Goal: Contribute content: Contribute content

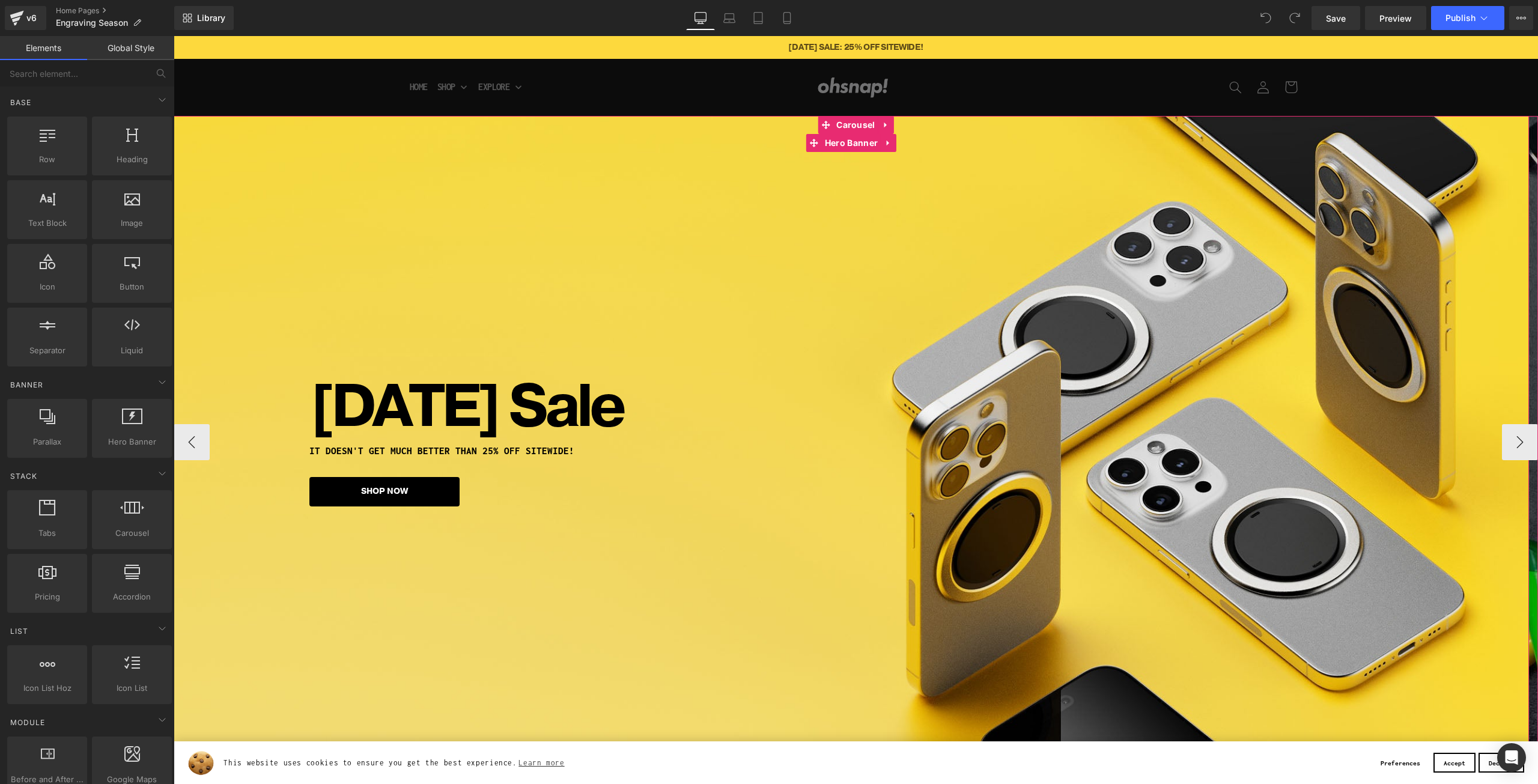
click at [1537, 444] on div at bounding box center [1537, 444] width 3 height 656
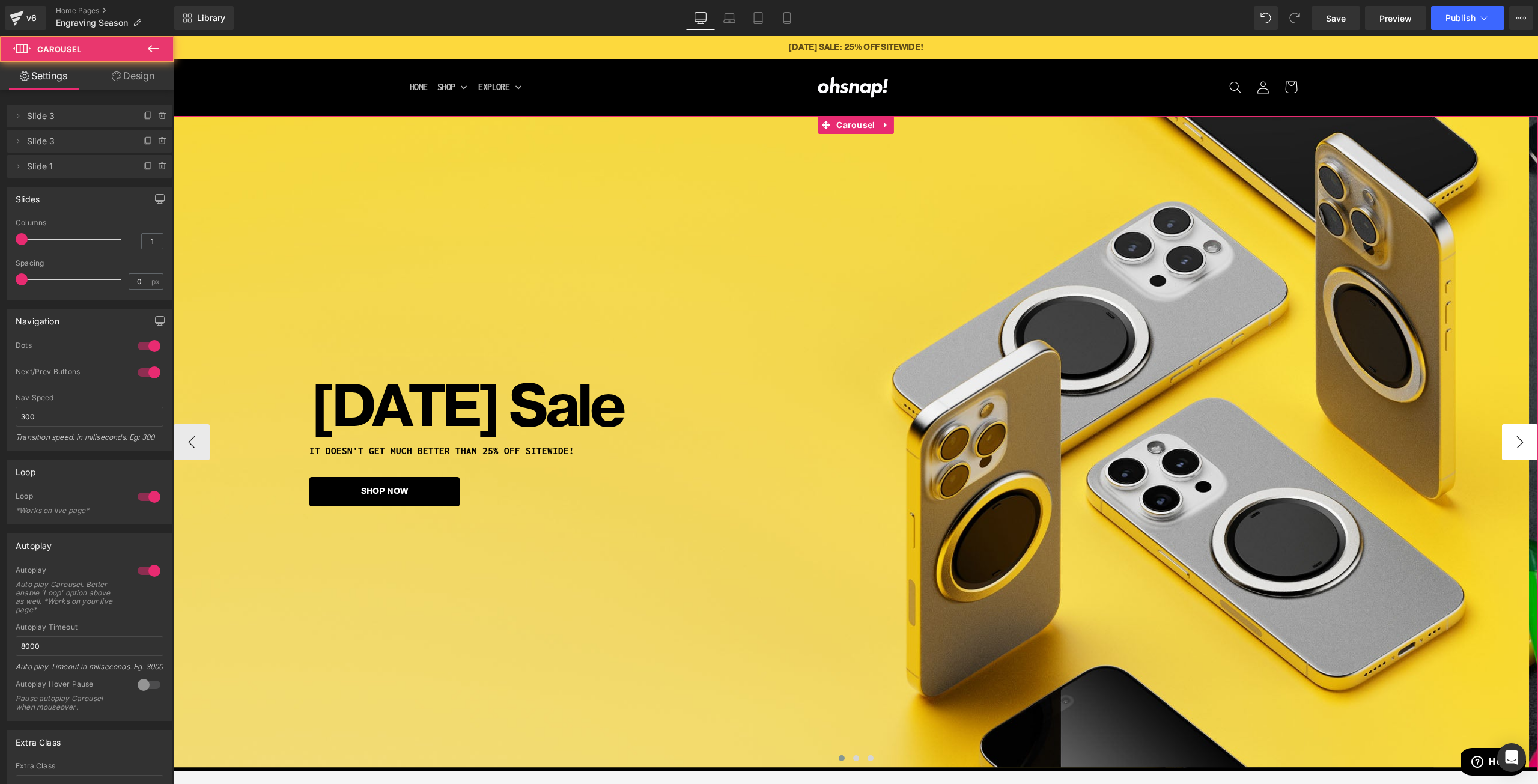
click at [1524, 446] on button "›" at bounding box center [1520, 442] width 36 height 36
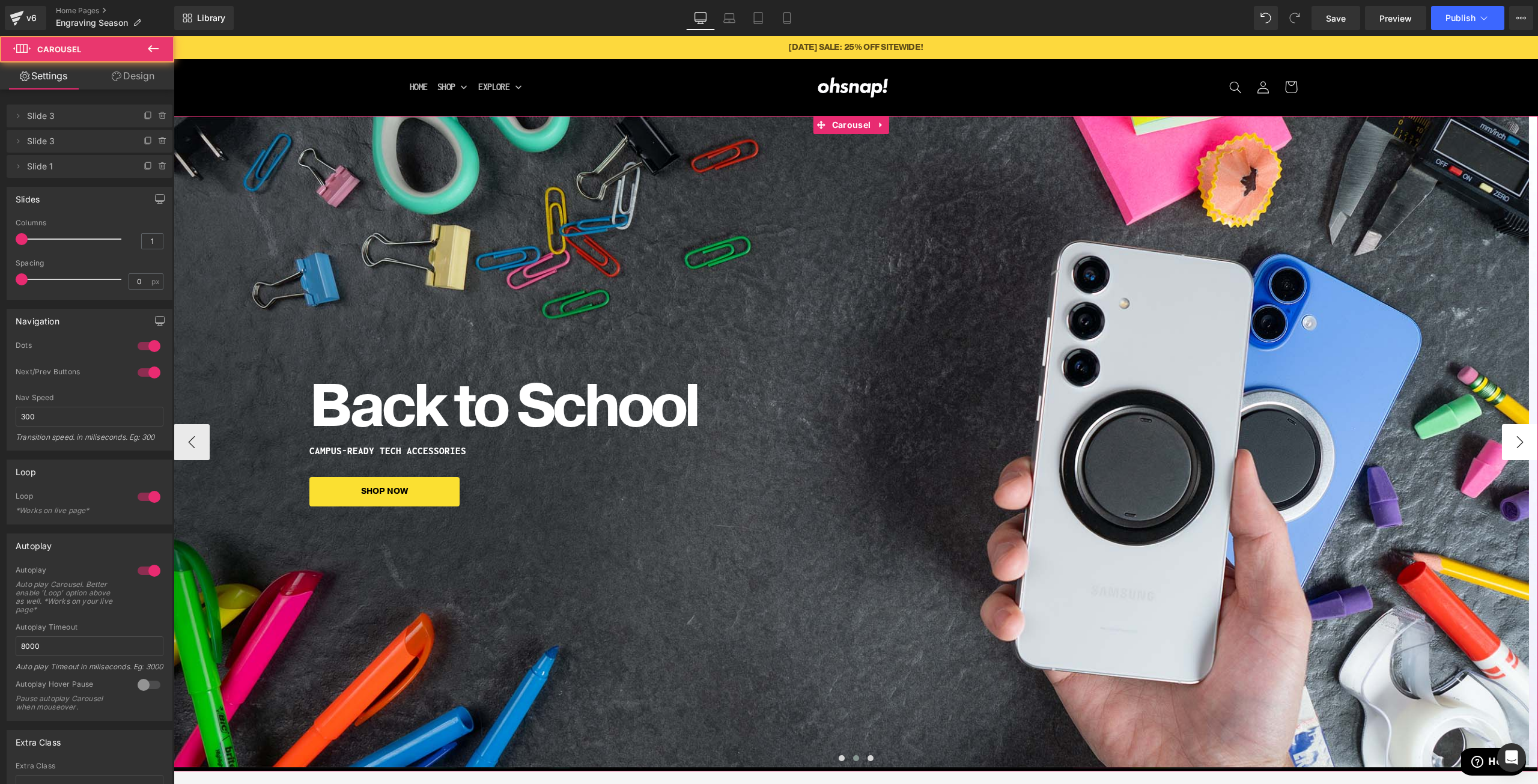
click at [1519, 444] on button "›" at bounding box center [1520, 442] width 36 height 36
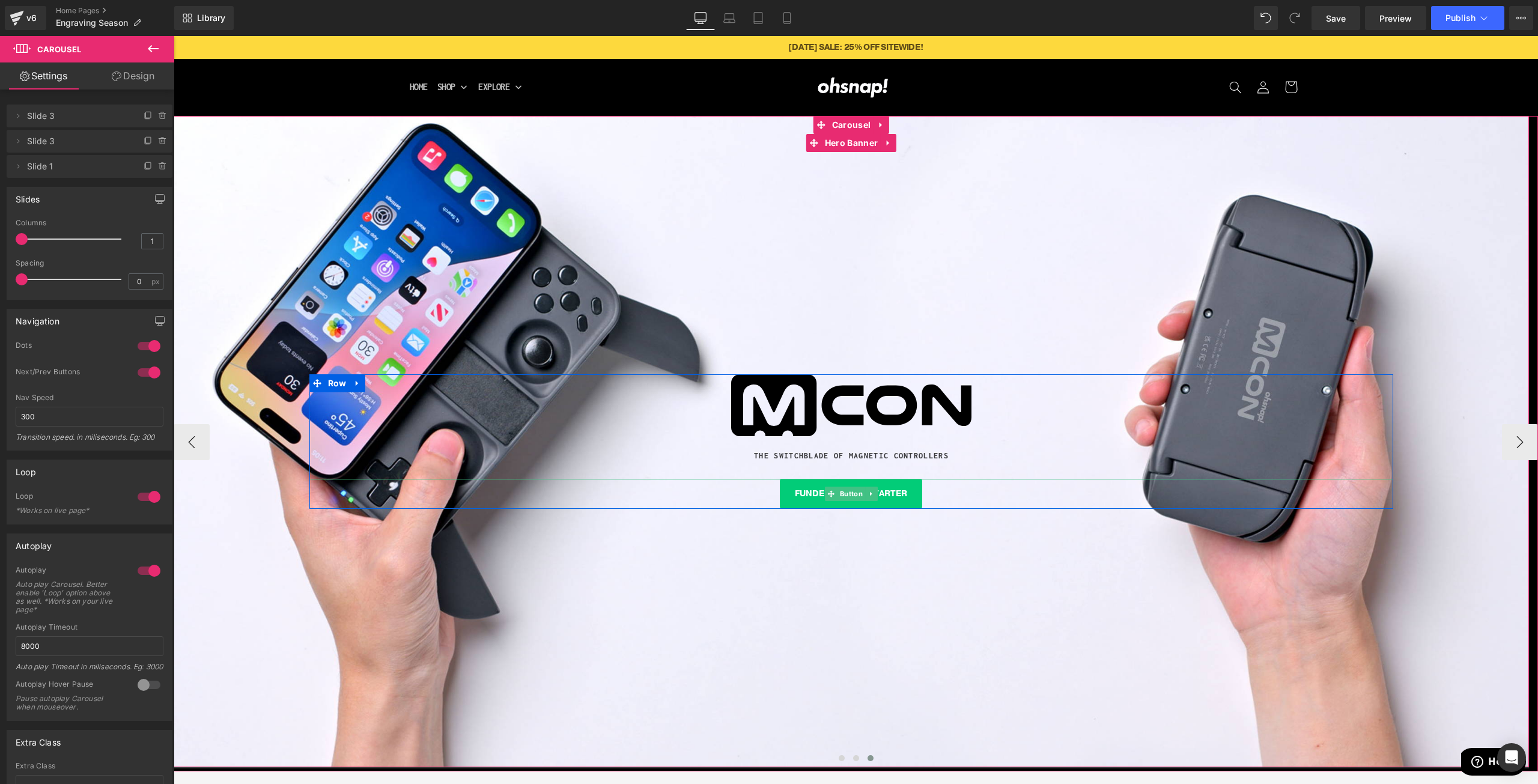
drag, startPoint x: 856, startPoint y: 493, endPoint x: 700, endPoint y: 484, distance: 156.3
click at [856, 493] on span "Button" at bounding box center [851, 493] width 28 height 14
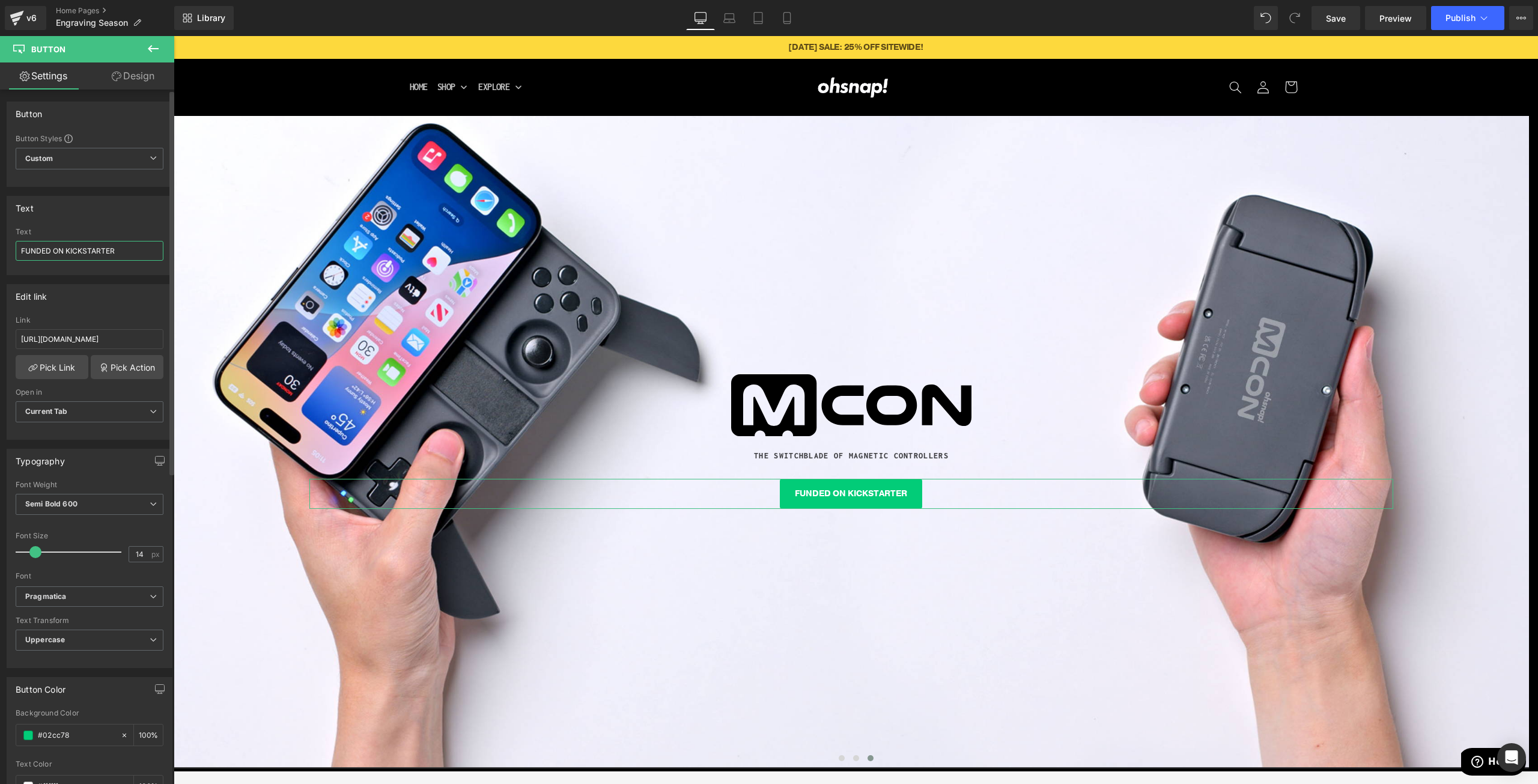
click at [116, 252] on input "FUNDED ON KICKSTARTER" at bounding box center [89, 251] width 148 height 20
click at [116, 253] on input "FUNDED ON KICKSTARTER" at bounding box center [89, 251] width 148 height 20
type input "LEARN MORE"
click at [68, 348] on input "https://www.kickstarter.com/projects/ohsnapofficial/mcon-the-switchblade-of-mob…" at bounding box center [89, 339] width 148 height 20
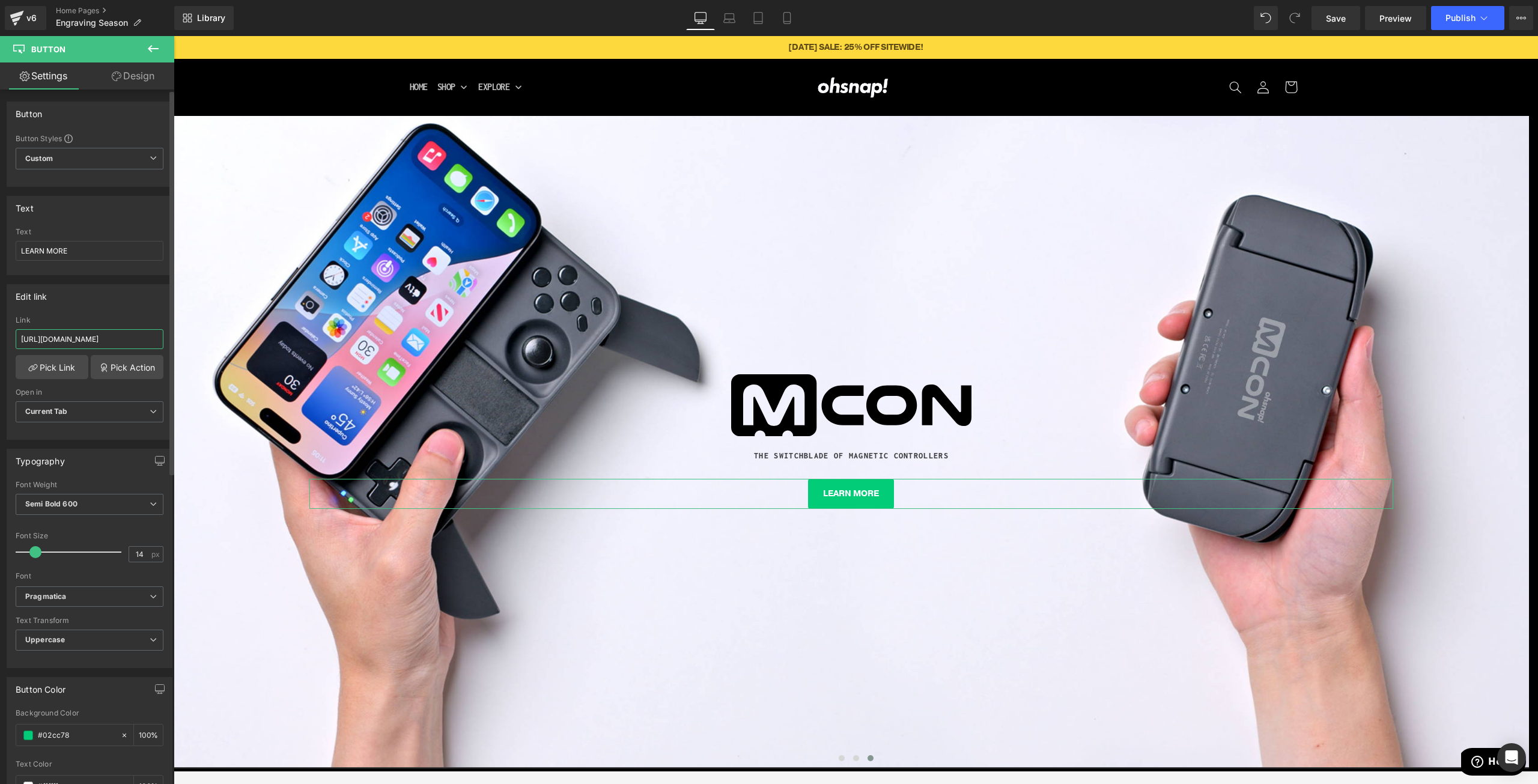
click at [68, 348] on input "https://www.kickstarter.com/projects/ohsnapofficial/mcon-the-switchblade-of-mob…" at bounding box center [89, 339] width 148 height 20
drag, startPoint x: 68, startPoint y: 348, endPoint x: 77, endPoint y: 344, distance: 9.8
click at [68, 348] on input "https://www.kickstarter.com/projects/ohsnapofficial/mcon-the-switchblade-of-mob…" at bounding box center [89, 339] width 148 height 20
paste input "ohsnap.com/pages/mcon-countdown"
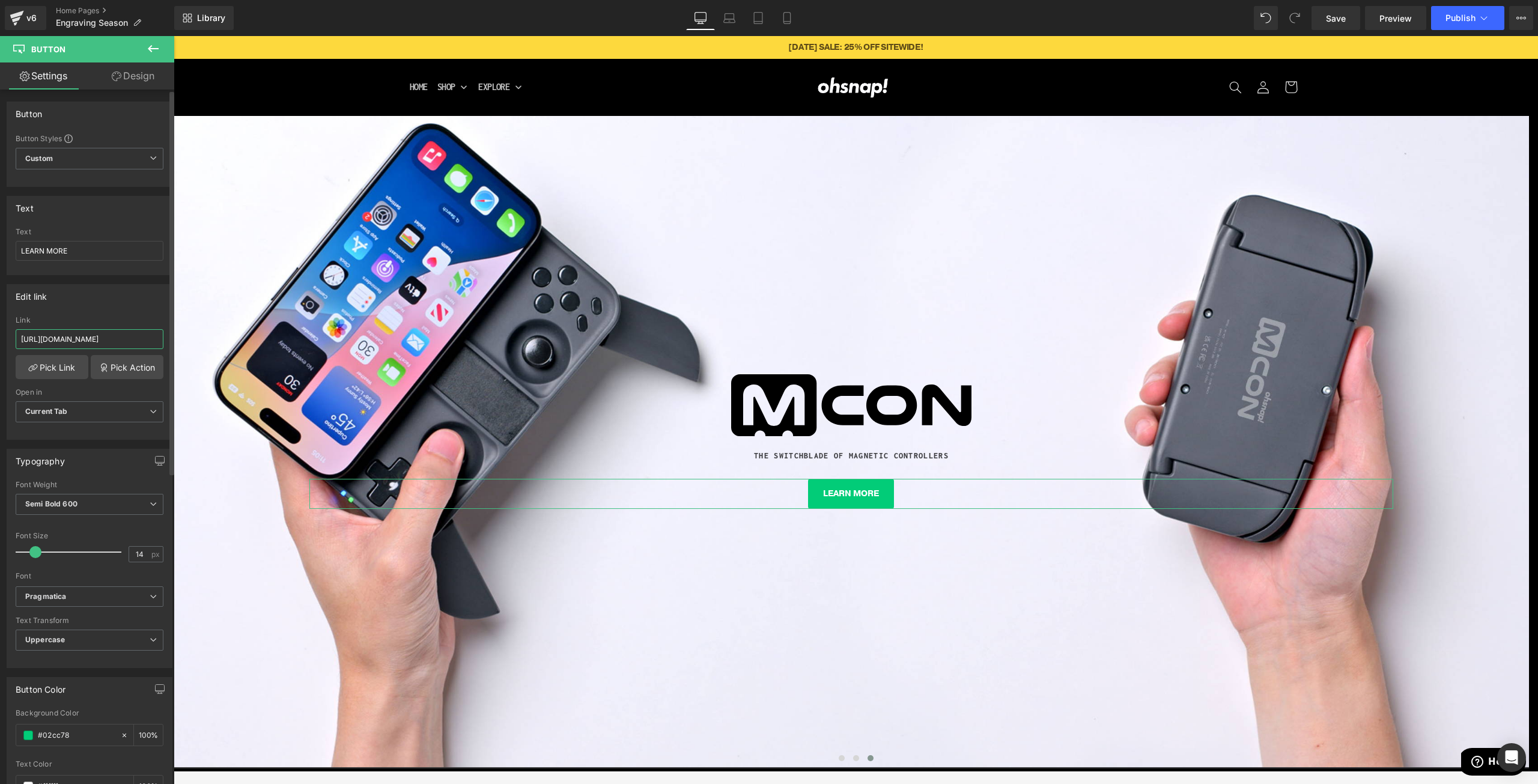
type input "https://ohsnap.com/pages/mcon-countdown"
click at [130, 293] on div "Edit link" at bounding box center [90, 296] width 165 height 23
click at [789, 17] on icon at bounding box center [787, 17] width 12 height 12
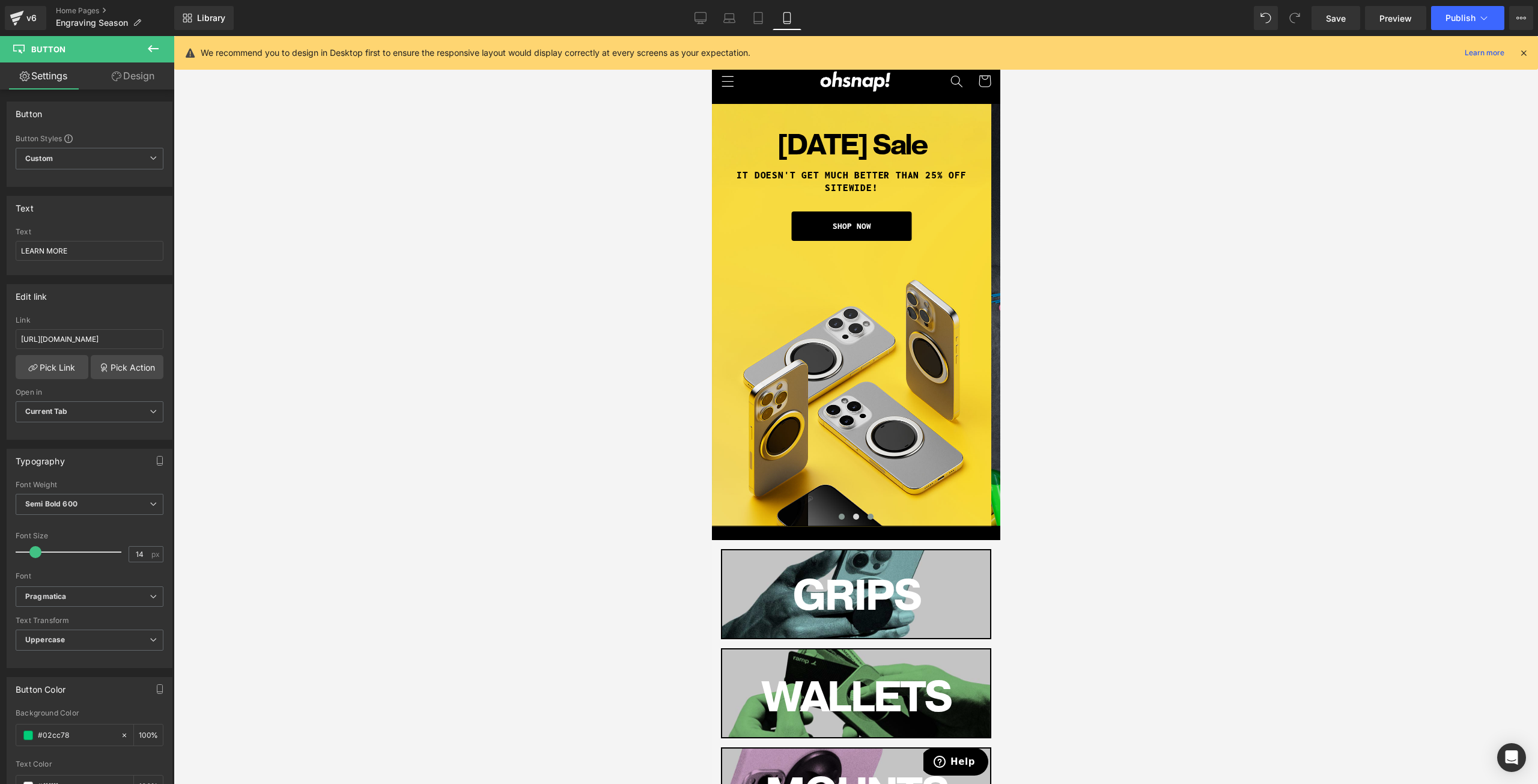
click at [870, 511] on button at bounding box center [870, 516] width 14 height 12
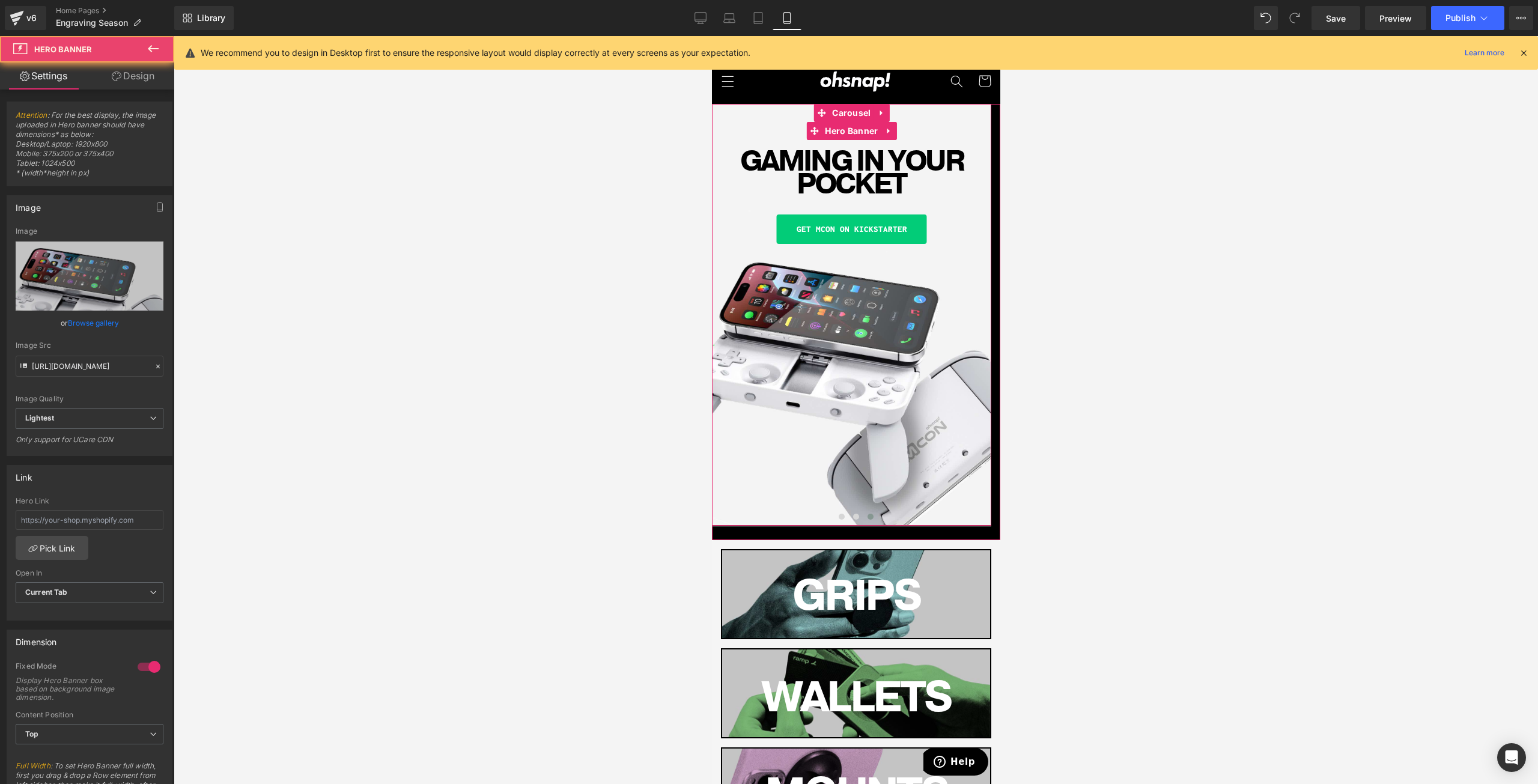
click at [875, 459] on div "JUST LAUNCHED: Heading GAMING IN YOUR POCKET Heading GET MCON ON KICKSTARTER Bu…" at bounding box center [851, 315] width 280 height 421
click at [854, 227] on span "Button" at bounding box center [851, 229] width 28 height 14
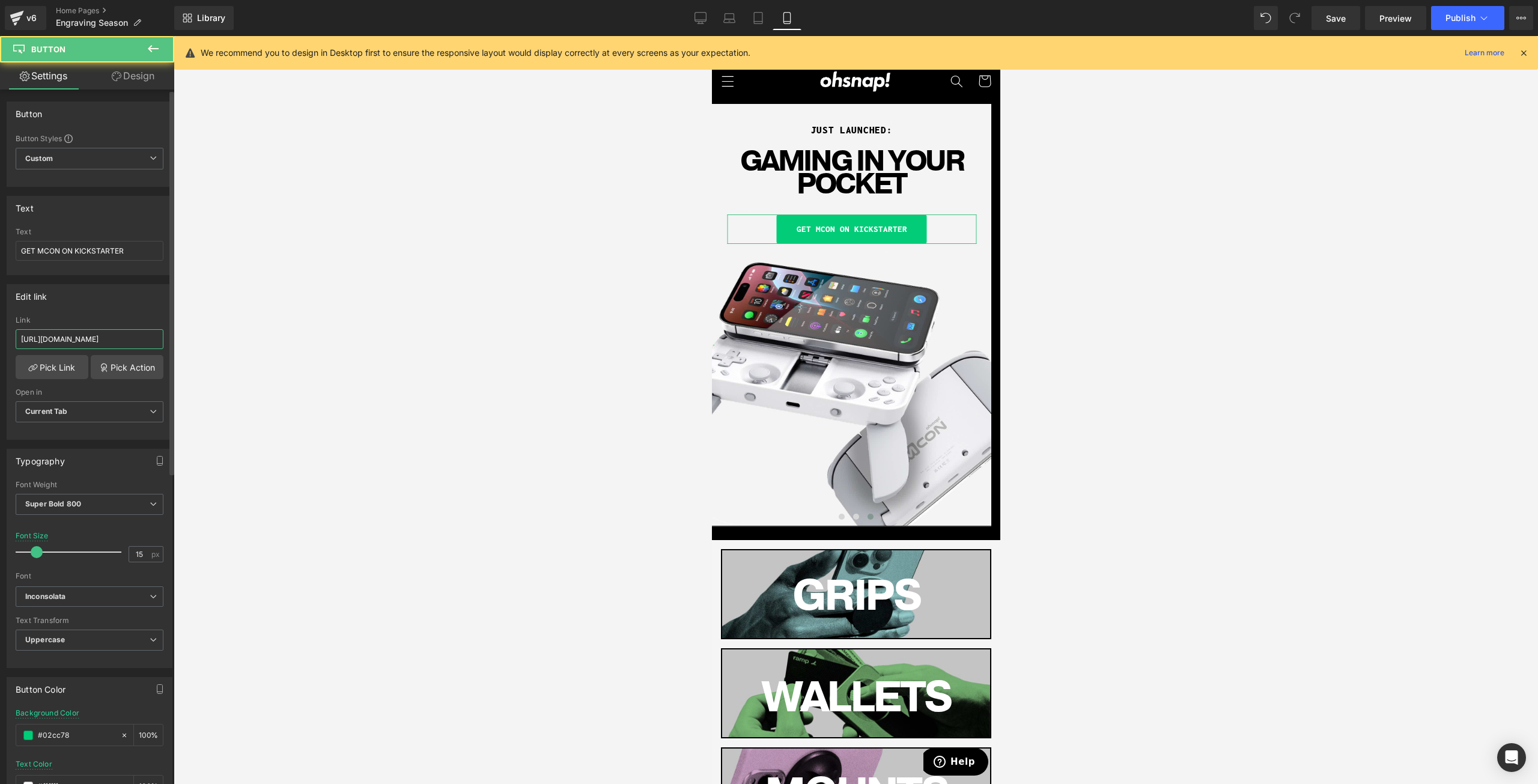
click at [95, 330] on input "https://www.kickstarter.com/projects/ohsnapofficial/mcon-the-switchblade-of-mob…" at bounding box center [89, 339] width 148 height 20
type input "https://ohsnap.com/pages/mcon-countdown"
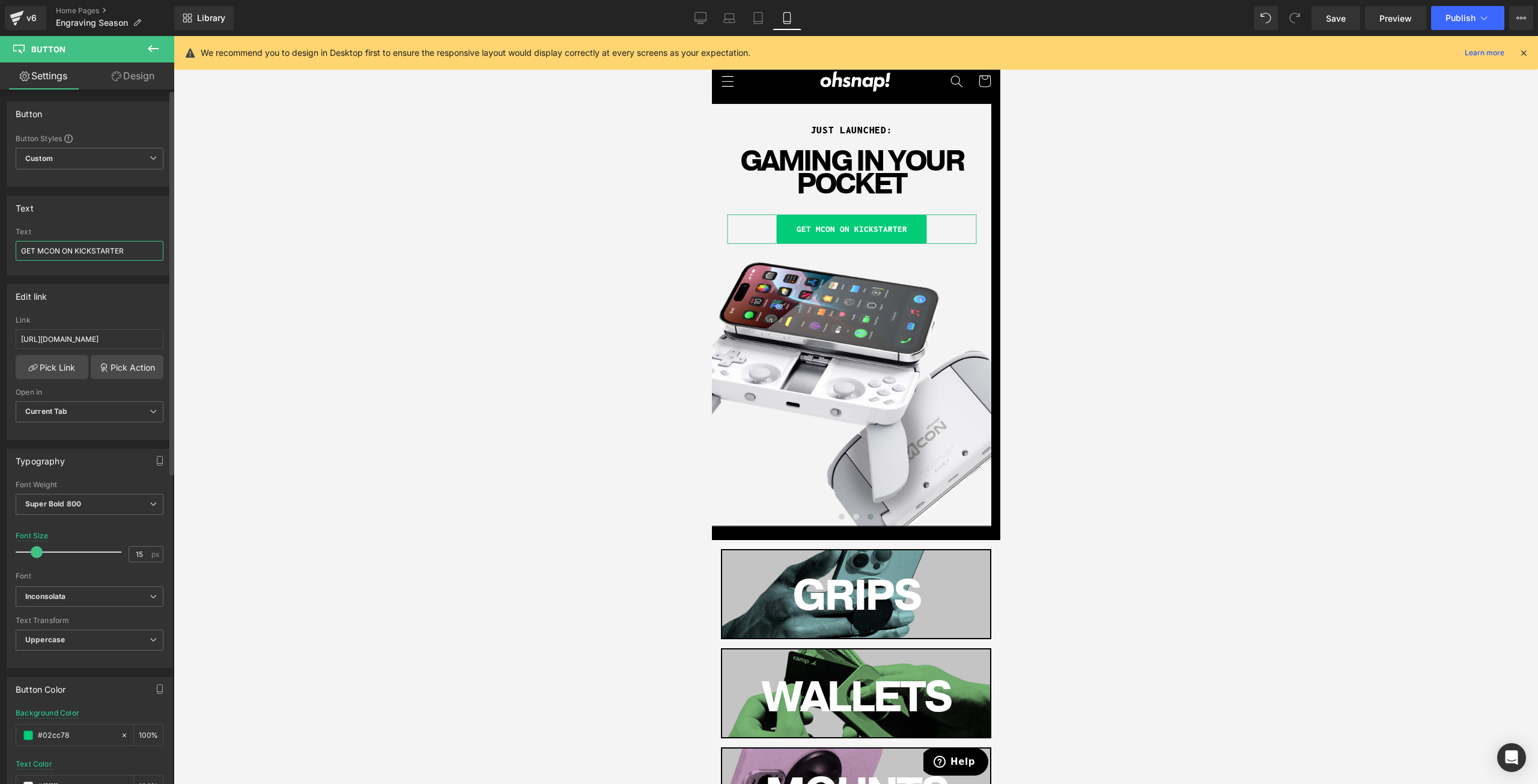
scroll to position [0, 0]
click at [91, 247] on input "GET MCON ON KICKSTARTER" at bounding box center [89, 251] width 148 height 20
type input "LEARN MORE"
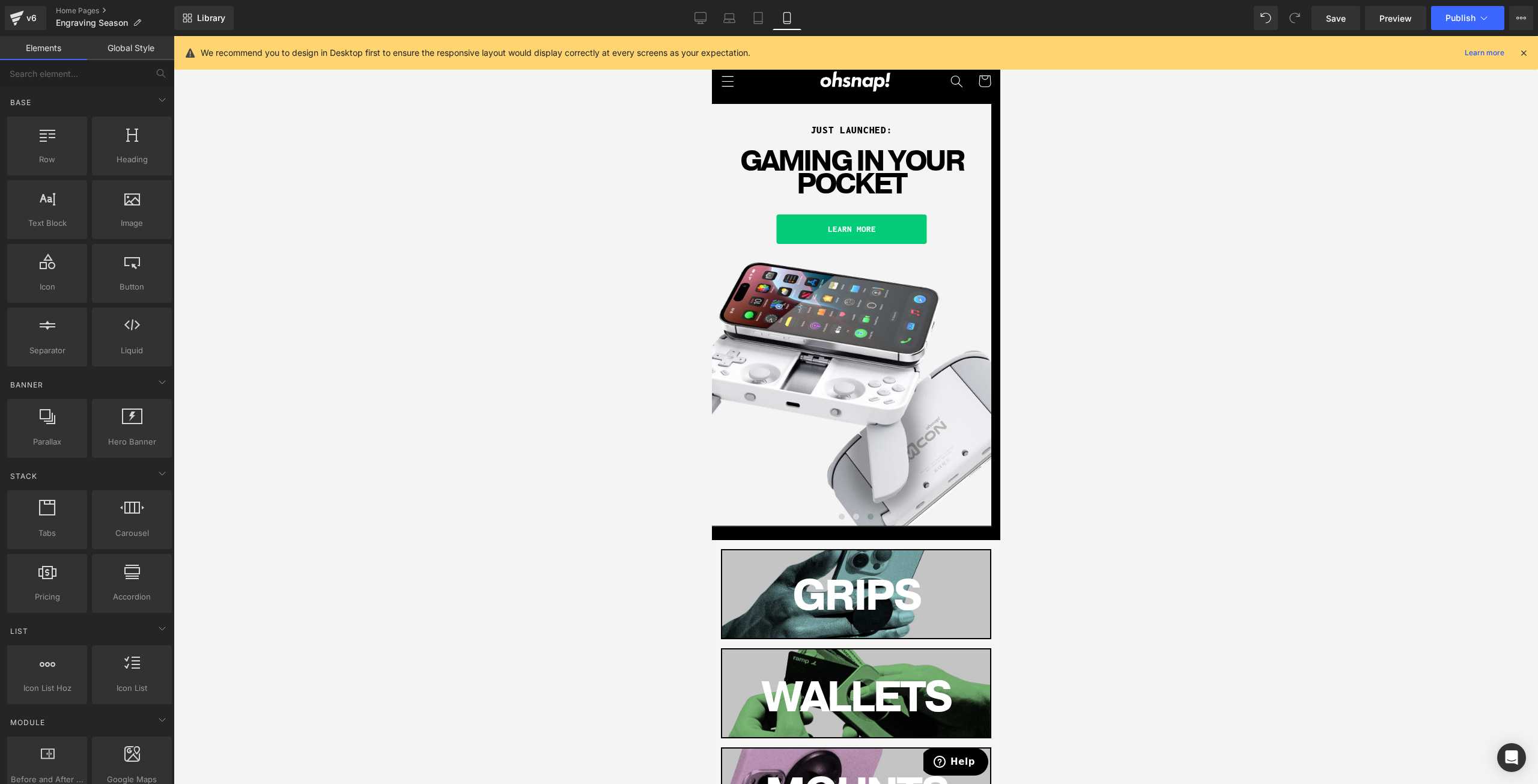
click at [1195, 311] on div at bounding box center [855, 410] width 1364 height 748
click at [834, 516] on button at bounding box center [841, 516] width 14 height 12
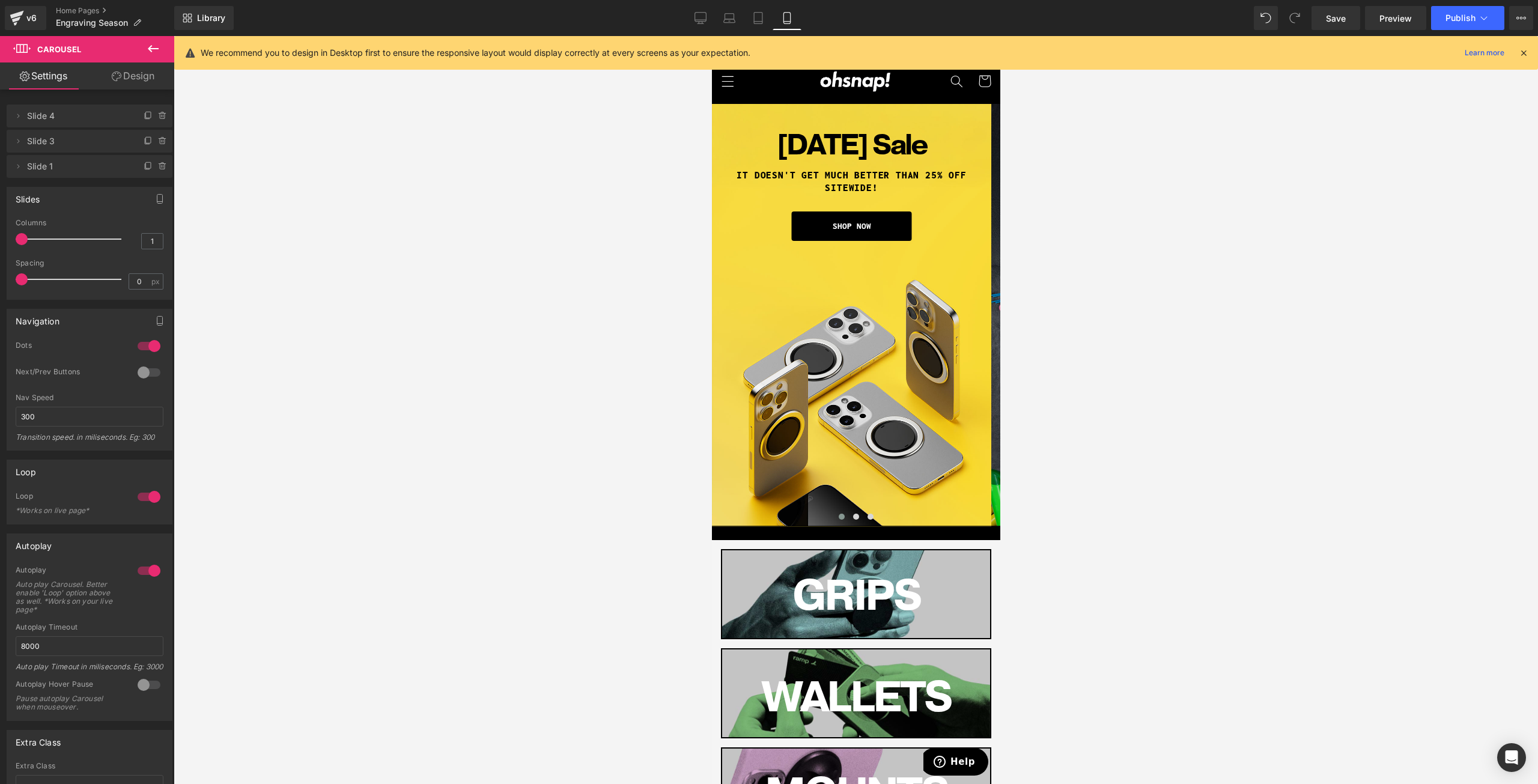
click at [1523, 48] on icon at bounding box center [1523, 53] width 11 height 11
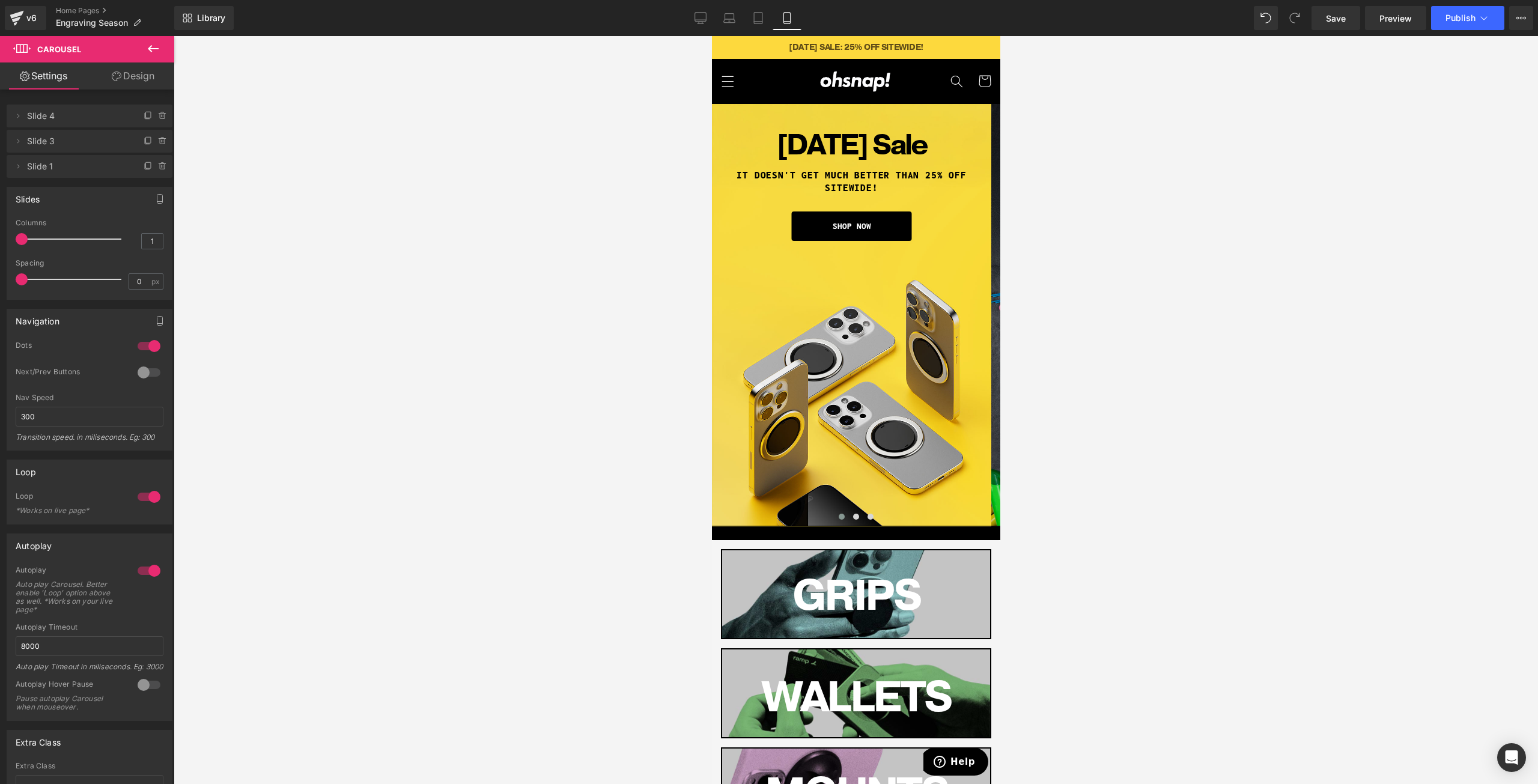
click at [858, 374] on div "Labor Day Sale Heading IT DOESN'T GET MUCH BETTER THAn 25% OFF SITEWIDE! Headin…" at bounding box center [851, 315] width 280 height 421
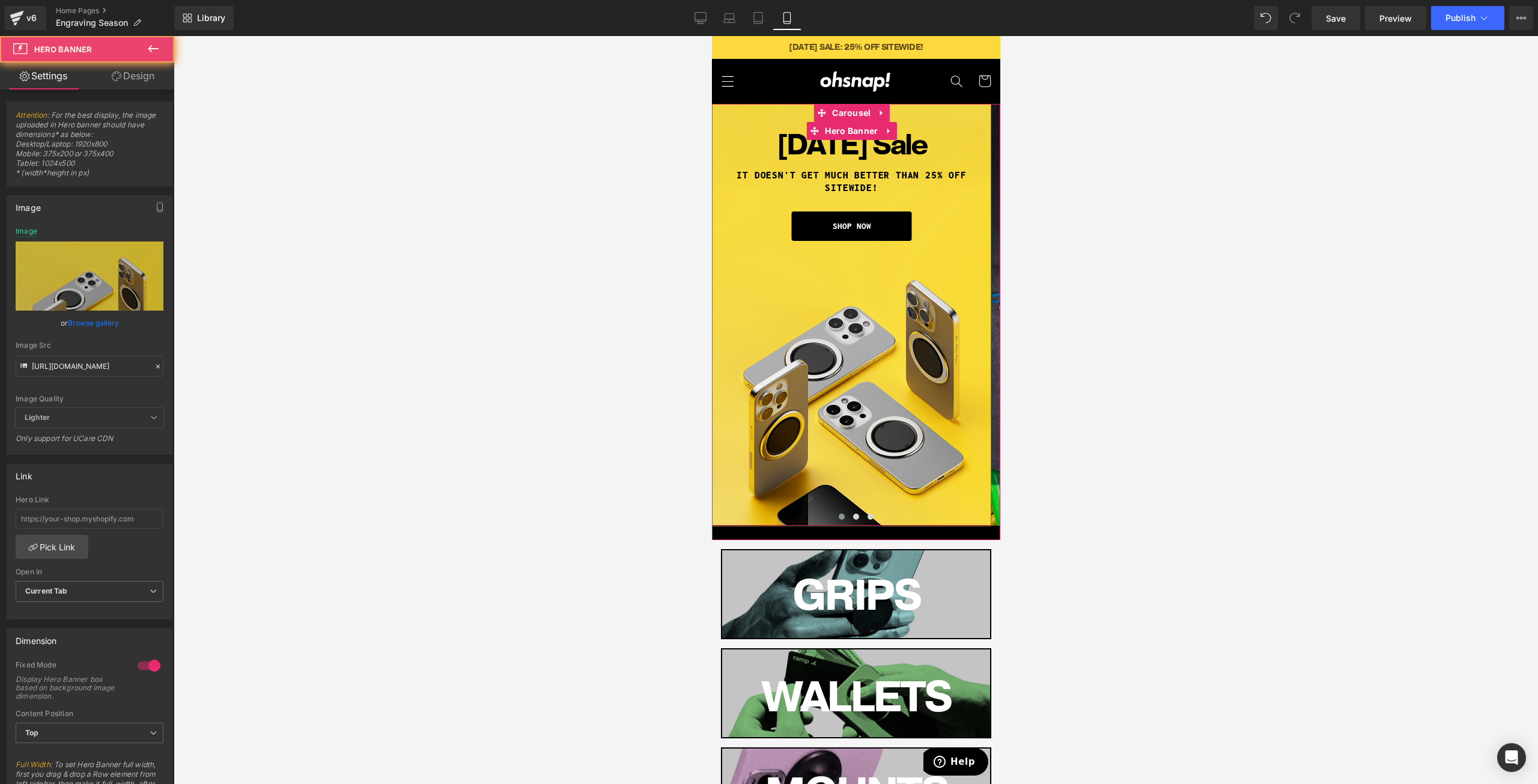
click at [856, 372] on div "Labor Day Sale Heading IT DOESN'T GET MUCH BETTER THAn 25% OFF SITEWIDE! Headin…" at bounding box center [851, 315] width 280 height 421
click at [843, 105] on span "Carousel" at bounding box center [851, 113] width 45 height 18
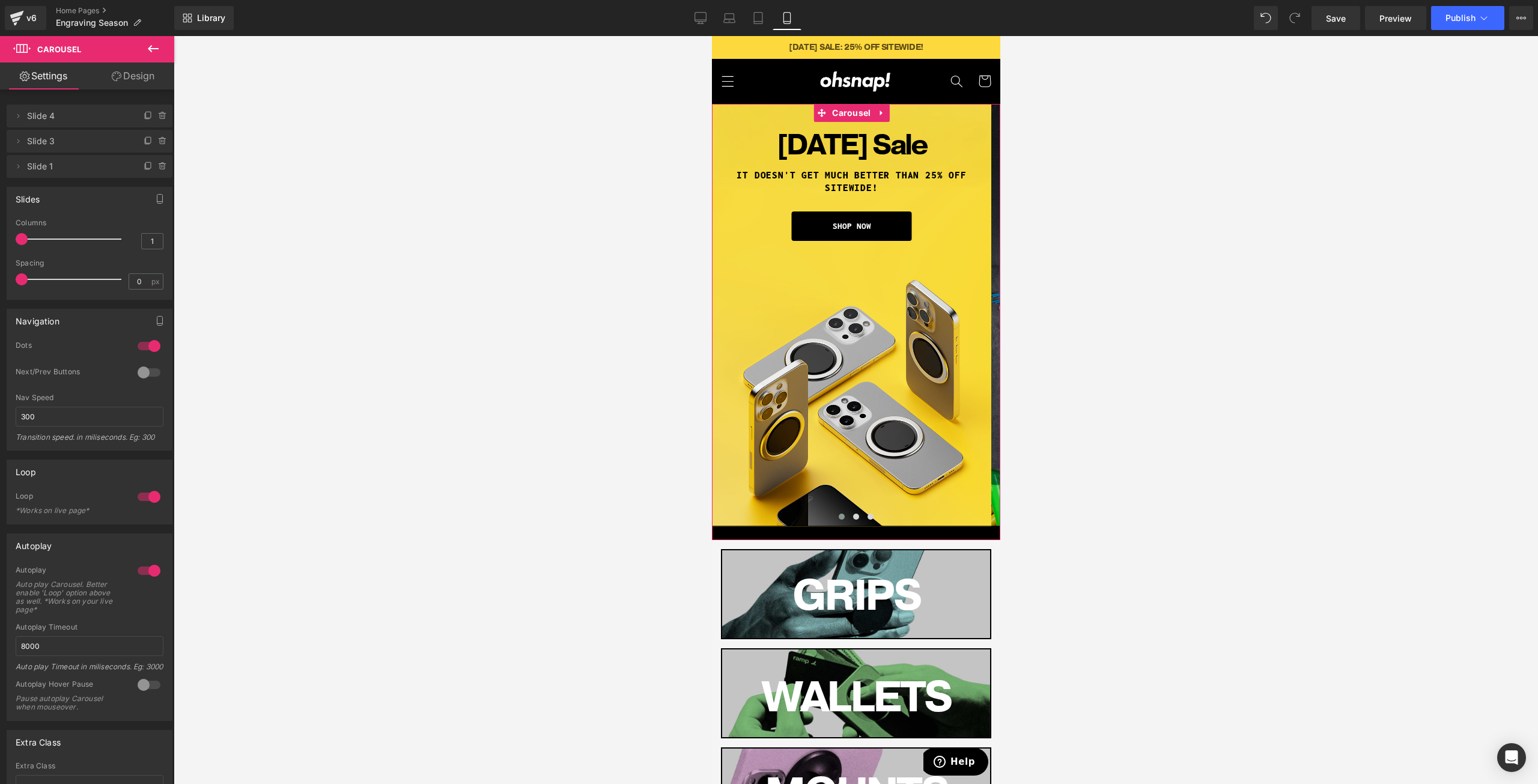
click at [139, 77] on link "Design" at bounding box center [133, 76] width 87 height 27
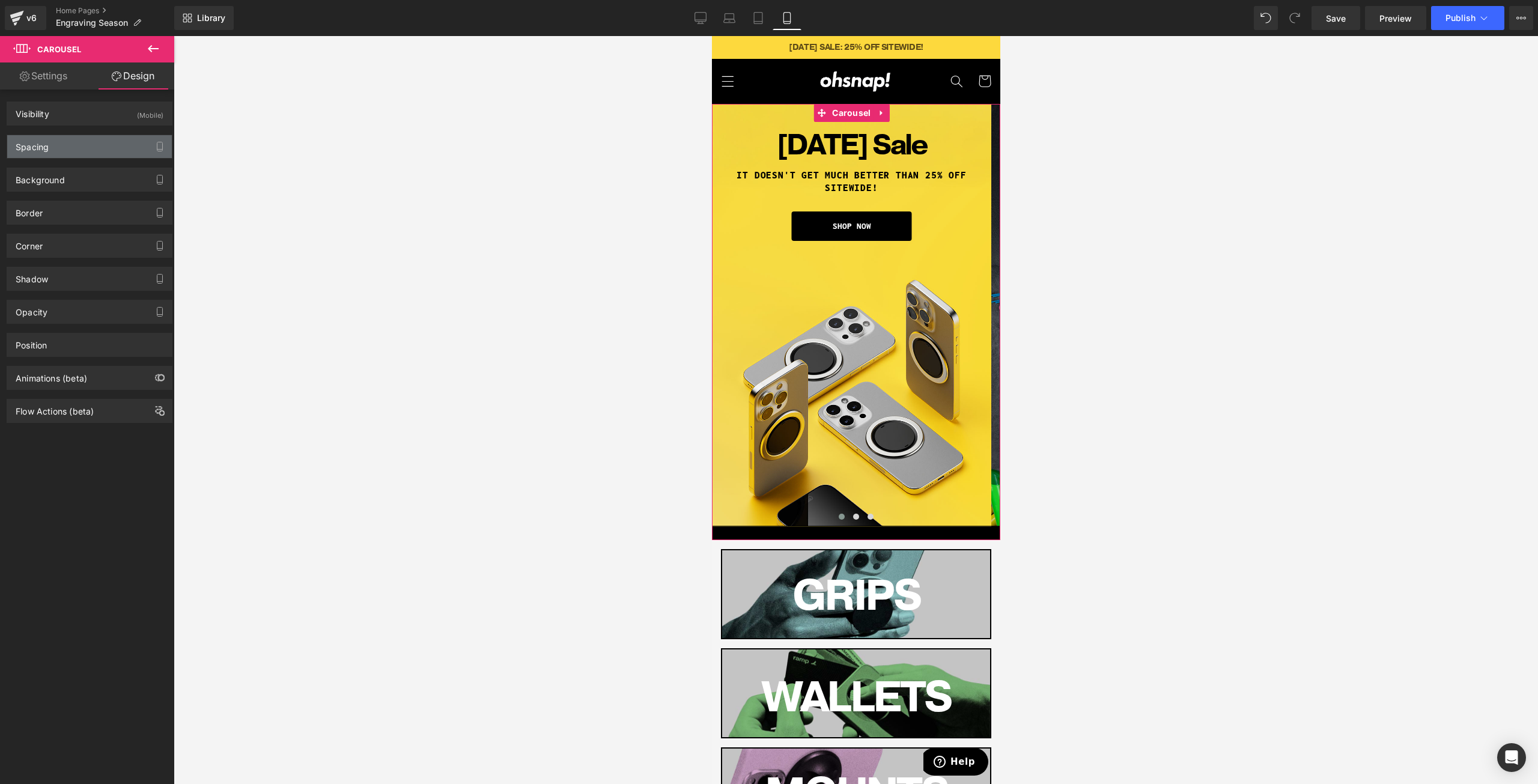
click at [46, 147] on div "Spacing" at bounding box center [32, 143] width 33 height 17
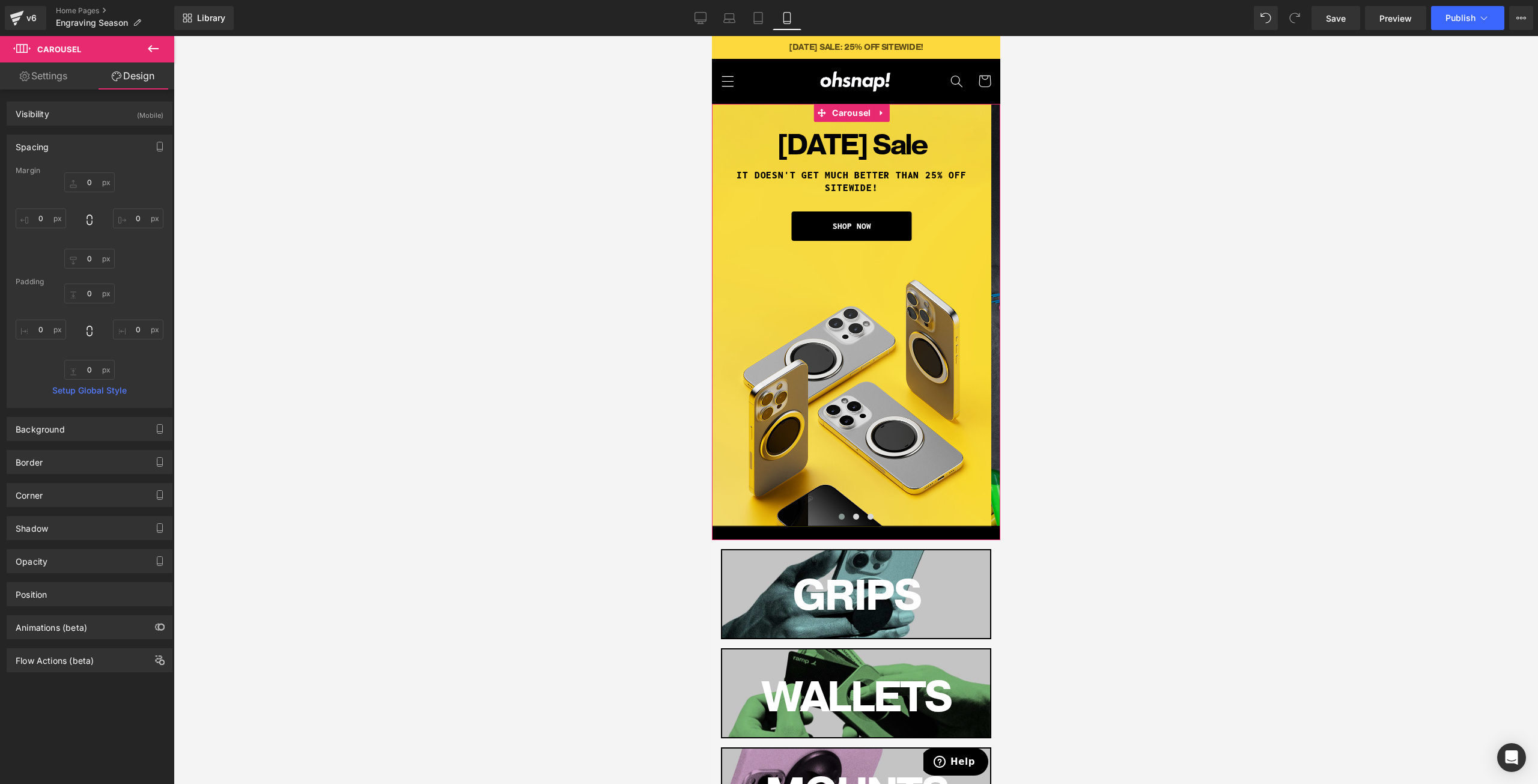
click at [77, 416] on div "Background Color & Image color Color #000000 100 % Image Replace Image Upload i…" at bounding box center [90, 424] width 180 height 33
click at [80, 421] on div "Background" at bounding box center [90, 429] width 165 height 23
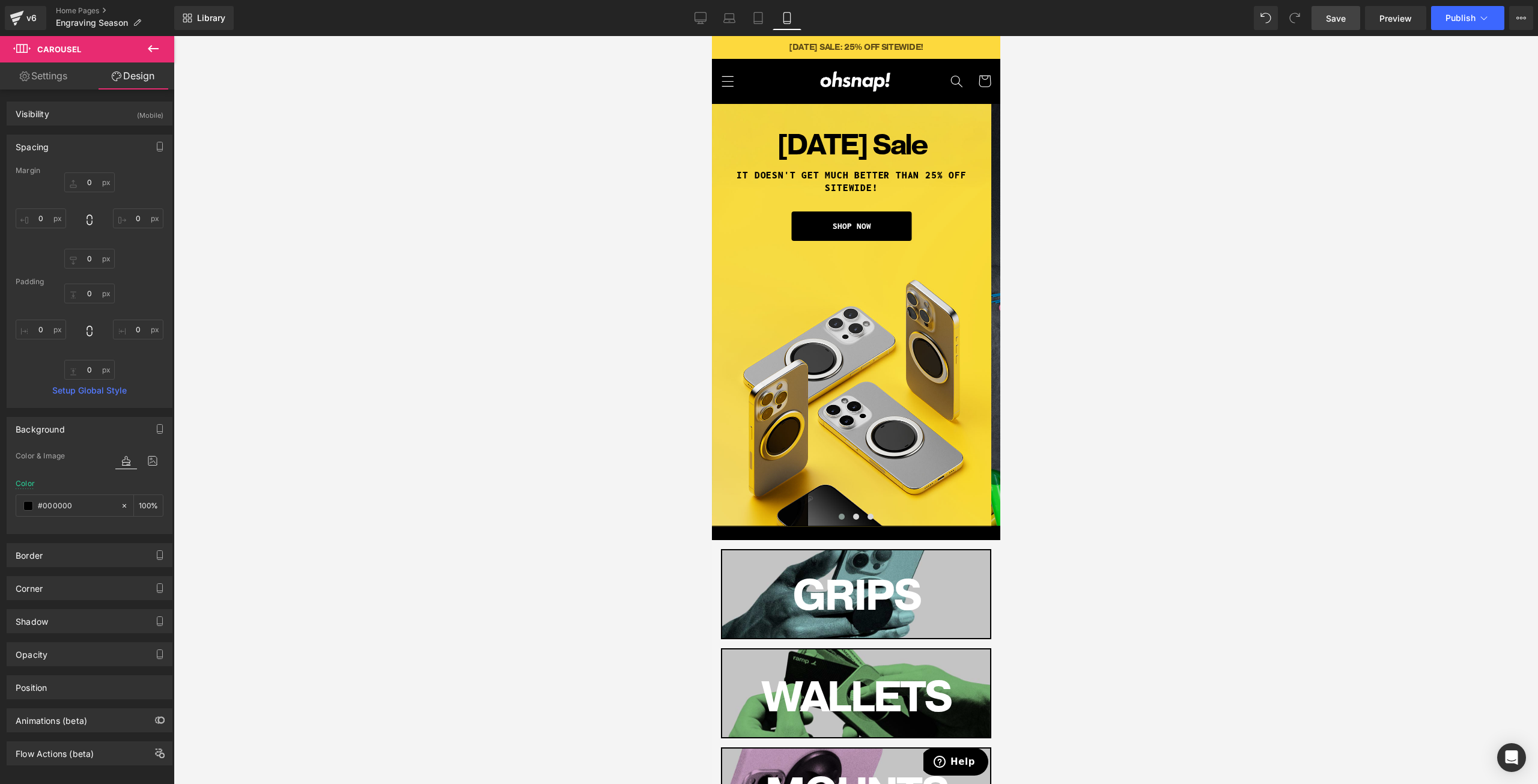
click at [1335, 15] on span "Save" at bounding box center [1336, 18] width 20 height 12
click at [1458, 26] on button "Publish" at bounding box center [1468, 18] width 73 height 24
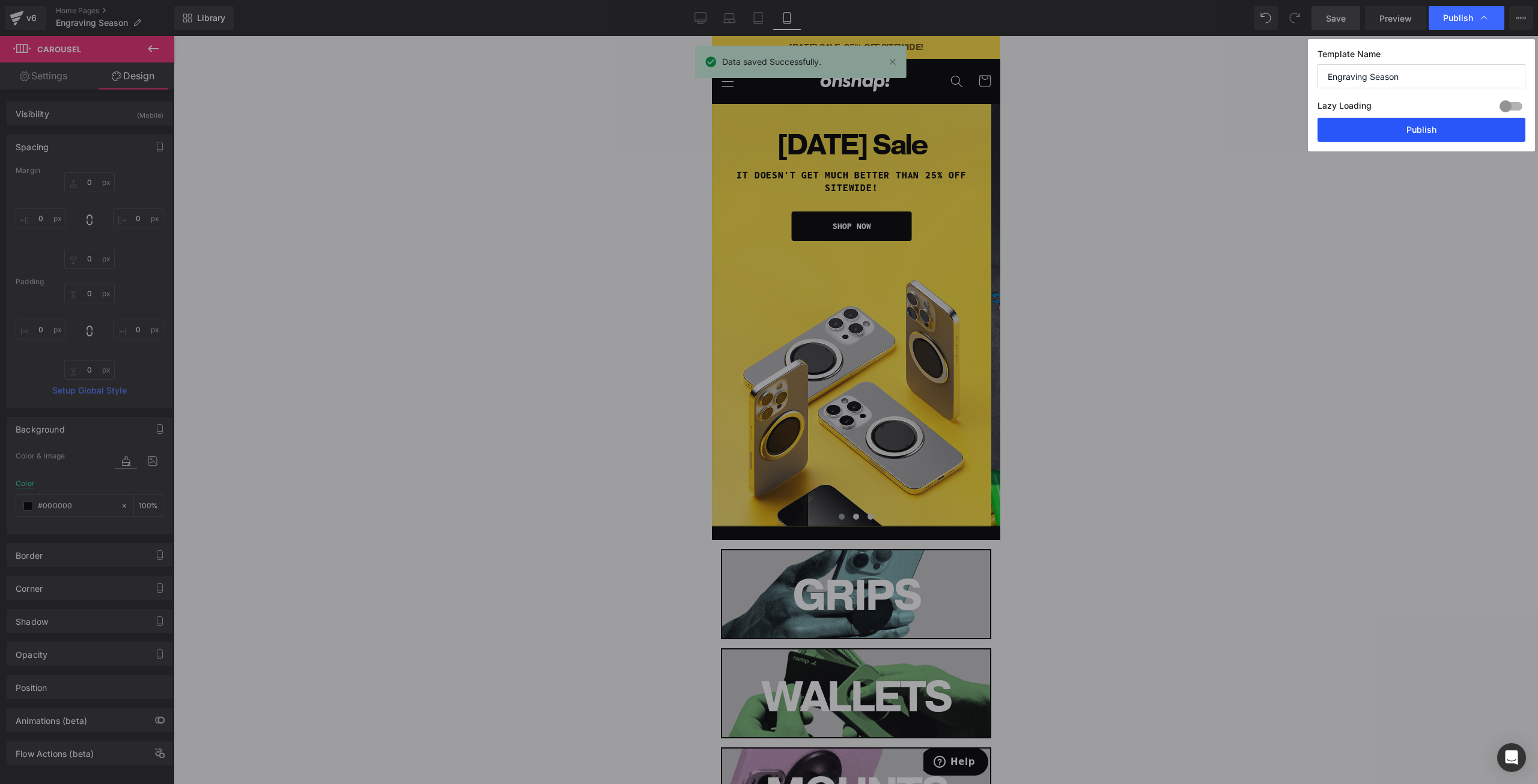
click at [1397, 126] on button "Publish" at bounding box center [1421, 130] width 208 height 24
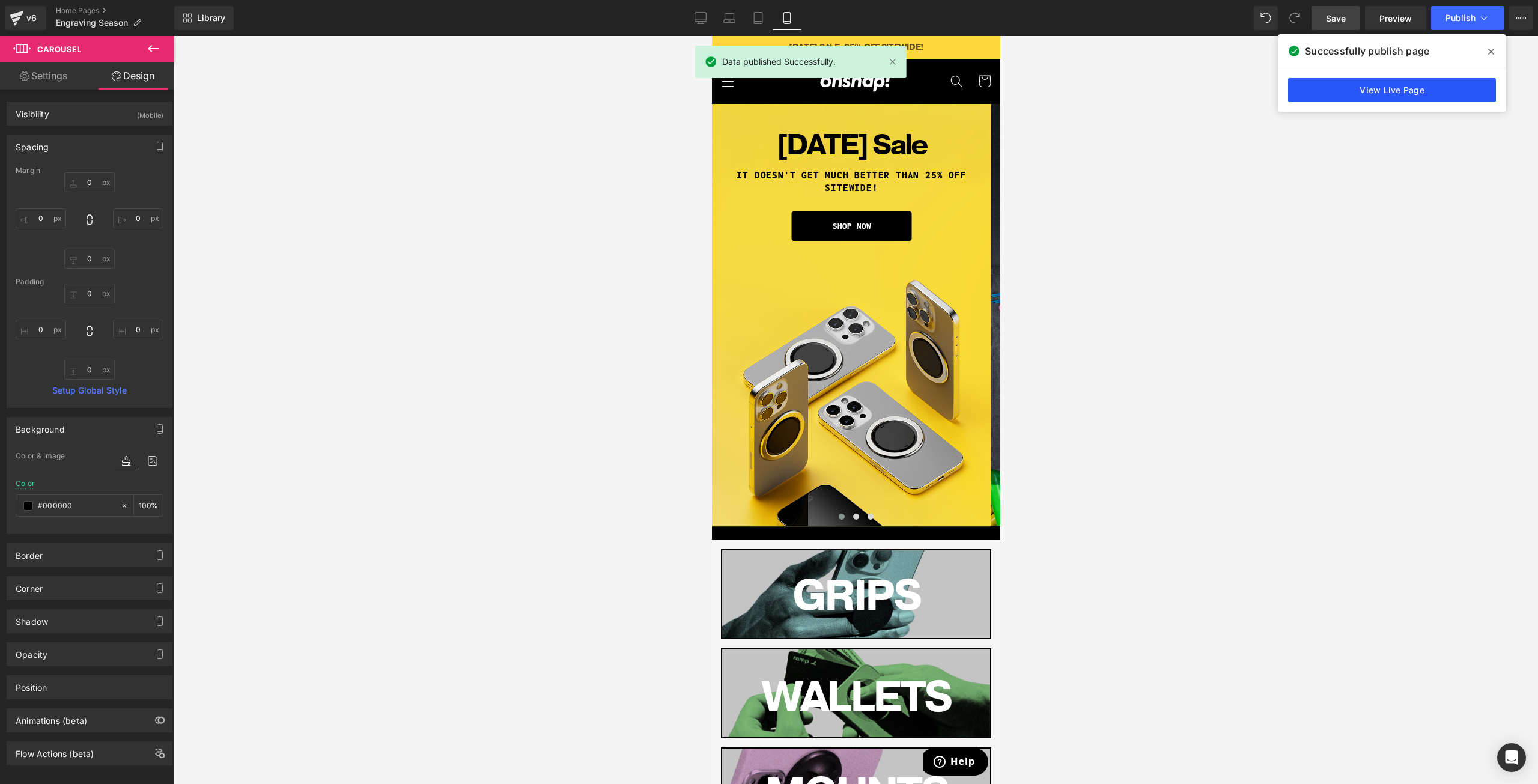
click at [1322, 89] on link "View Live Page" at bounding box center [1392, 90] width 208 height 24
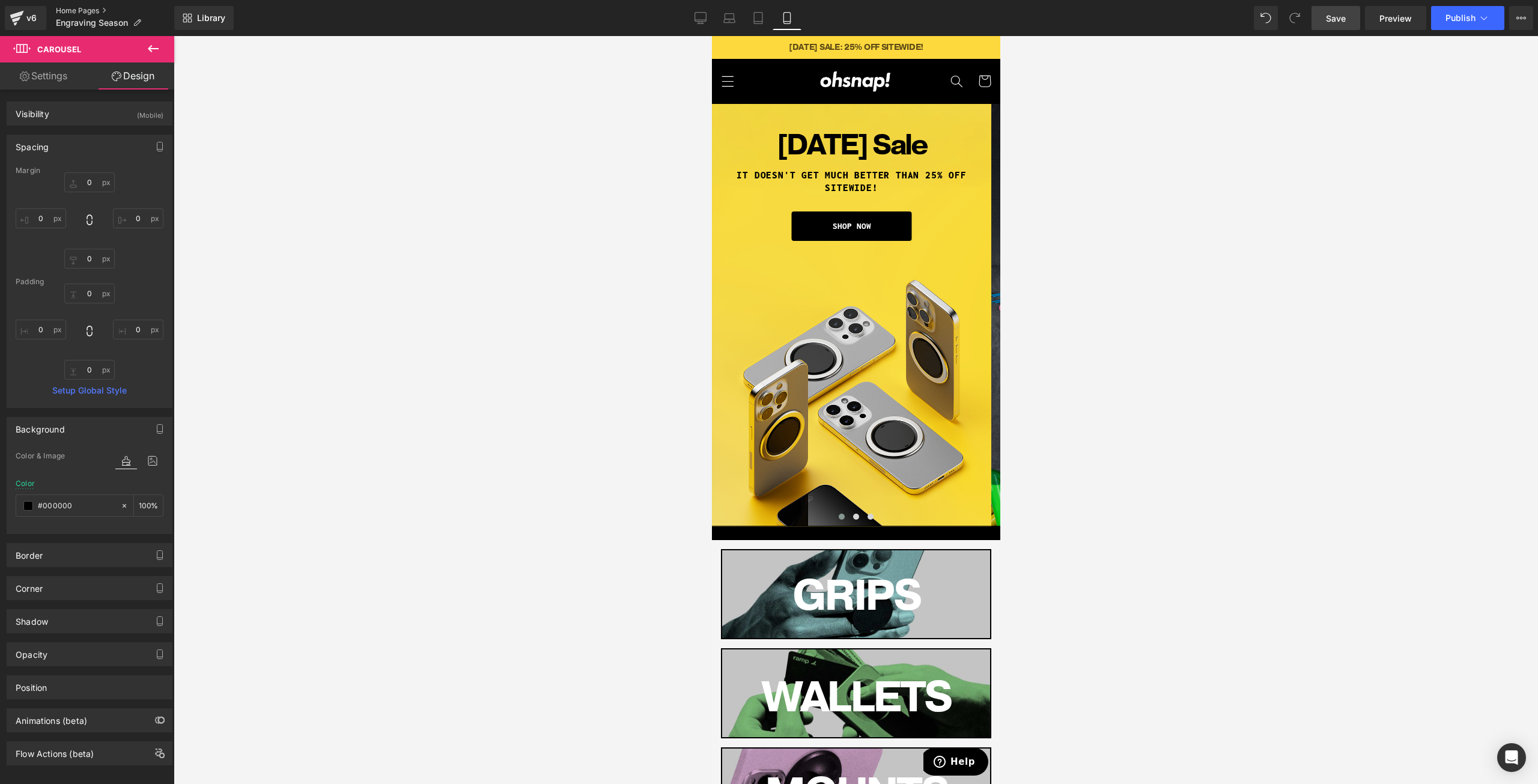
click at [76, 9] on link "Home Pages" at bounding box center [115, 11] width 118 height 10
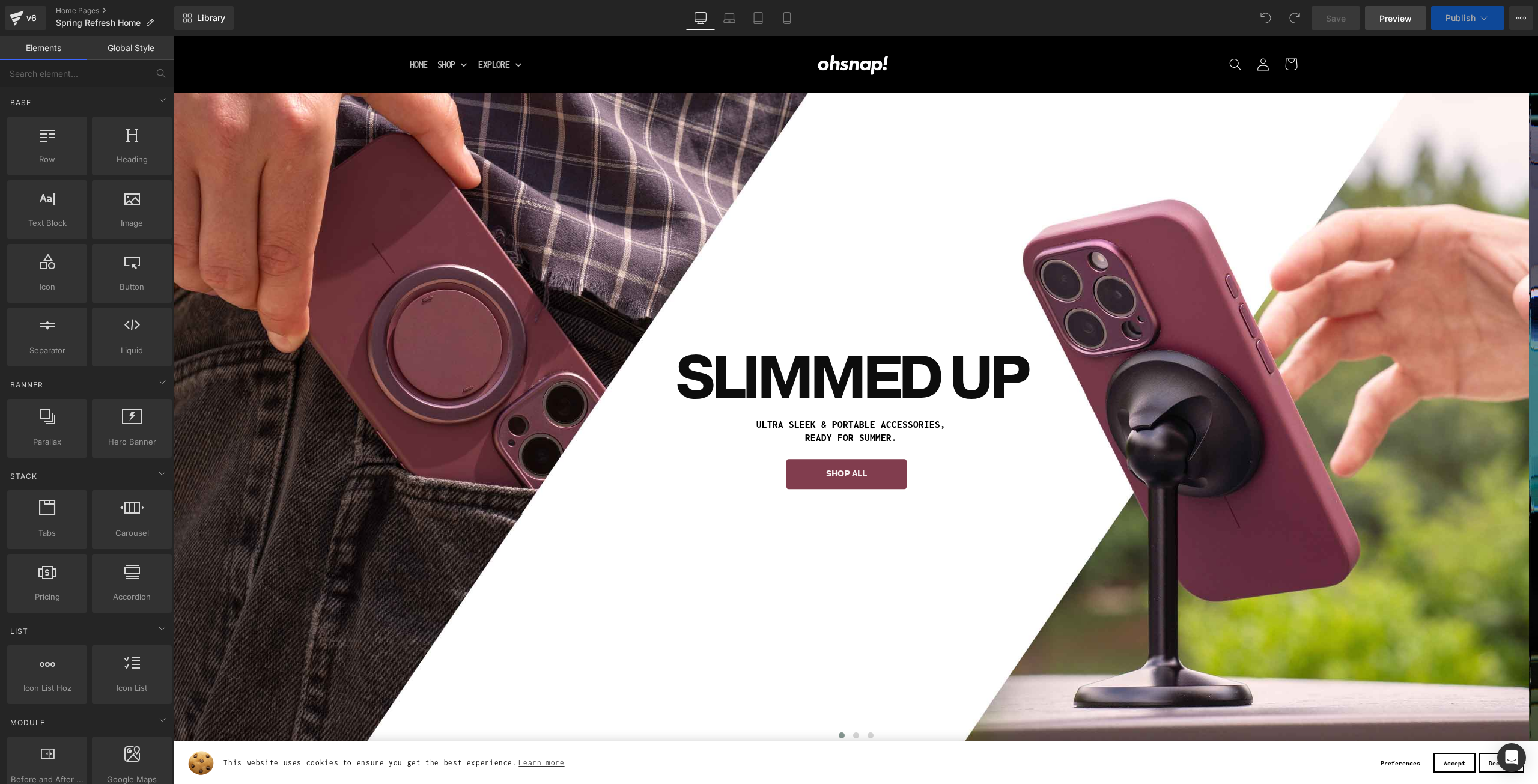
click at [1404, 11] on link "Preview" at bounding box center [1395, 18] width 61 height 24
click at [74, 11] on link "Home Pages" at bounding box center [115, 11] width 118 height 10
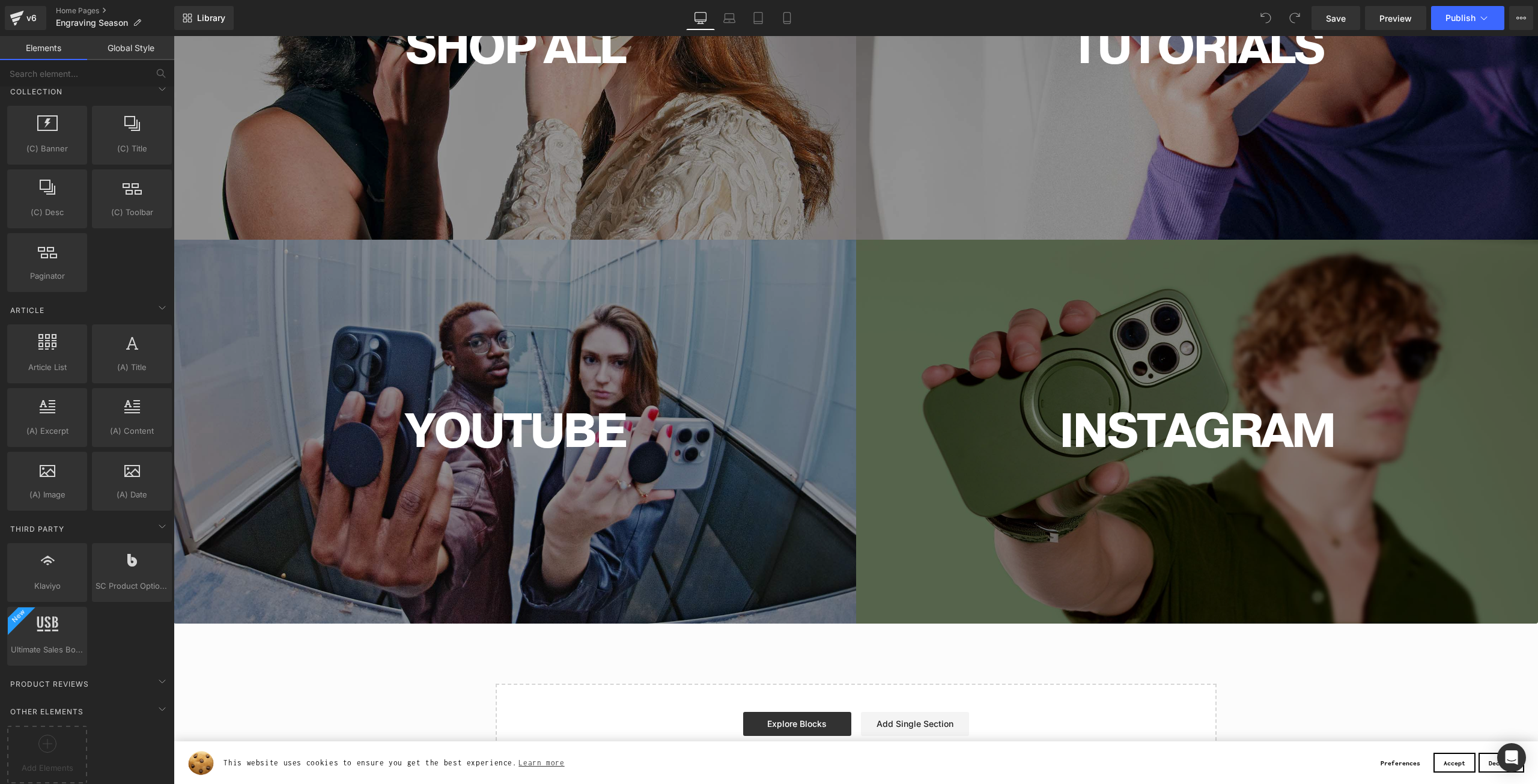
scroll to position [1888, 0]
click at [87, 79] on input "text" at bounding box center [74, 73] width 148 height 27
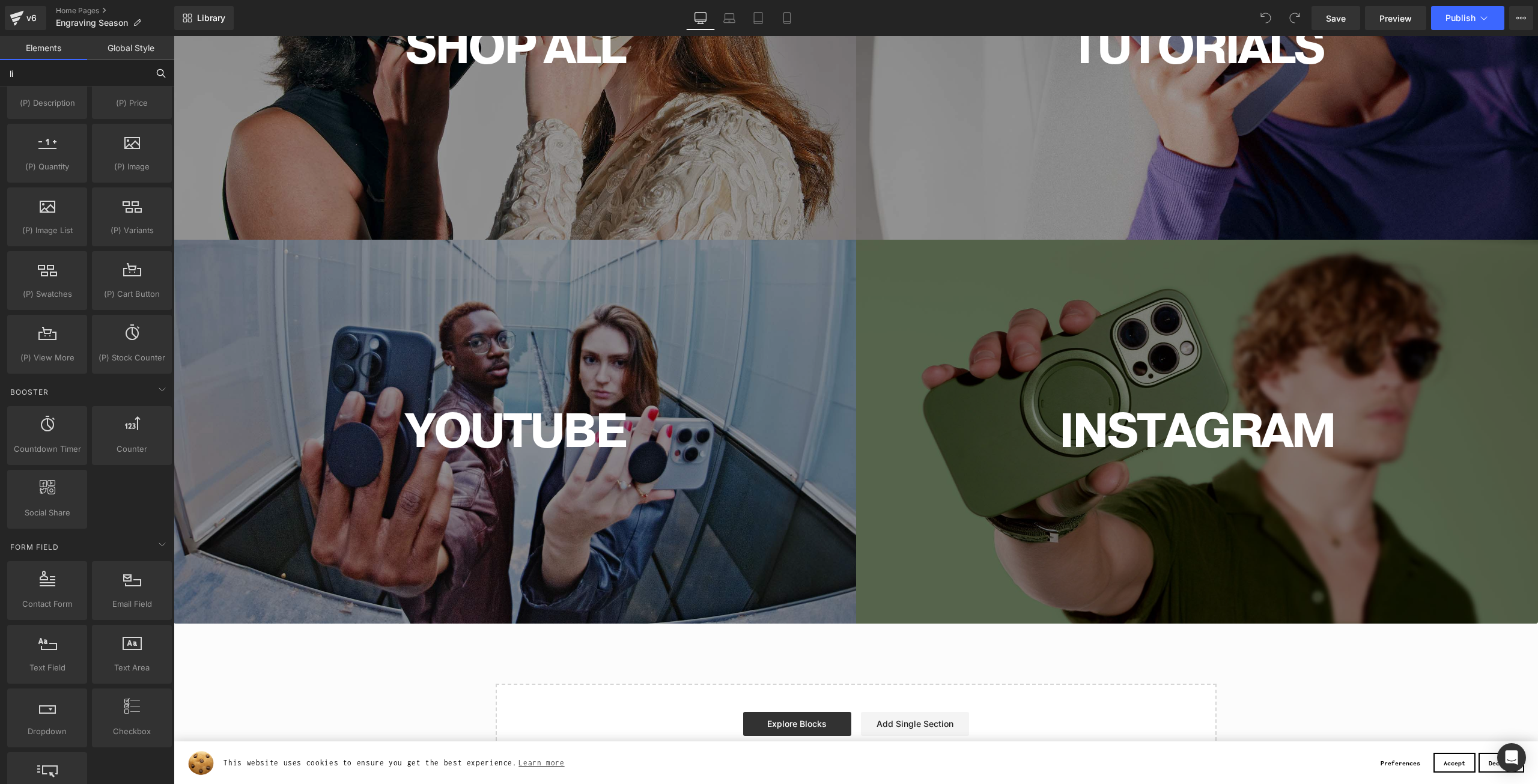
type input "liq"
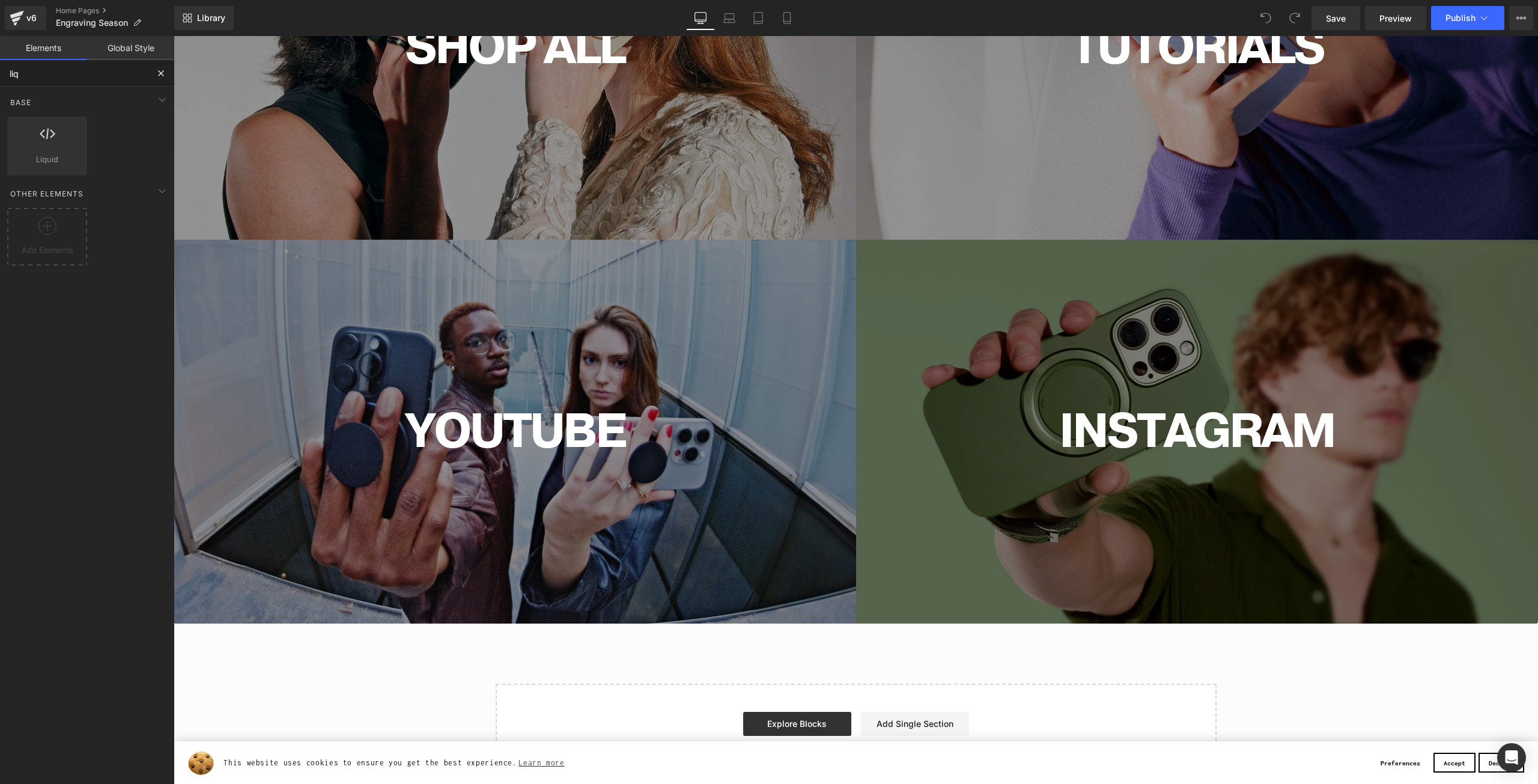
scroll to position [0, 0]
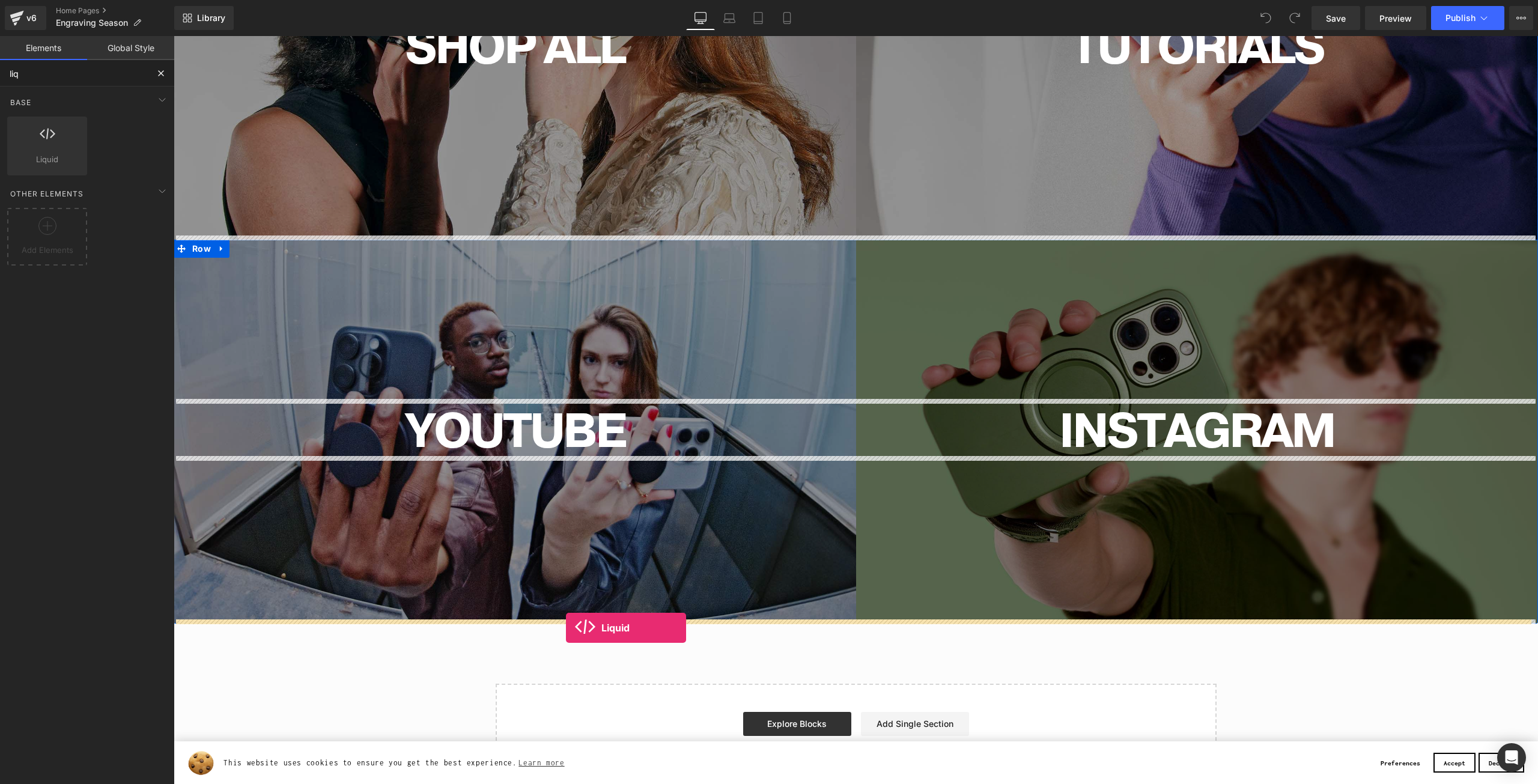
drag, startPoint x: 216, startPoint y: 185, endPoint x: 568, endPoint y: 636, distance: 572.1
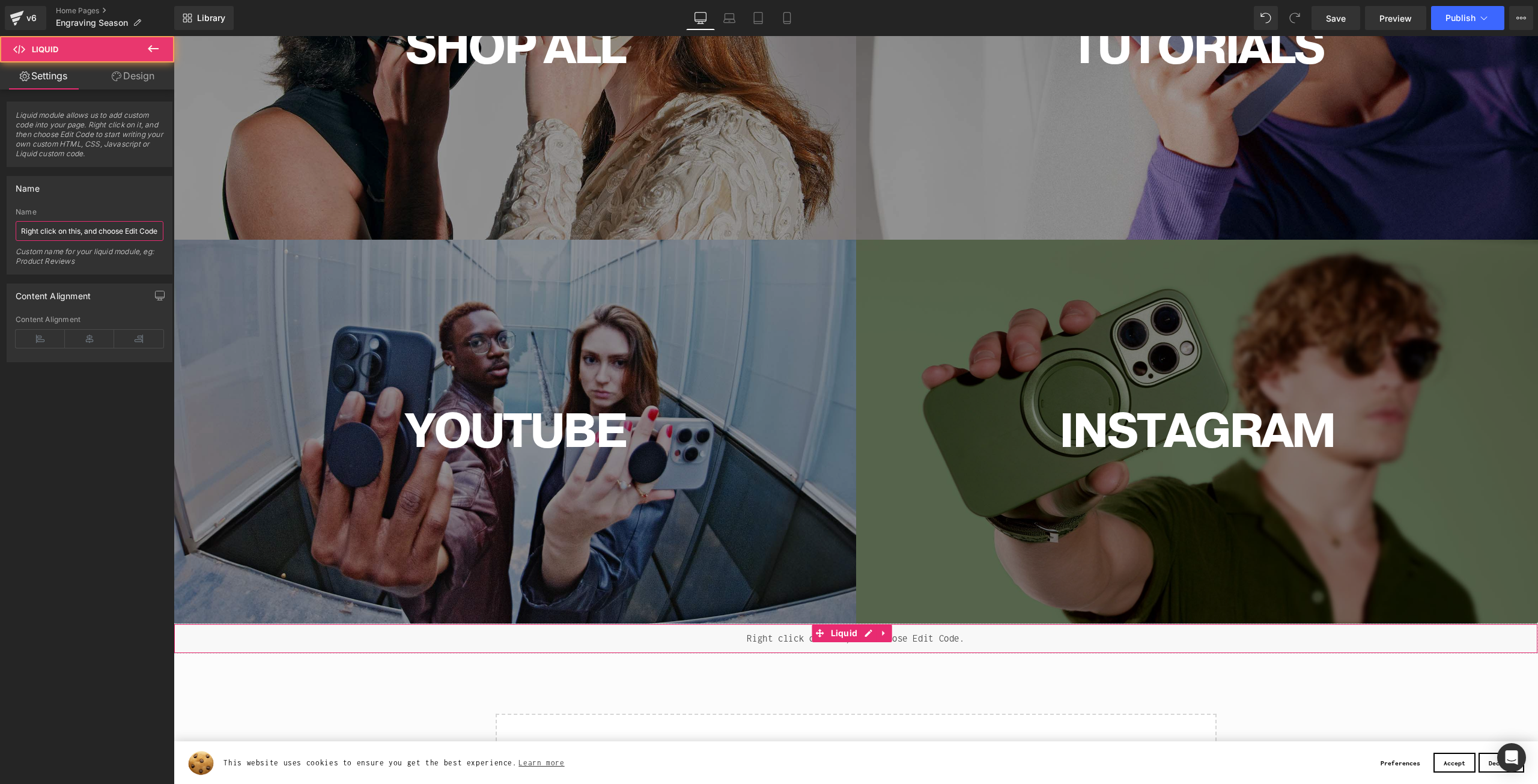
click at [74, 222] on input "Right click on this, and choose Edit Code." at bounding box center [89, 231] width 148 height 20
click at [74, 221] on input "Right click on this, and choose Edit Code." at bounding box center [89, 231] width 148 height 20
type input "scrollfix"
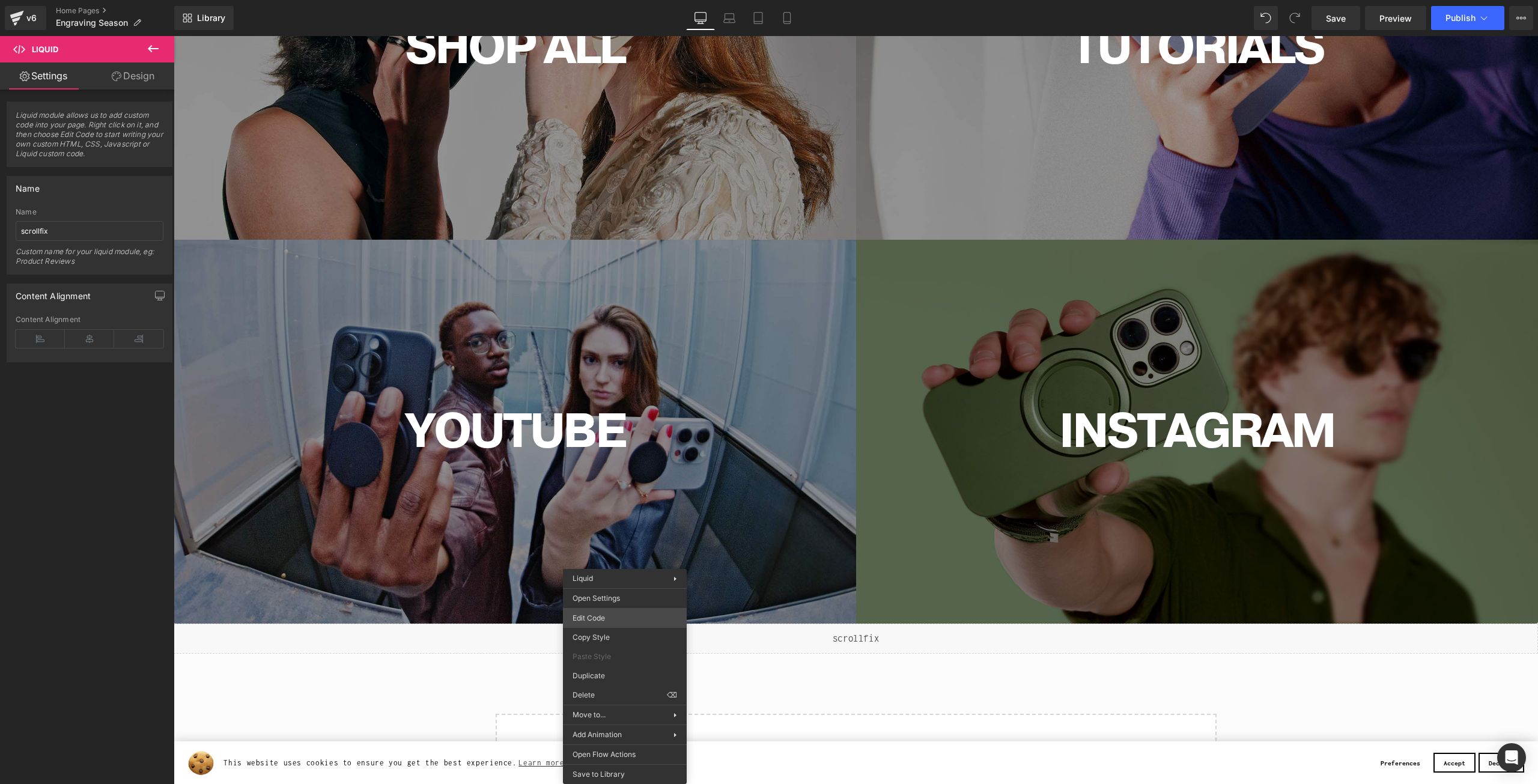
click at [617, 614] on body "Liquid You are previewing how the will restyle your page. You can not edit Elem…" at bounding box center [769, 392] width 1538 height 784
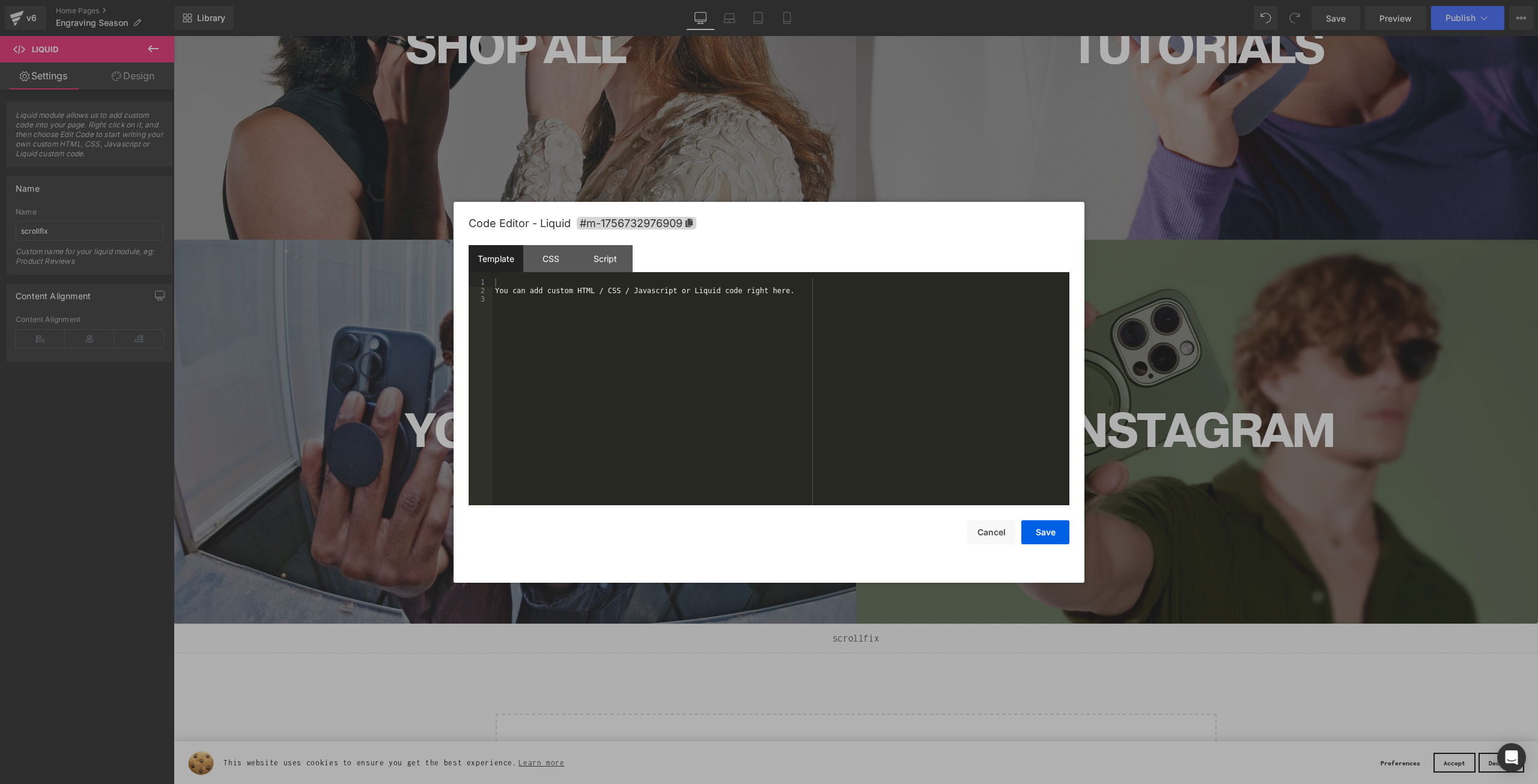
click at [612, 417] on div "You can add custom HTML / CSS / Javascript or Liquid code right here." at bounding box center [781, 400] width 577 height 244
click at [494, 283] on div "gryffeditor" at bounding box center [781, 400] width 577 height 244
click at [536, 284] on div ".gryffeditor" at bounding box center [781, 400] width 577 height 244
click at [550, 288] on div ".gryffeditor" at bounding box center [781, 400] width 577 height 244
click at [543, 258] on div "CSS" at bounding box center [550, 258] width 55 height 27
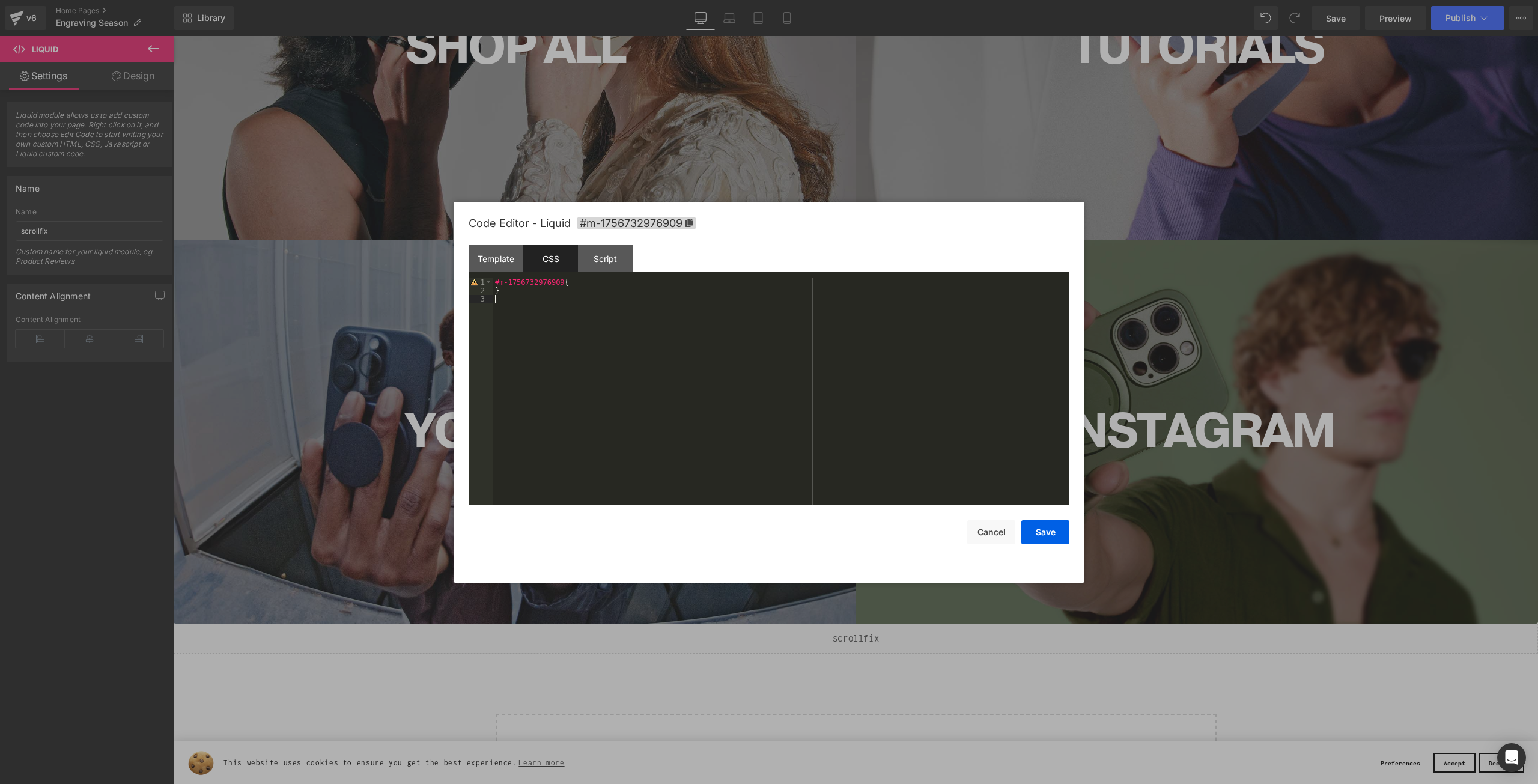
click at [539, 322] on div "#m-1756732976909 { }" at bounding box center [781, 400] width 577 height 244
paste textarea
click at [498, 293] on div "#m-1756732976909 { } .gryffeditor { over" at bounding box center [781, 400] width 577 height 244
click at [495, 303] on div "#m-1756732976909 { } .gryffeditor { over" at bounding box center [781, 400] width 577 height 244
click at [519, 312] on div "#m-1756732976909 { } .gryffeditor { over" at bounding box center [781, 400] width 577 height 244
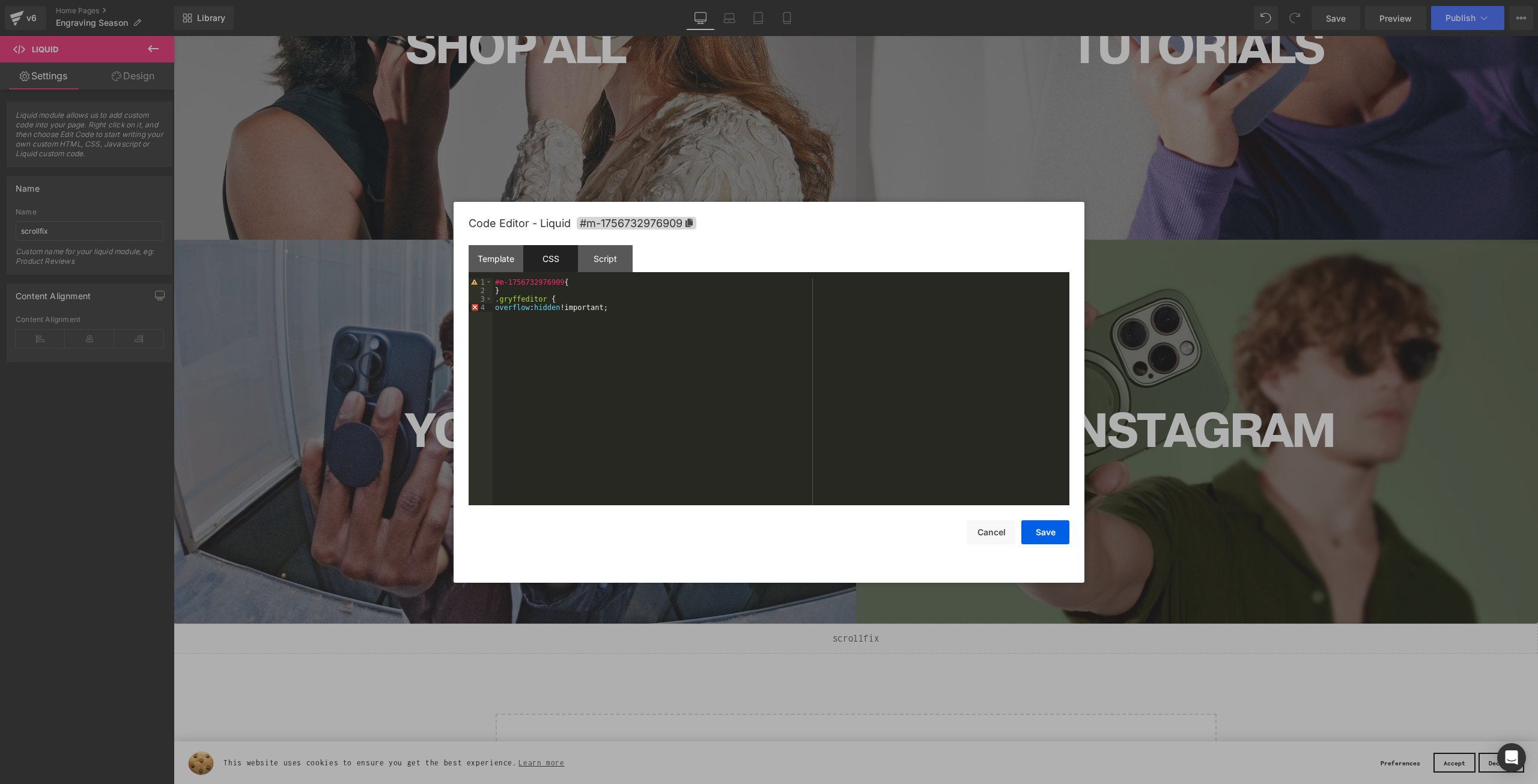
click at [618, 306] on div "#m-1756732976909 { } .gryffeditor { overflow : hidden !important;" at bounding box center [781, 400] width 577 height 244
click at [613, 333] on div "#m-1756732976909 { } .gryffeditor { overflow : hidden !important; }" at bounding box center [781, 400] width 577 height 244
click at [1057, 540] on button "Save" at bounding box center [1046, 532] width 48 height 24
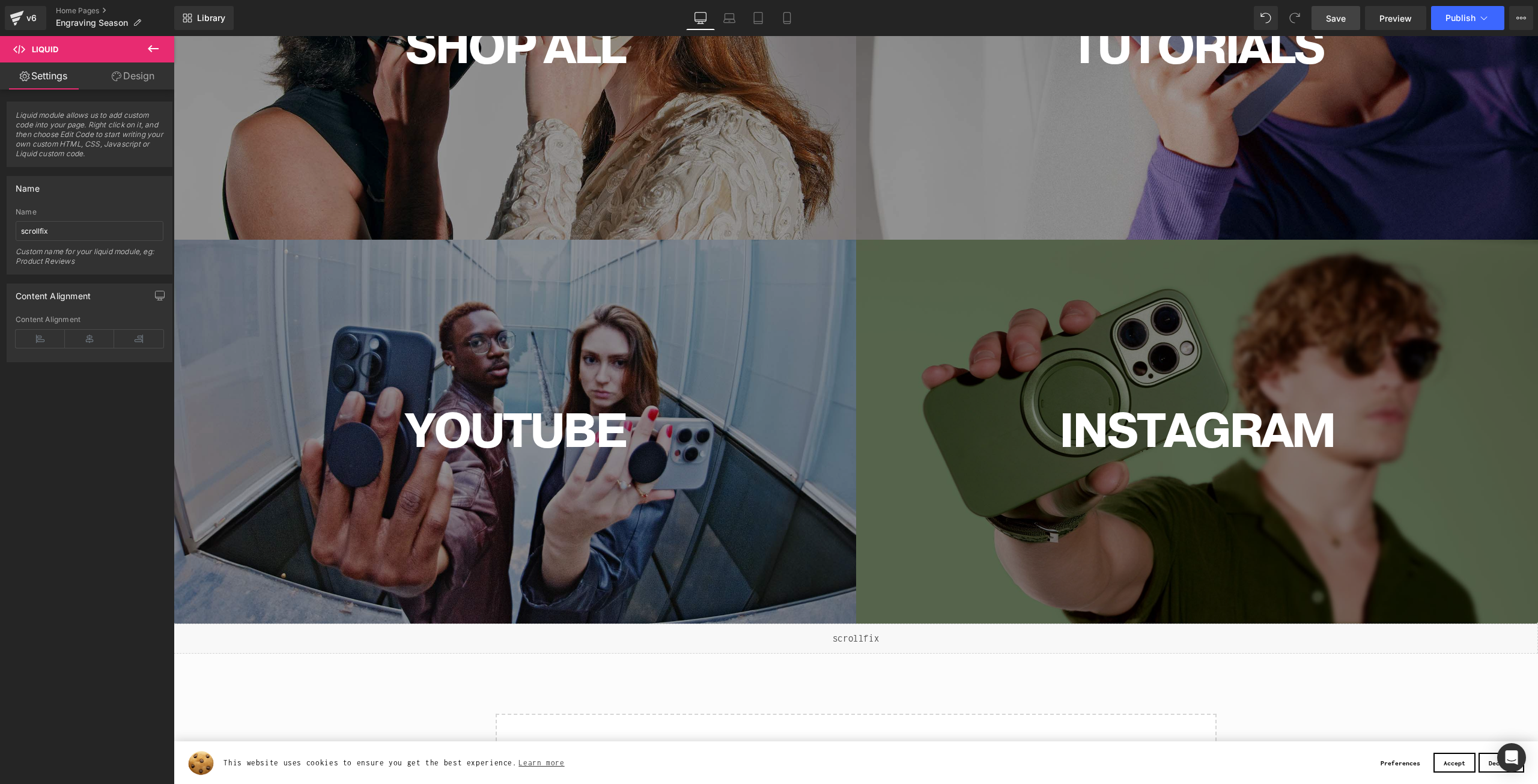
click at [1360, 19] on link "Save" at bounding box center [1336, 18] width 49 height 24
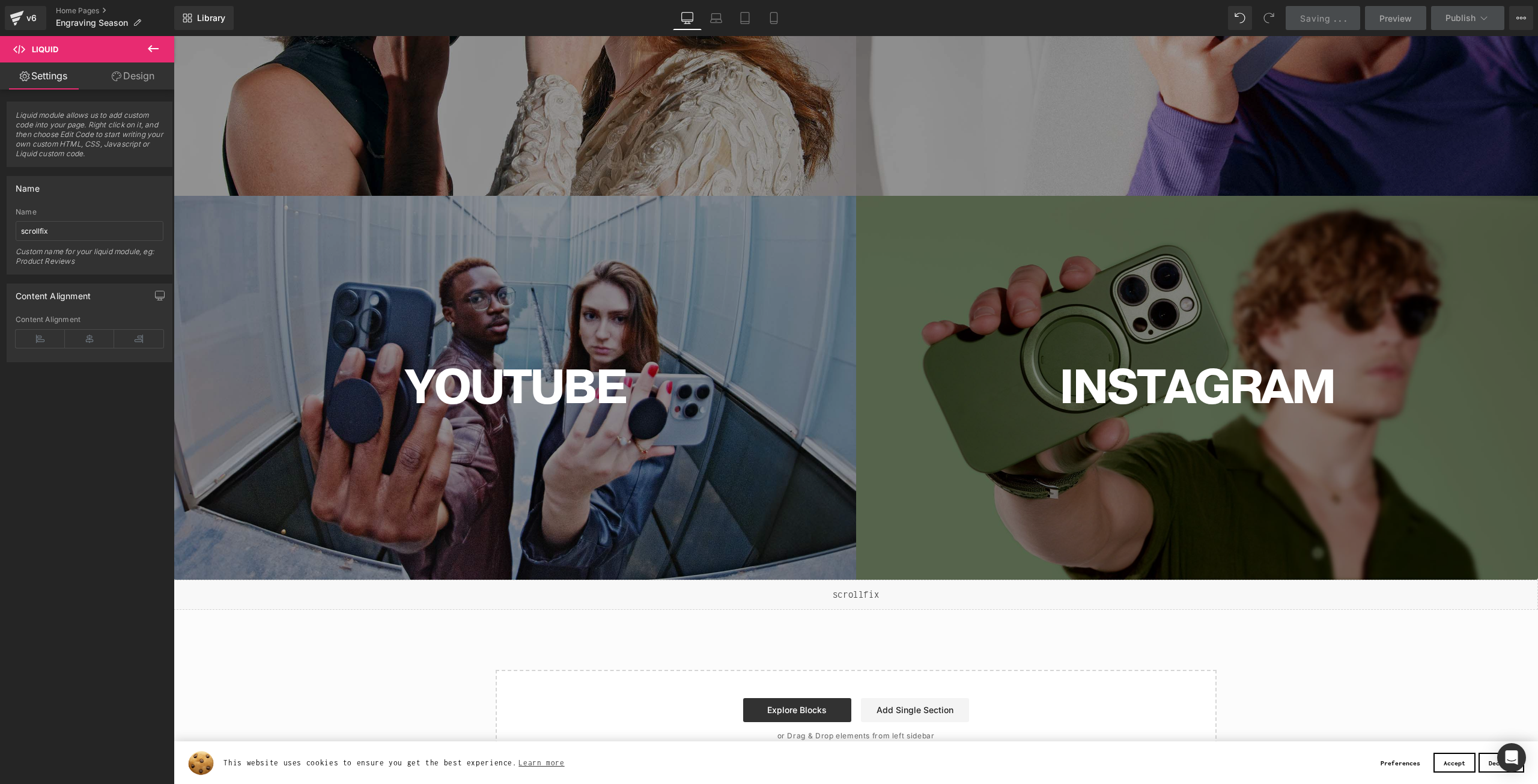
scroll to position [4108, 0]
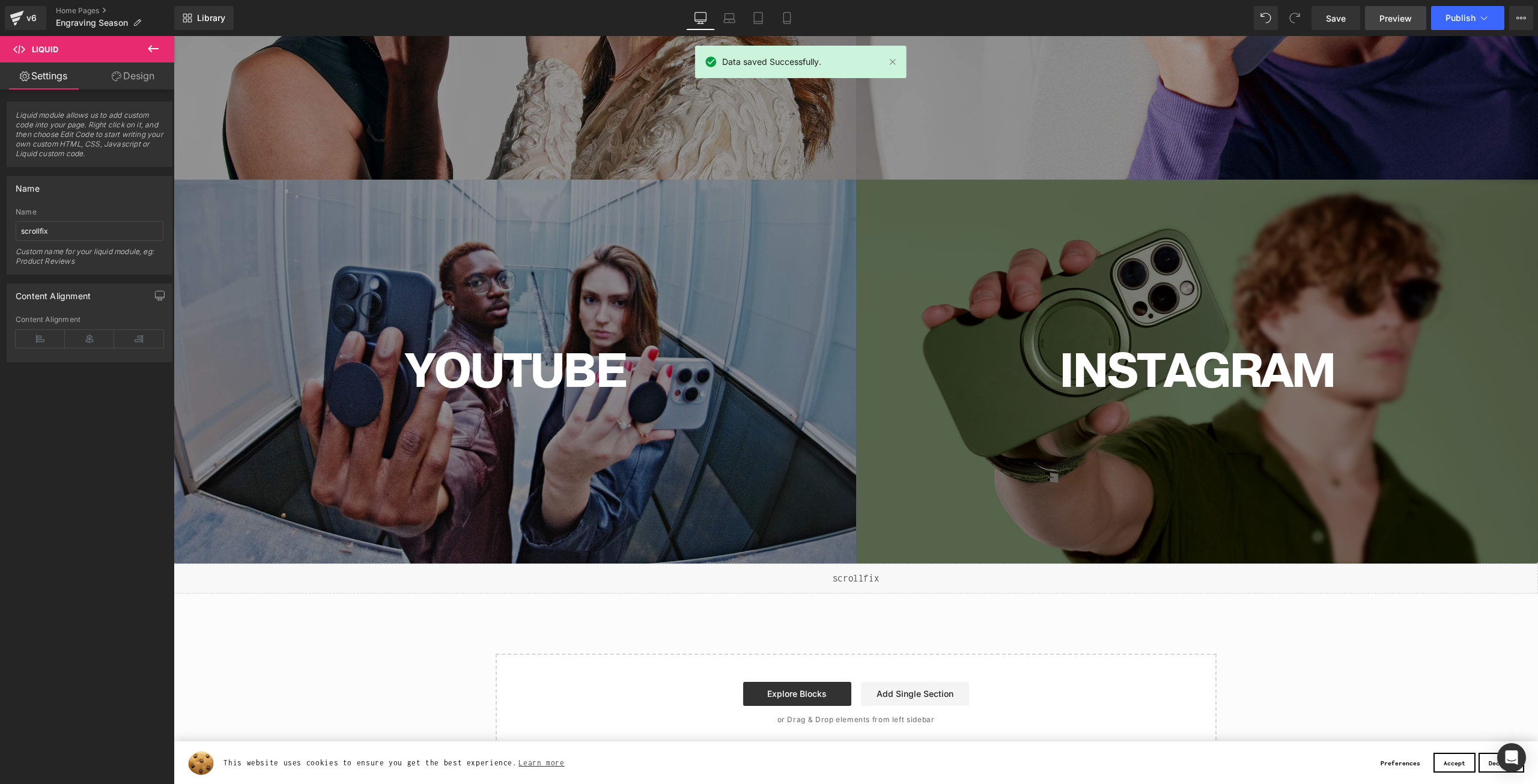
click at [1374, 12] on link "Preview" at bounding box center [1395, 18] width 61 height 24
click at [1347, 11] on link "Save" at bounding box center [1336, 18] width 49 height 24
click at [1454, 20] on span "Publish" at bounding box center [1461, 18] width 30 height 10
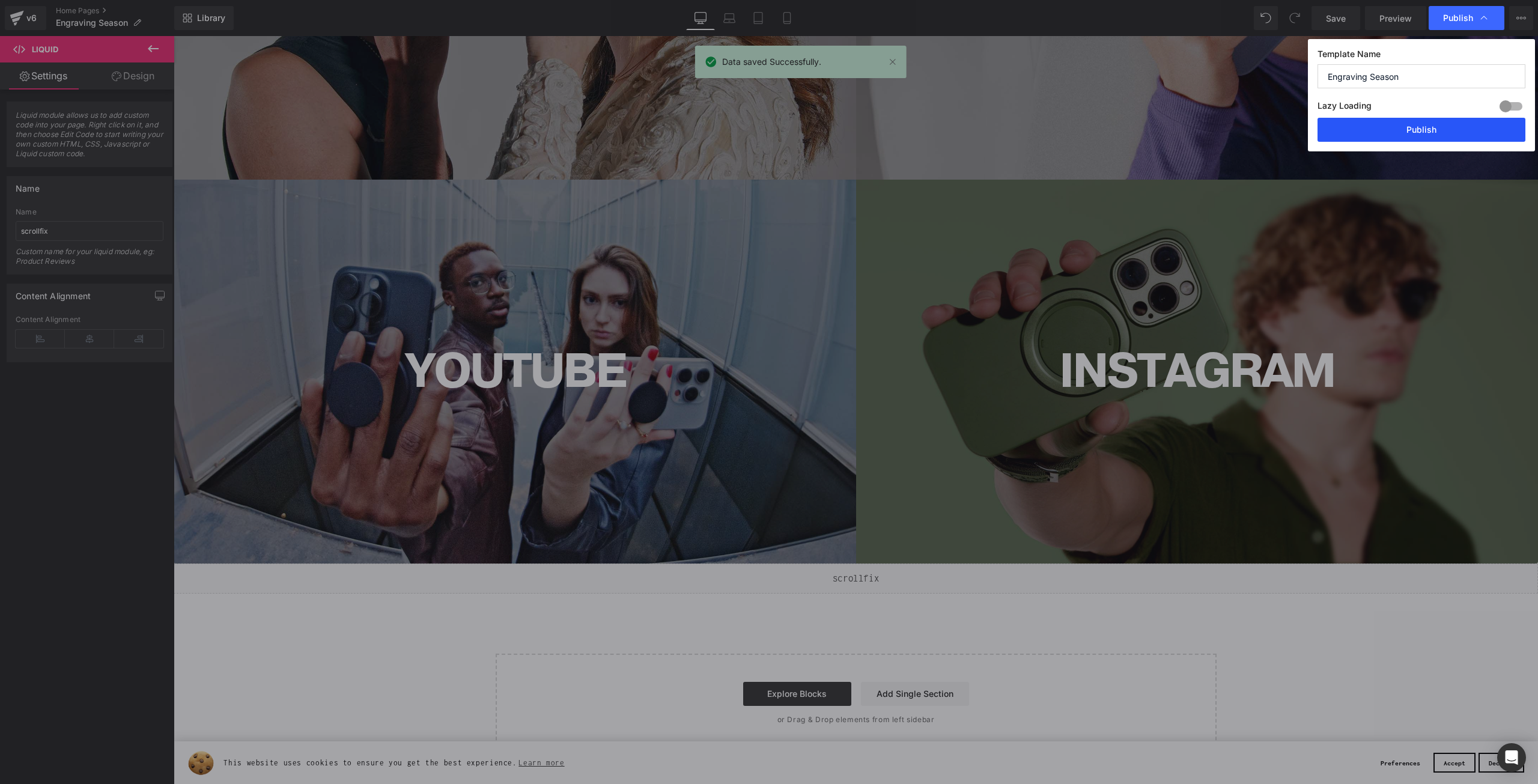
click at [1395, 124] on button "Publish" at bounding box center [1421, 130] width 208 height 24
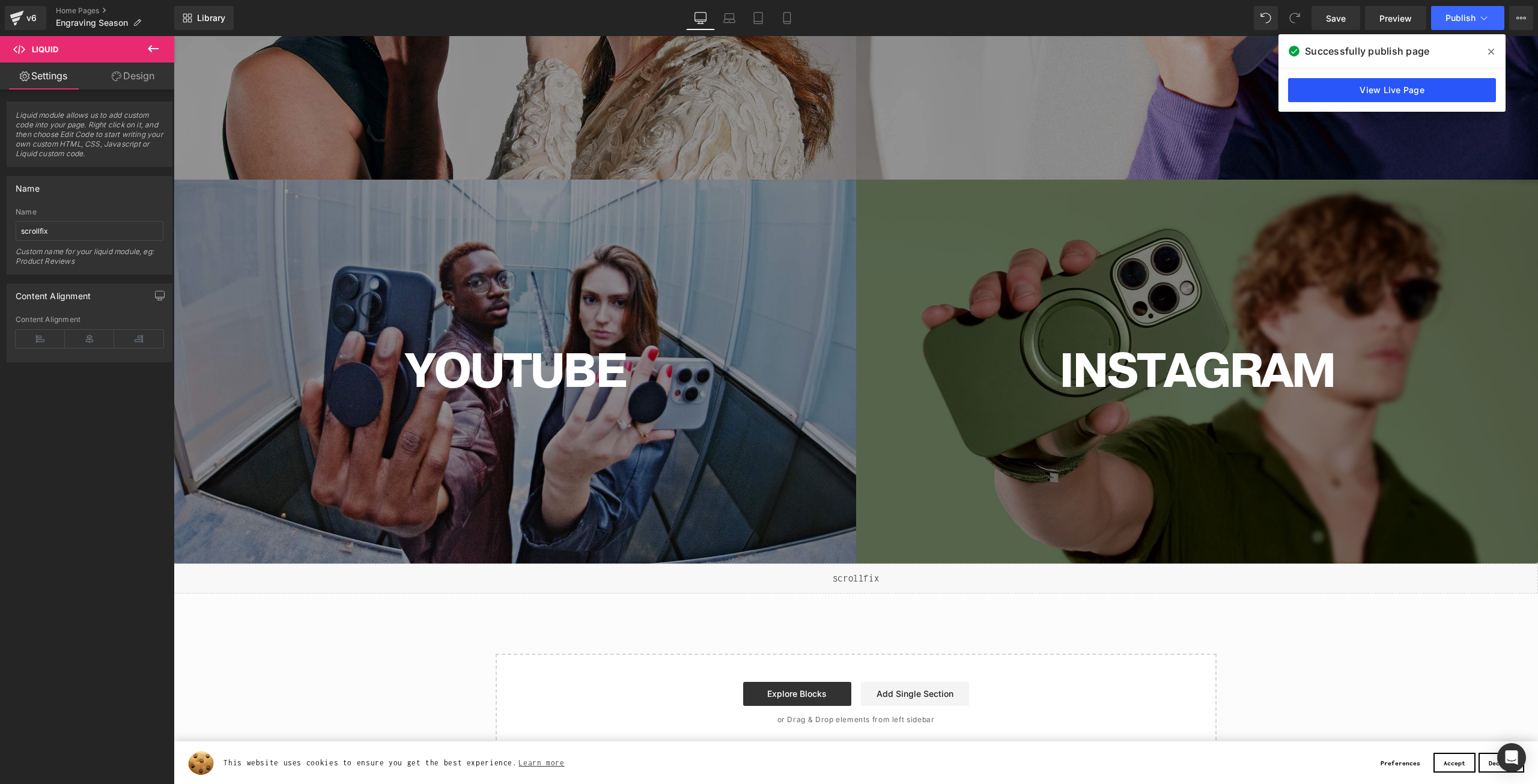
click at [1351, 88] on link "View Live Page" at bounding box center [1392, 90] width 208 height 24
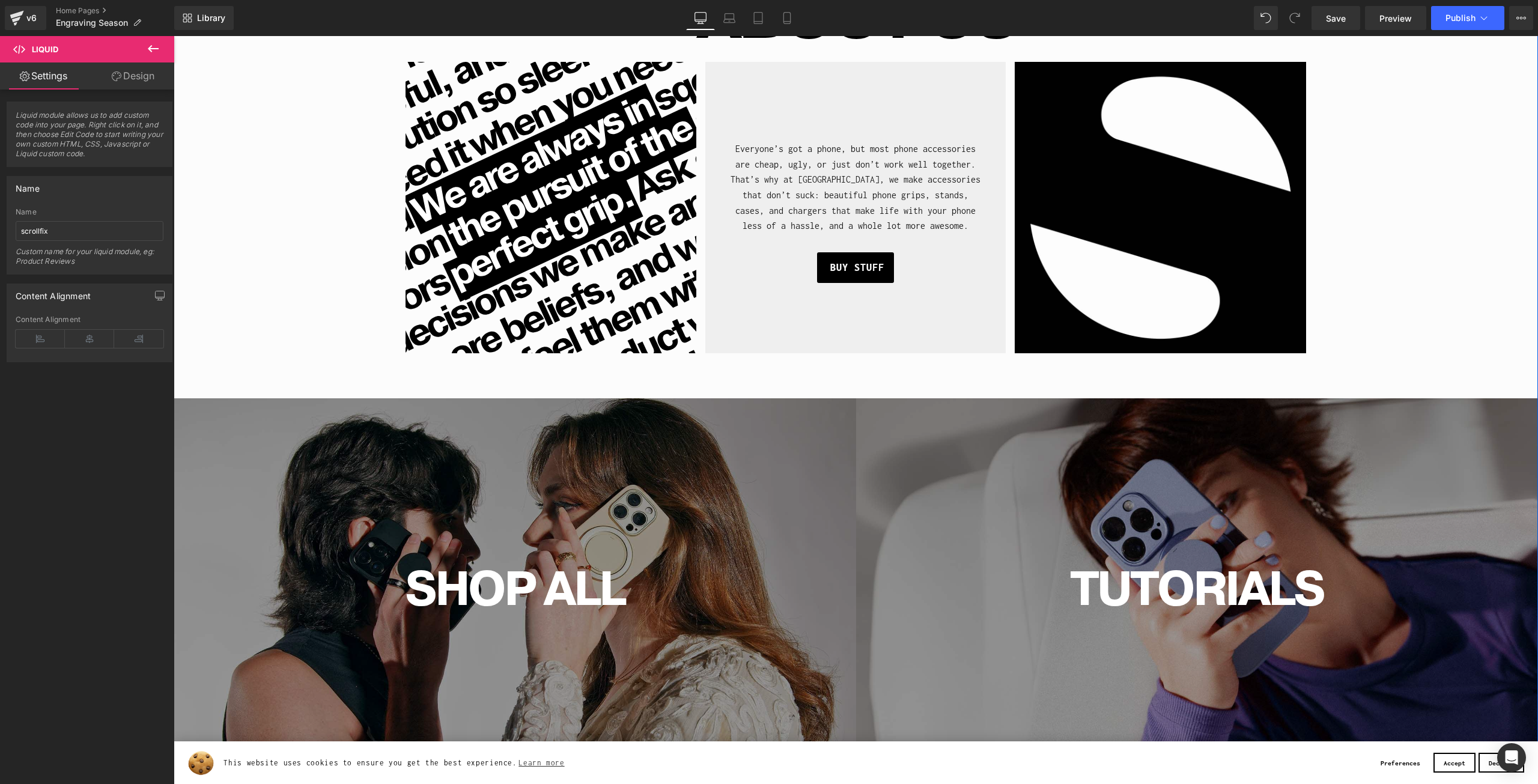
scroll to position [3207, 0]
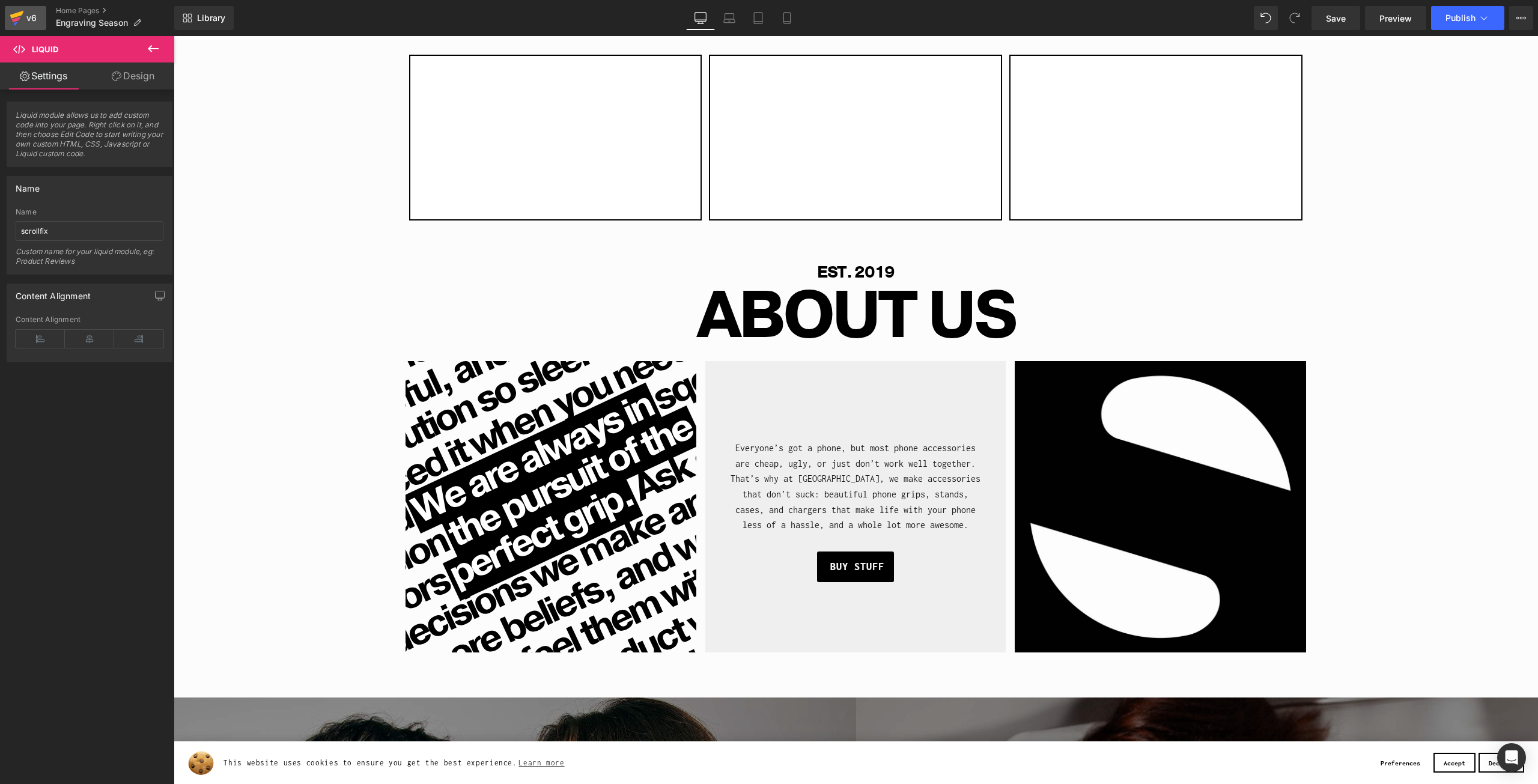
click at [30, 14] on div "v6" at bounding box center [32, 17] width 15 height 15
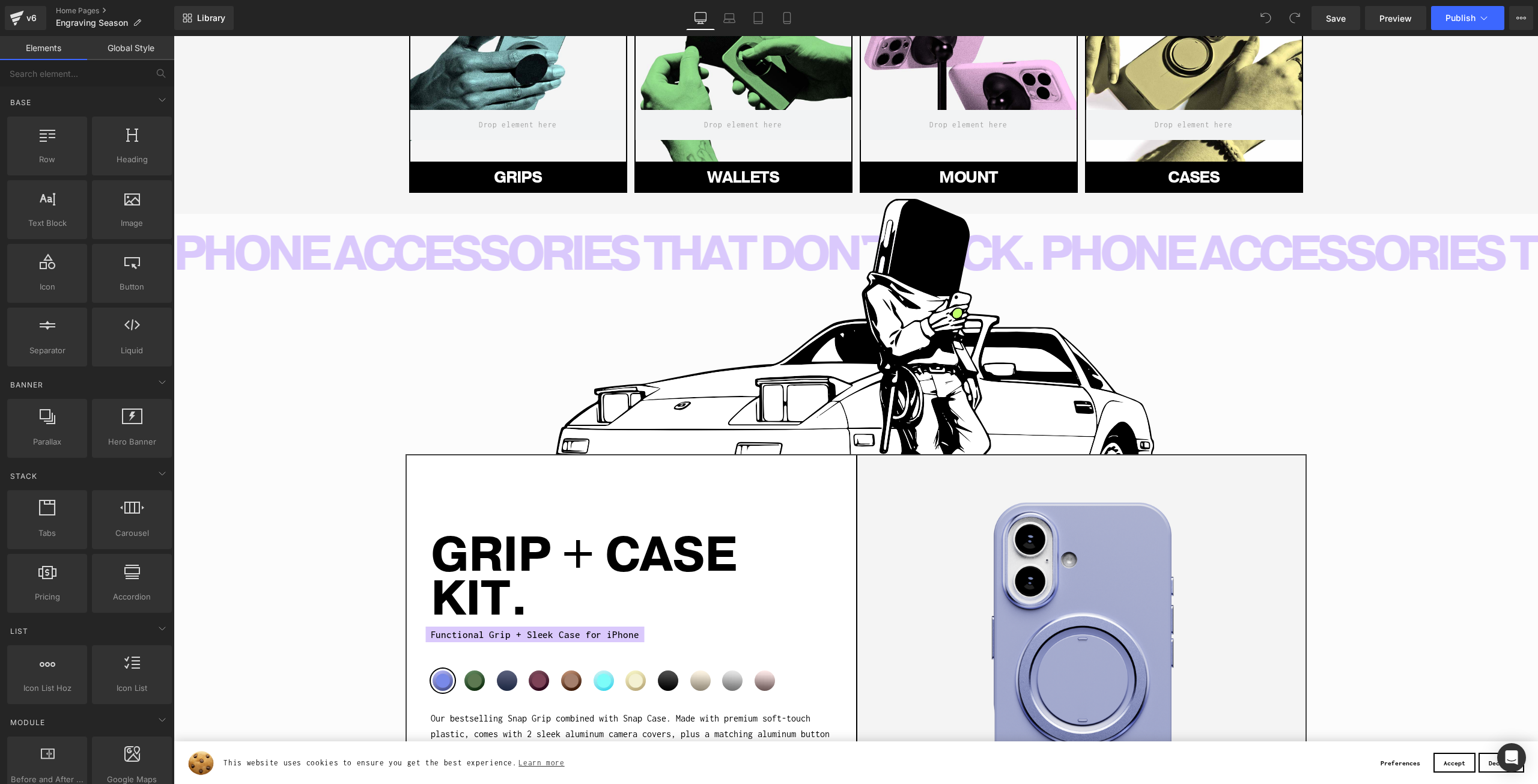
scroll to position [1021, 0]
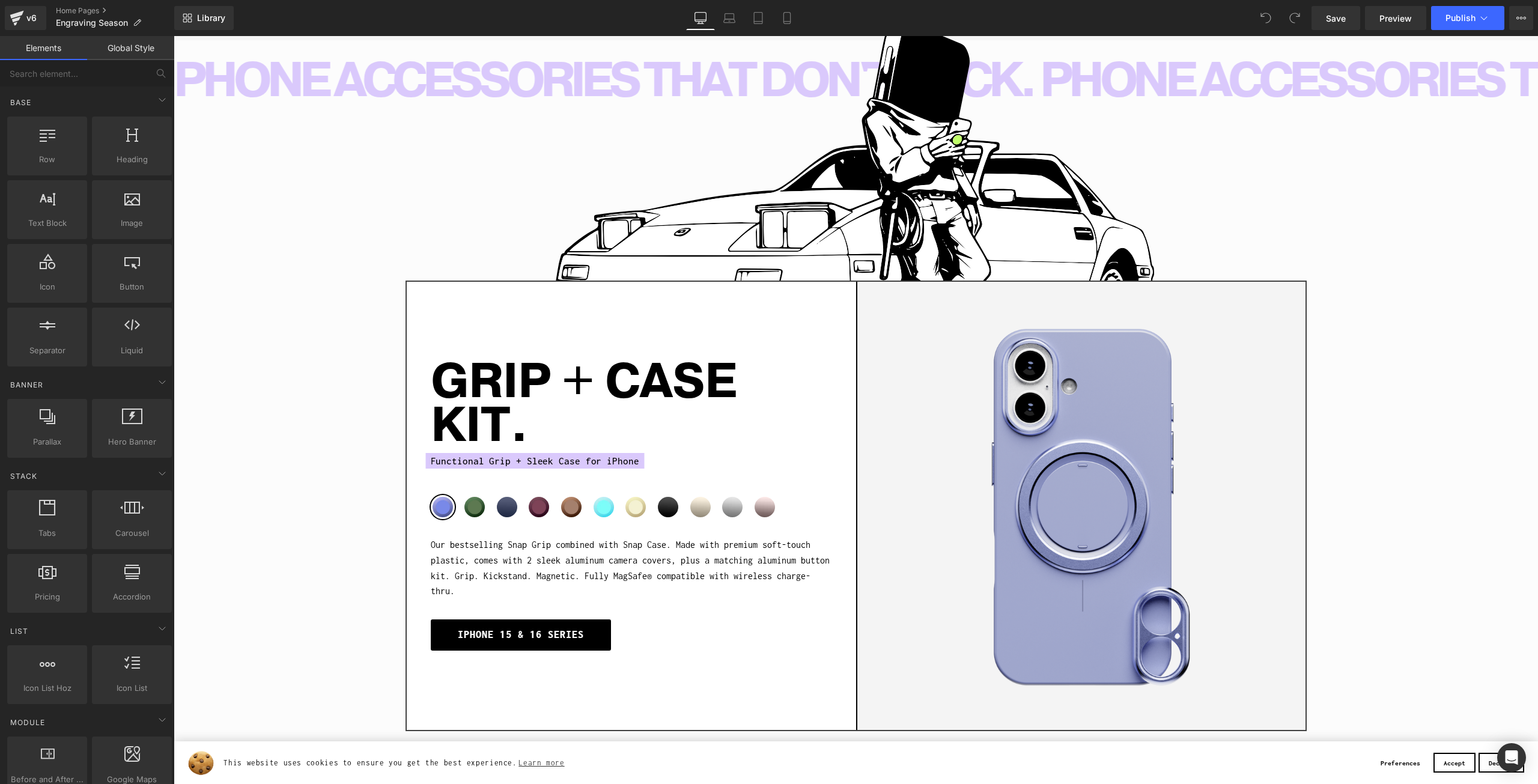
click at [597, 418] on h1 "GRIP + CASE KIT." at bounding box center [631, 405] width 401 height 88
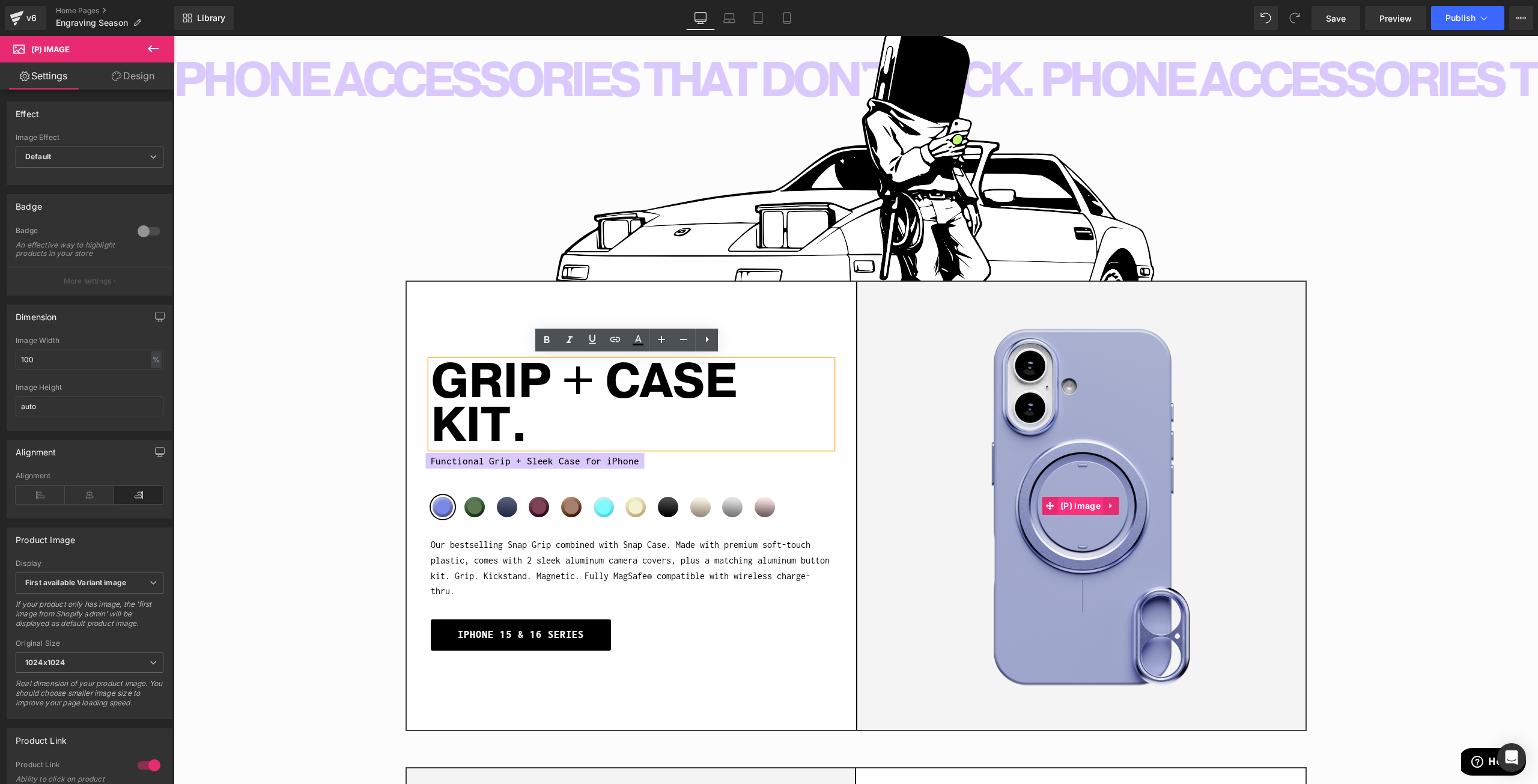
click at [1072, 503] on span "(P) Image" at bounding box center [1081, 506] width 46 height 18
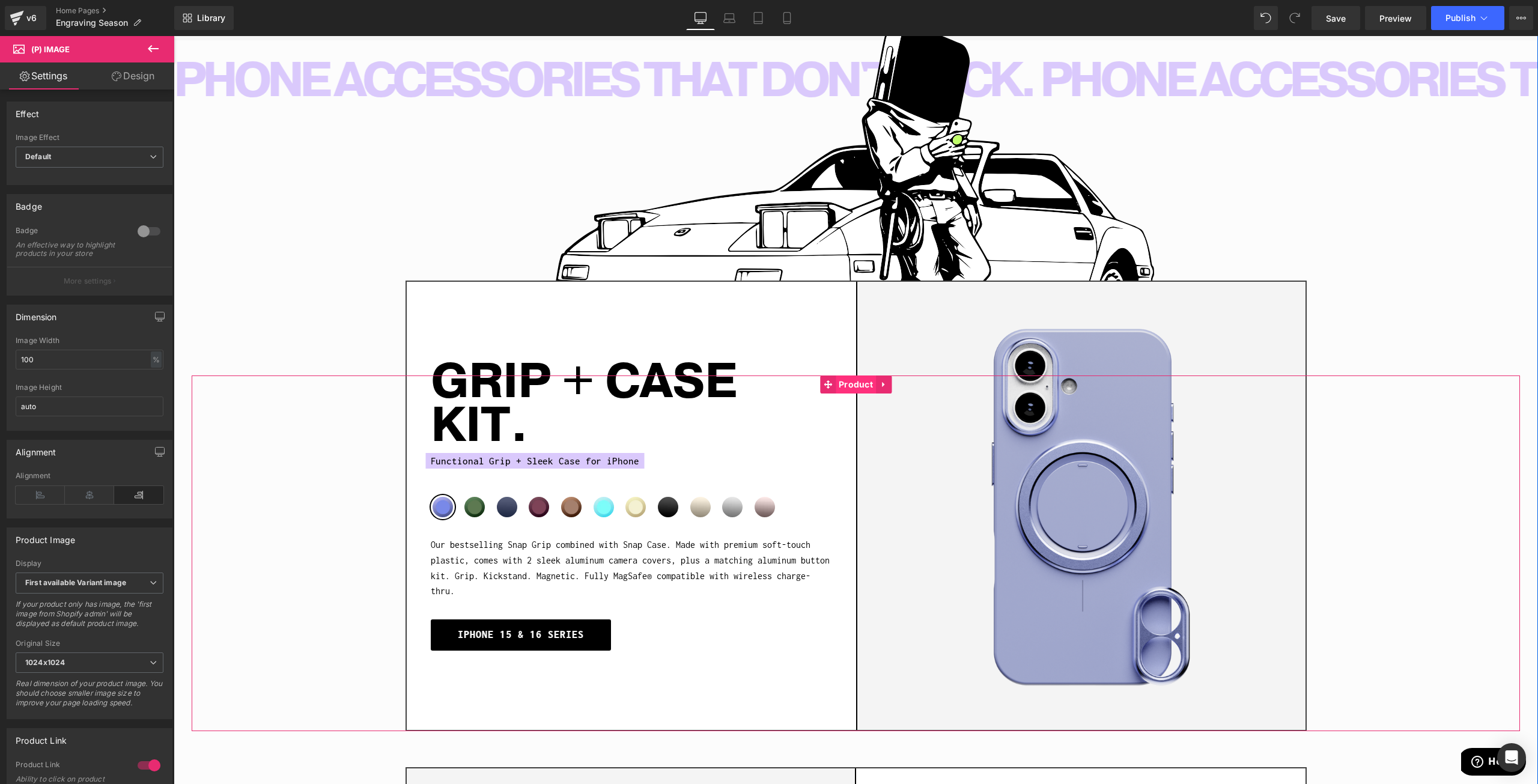
click at [841, 379] on span "Product" at bounding box center [855, 384] width 40 height 18
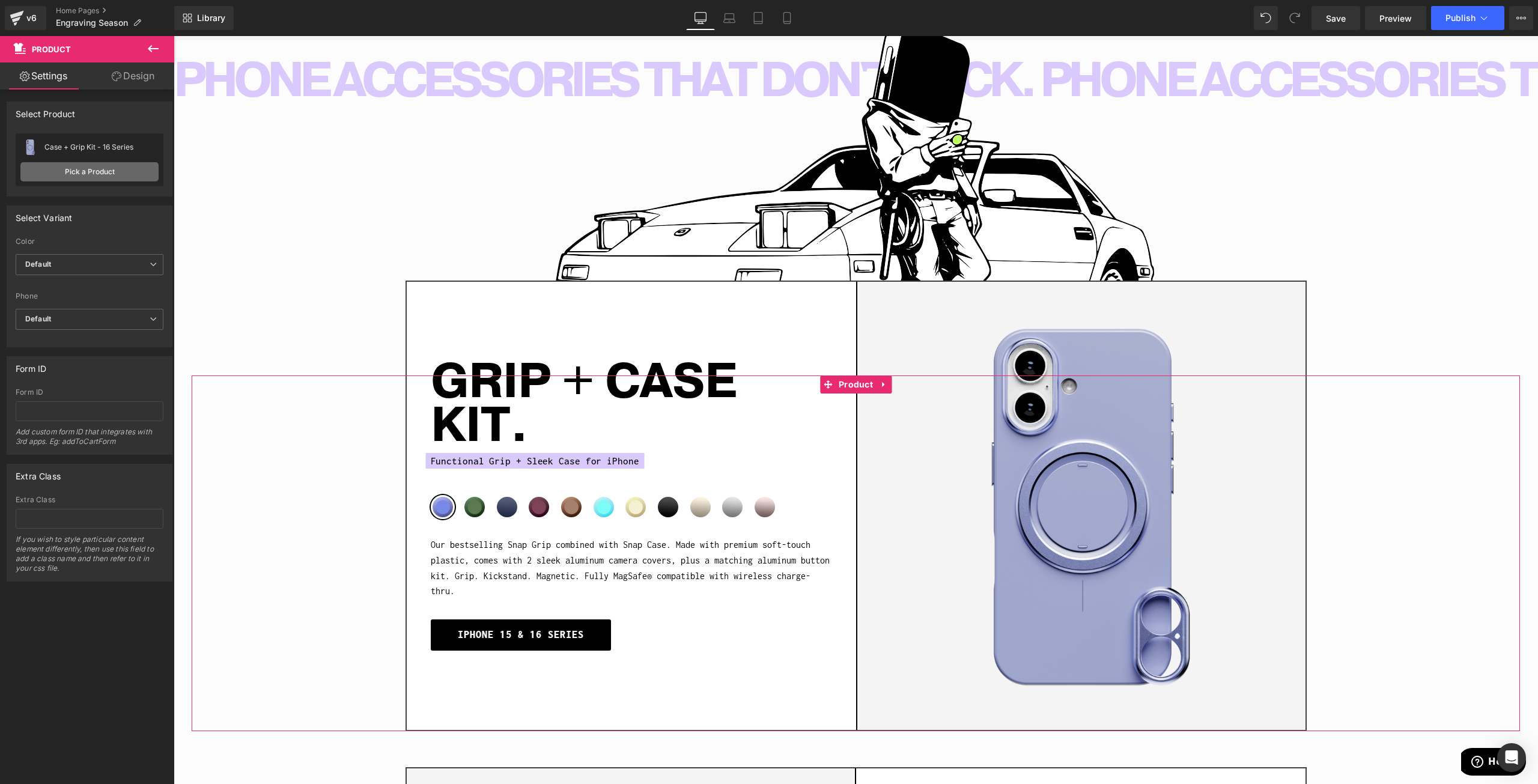
click at [49, 172] on link "Pick a Product" at bounding box center [89, 172] width 138 height 19
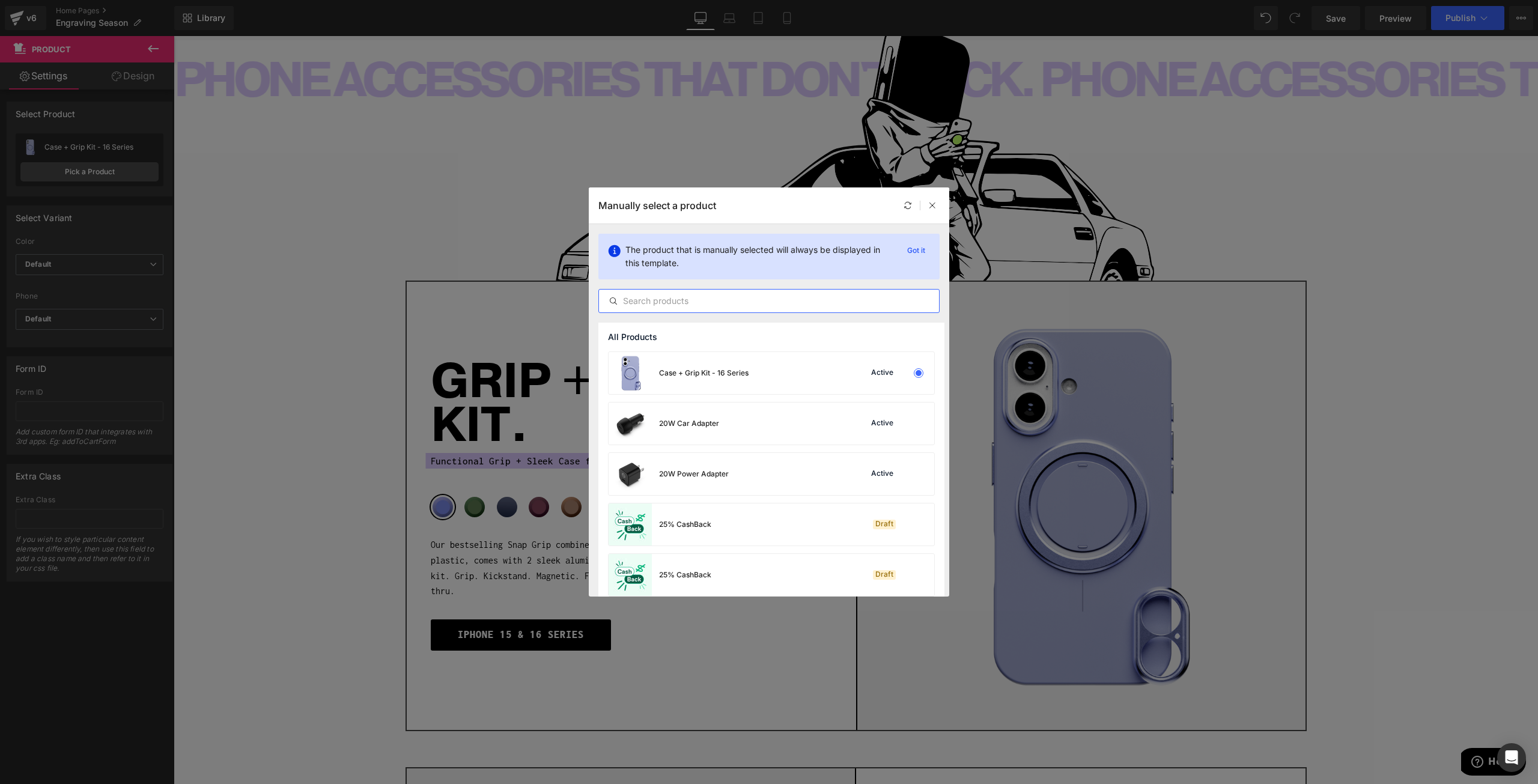
click at [736, 296] on input "text" at bounding box center [769, 301] width 340 height 14
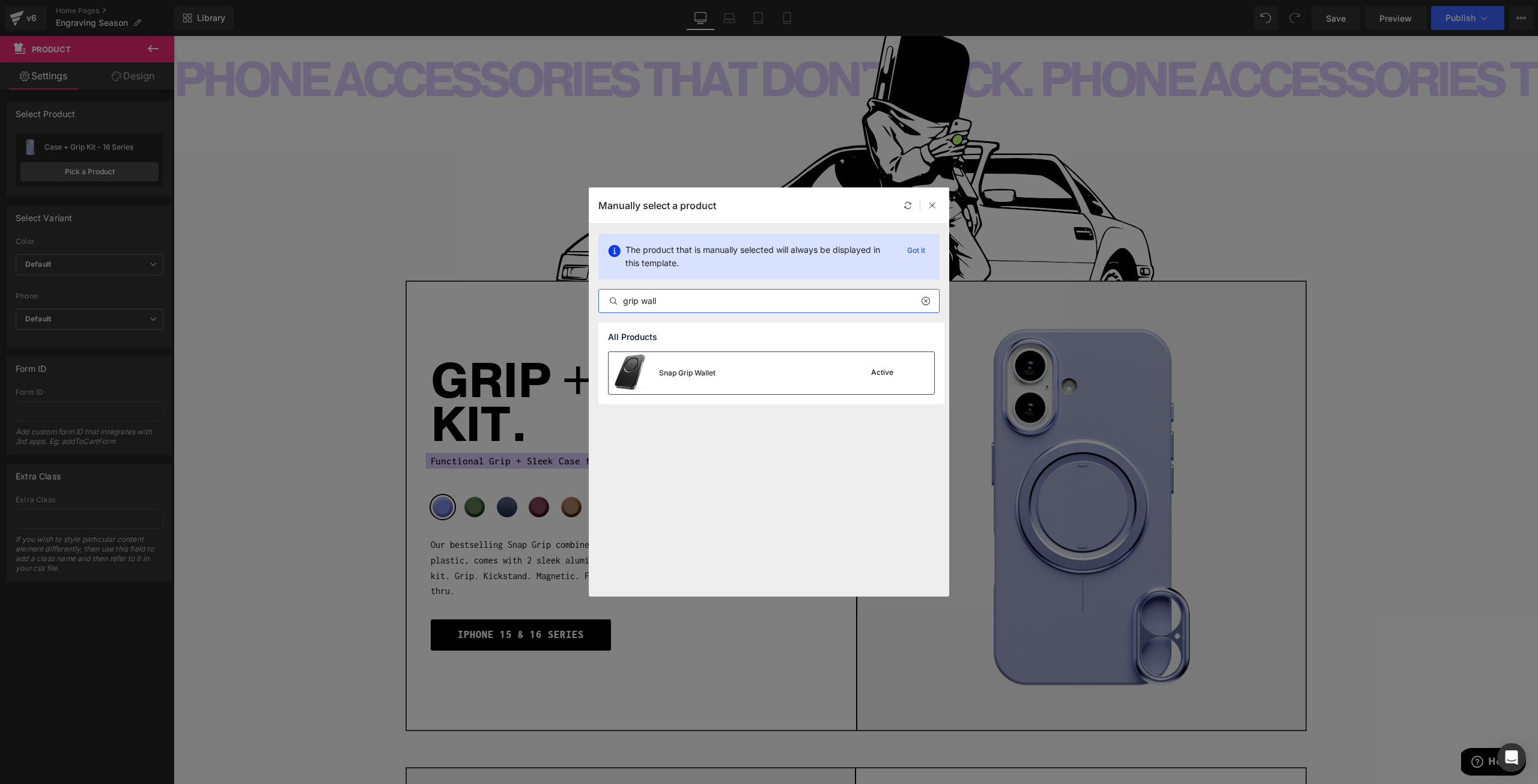
type input "grip wall"
click at [679, 372] on div "Snap Grip Wallet" at bounding box center [687, 372] width 56 height 11
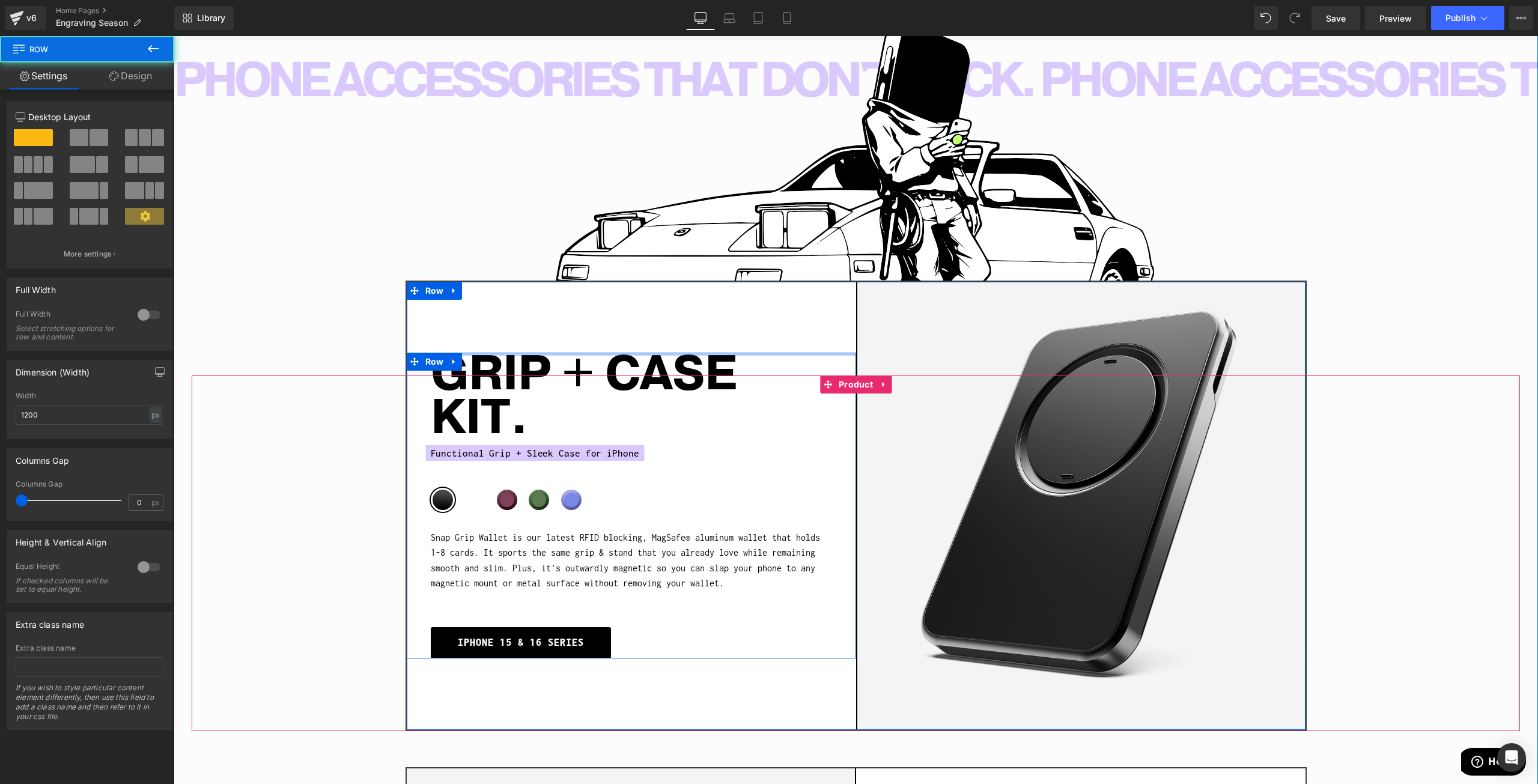
click at [508, 353] on div at bounding box center [631, 354] width 449 height 3
click at [508, 361] on h1 "GRIP + CASE KIT." at bounding box center [631, 397] width 401 height 88
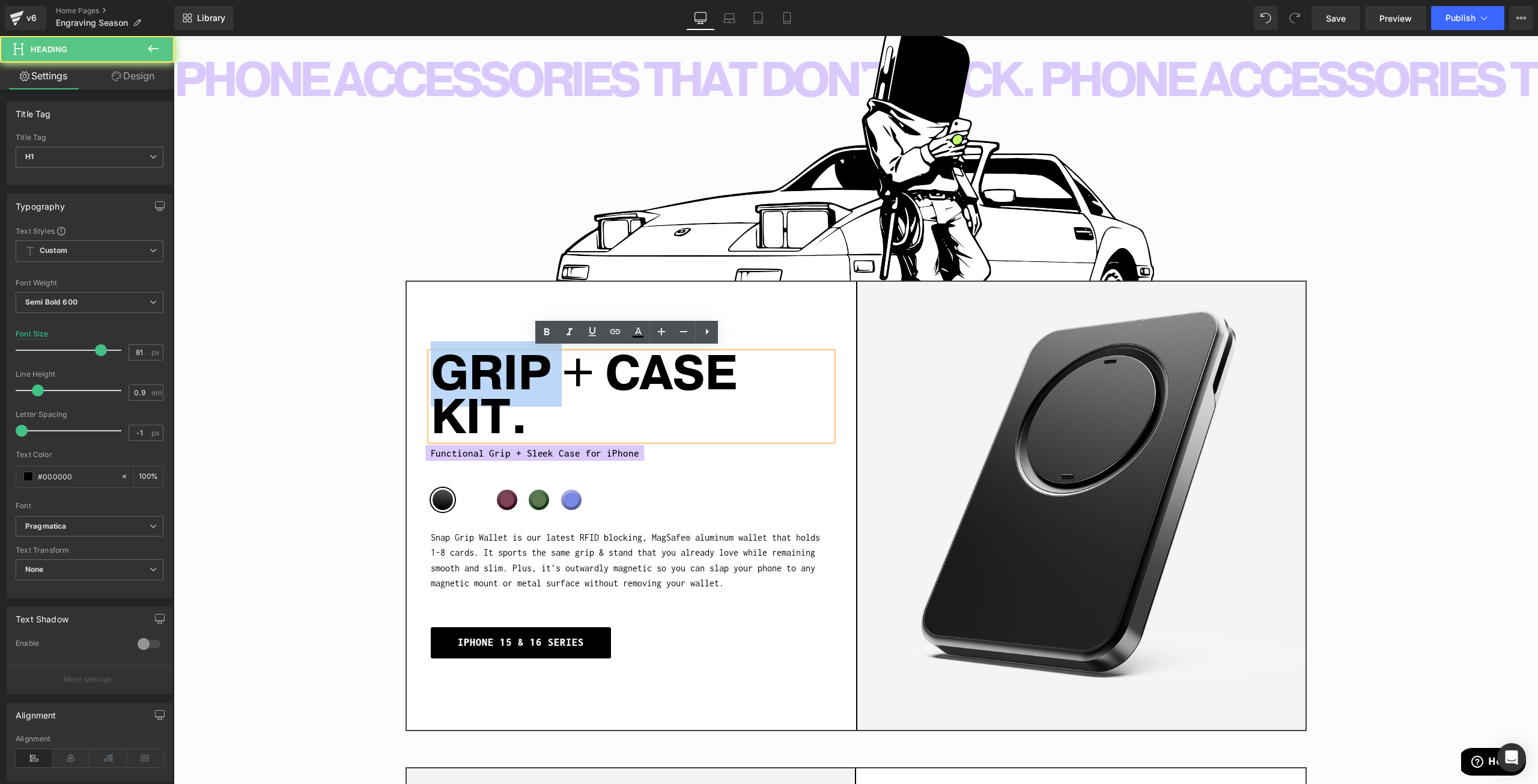
click at [508, 361] on h1 "GRIP + CASE KIT." at bounding box center [631, 397] width 401 height 88
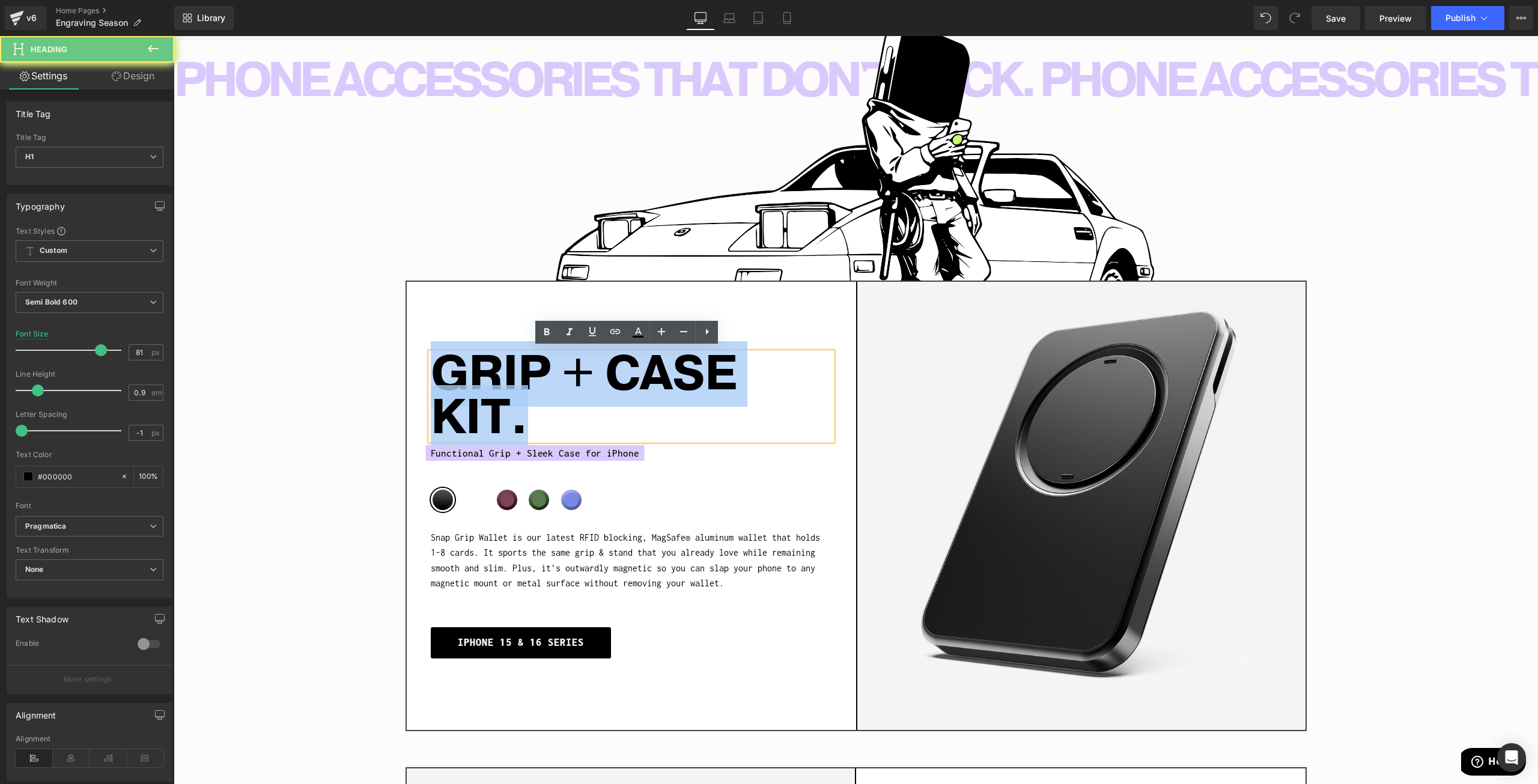
click at [508, 361] on h1 "GRIP + CASE KIT." at bounding box center [631, 397] width 401 height 88
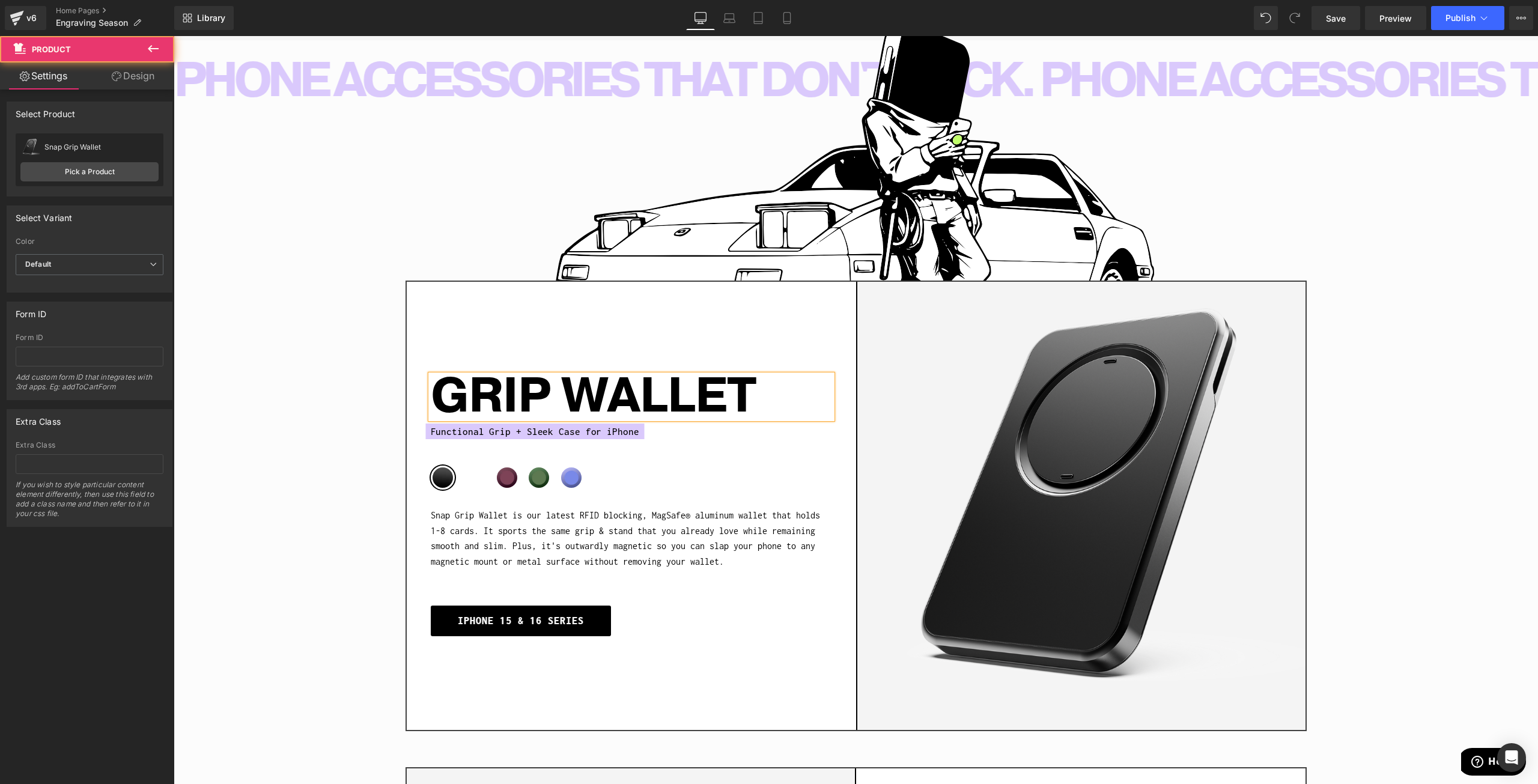
click at [321, 382] on div "Sale Off (P) Image GRIP WALLET Heading Functional Grip + Sleek Case for iPhone …" at bounding box center [855, 553] width 1328 height 355
click at [448, 426] on span "Functional Grip + Sleek Case for iPhone" at bounding box center [535, 431] width 208 height 16
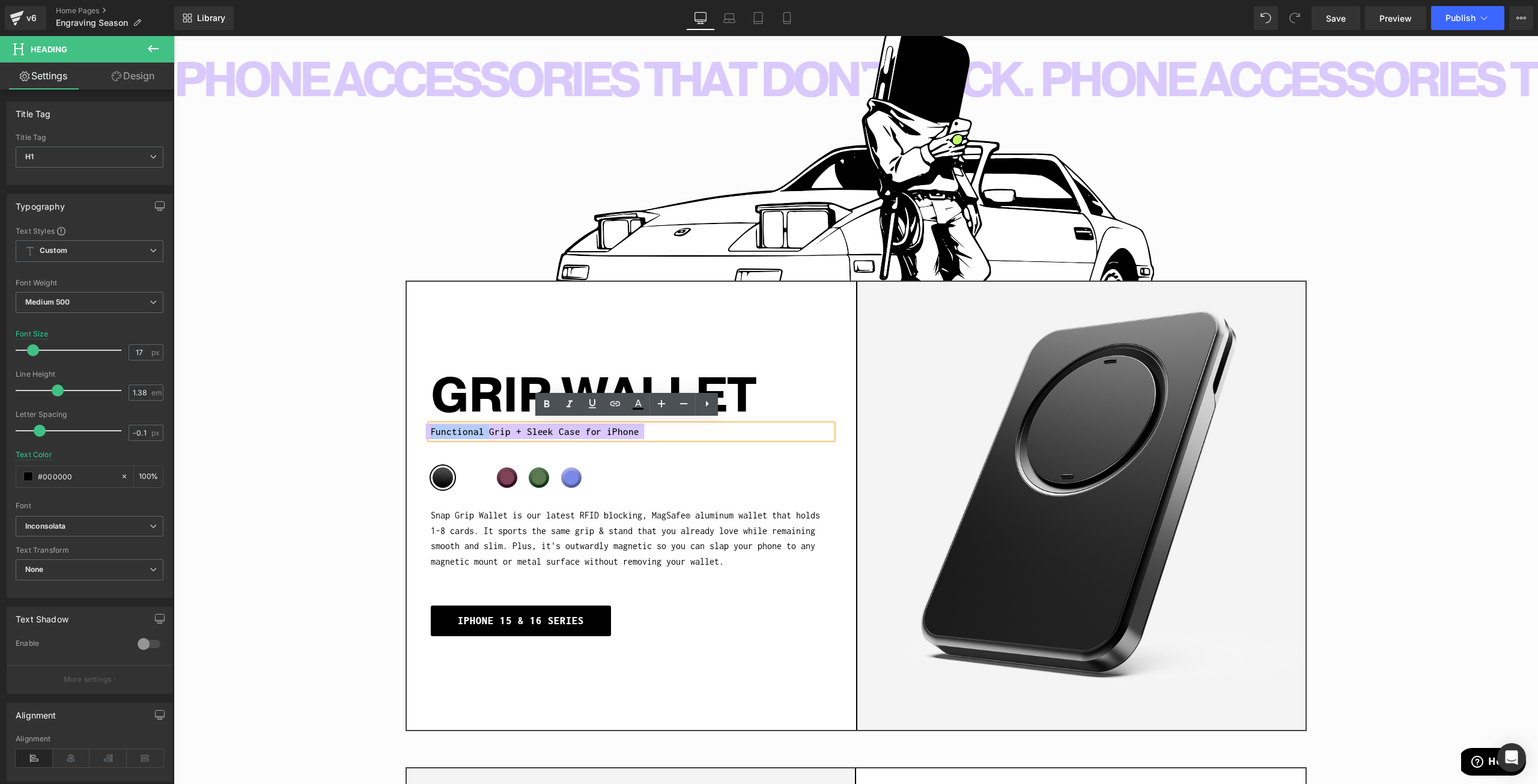
click at [448, 426] on span "Functional Grip + Sleek Case for iPhone" at bounding box center [535, 431] width 208 height 16
click at [454, 428] on span "Functional Grip + Sleek Case for iPhone" at bounding box center [535, 431] width 208 height 16
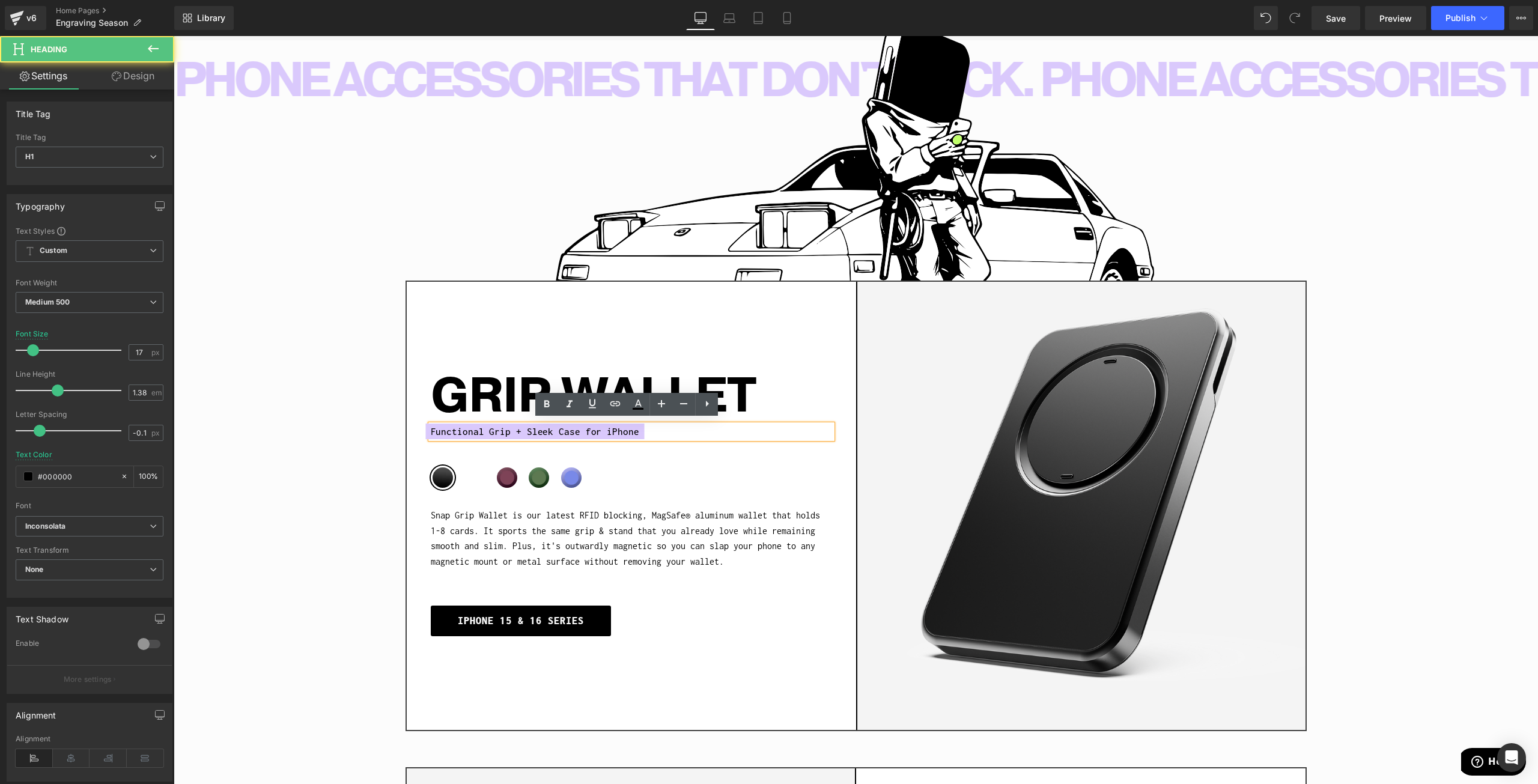
click at [451, 430] on span "Functional Grip + Sleek Case for iPhone" at bounding box center [535, 431] width 208 height 16
click at [451, 431] on span "Functional Grip + Sleek Case for iPhone" at bounding box center [535, 431] width 208 height 16
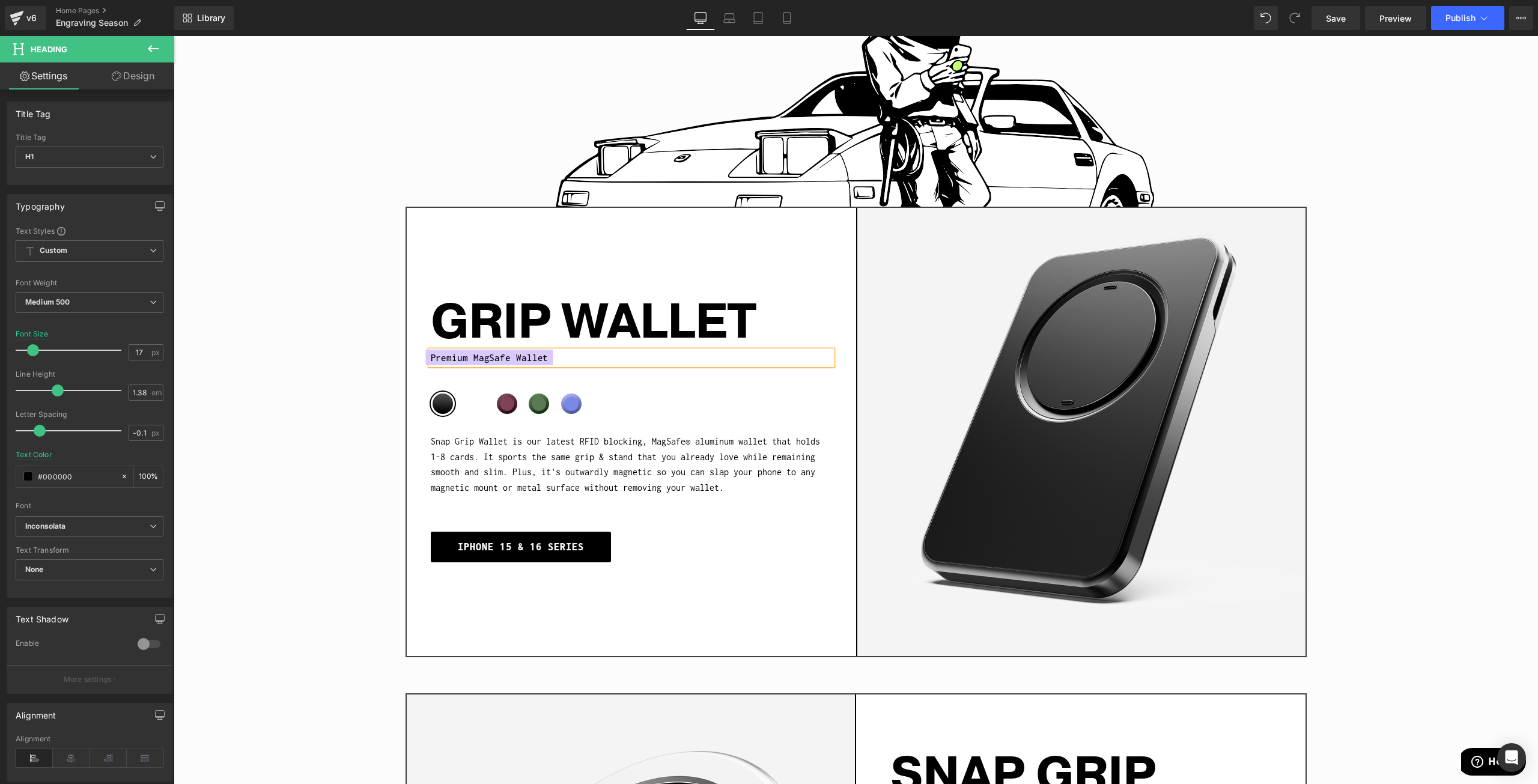
scroll to position [1261, 0]
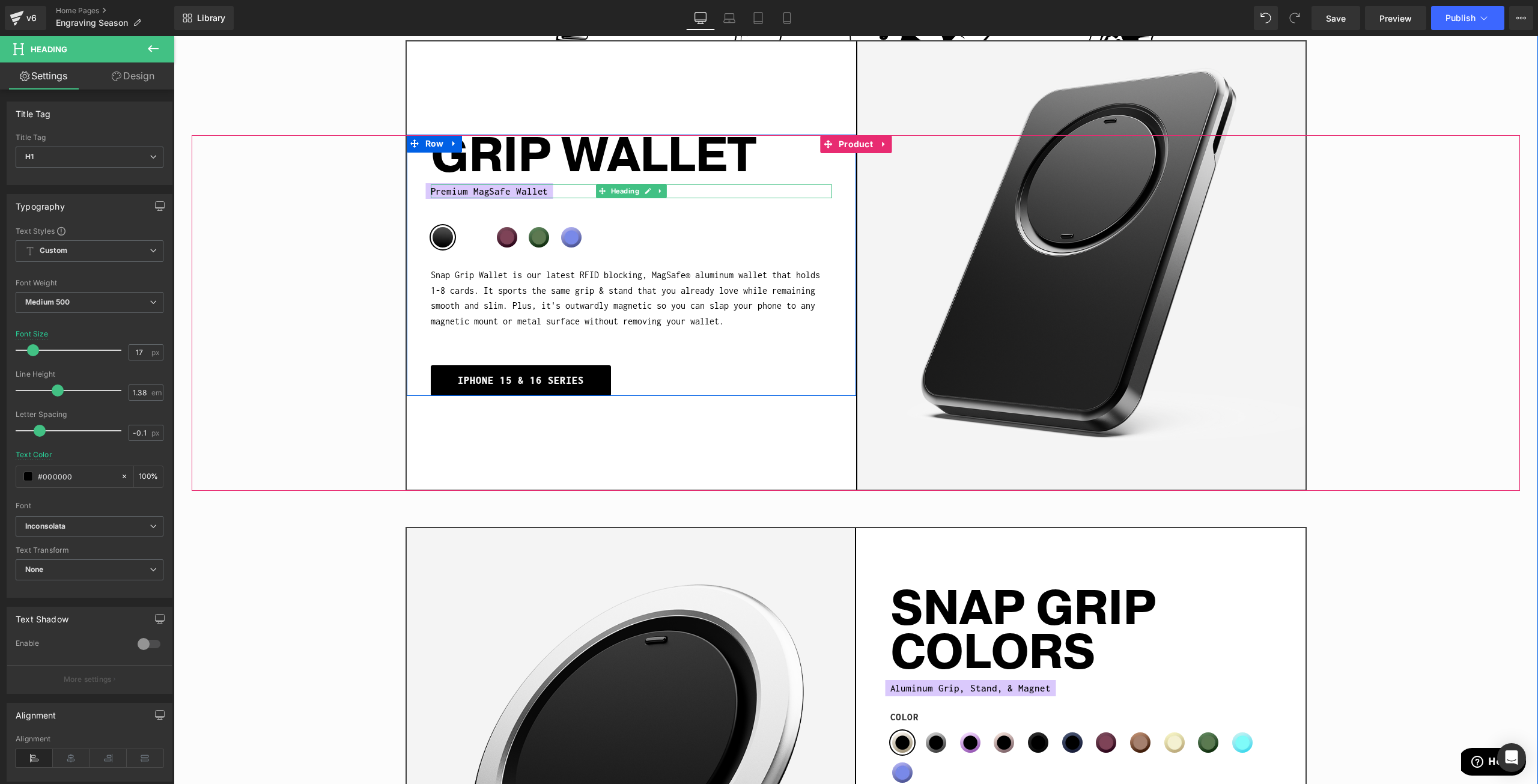
click at [481, 183] on span "Premium MagSafe Wallet" at bounding box center [490, 192] width 118 height 16
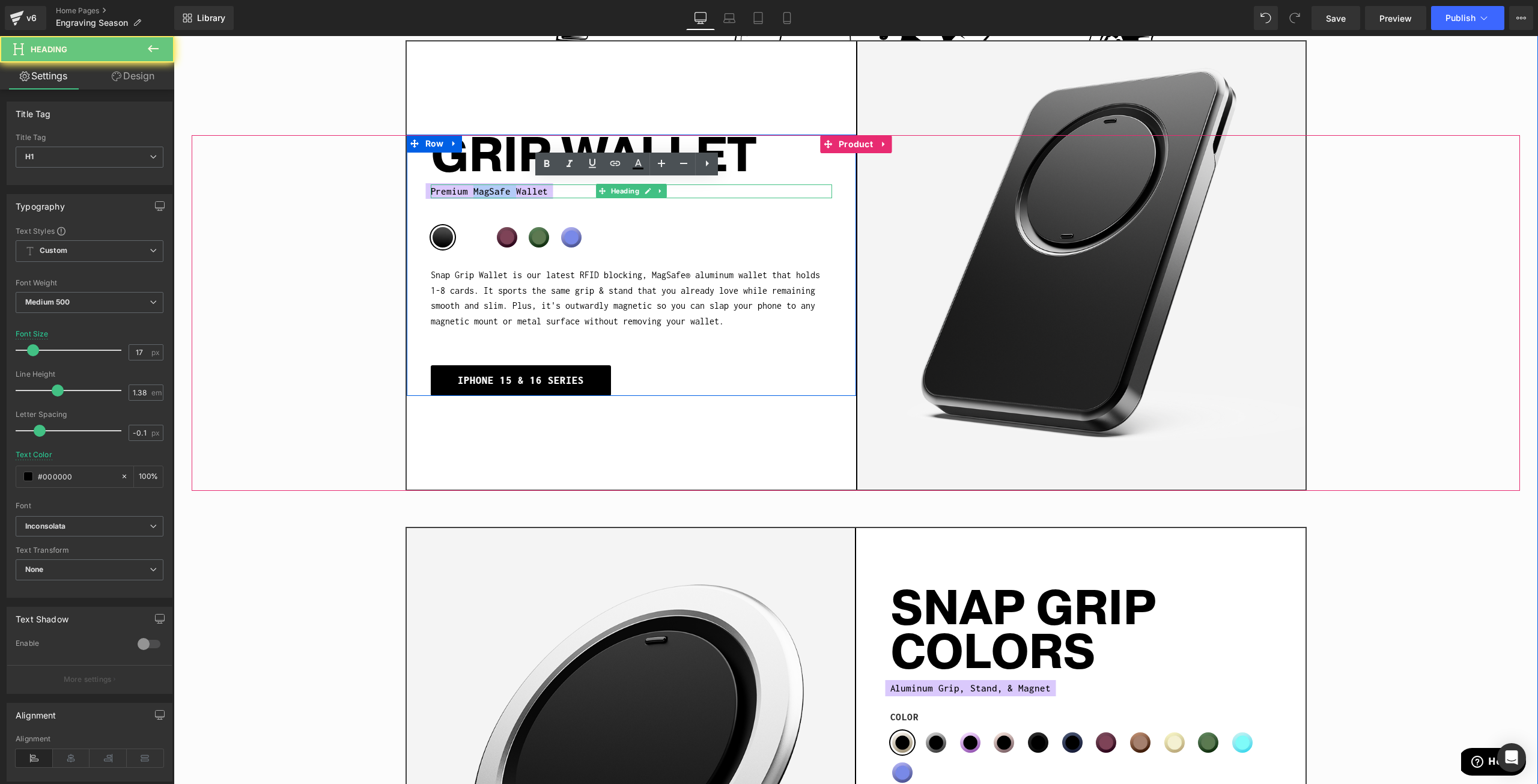
click at [481, 183] on span "Premium MagSafe Wallet" at bounding box center [490, 192] width 118 height 16
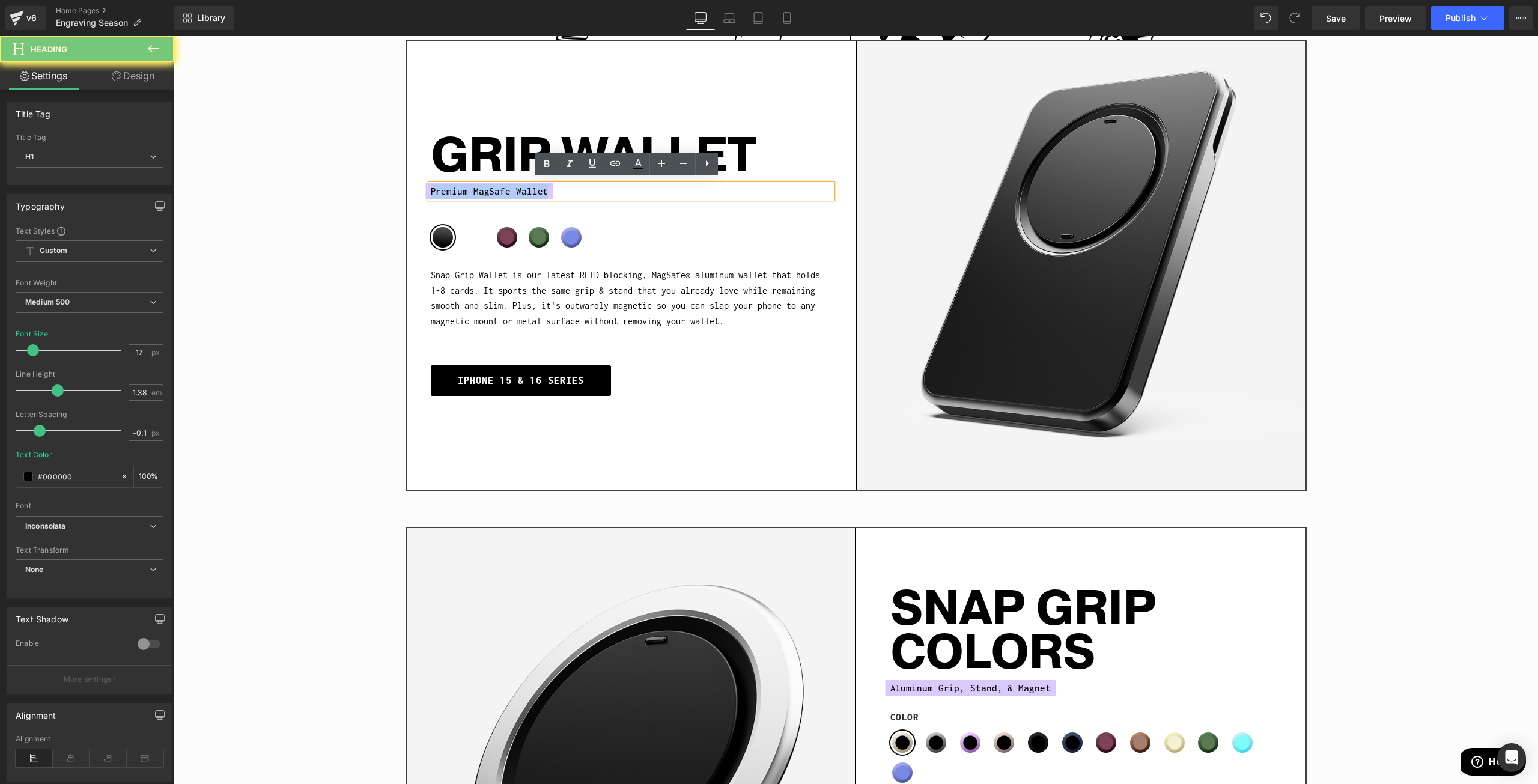
click at [481, 183] on span "Premium MagSafe Wallet" at bounding box center [490, 192] width 118 height 16
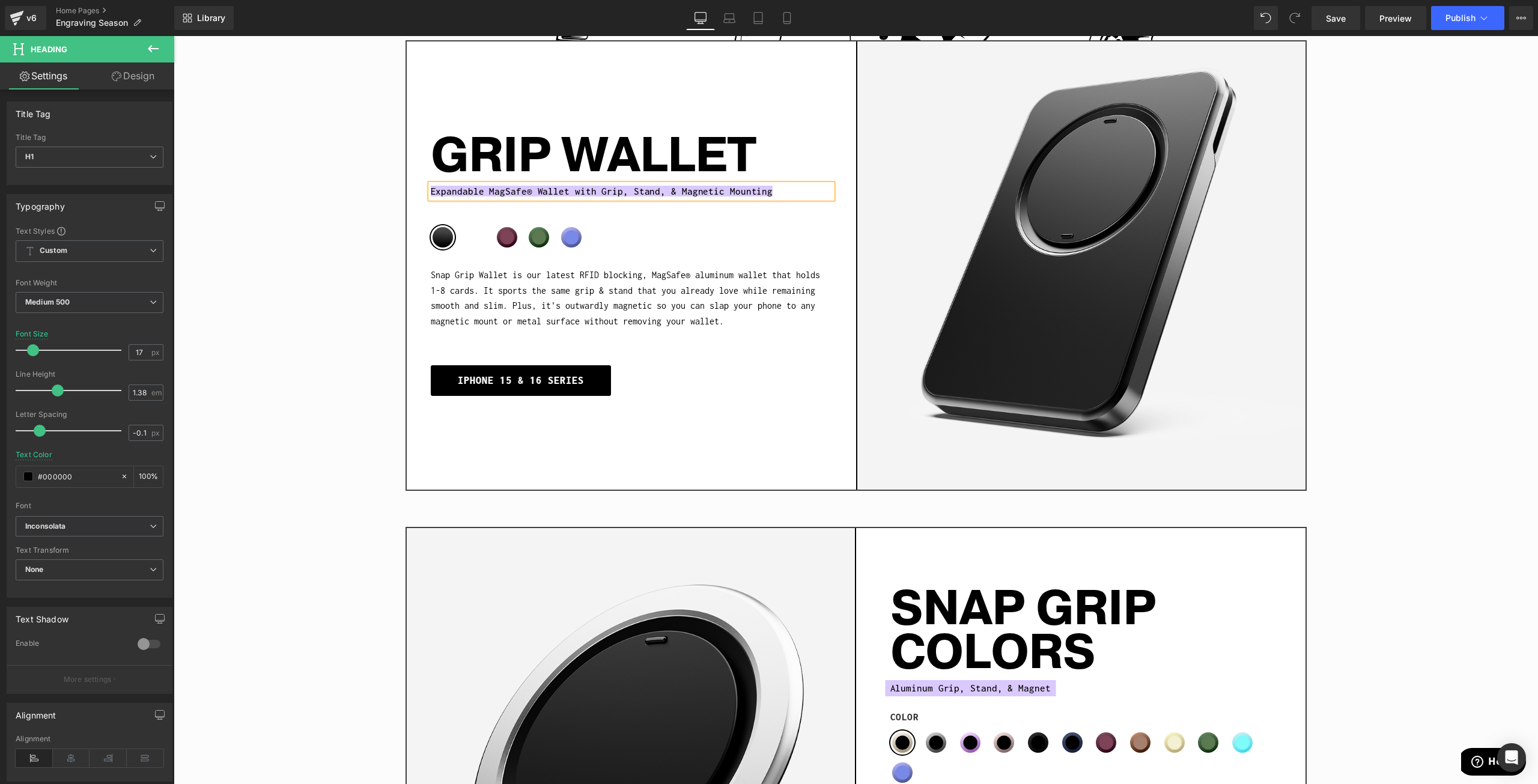
click at [720, 367] on div "iPHONE 15 & 16 SERIES" at bounding box center [631, 380] width 401 height 30
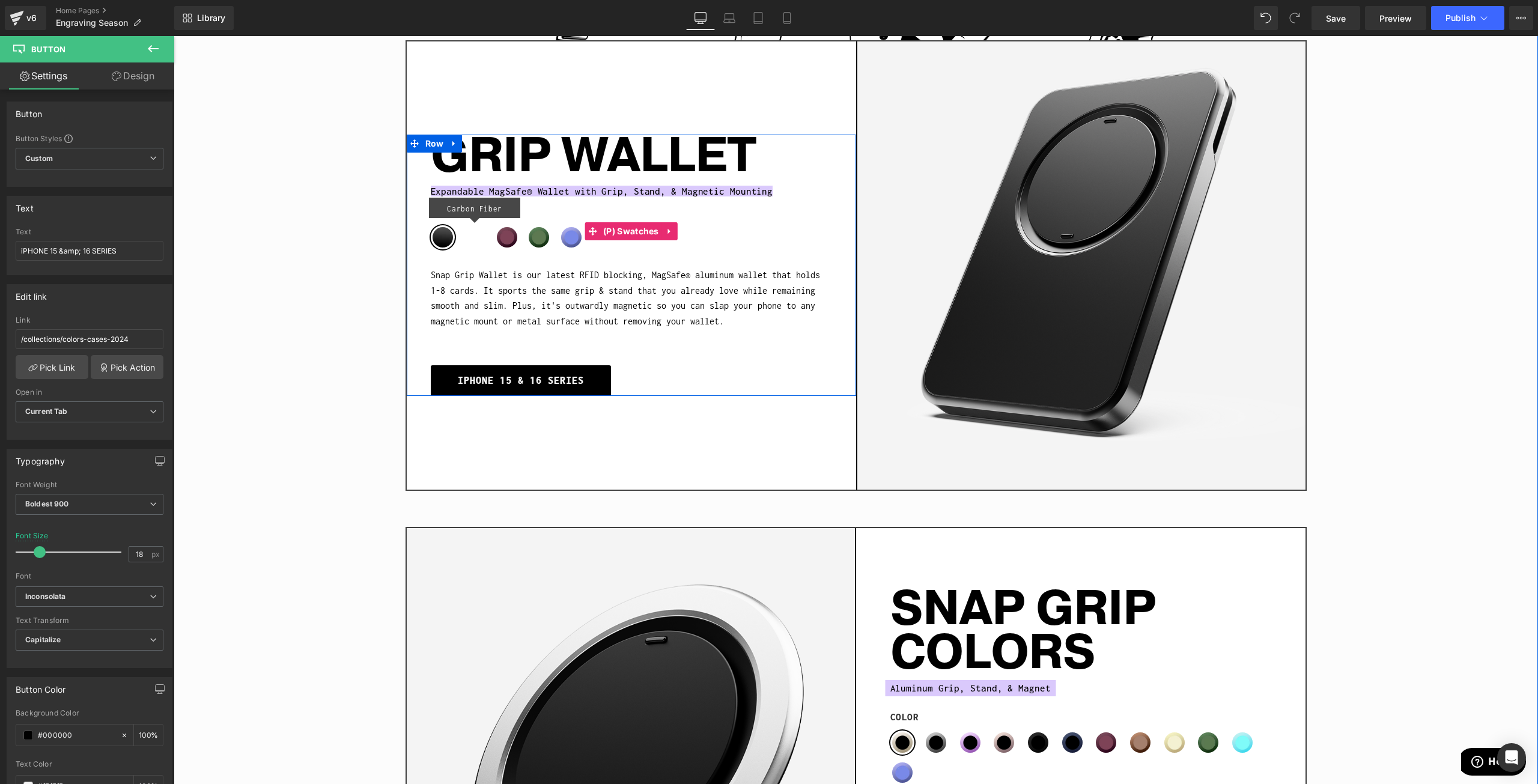
click at [466, 225] on span "Carbon Fiber" at bounding box center [474, 237] width 24 height 24
click at [631, 224] on span "(P) Swatches" at bounding box center [631, 231] width 62 height 18
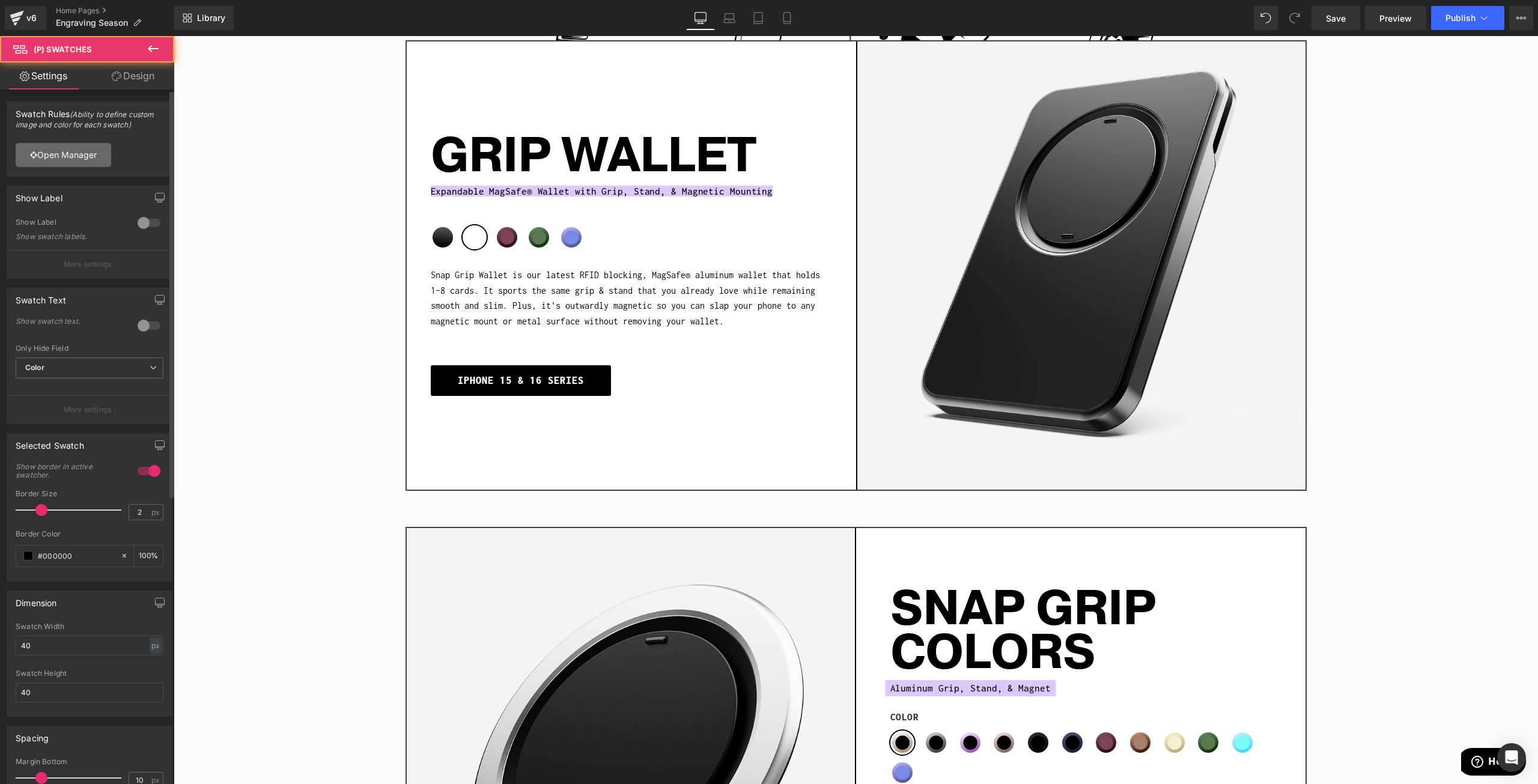
click at [90, 150] on link "Open Manager" at bounding box center [63, 155] width 95 height 24
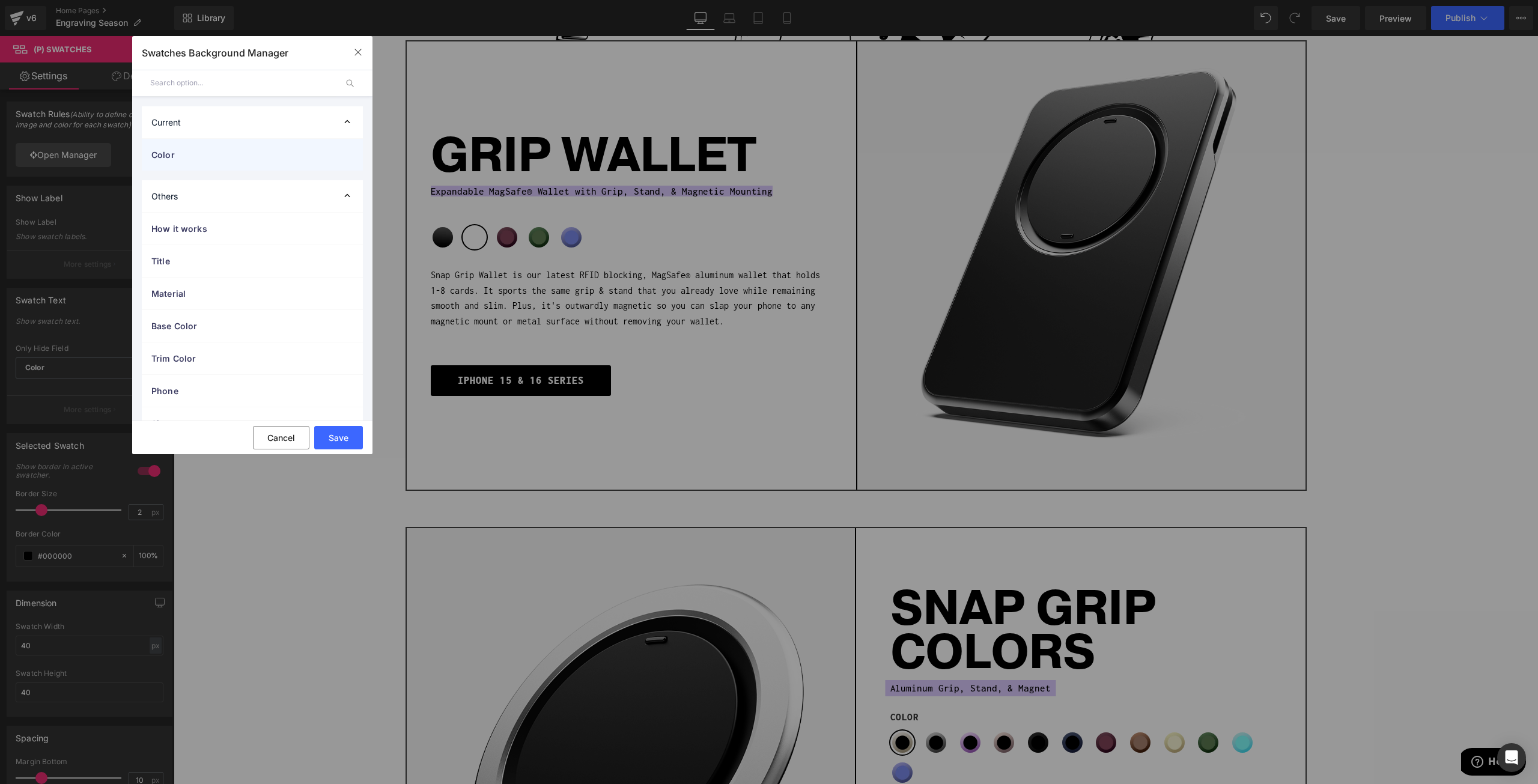
click at [200, 159] on span "Color" at bounding box center [240, 154] width 178 height 12
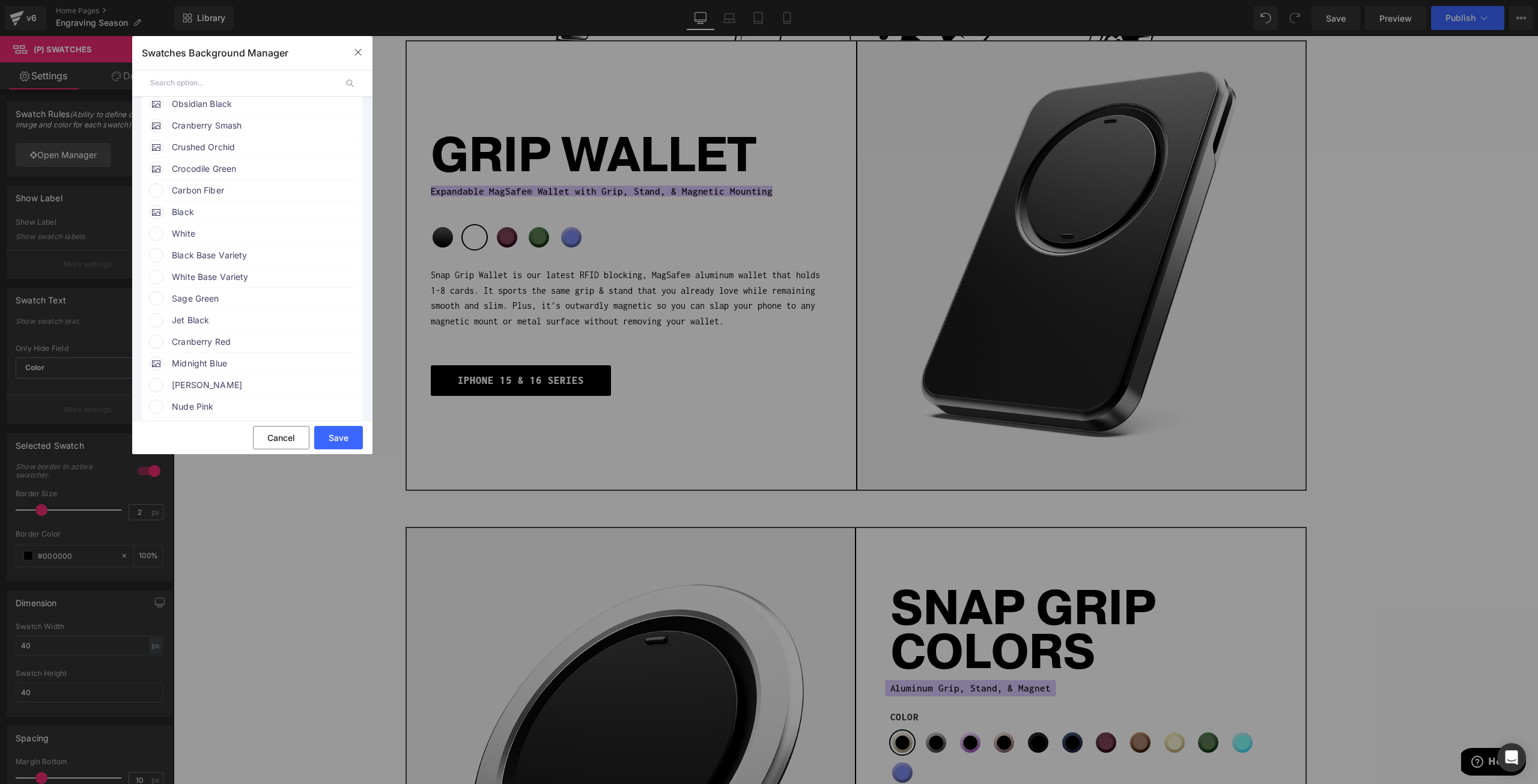
scroll to position [180, 0]
click at [182, 167] on span "Carbon Fiber" at bounding box center [263, 173] width 183 height 14
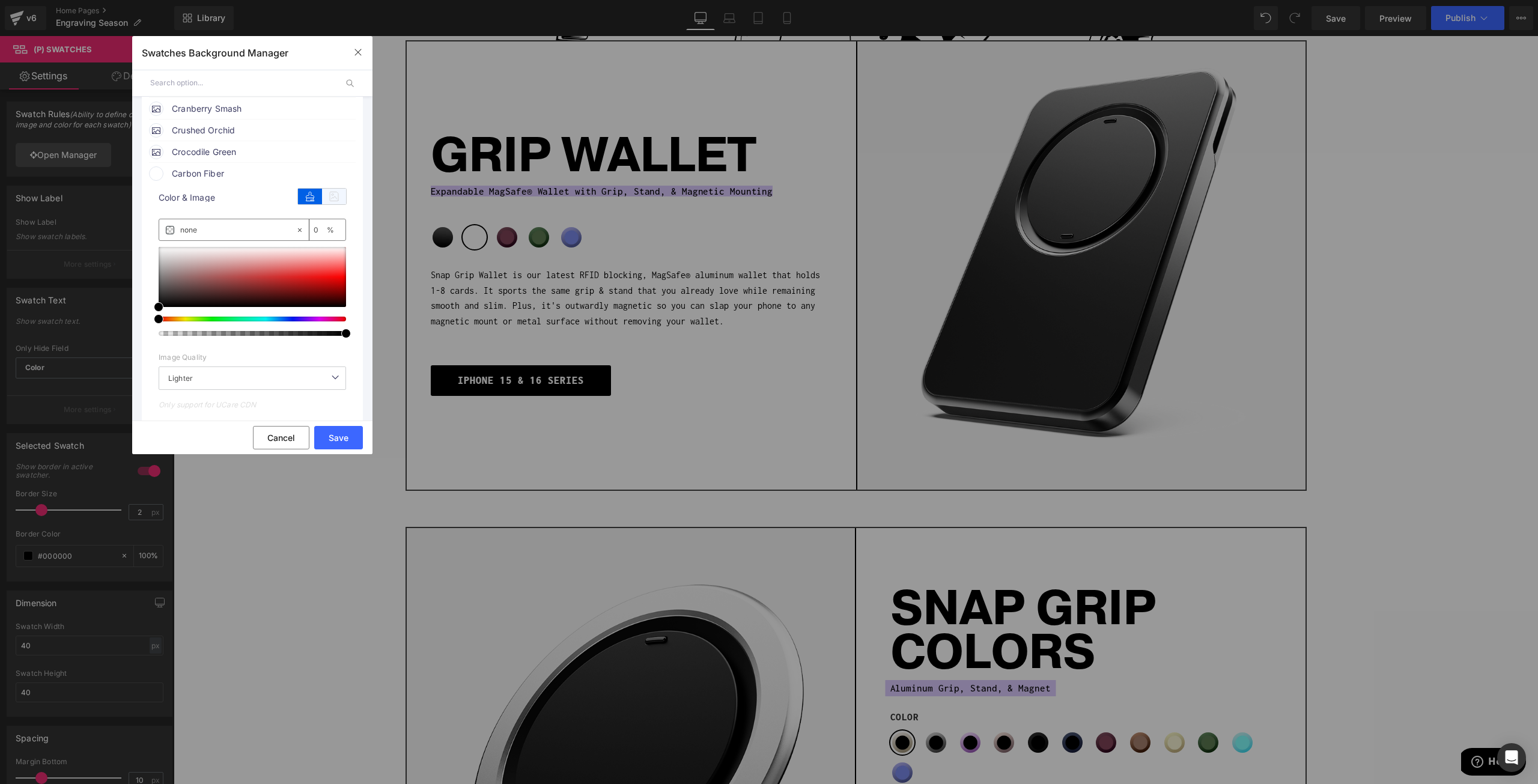
click at [336, 195] on icon at bounding box center [334, 196] width 24 height 15
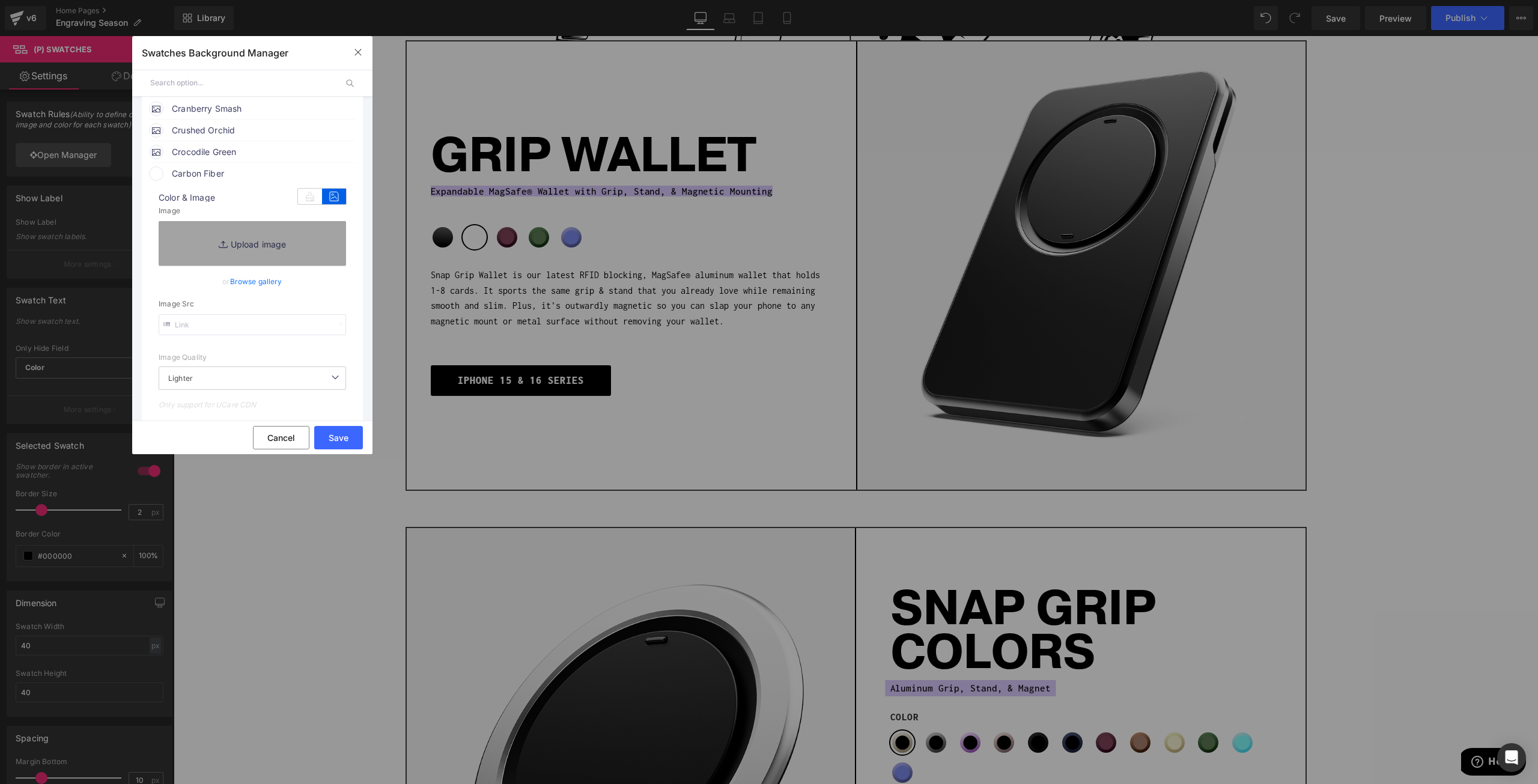
click at [214, 319] on input "text" at bounding box center [252, 325] width 187 height 21
paste input "https://ucarecdn.com/c9b2f629-f1da-4991-8644-758aa0246c4f/-/preview/120x120/-/f…"
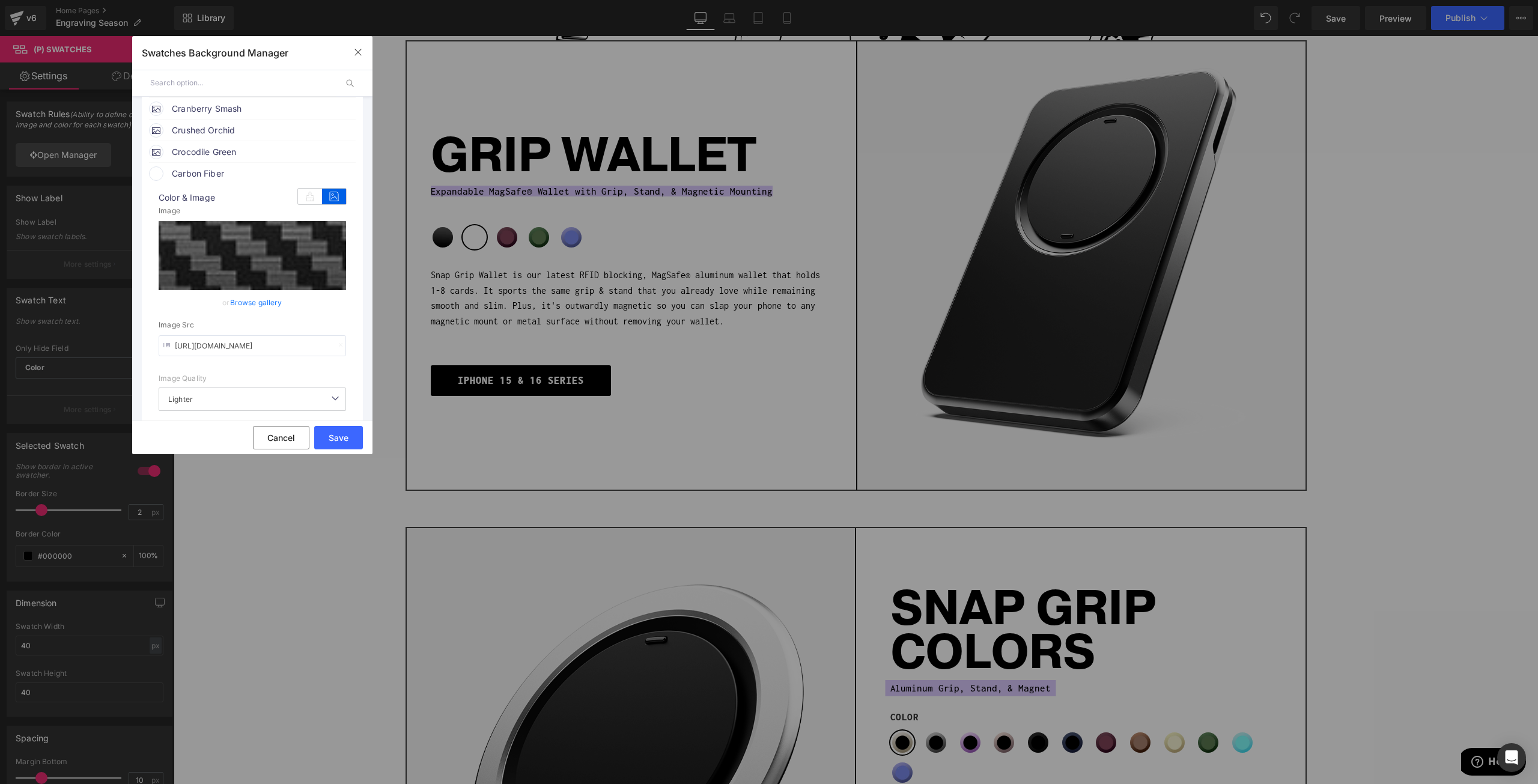
scroll to position [0, 389]
type input "https://ucarecdn.com/c9b2f629-f1da-4991-8644-758aa0246c4f/-/preview/120x120/-/f…"
click at [343, 439] on button "Save" at bounding box center [338, 438] width 49 height 24
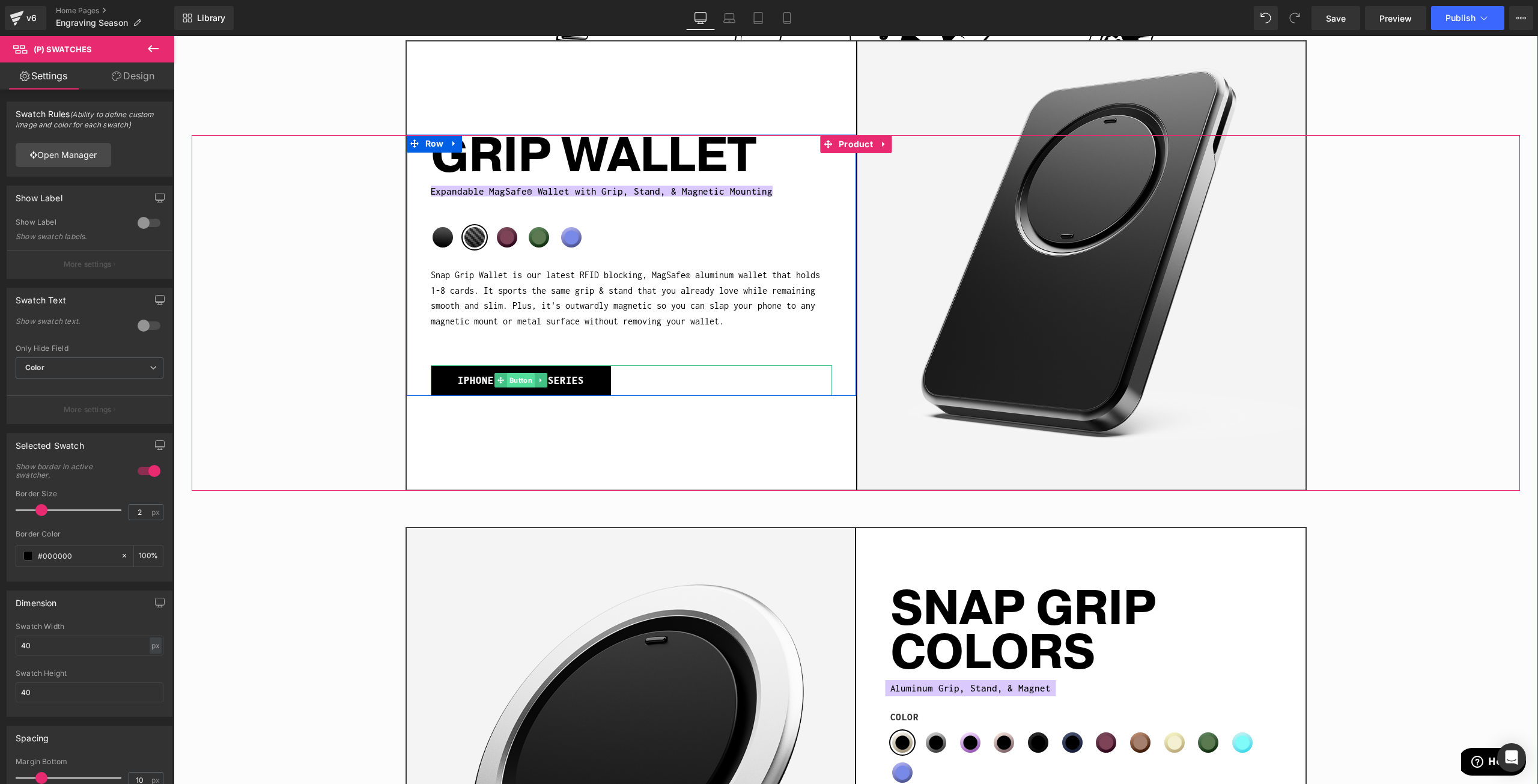
click at [521, 373] on span "Button" at bounding box center [520, 380] width 28 height 14
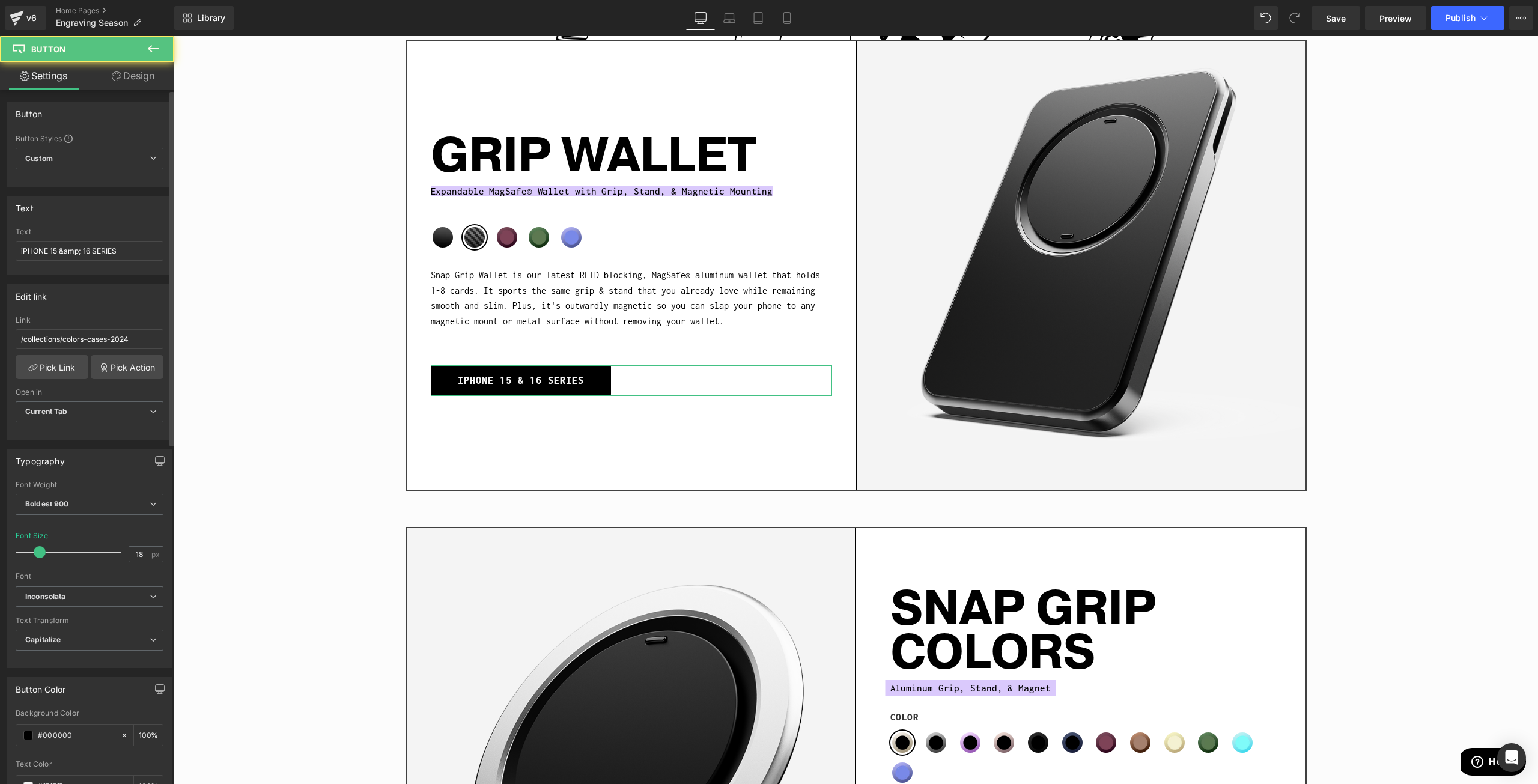
click at [43, 263] on div "Text iPHONE 15 &amp; 16 SERIES" at bounding box center [89, 251] width 148 height 47
click at [59, 245] on input "iPHONE 15 &amp; 16 SERIES" at bounding box center [89, 251] width 148 height 20
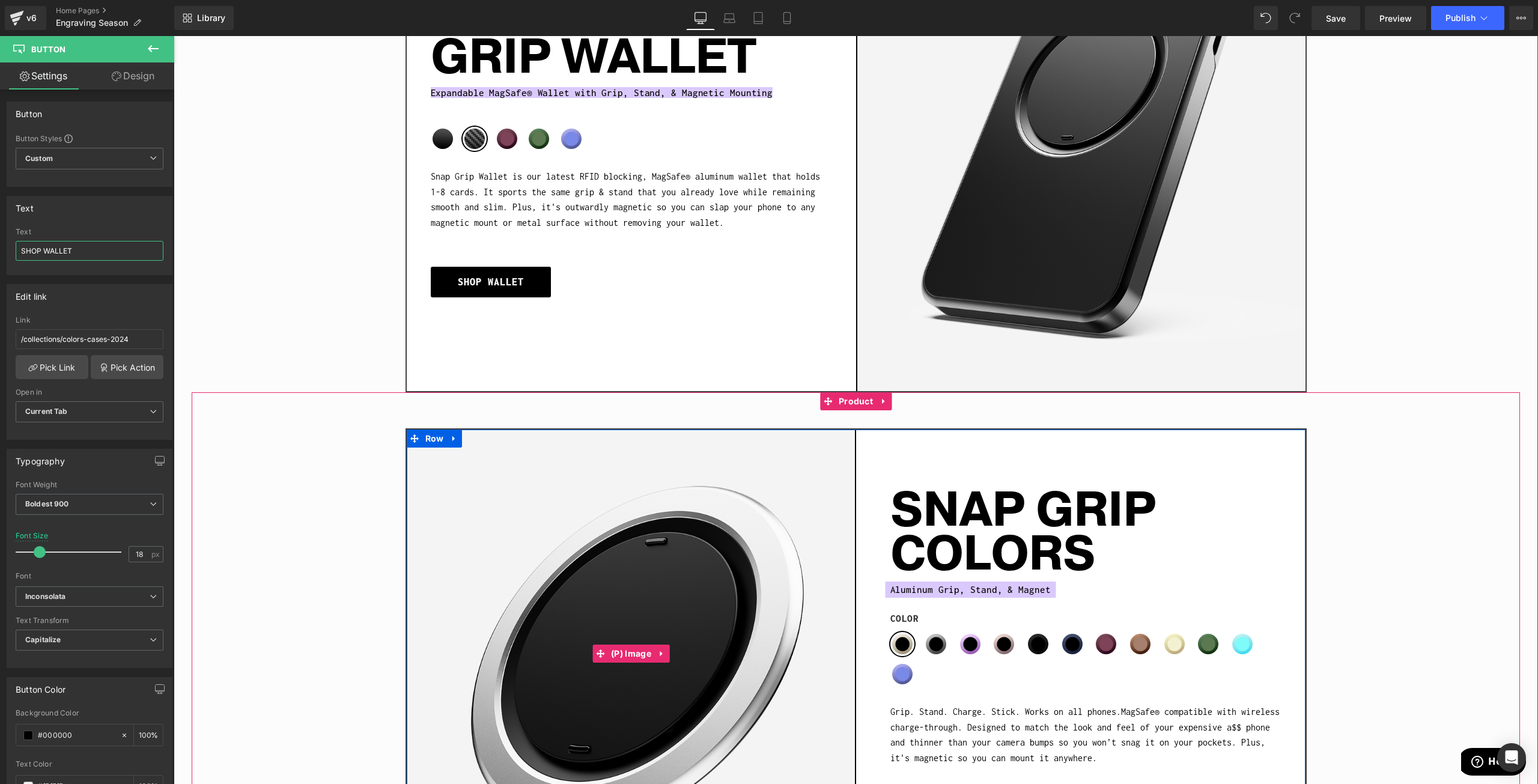
scroll to position [1261, 0]
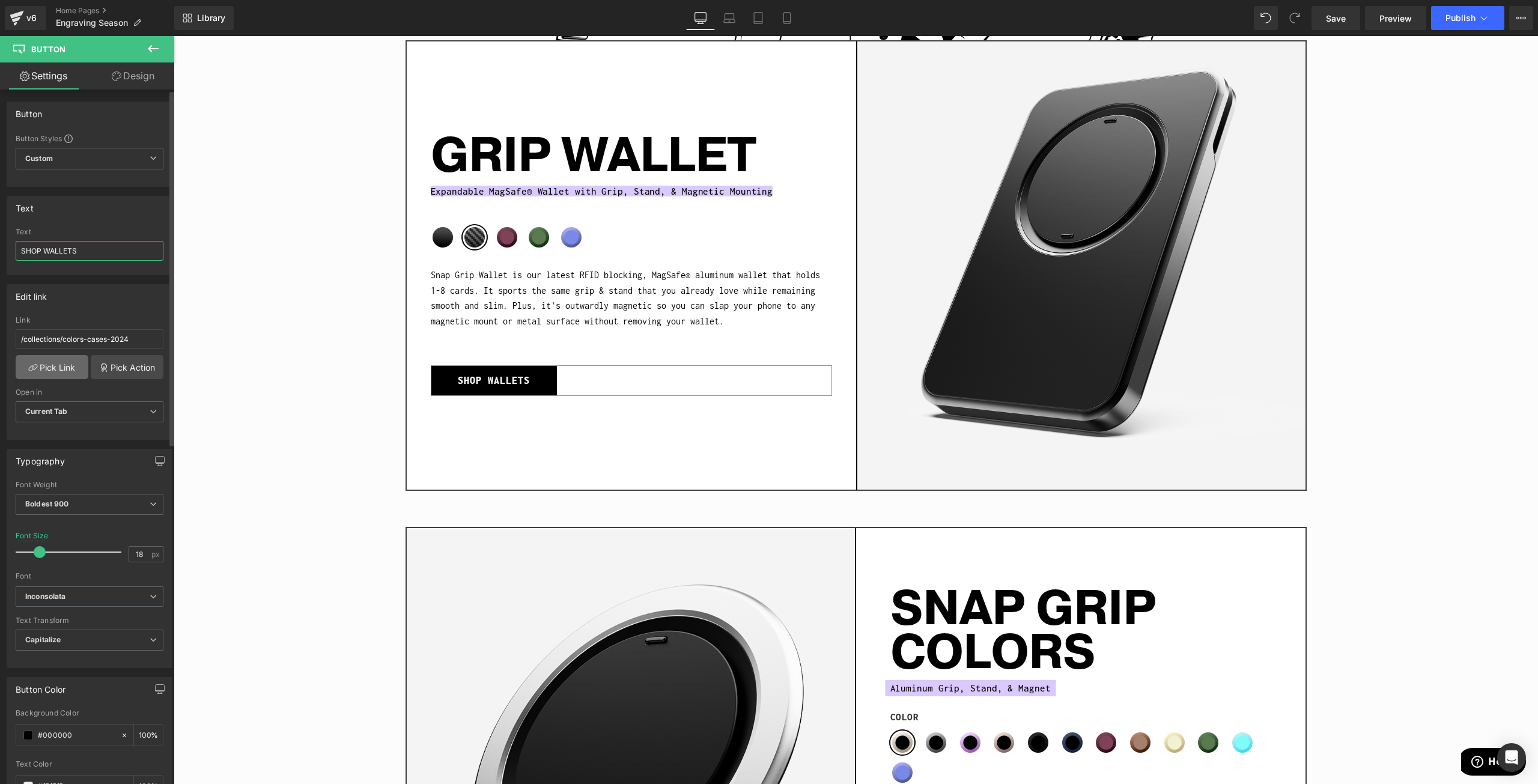
type input "SHOP WALLETS"
click at [51, 374] on link "Pick Link" at bounding box center [51, 367] width 73 height 24
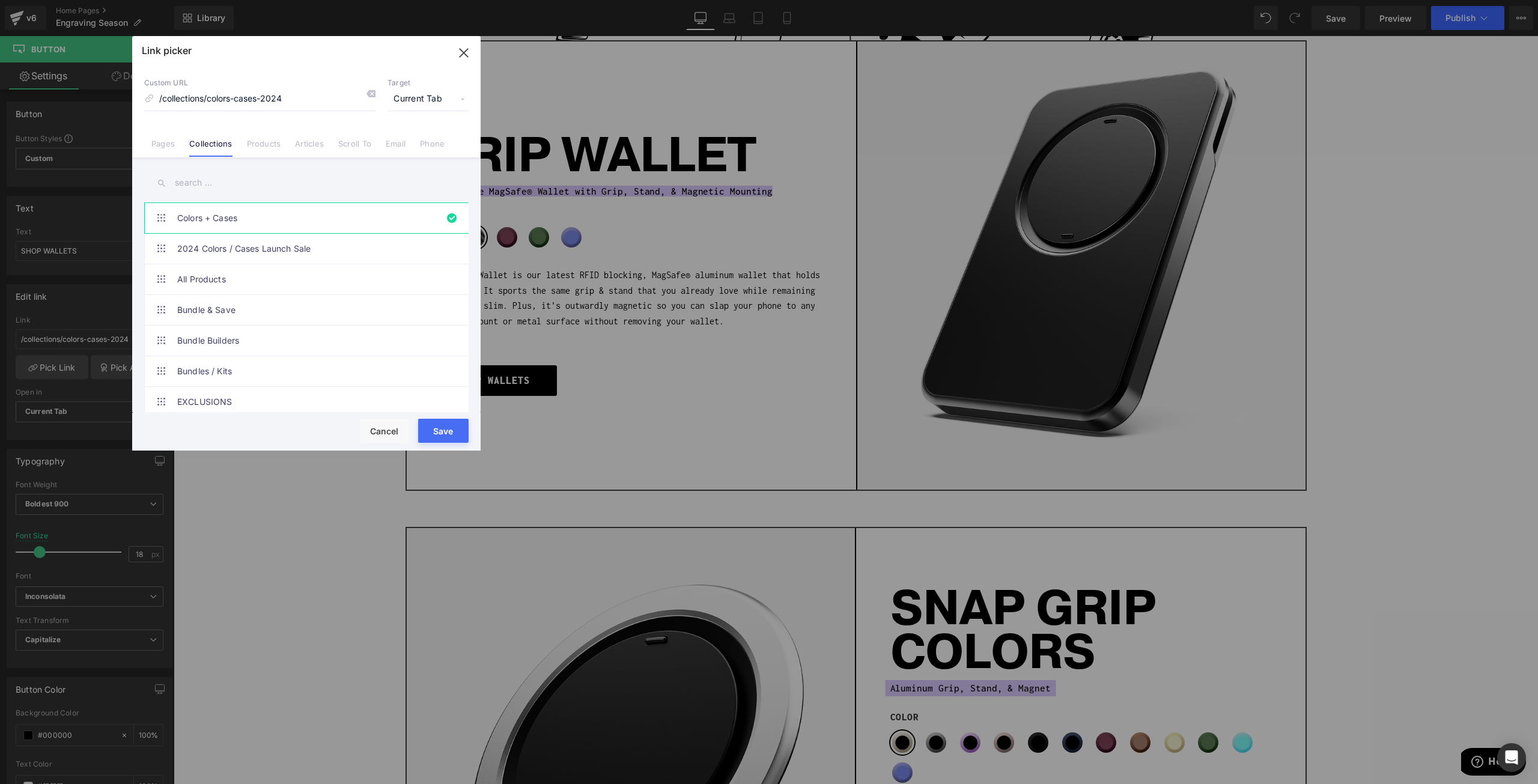
click at [235, 187] on input "text" at bounding box center [306, 183] width 324 height 27
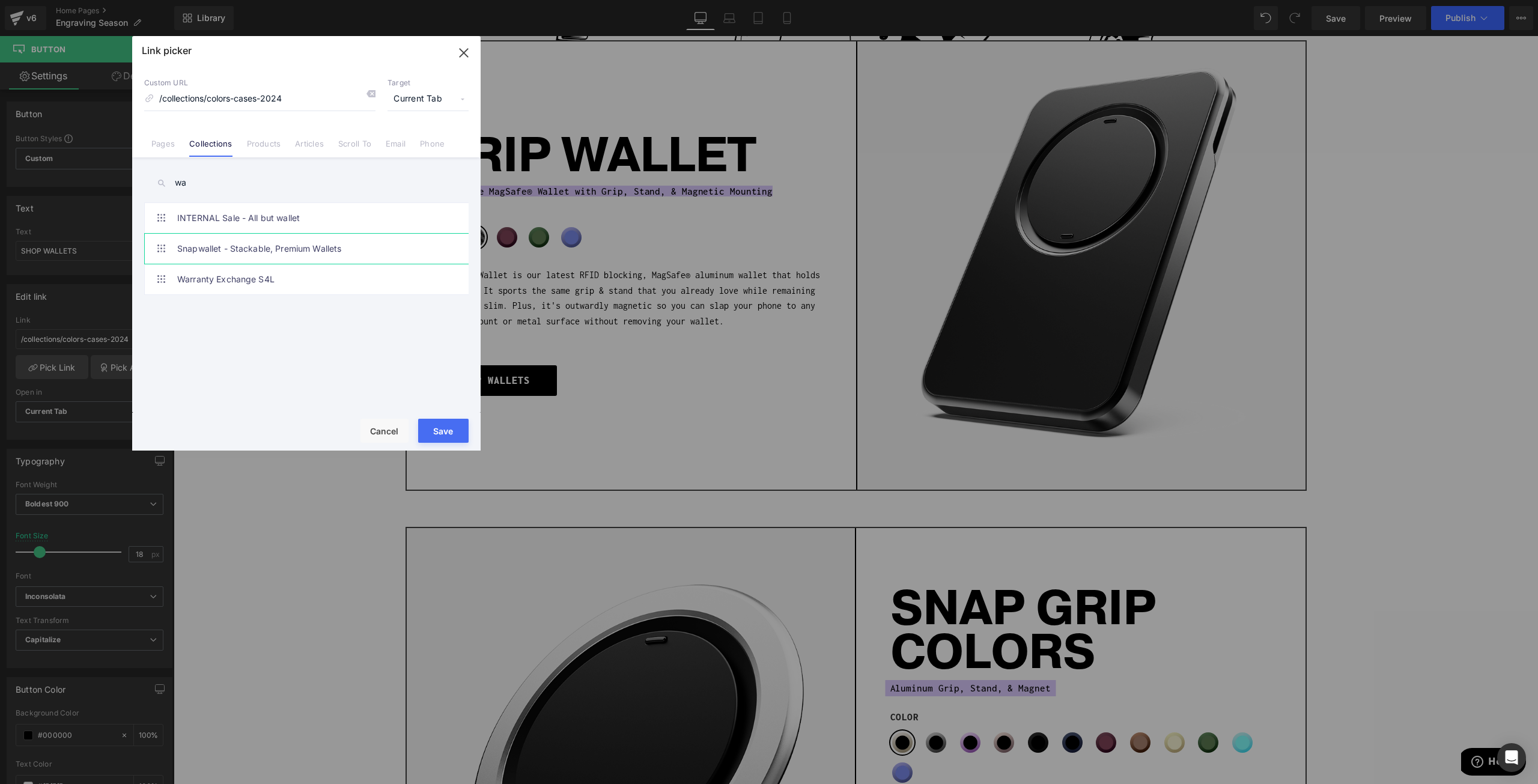
click at [307, 258] on link "Snapwallet - Stackable, Premium Wallets" at bounding box center [309, 249] width 264 height 30
click at [244, 140] on li "Products" at bounding box center [264, 139] width 49 height 21
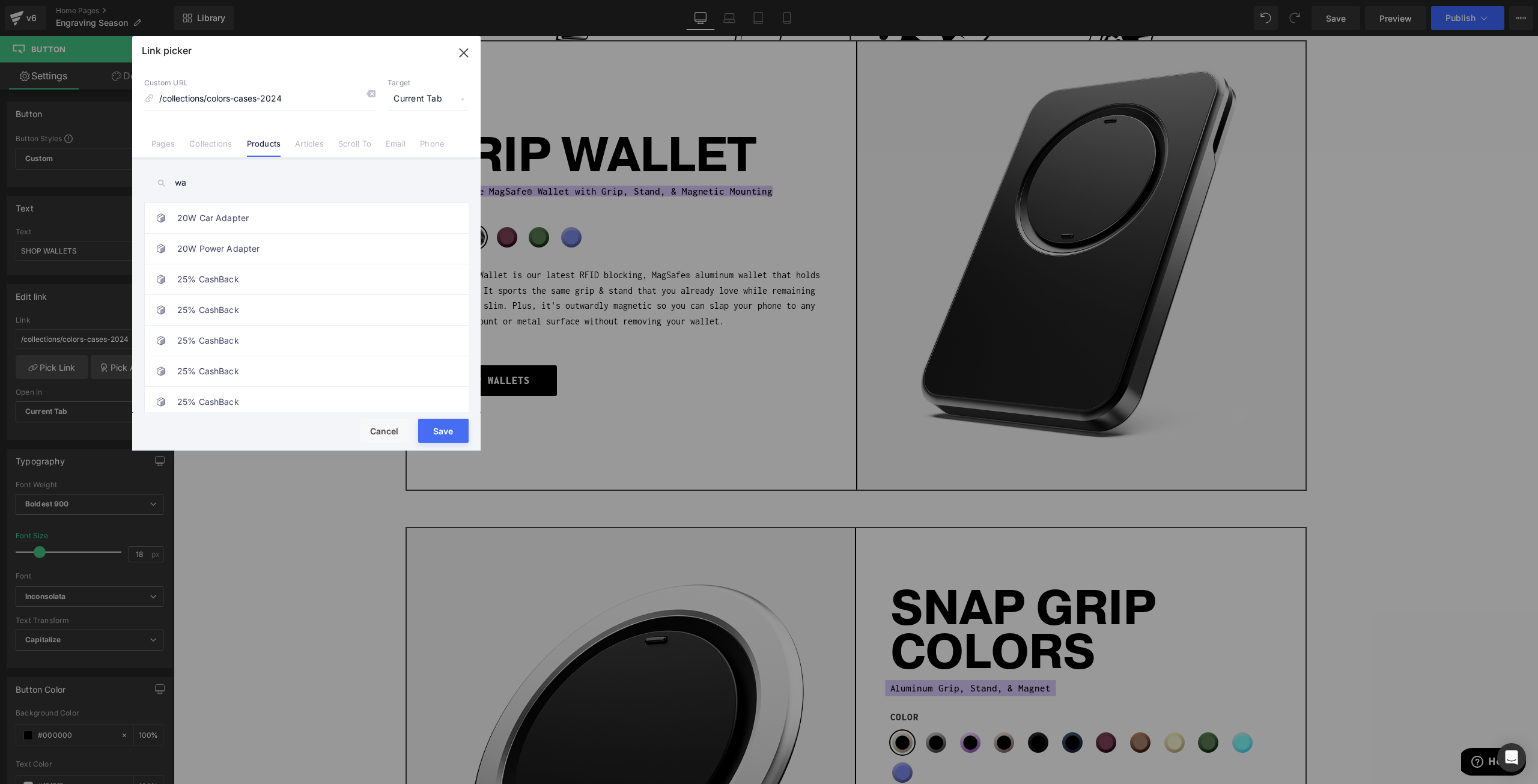
click at [229, 177] on input "wa" at bounding box center [306, 183] width 324 height 27
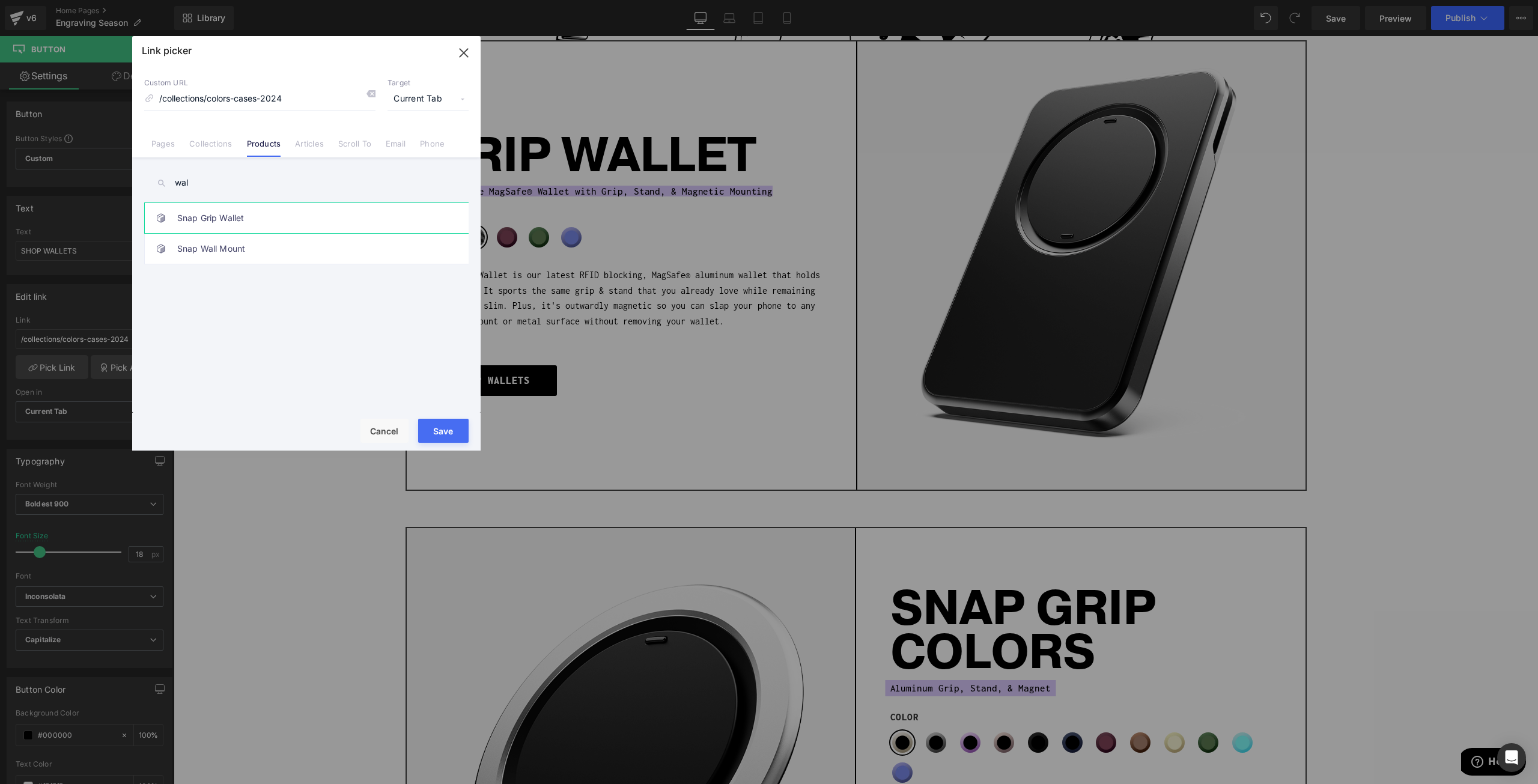
type input "wal"
click at [233, 223] on link "Snap Grip Wallet" at bounding box center [309, 218] width 264 height 30
drag, startPoint x: 440, startPoint y: 431, endPoint x: 265, endPoint y: 394, distance: 178.9
click at [440, 431] on button "Save" at bounding box center [443, 431] width 50 height 24
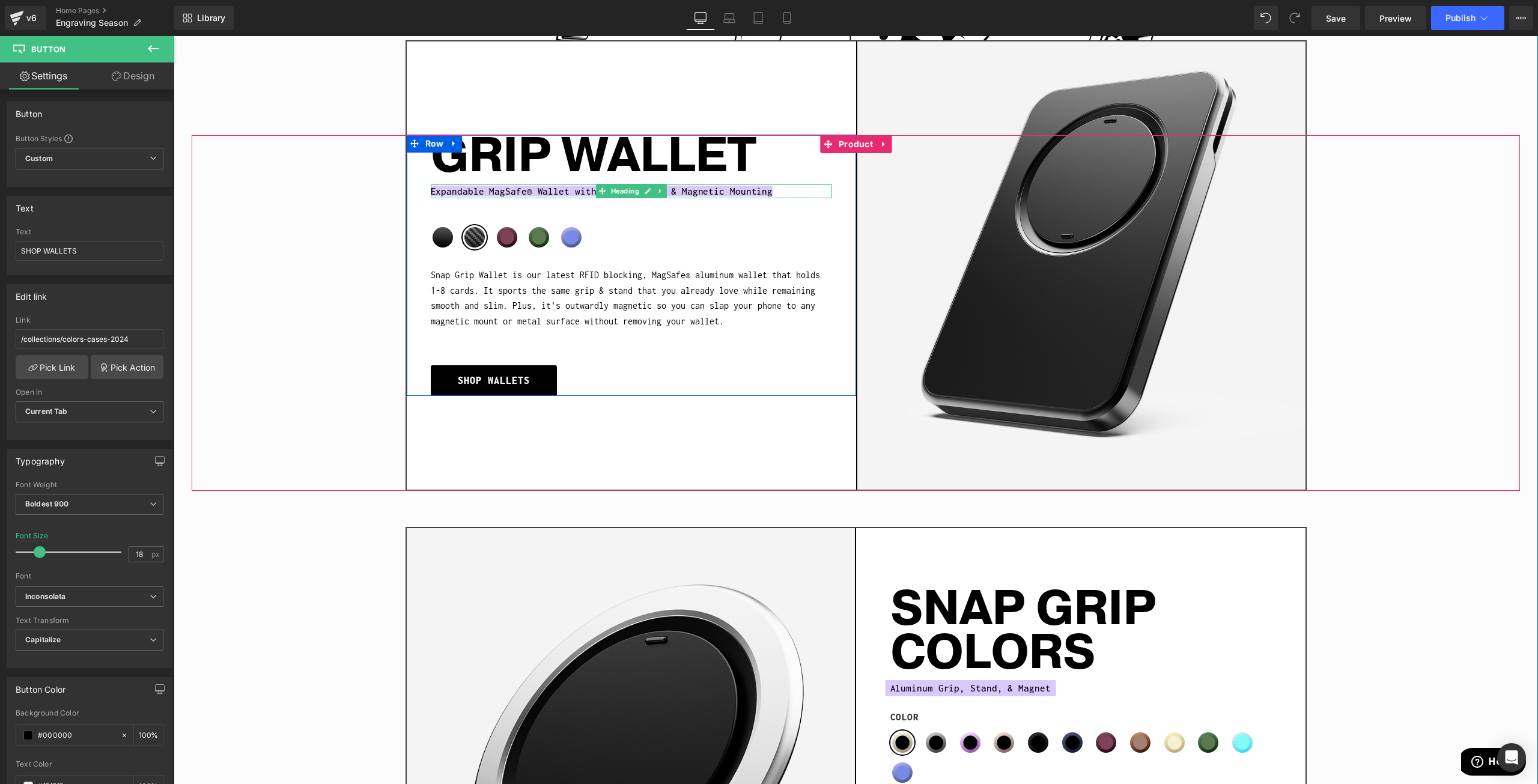
click at [479, 187] on span "Expandable MagSafe® Wallet with Grip, Stand, & Magnetic Mounting" at bounding box center [602, 191] width 342 height 11
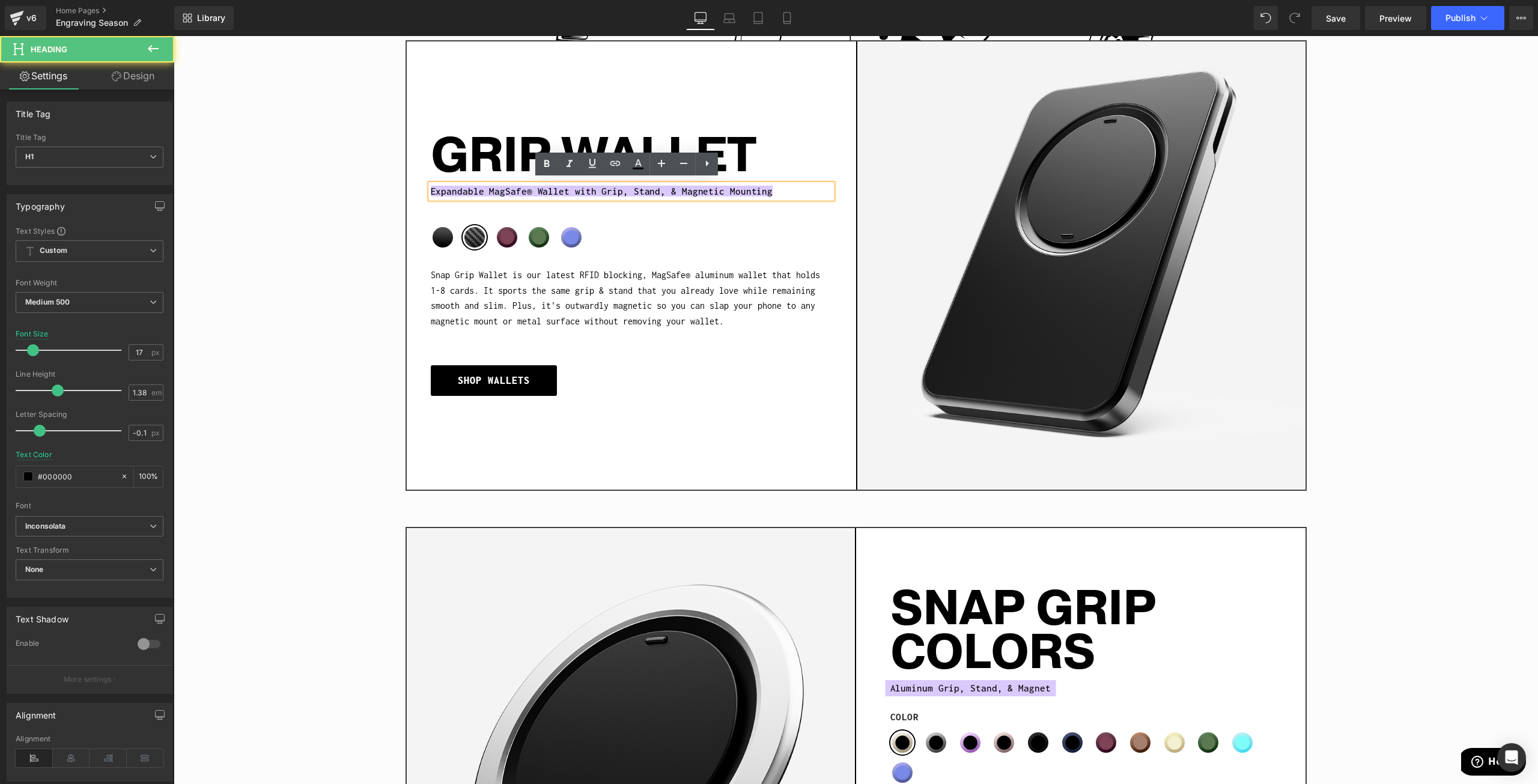
click at [431, 187] on span "Expandable MagSafe® Wallet with Grip, Stand, & Magnetic Mounting" at bounding box center [602, 191] width 342 height 11
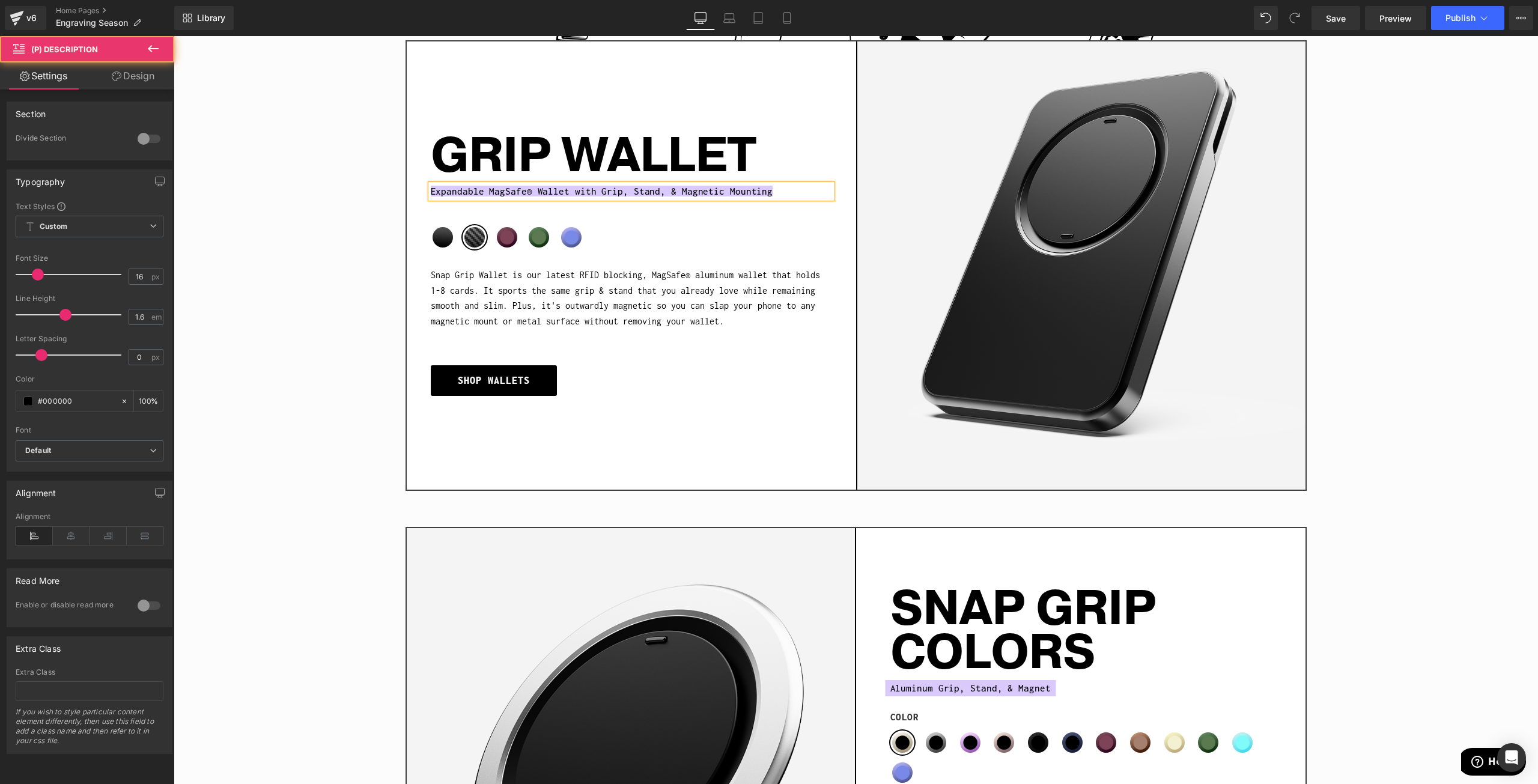
click at [526, 267] on div "Snap Grip Wallet is our latest RFID blocking, MagSafe® aluminum wallet that hol…" at bounding box center [631, 297] width 401 height 61
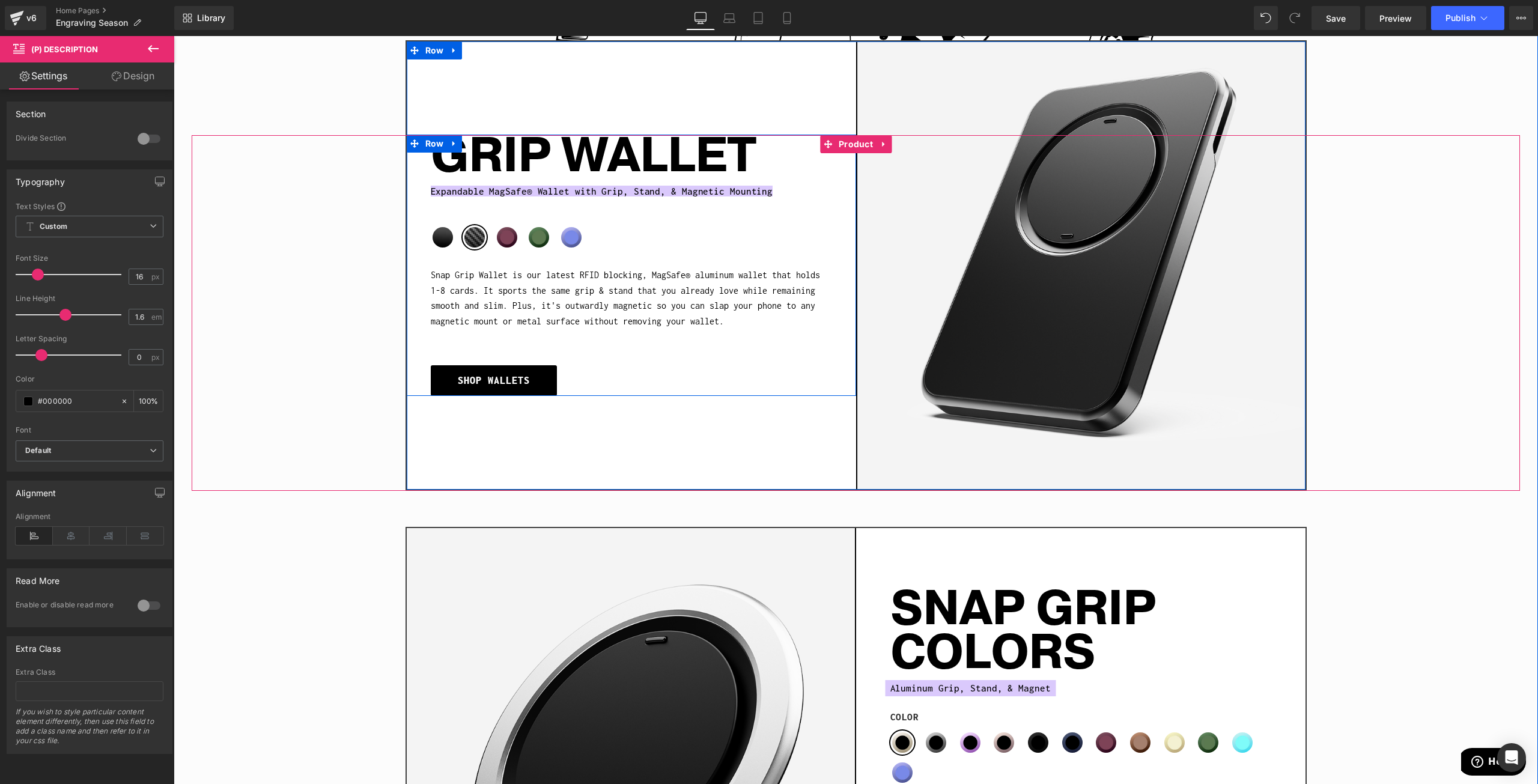
click at [174, 36] on div at bounding box center [174, 36] width 0 height 0
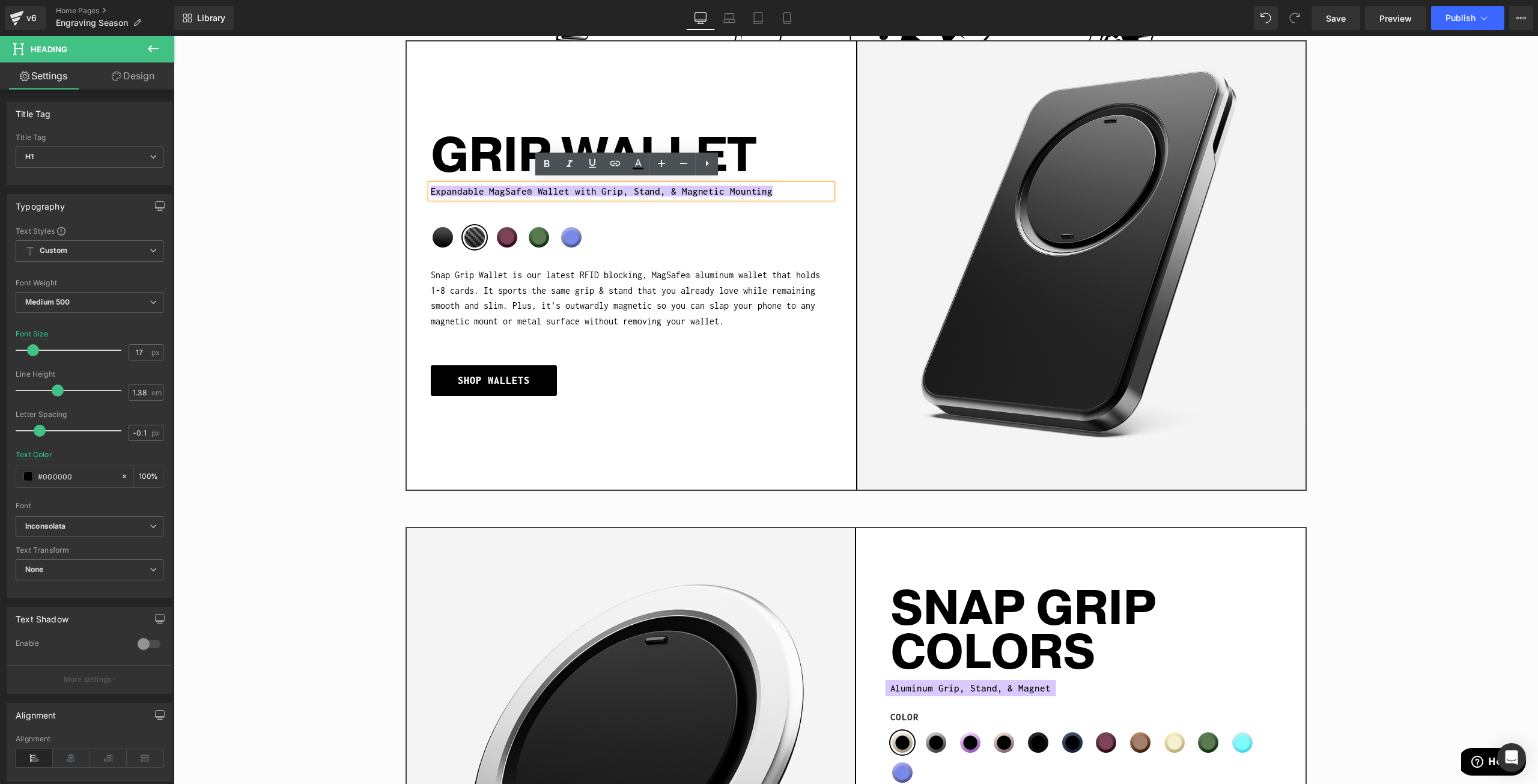
click at [431, 186] on span "Expandable MagSafe® Wallet with Grip, Stand, & Magnetic Mounting" at bounding box center [602, 191] width 342 height 11
click at [670, 354] on div "GRIP WALLET Heading Expandable MagSafe® Wallet with Grip, Stand, & Magnetic Mou…" at bounding box center [631, 265] width 401 height 262
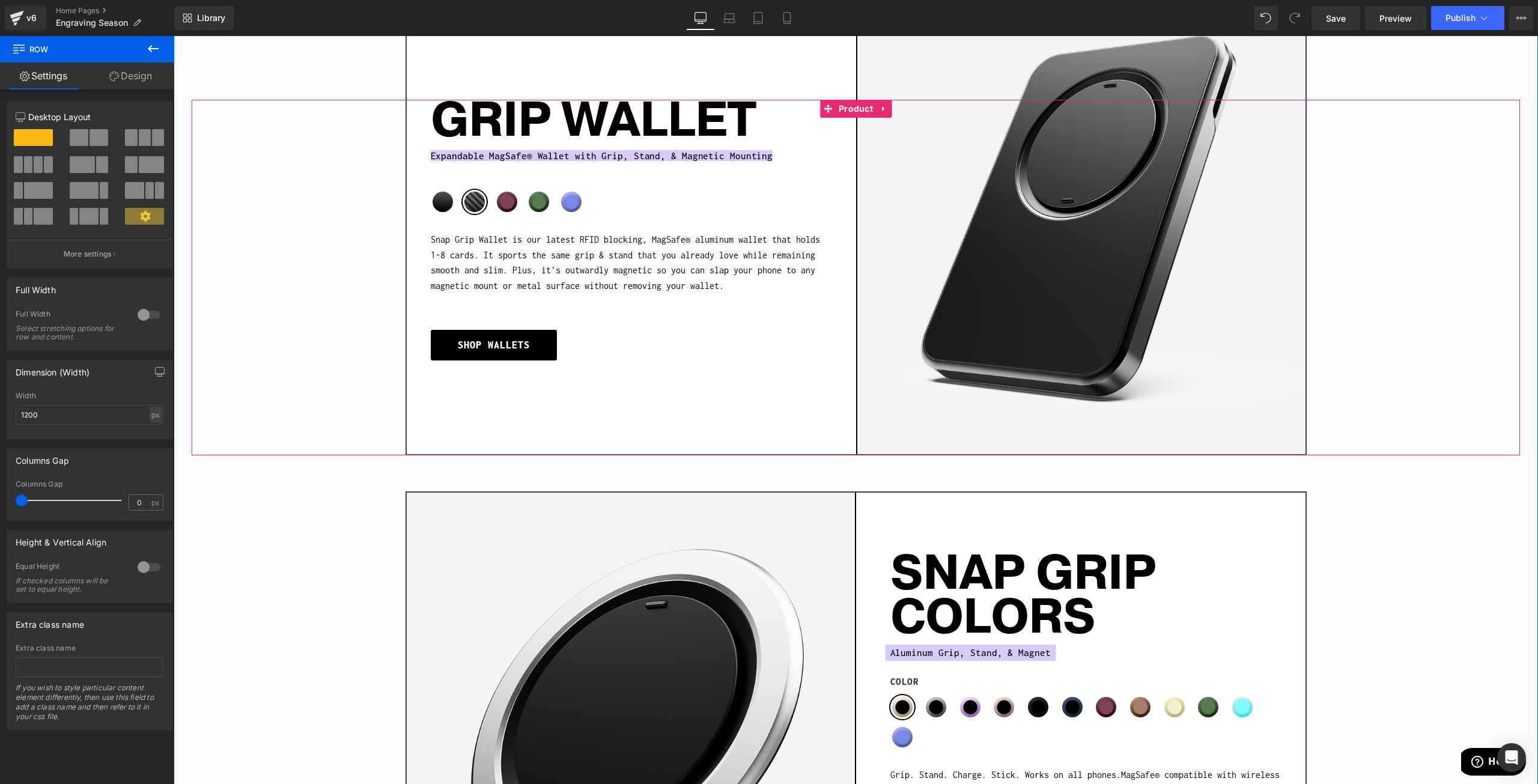
scroll to position [1142, 0]
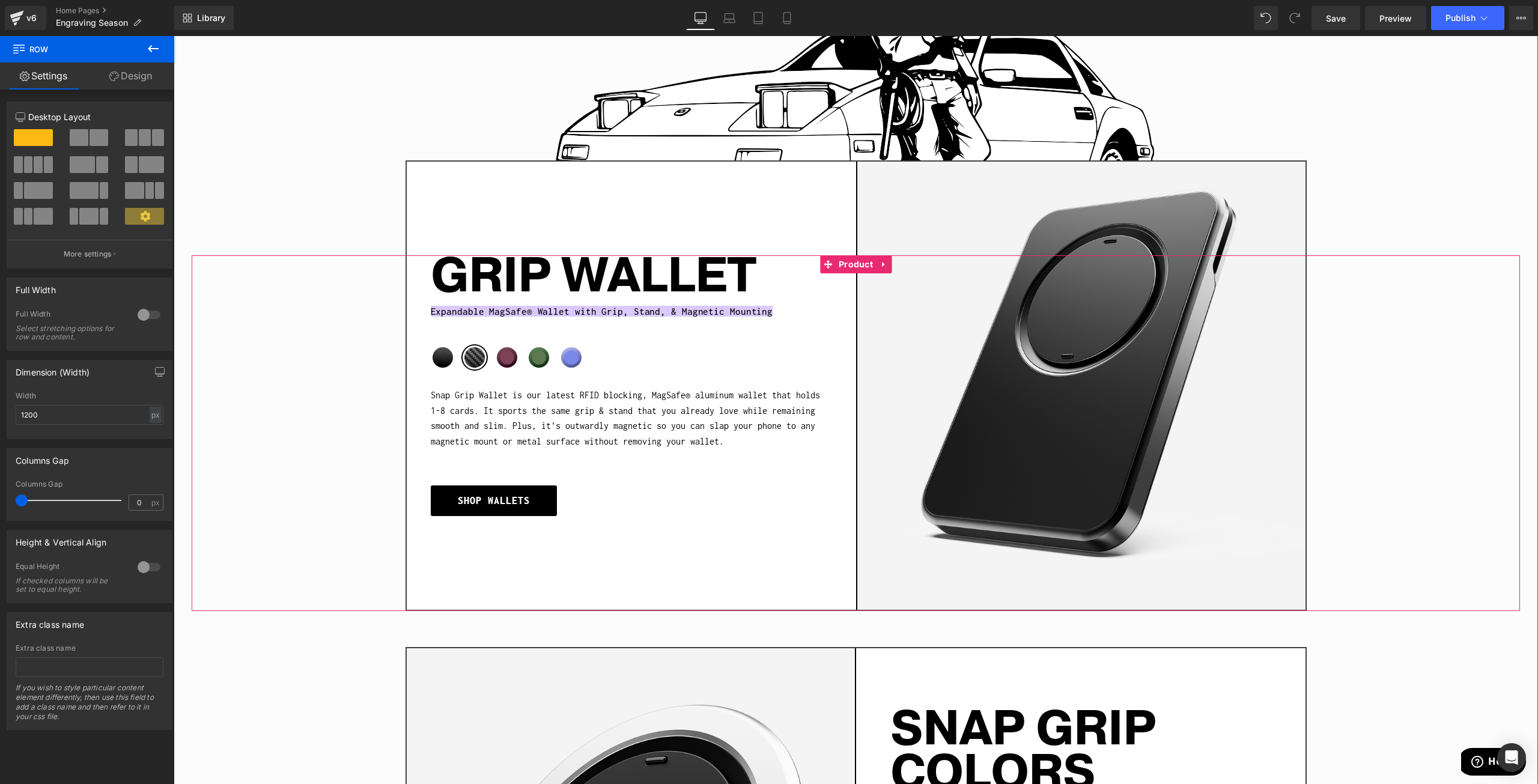
click at [513, 306] on span "Expandable MagSafe® Wallet with Grip, Stand, & Magnetic Mounting" at bounding box center [602, 311] width 342 height 11
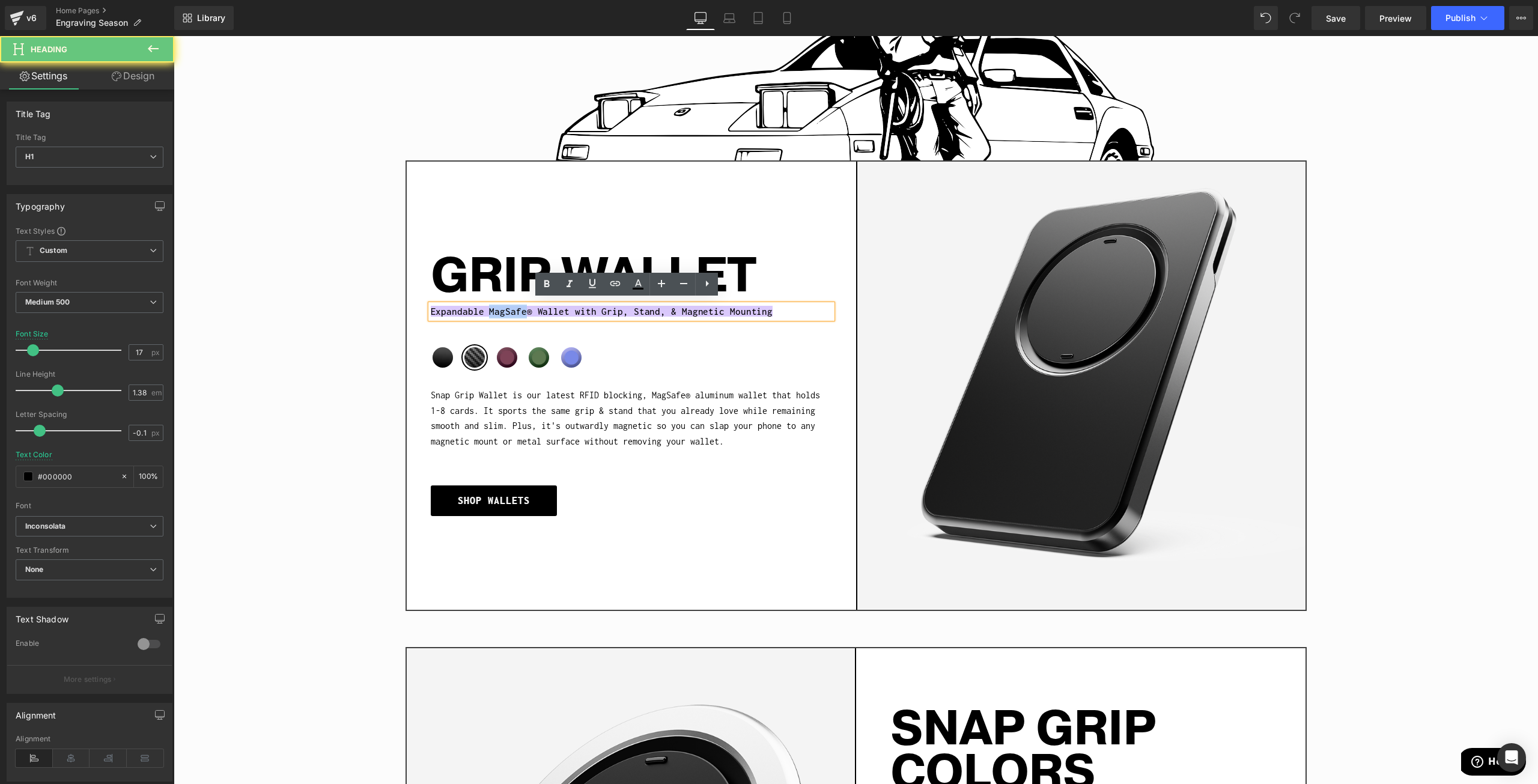
click at [513, 306] on span "Expandable MagSafe® Wallet with Grip, Stand, & Magnetic Mounting" at bounding box center [602, 311] width 342 height 11
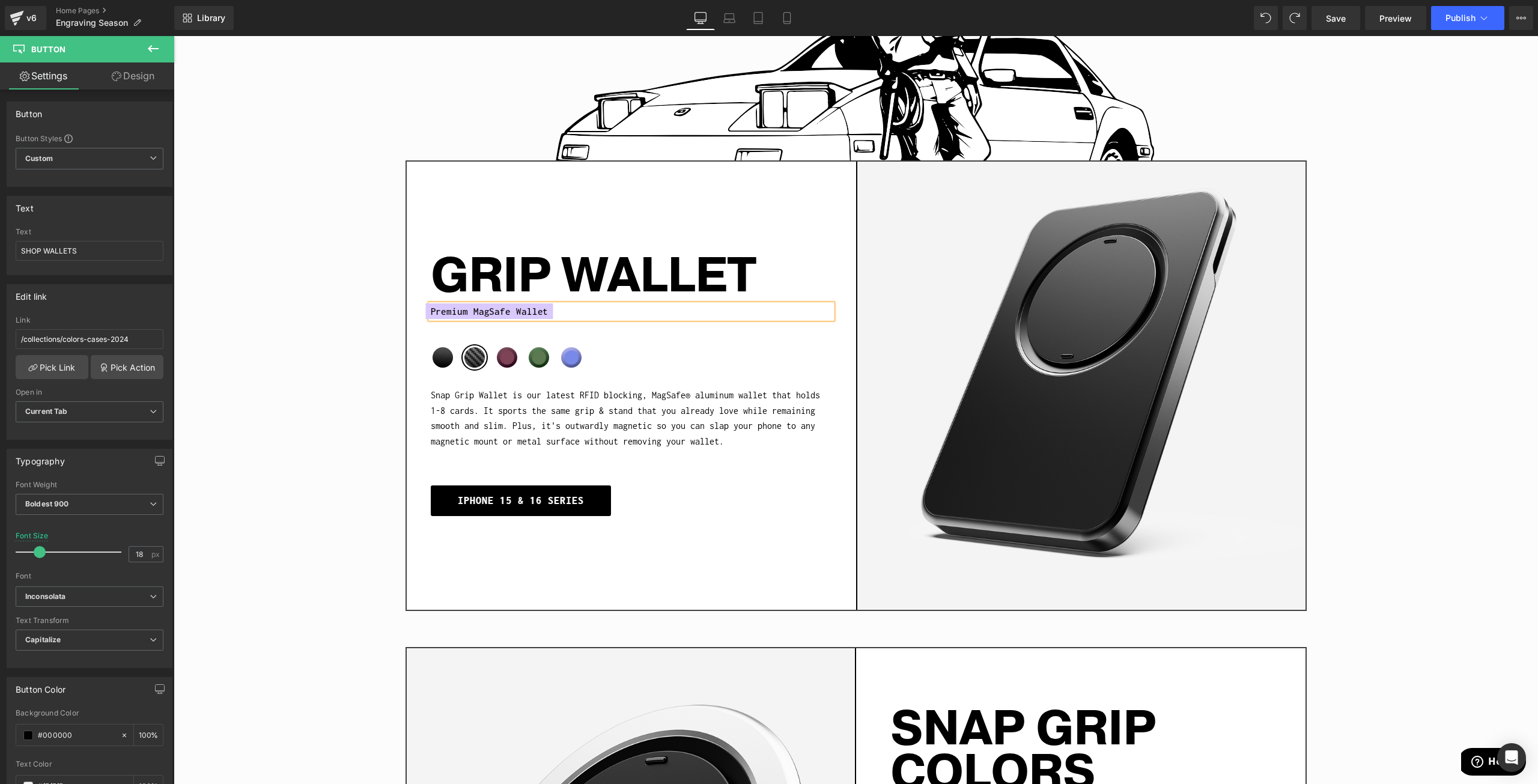
click at [431, 308] on span "Premium MagSafe Wallet" at bounding box center [490, 311] width 118 height 16
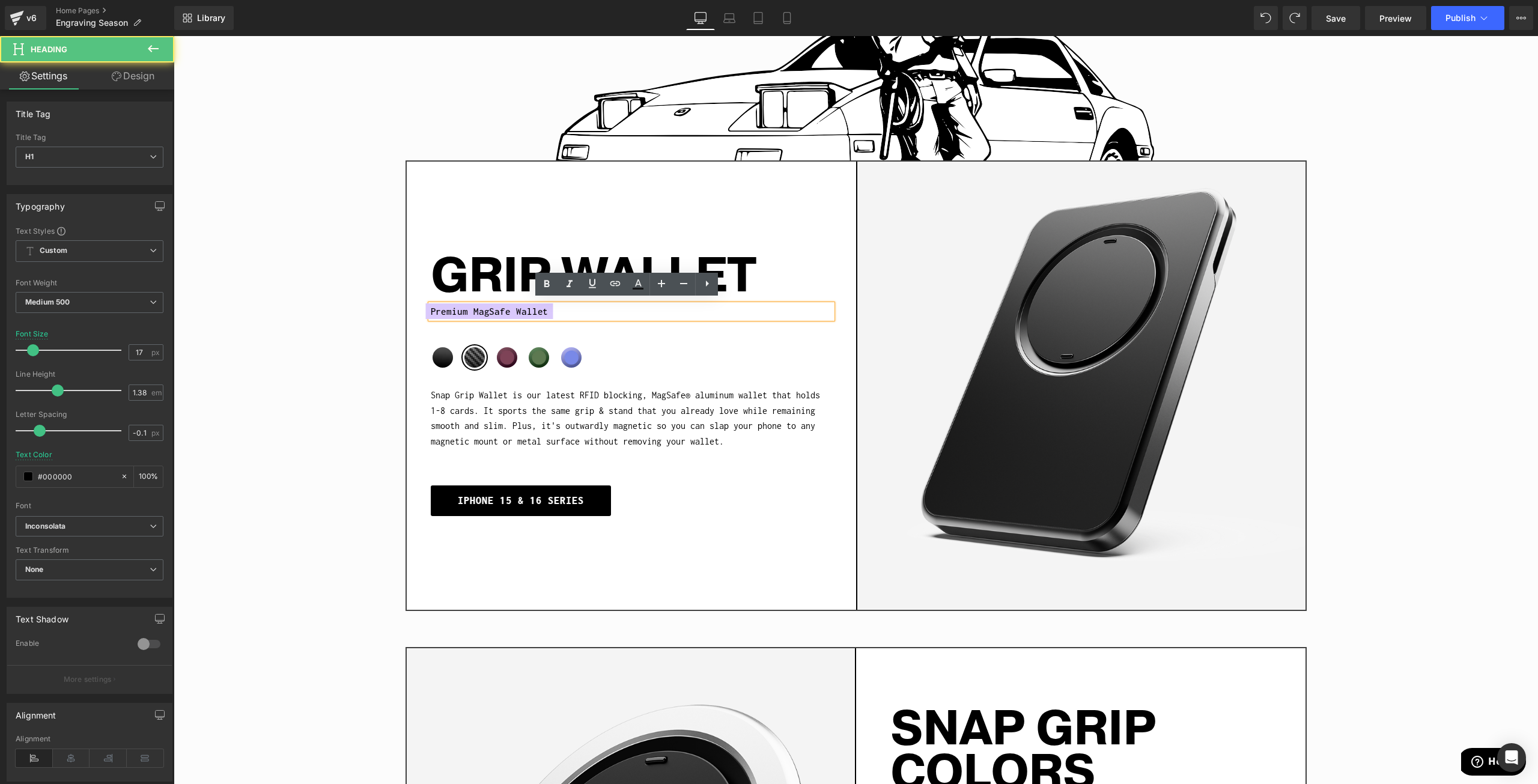
click at [464, 304] on span "Premium MagSafe Wallet" at bounding box center [490, 311] width 118 height 16
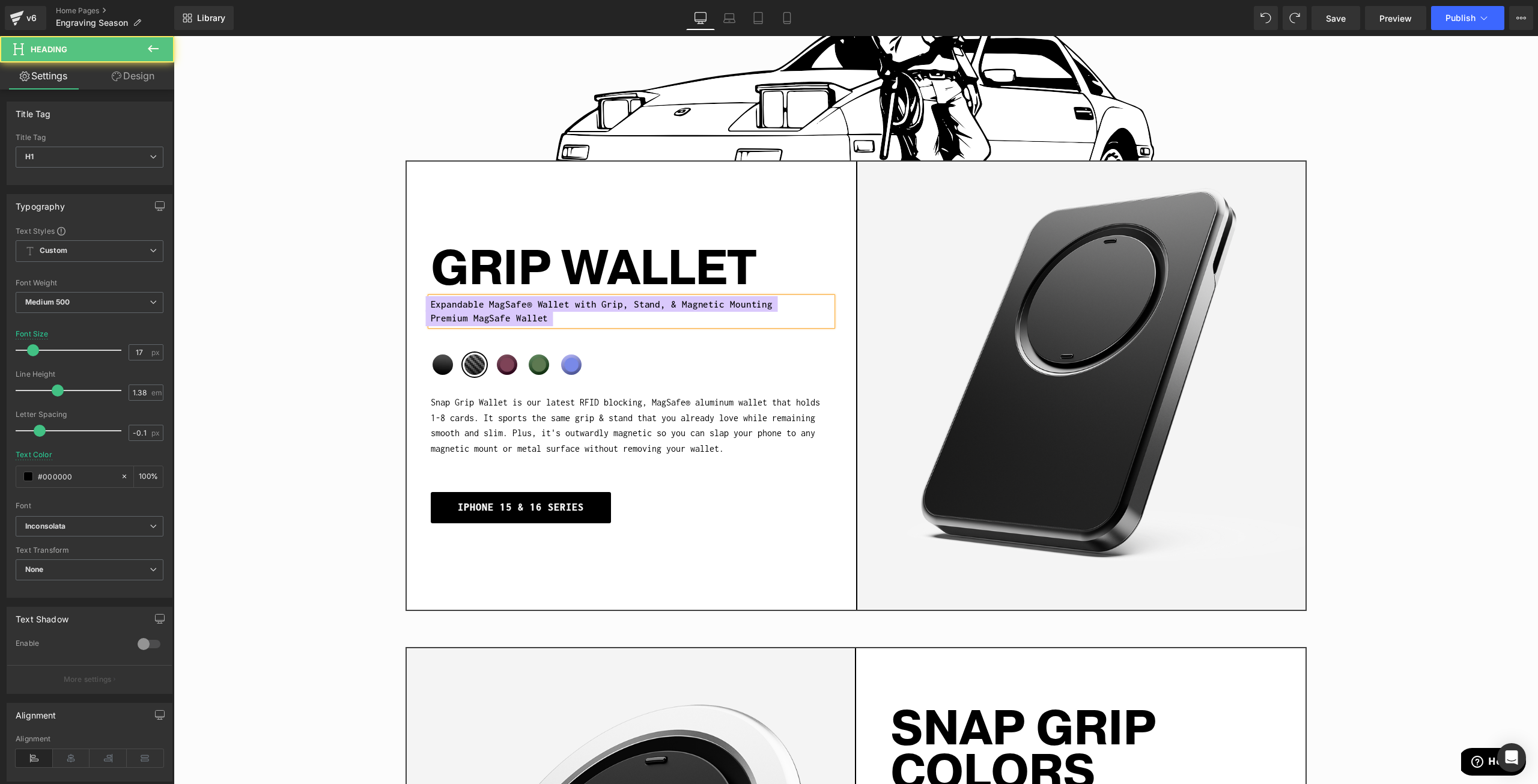
drag, startPoint x: 541, startPoint y: 316, endPoint x: 423, endPoint y: 314, distance: 118.0
click at [431, 314] on div "Expandable MagSafe® Wallet with Grip, Stand, & Magnetic Mounting Premium MagSaf…" at bounding box center [631, 312] width 401 height 29
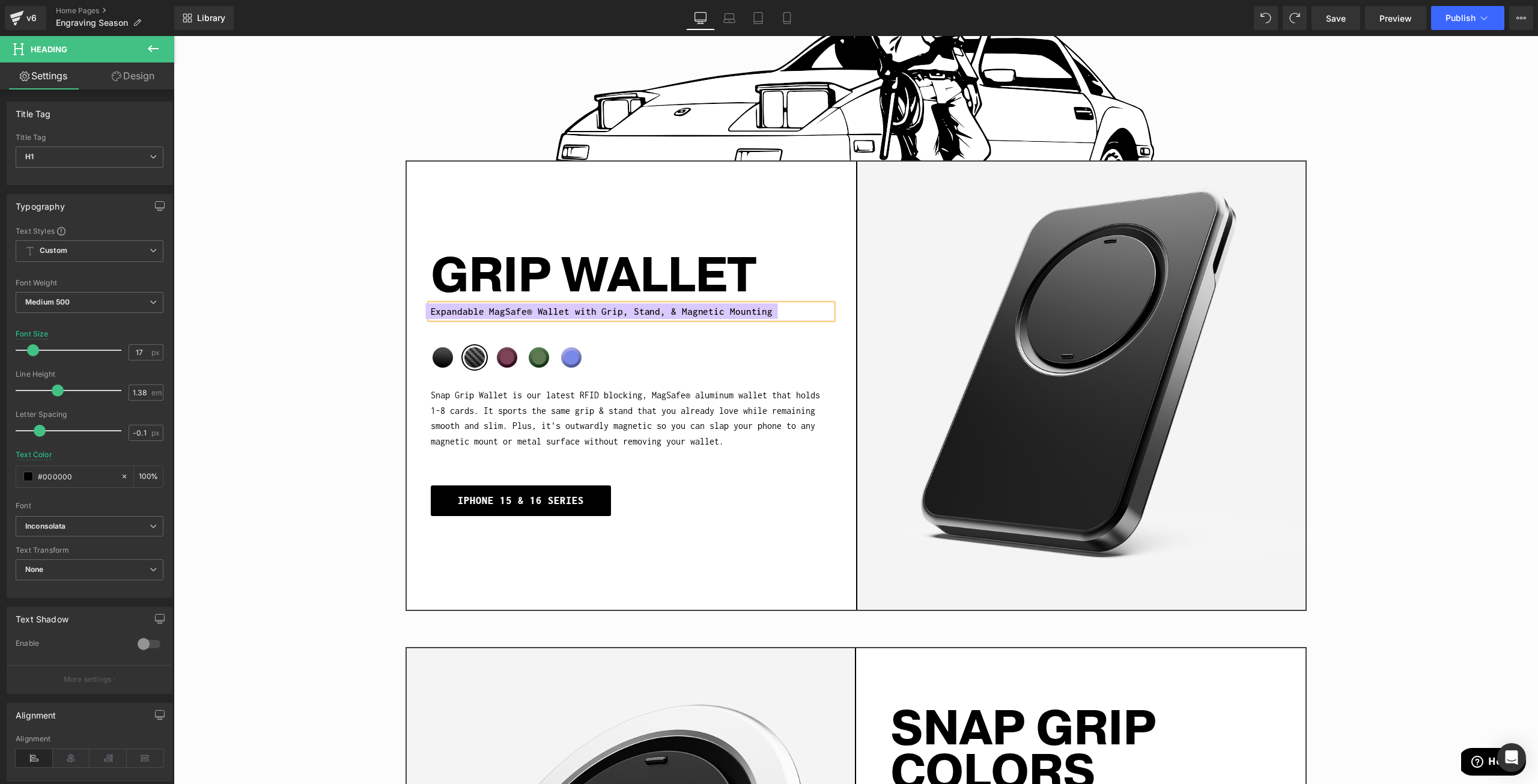
click at [736, 556] on div "Sale Off (P) Image GRIP WALLET Heading Expandable MagSafe® Wallet with Grip, St…" at bounding box center [856, 385] width 901 height 451
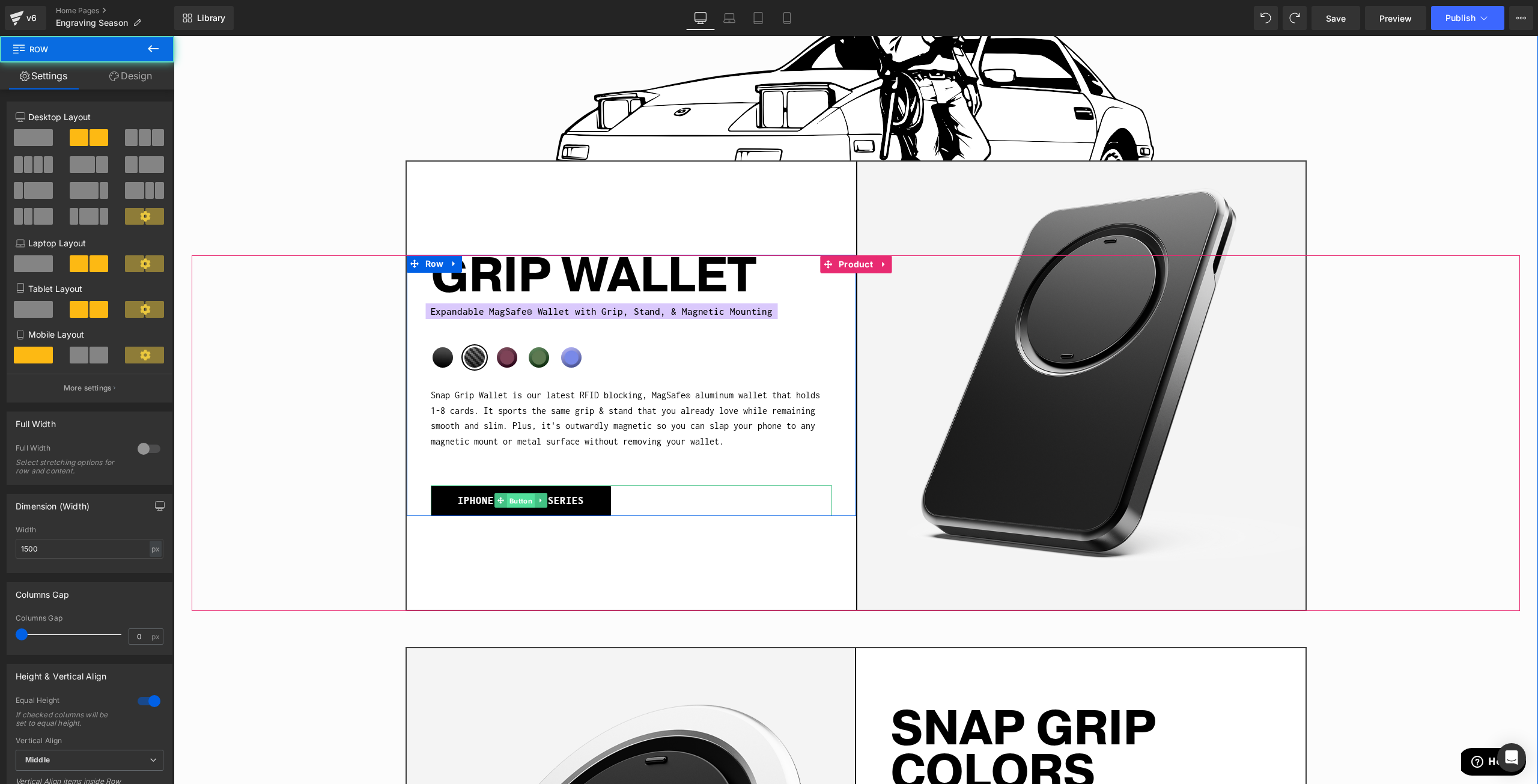
click at [510, 494] on span "Button" at bounding box center [520, 501] width 28 height 14
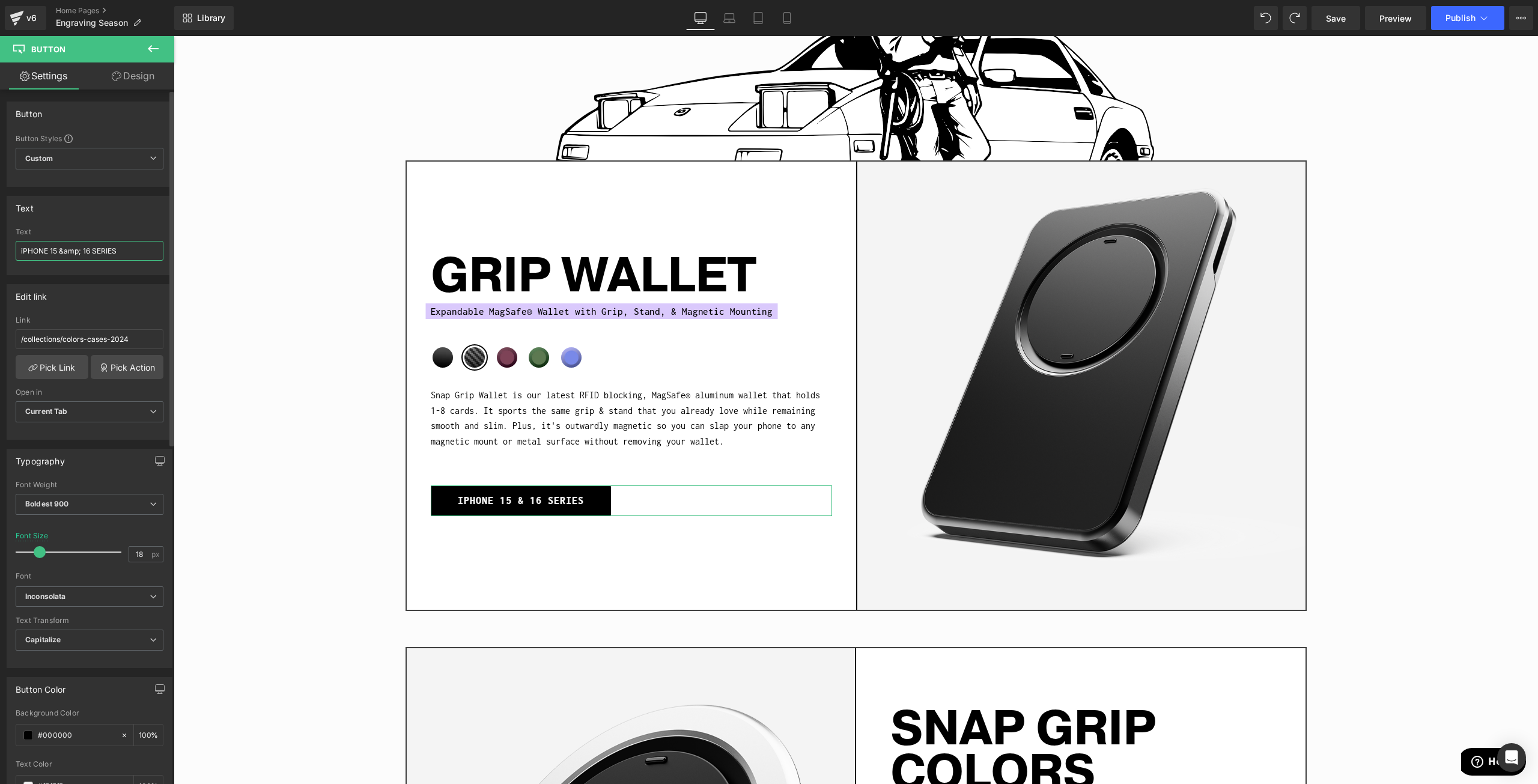
click at [40, 250] on input "iPHONE 15 &amp; 16 SERIES" at bounding box center [89, 251] width 148 height 20
type input "SHOP WALLETS"
click at [63, 366] on link "Pick Link" at bounding box center [51, 367] width 73 height 24
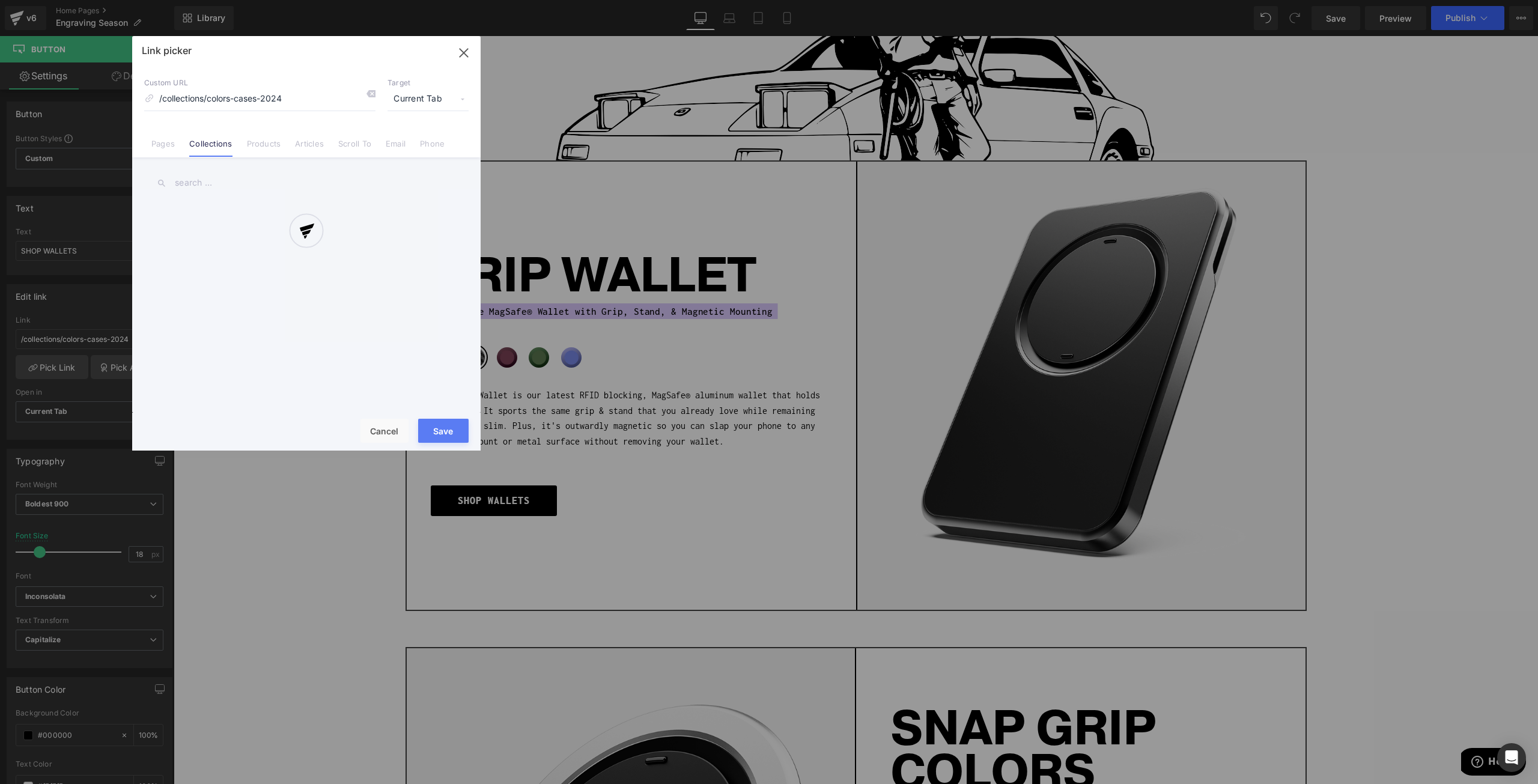
click at [294, 145] on div at bounding box center [306, 243] width 348 height 415
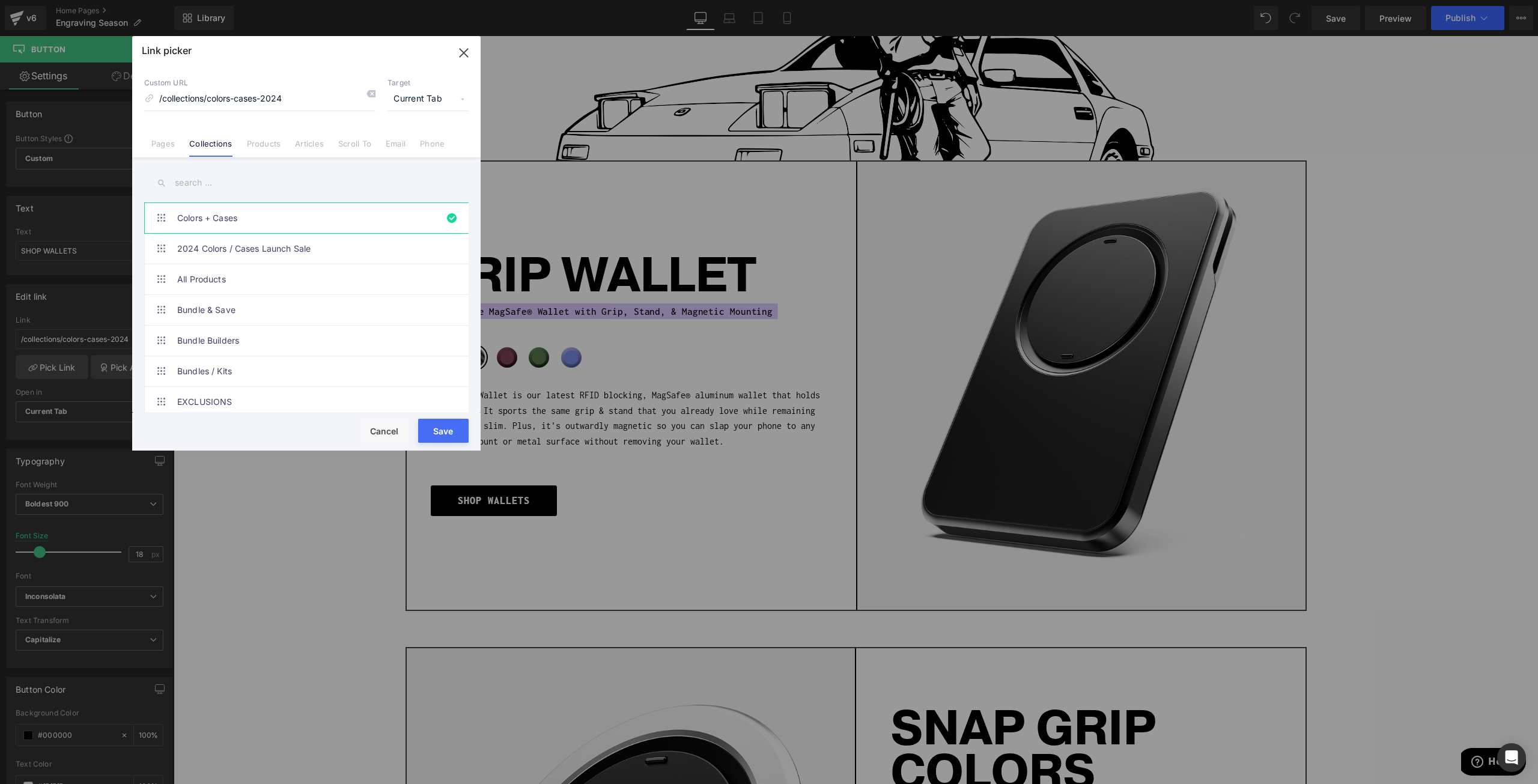
click at [268, 146] on link "Products" at bounding box center [263, 148] width 34 height 18
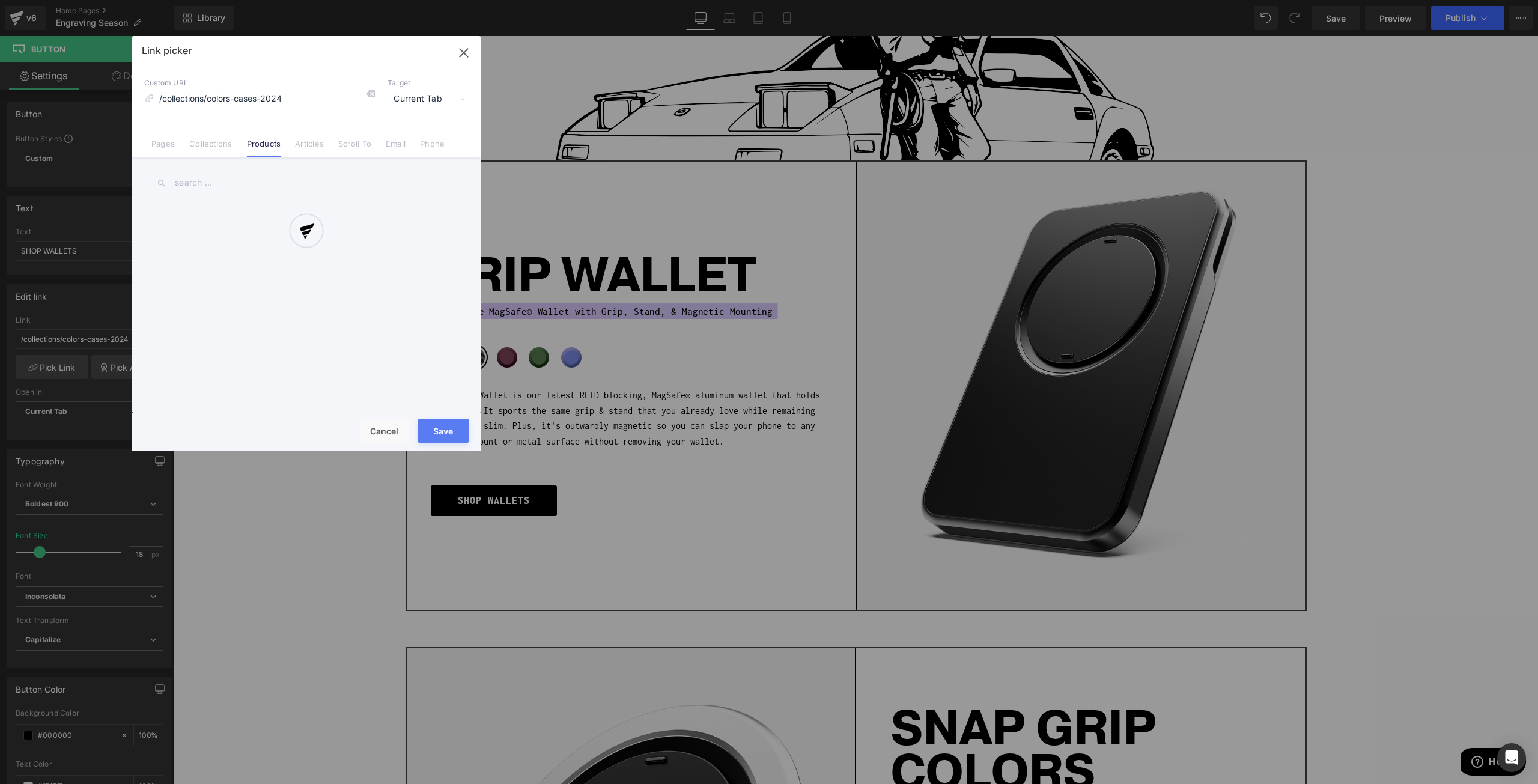
click at [224, 176] on div at bounding box center [306, 243] width 348 height 415
drag, startPoint x: 206, startPoint y: 182, endPoint x: 183, endPoint y: 184, distance: 23.1
click at [200, 183] on div at bounding box center [306, 243] width 348 height 415
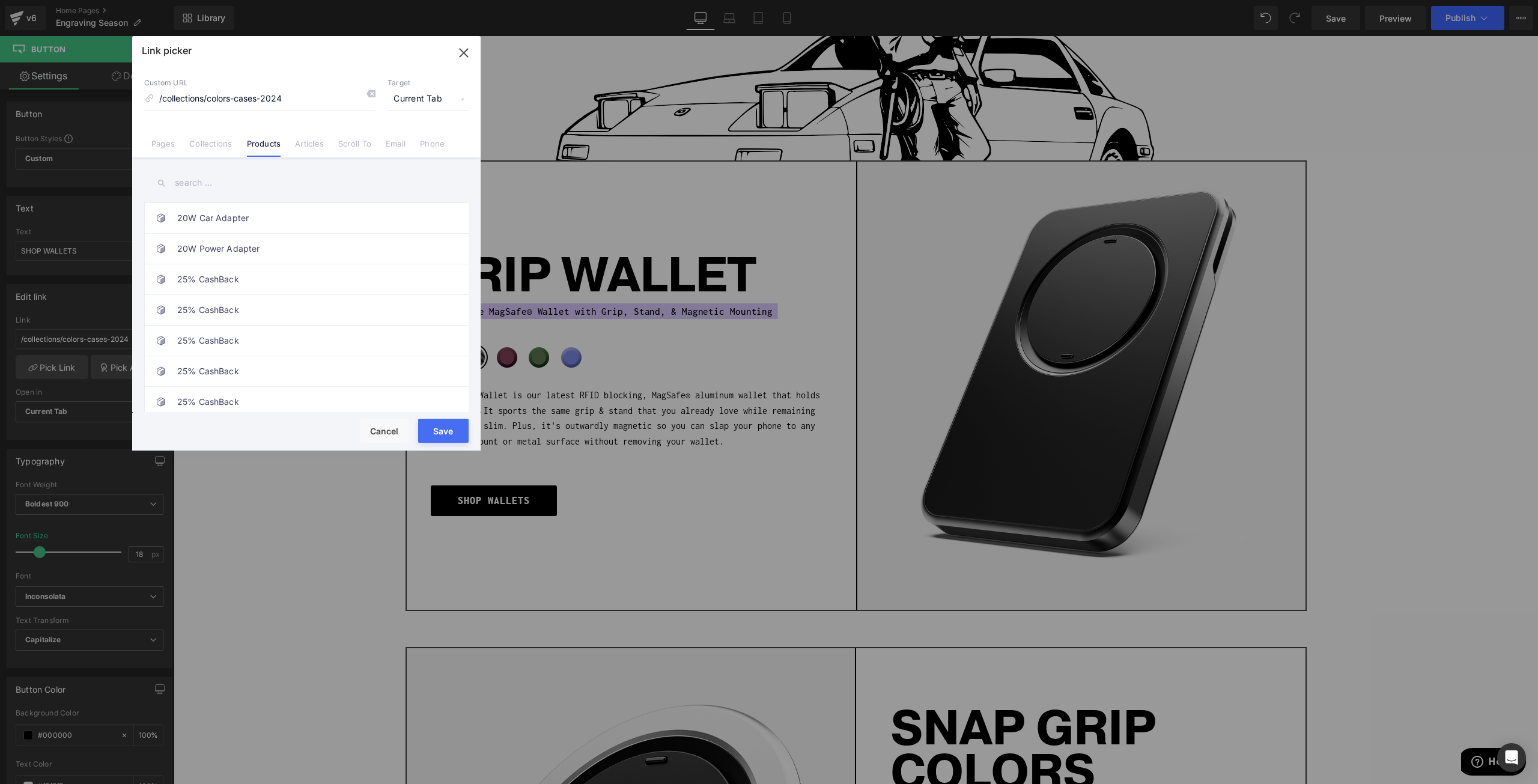
click at [180, 184] on input "text" at bounding box center [306, 183] width 324 height 27
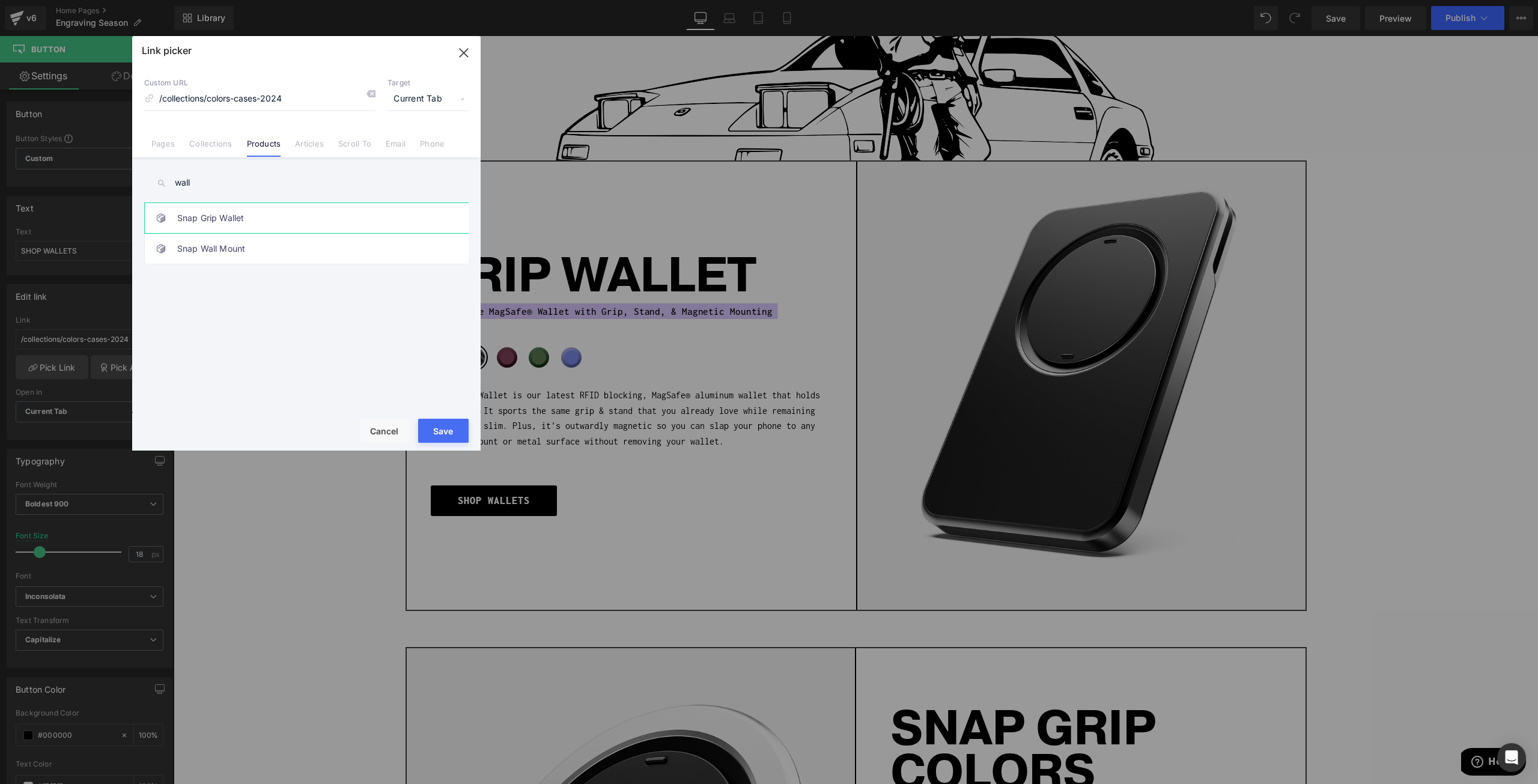
type input "wall"
click at [236, 222] on link "Snap Grip Wallet" at bounding box center [309, 218] width 264 height 30
drag, startPoint x: 441, startPoint y: 426, endPoint x: 285, endPoint y: 395, distance: 159.1
click at [441, 426] on button "Save" at bounding box center [443, 431] width 50 height 24
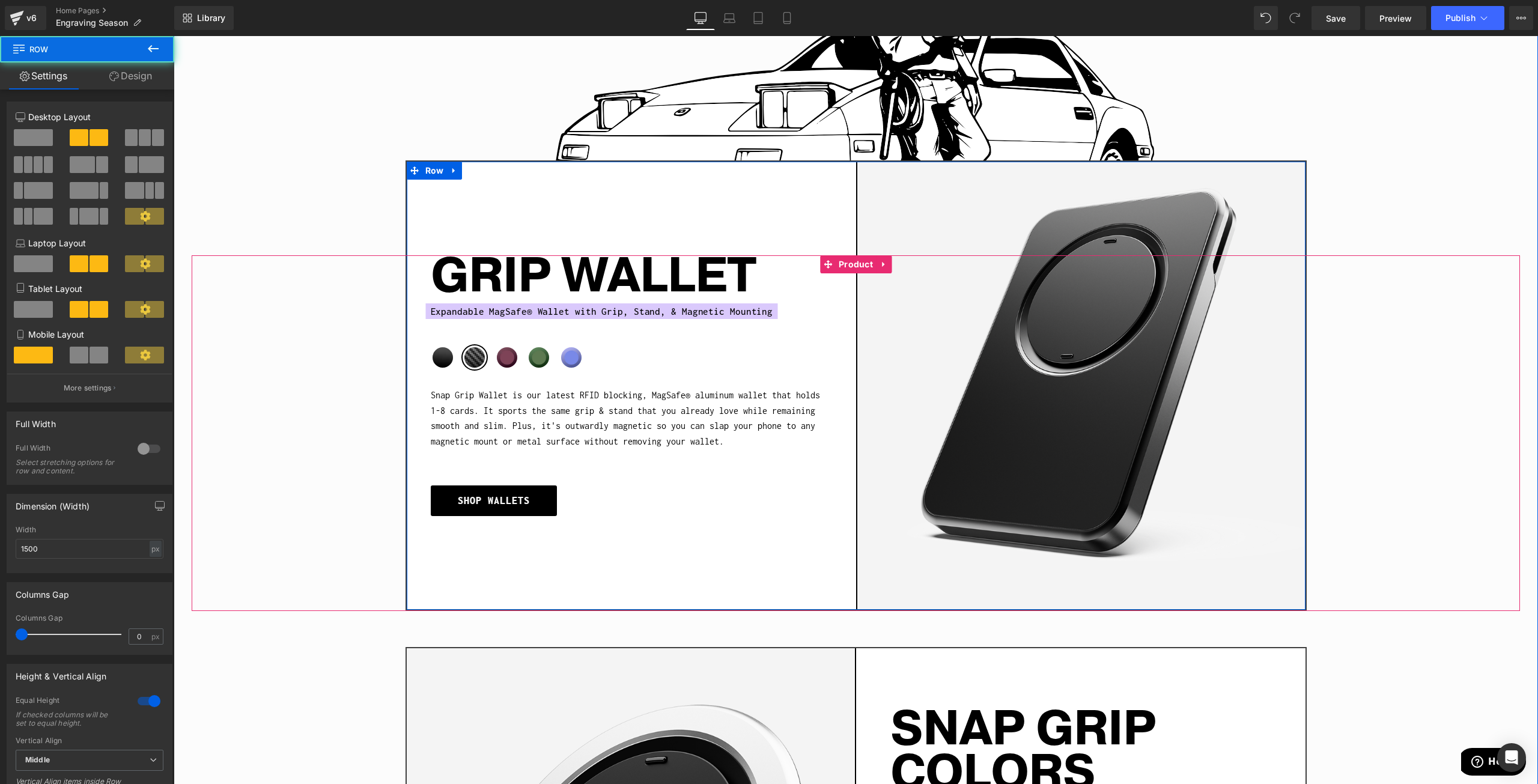
click at [796, 595] on div "Sale Off (P) Image GRIP WALLET Heading Expandable MagSafe® Wallet with Grip, St…" at bounding box center [856, 385] width 901 height 451
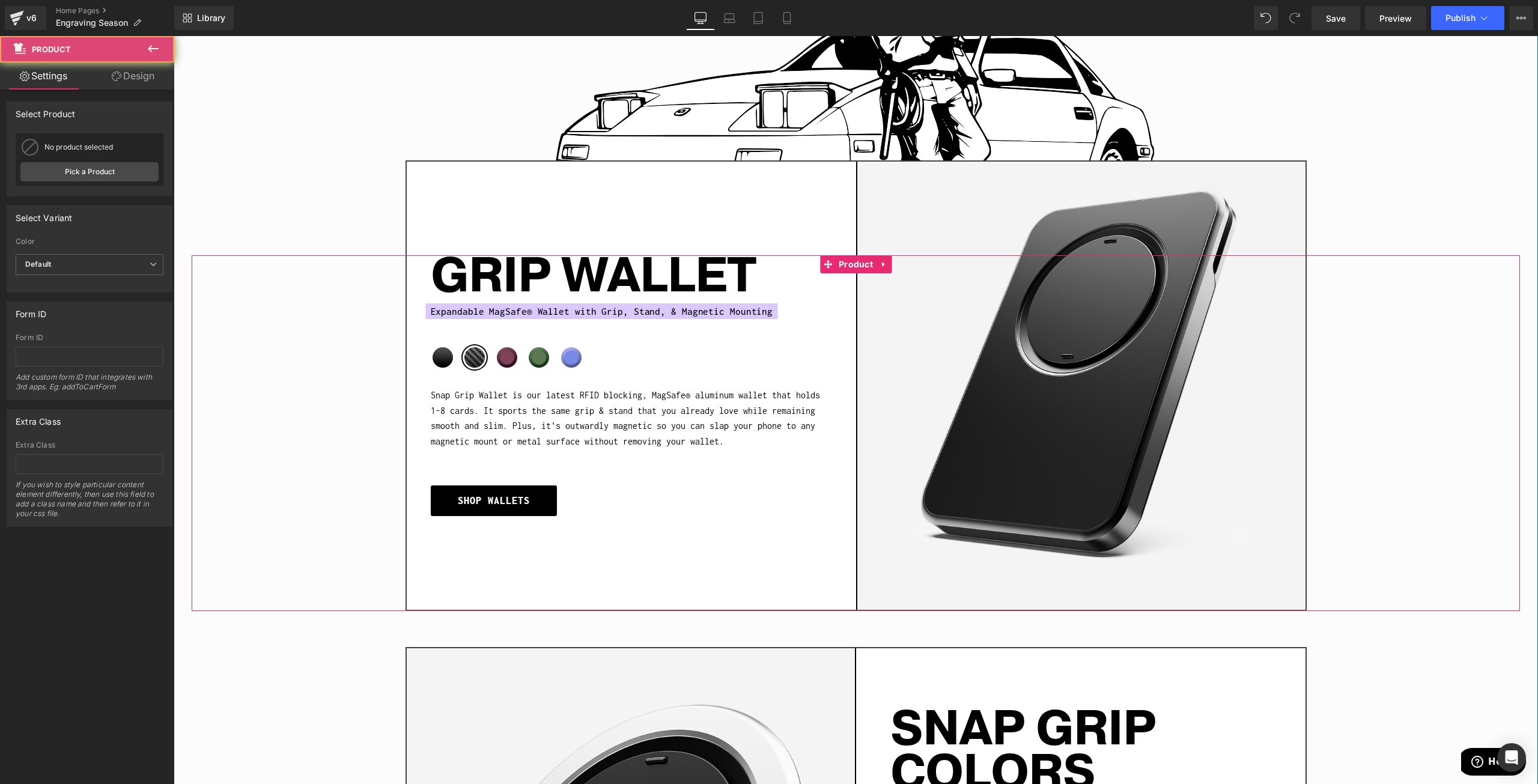
click at [1355, 424] on div "Sale Off (P) Image GRIP WALLET Heading Expandable MagSafe® Wallet with Grip, St…" at bounding box center [855, 433] width 1328 height 355
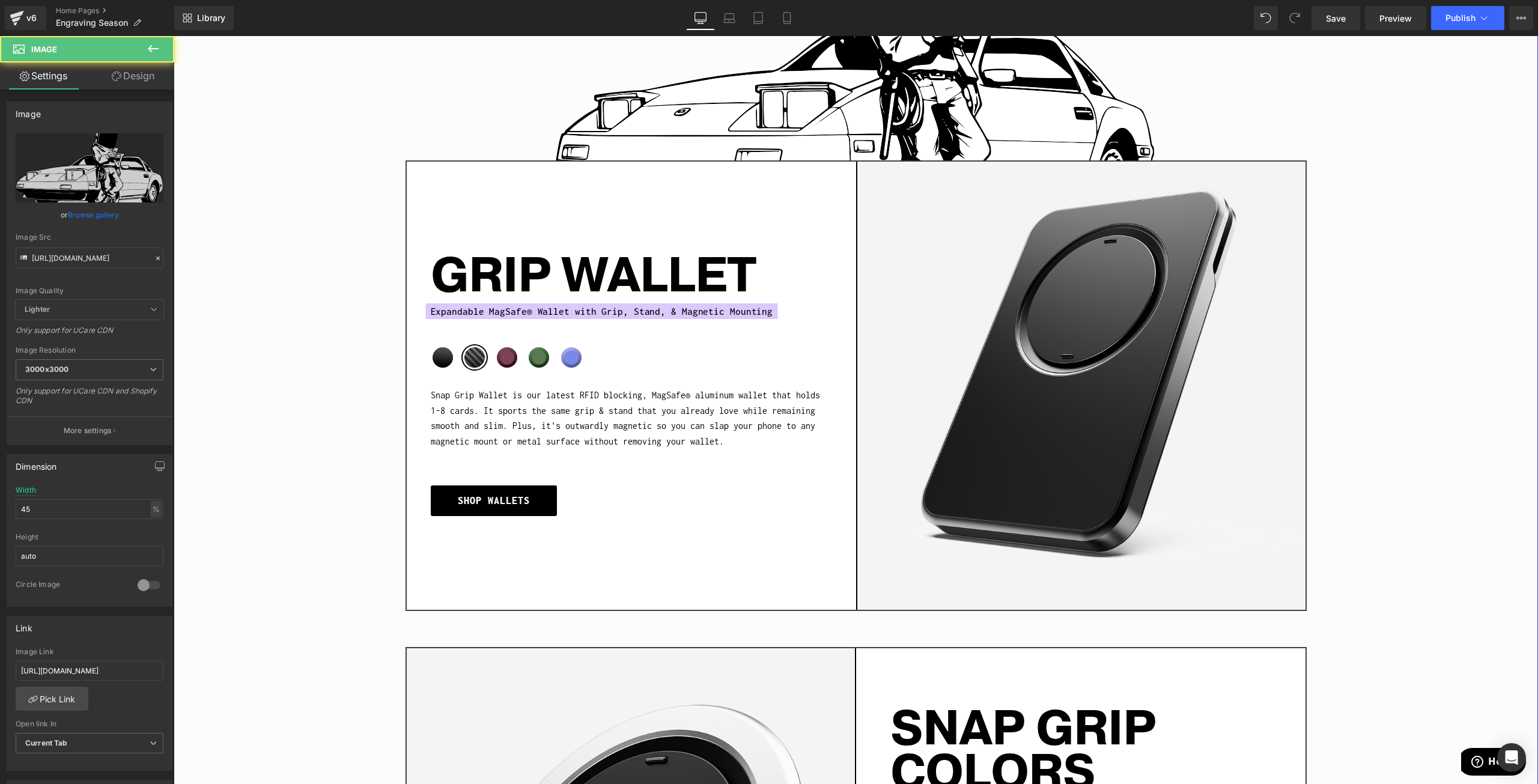
click at [1217, 146] on link at bounding box center [855, 81] width 1330 height 351
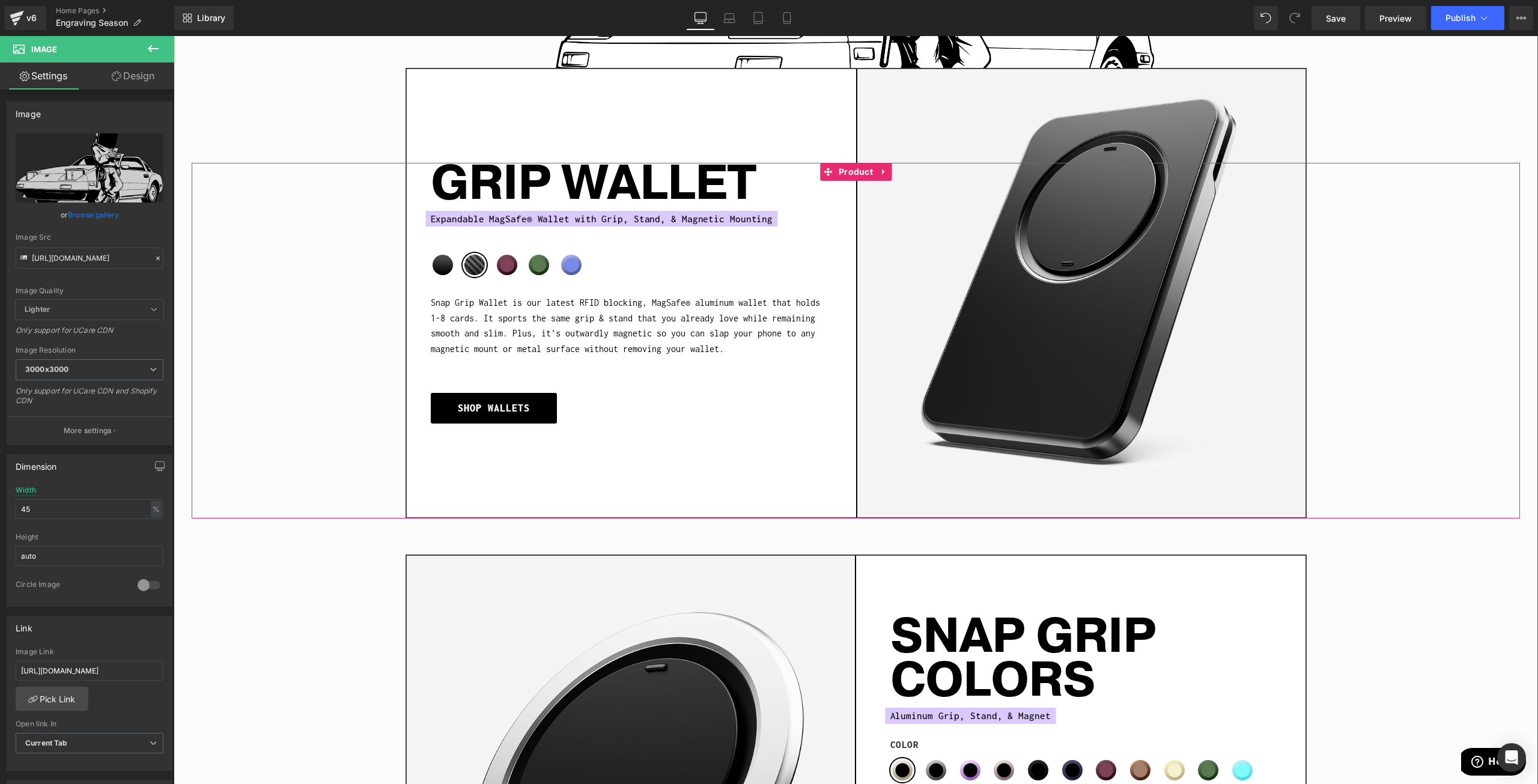
scroll to position [1202, 0]
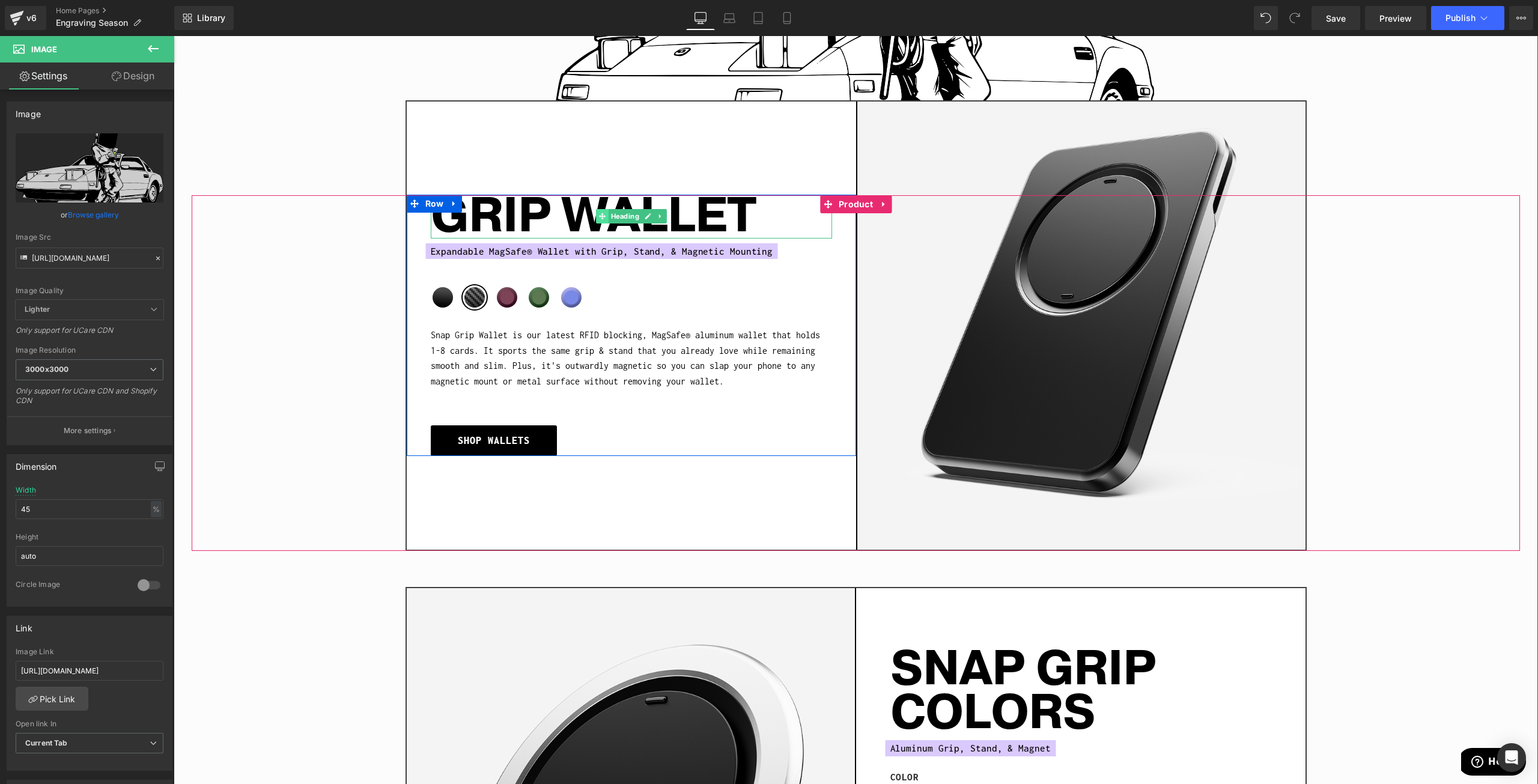
click at [596, 216] on span at bounding box center [603, 216] width 12 height 14
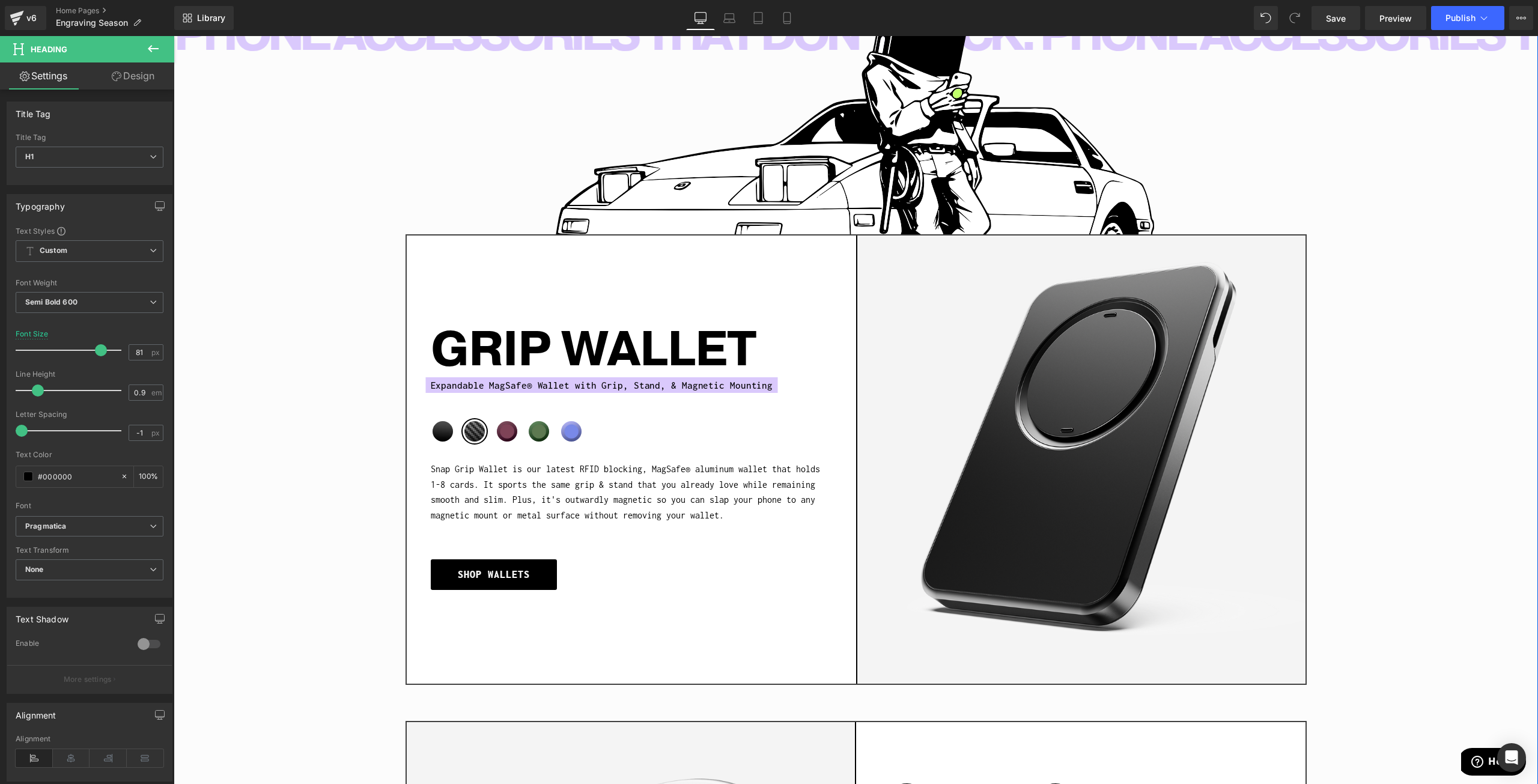
scroll to position [1321, 0]
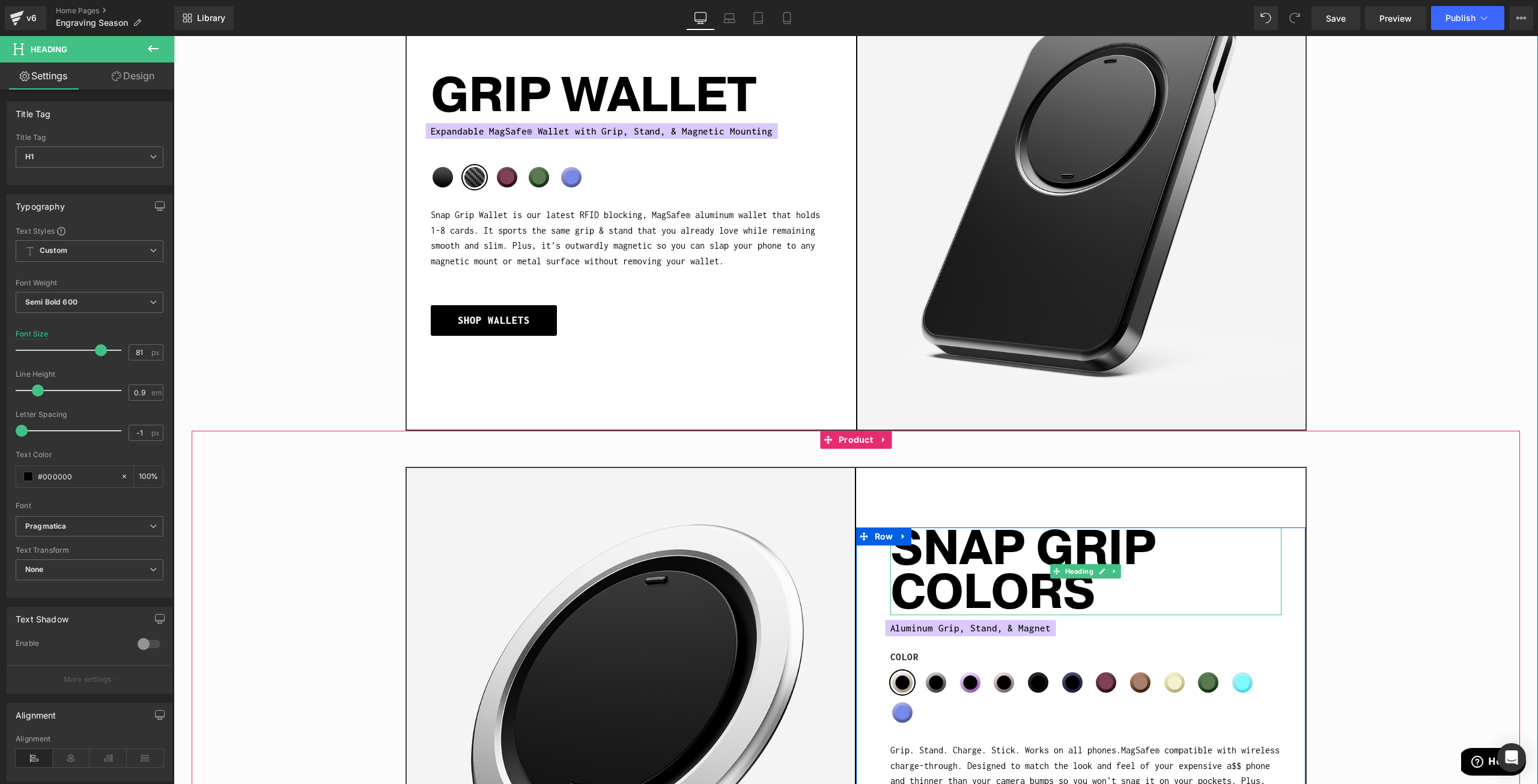
click at [968, 547] on h1 "SNAP GRIP COLORS" at bounding box center [1085, 571] width 391 height 88
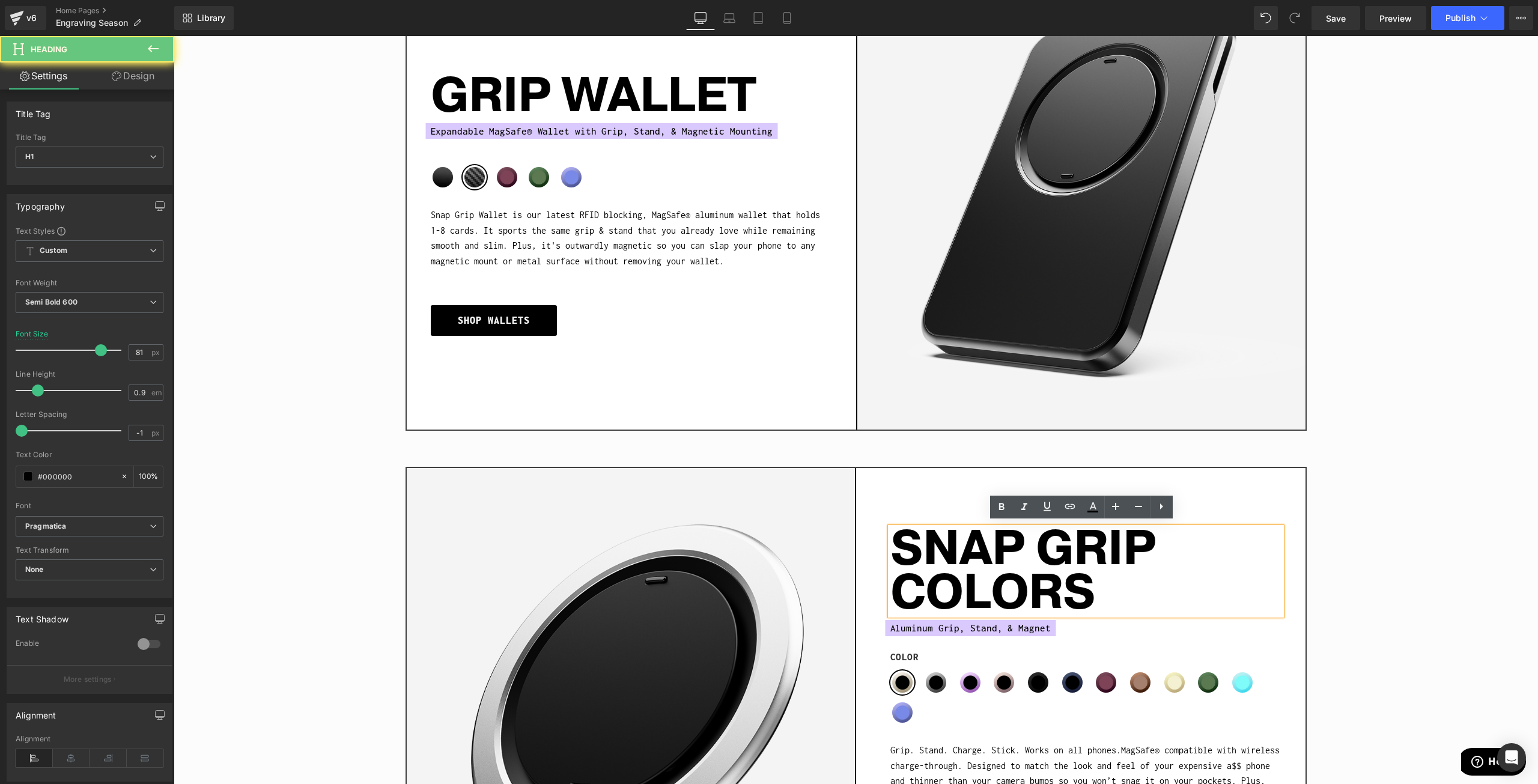
click at [984, 532] on h1 "SNAP GRIP COLORS" at bounding box center [1085, 571] width 391 height 88
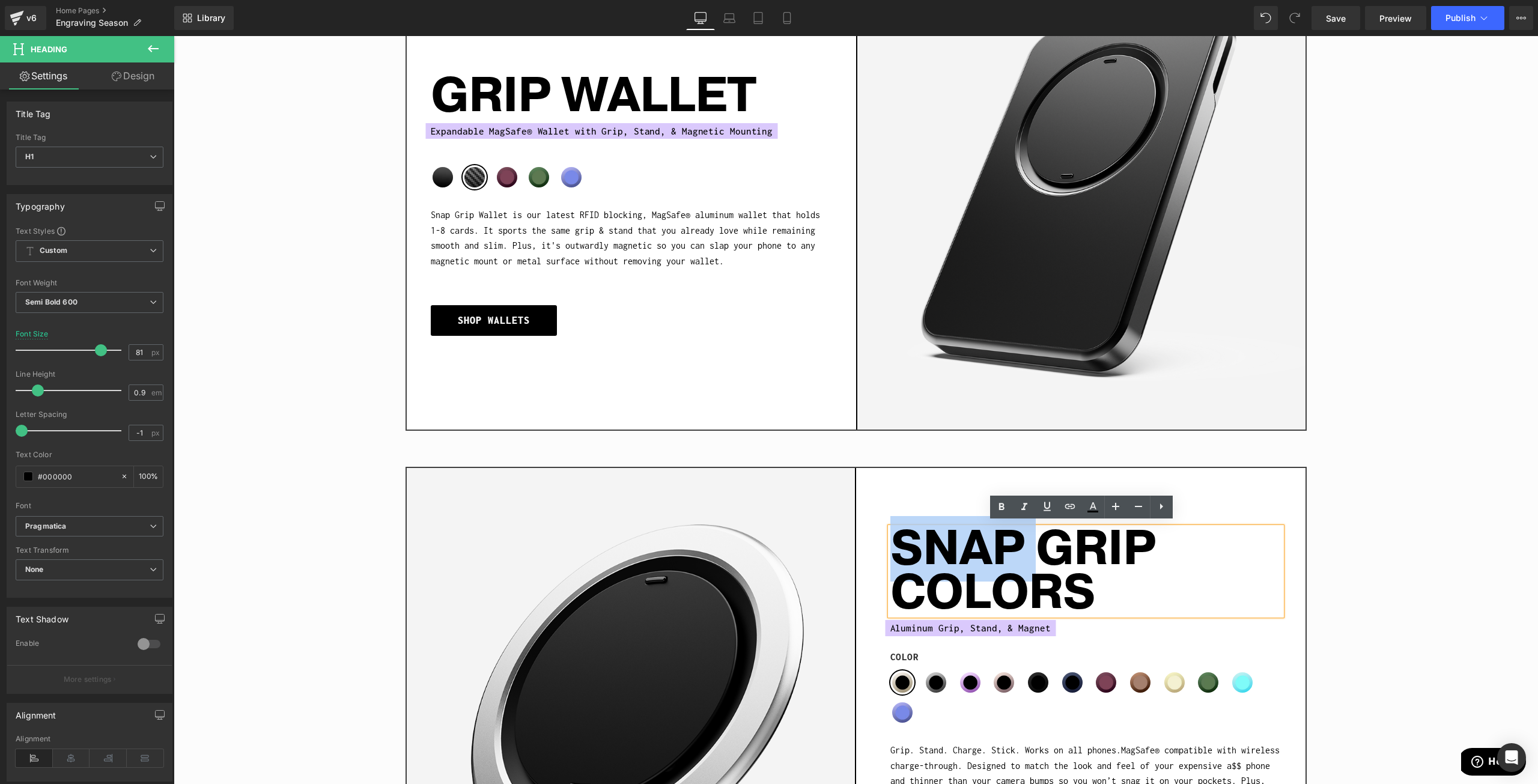
click at [1037, 577] on h1 "SNAP GRIP COLORS" at bounding box center [1085, 571] width 391 height 88
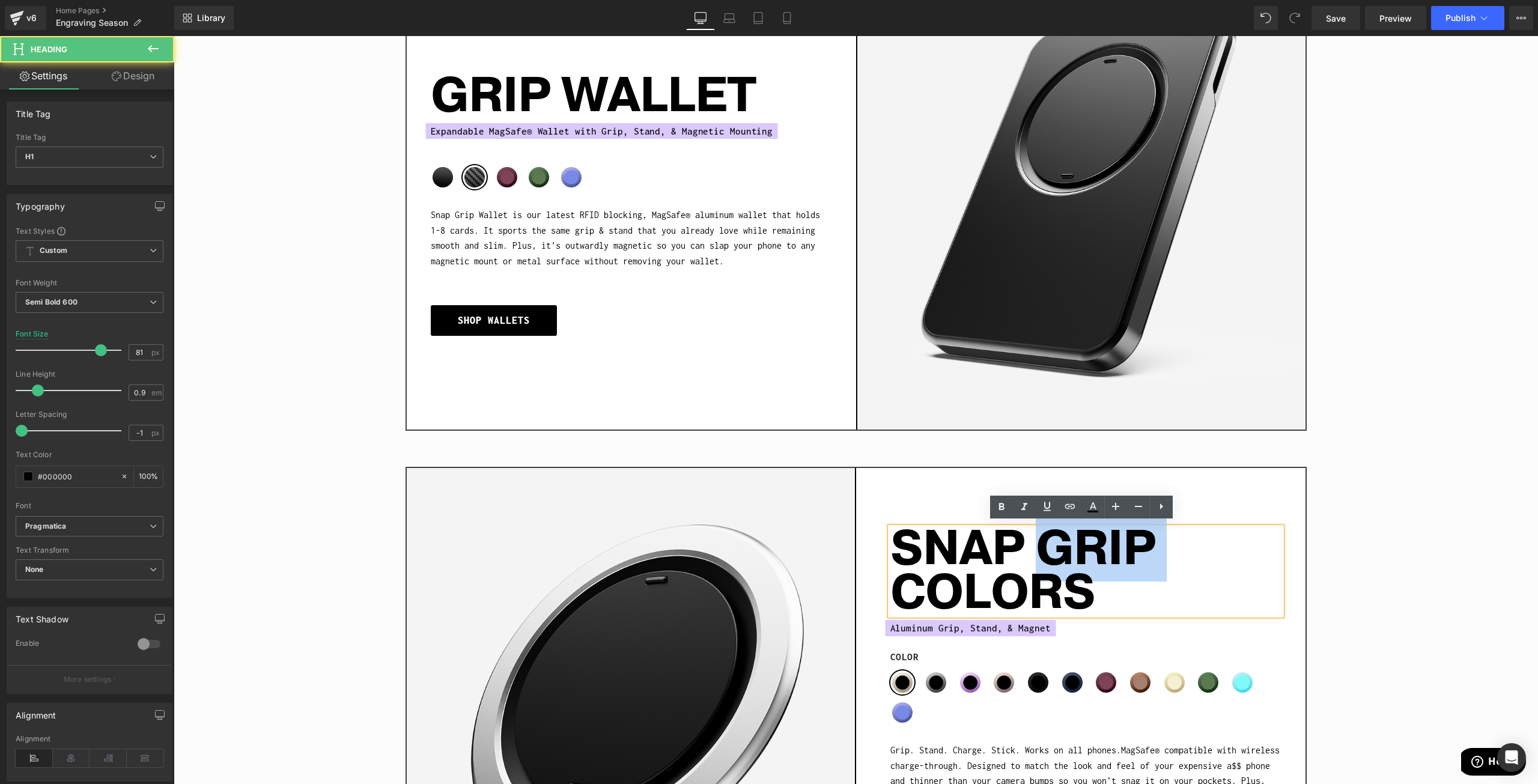
click at [1037, 577] on h1 "SNAP GRIP COLORS" at bounding box center [1085, 571] width 391 height 88
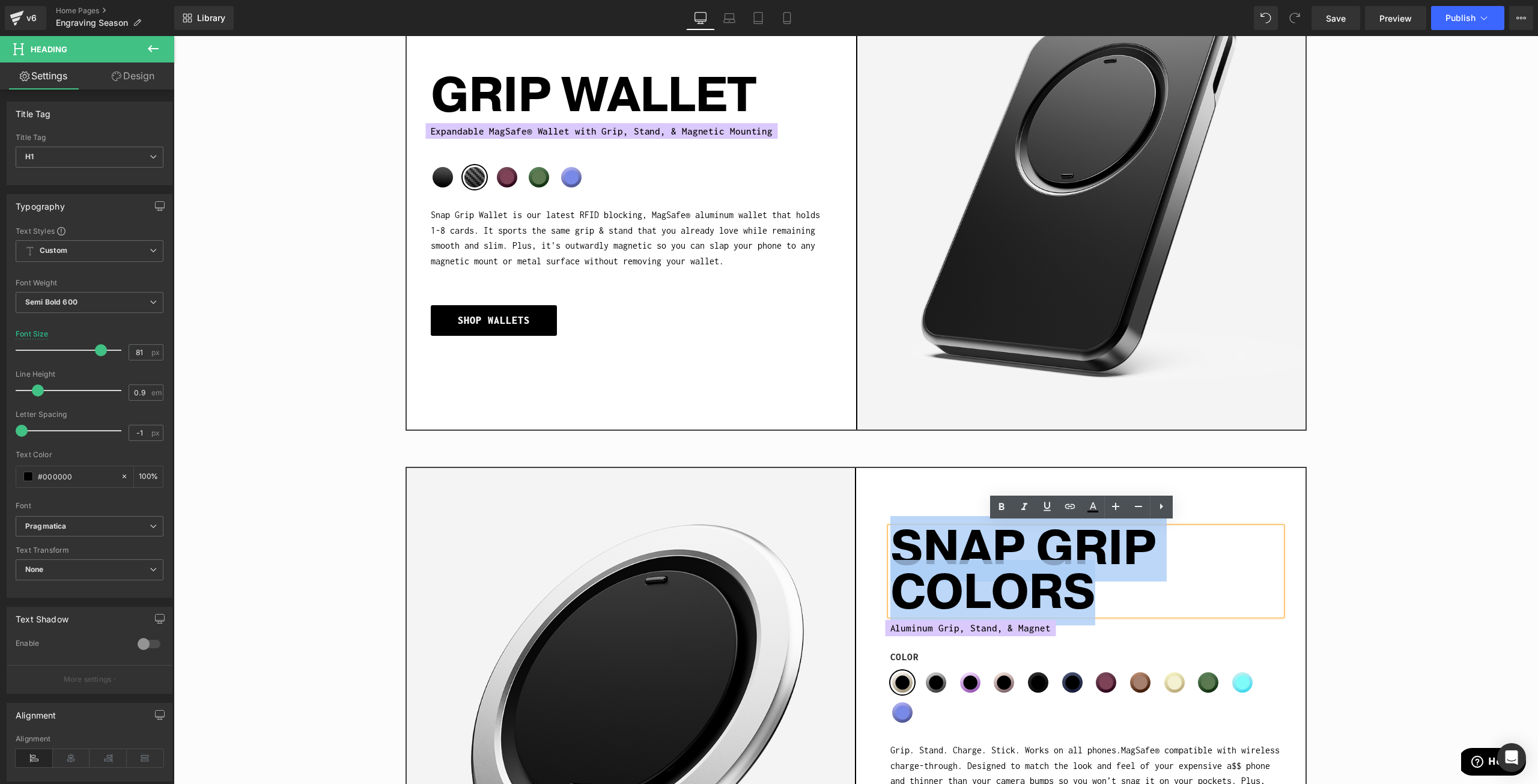
click at [1037, 577] on h1 "SNAP GRIP COLORS" at bounding box center [1085, 571] width 391 height 88
click at [1022, 596] on h1 "SNAP GRIP COLORS" at bounding box center [1085, 571] width 391 height 88
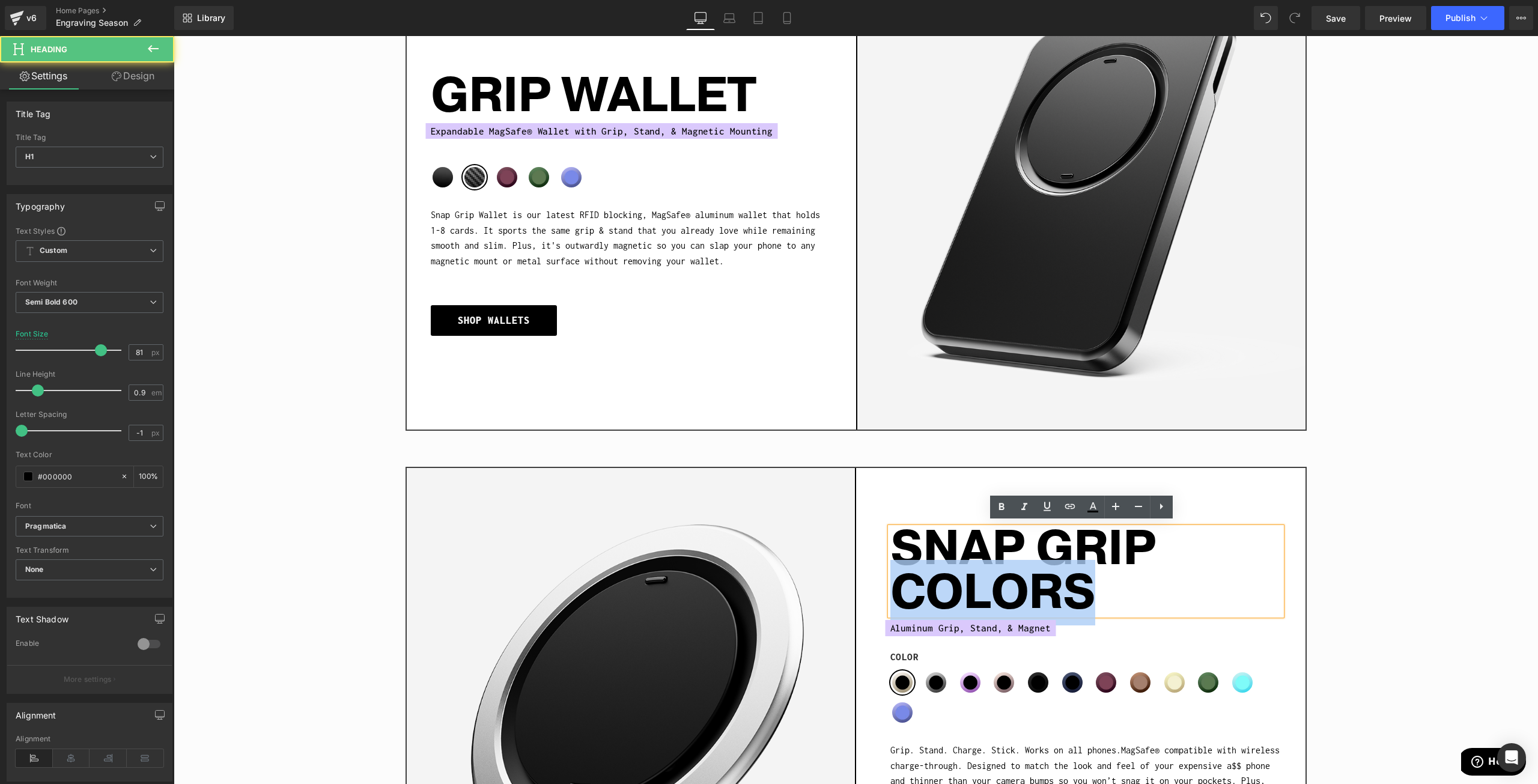
click at [1022, 596] on h1 "SNAP GRIP COLORS" at bounding box center [1085, 571] width 391 height 88
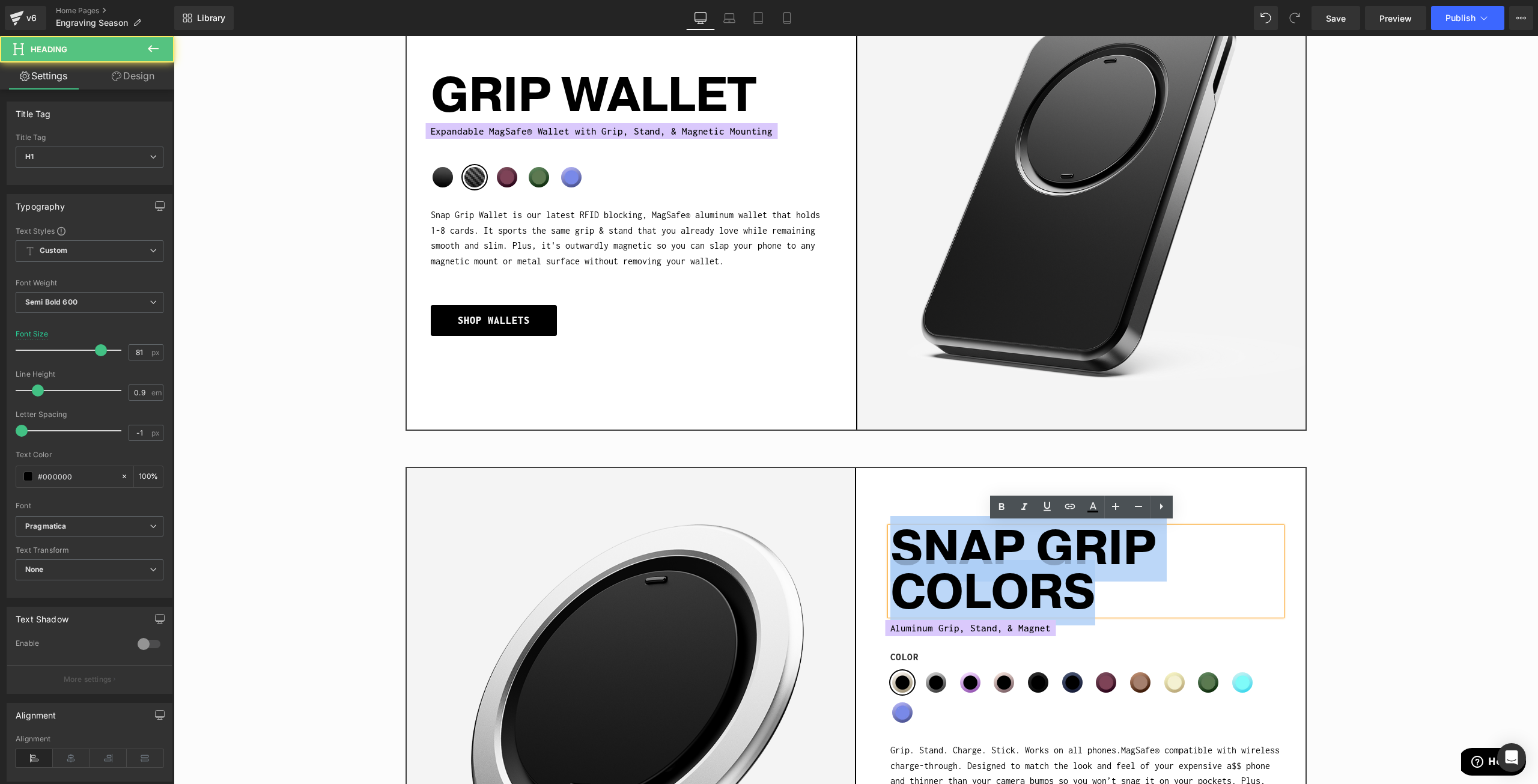
click at [1022, 596] on h1 "SNAP GRIP COLORS" at bounding box center [1085, 571] width 391 height 88
click at [1025, 597] on h1 "SNAP GRIP COLORS" at bounding box center [1085, 571] width 391 height 88
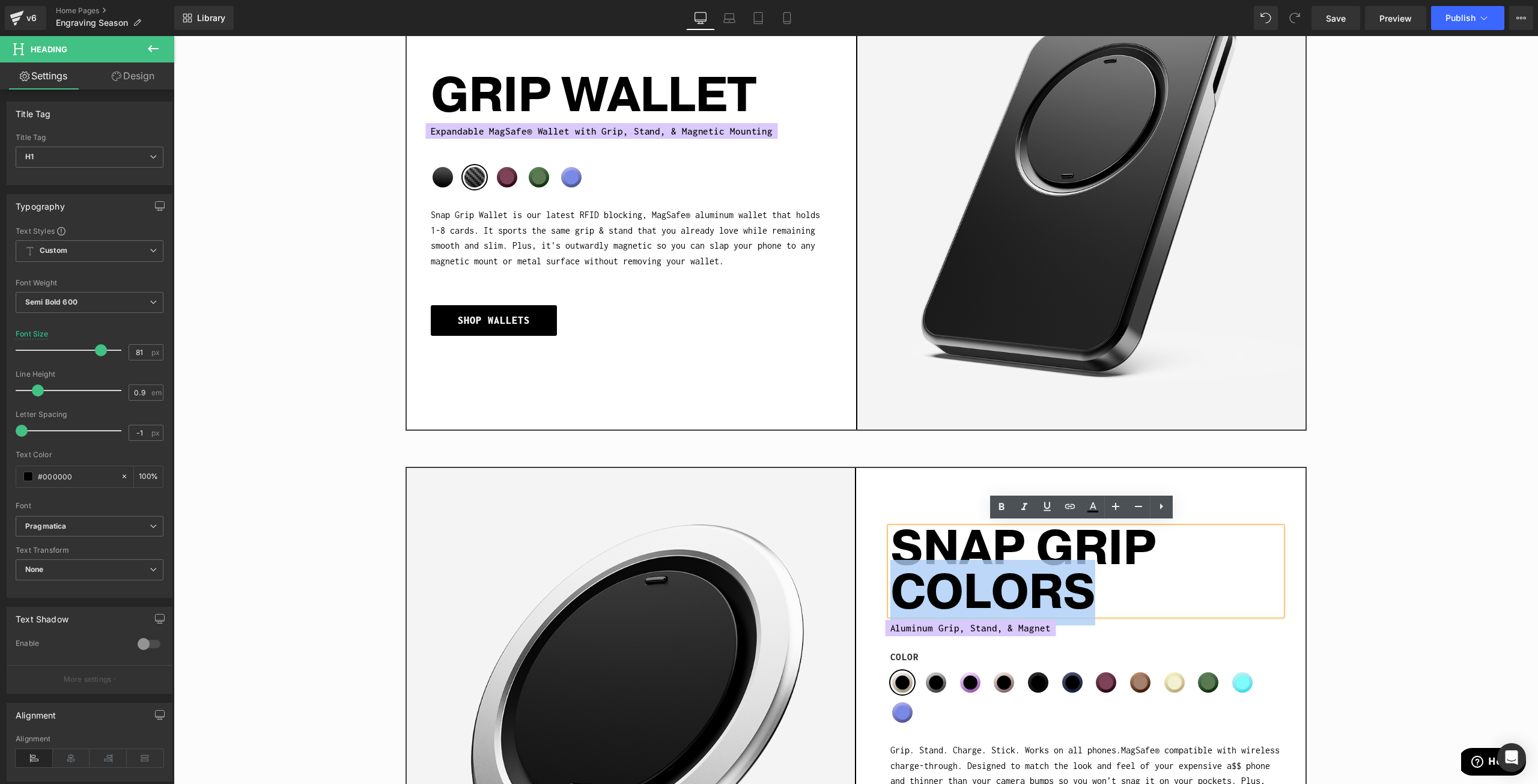
click at [1025, 597] on h1 "SNAP GRIP COLORS" at bounding box center [1085, 571] width 391 height 88
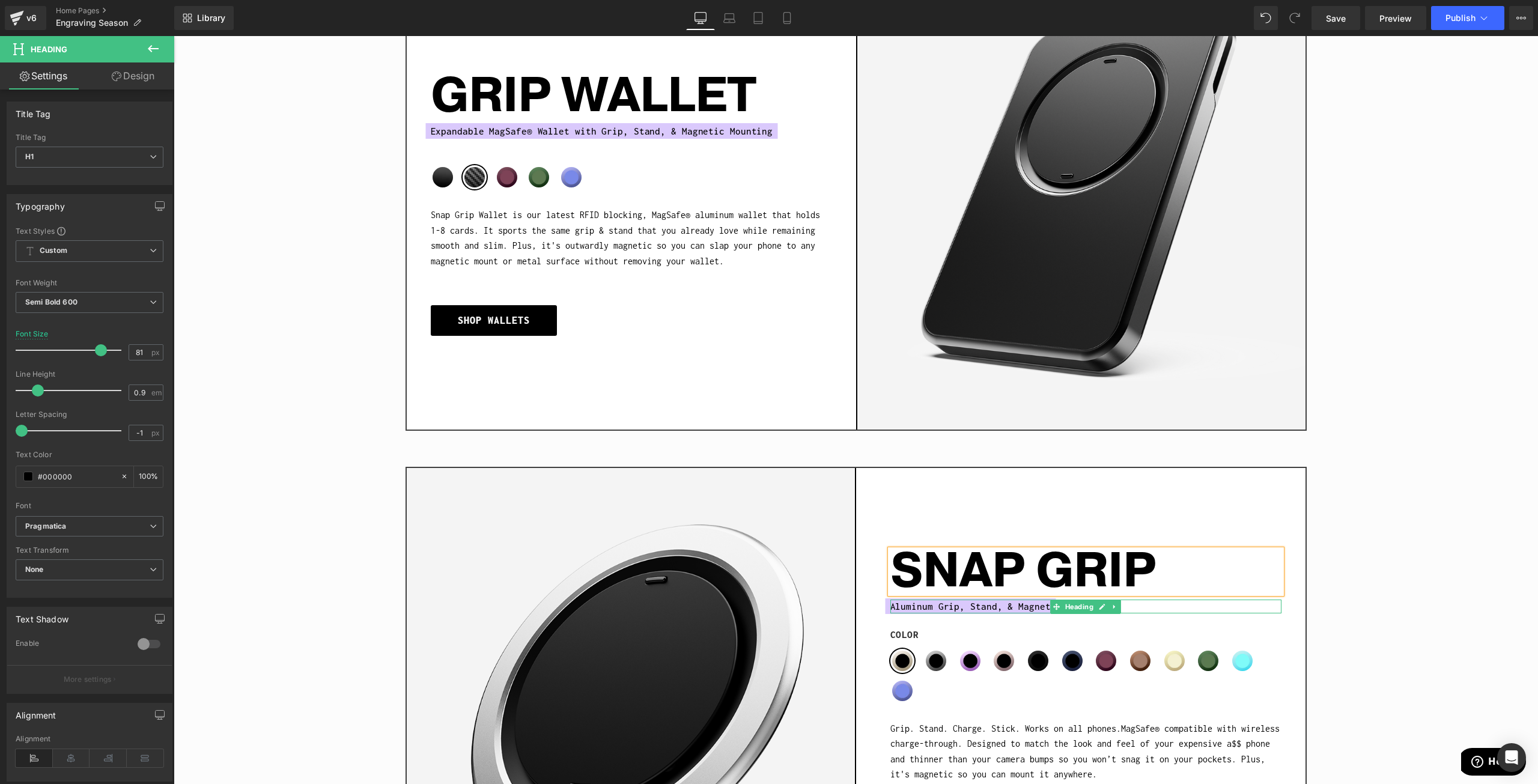
click at [933, 604] on span "Aluminum Grip, Stand, & Magnet" at bounding box center [970, 606] width 161 height 16
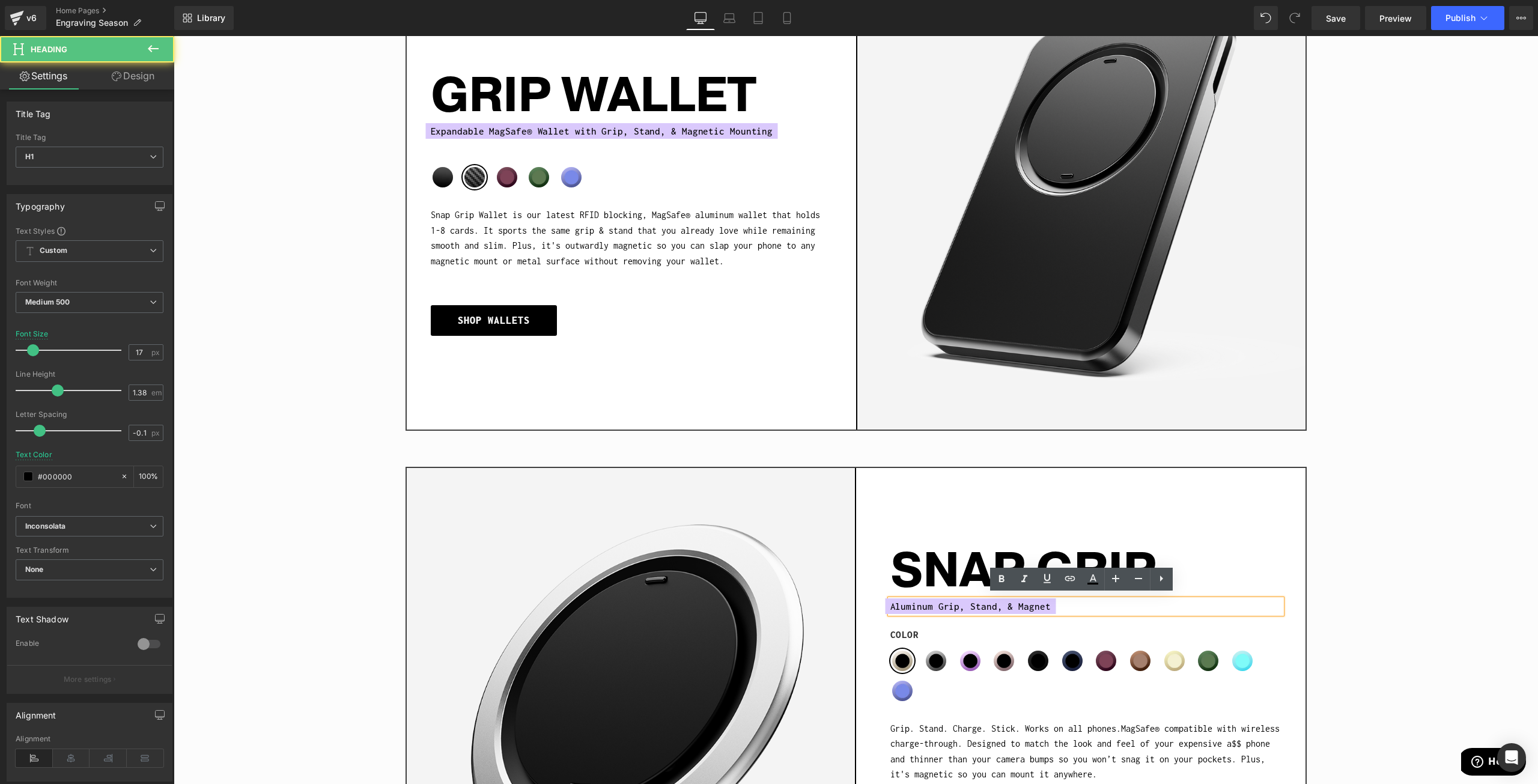
click at [930, 602] on span "Aluminum Grip, Stand, & Magnet" at bounding box center [970, 606] width 161 height 16
paste div
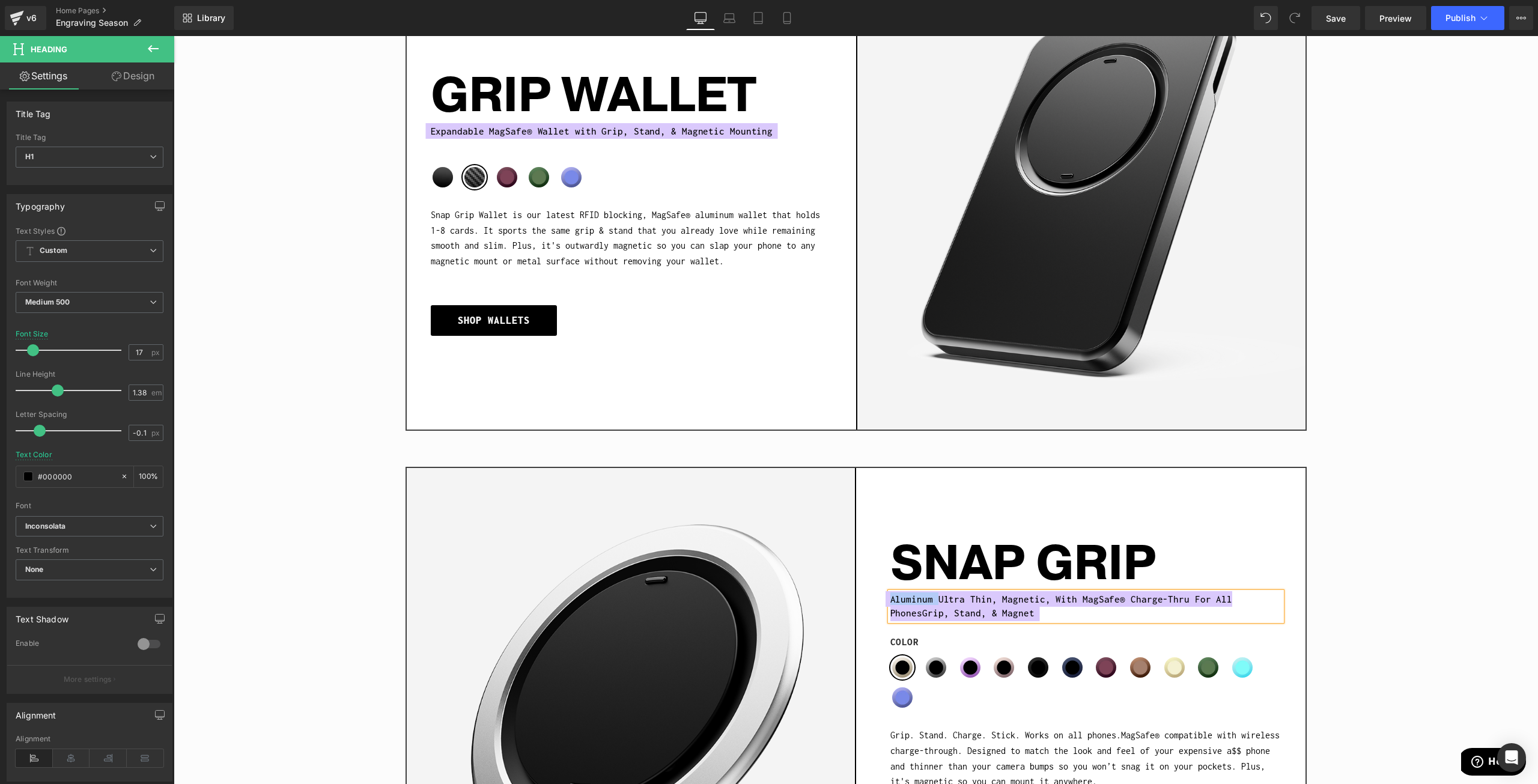
drag, startPoint x: 930, startPoint y: 598, endPoint x: 888, endPoint y: 596, distance: 42.0
click at [890, 596] on span "Aluminum Ultra Thin, Magnetic, With MagSafe® Charge-Thru For All PhonesGrip, St…" at bounding box center [1061, 606] width 342 height 30
drag, startPoint x: 1081, startPoint y: 612, endPoint x: 1201, endPoint y: 599, distance: 120.7
click at [1201, 599] on h1 "Ultra Thin, Magnetic, With MagSafe® Charge-Thru For All PhonesGrip, Stand, & Ma…" at bounding box center [1085, 607] width 391 height 29
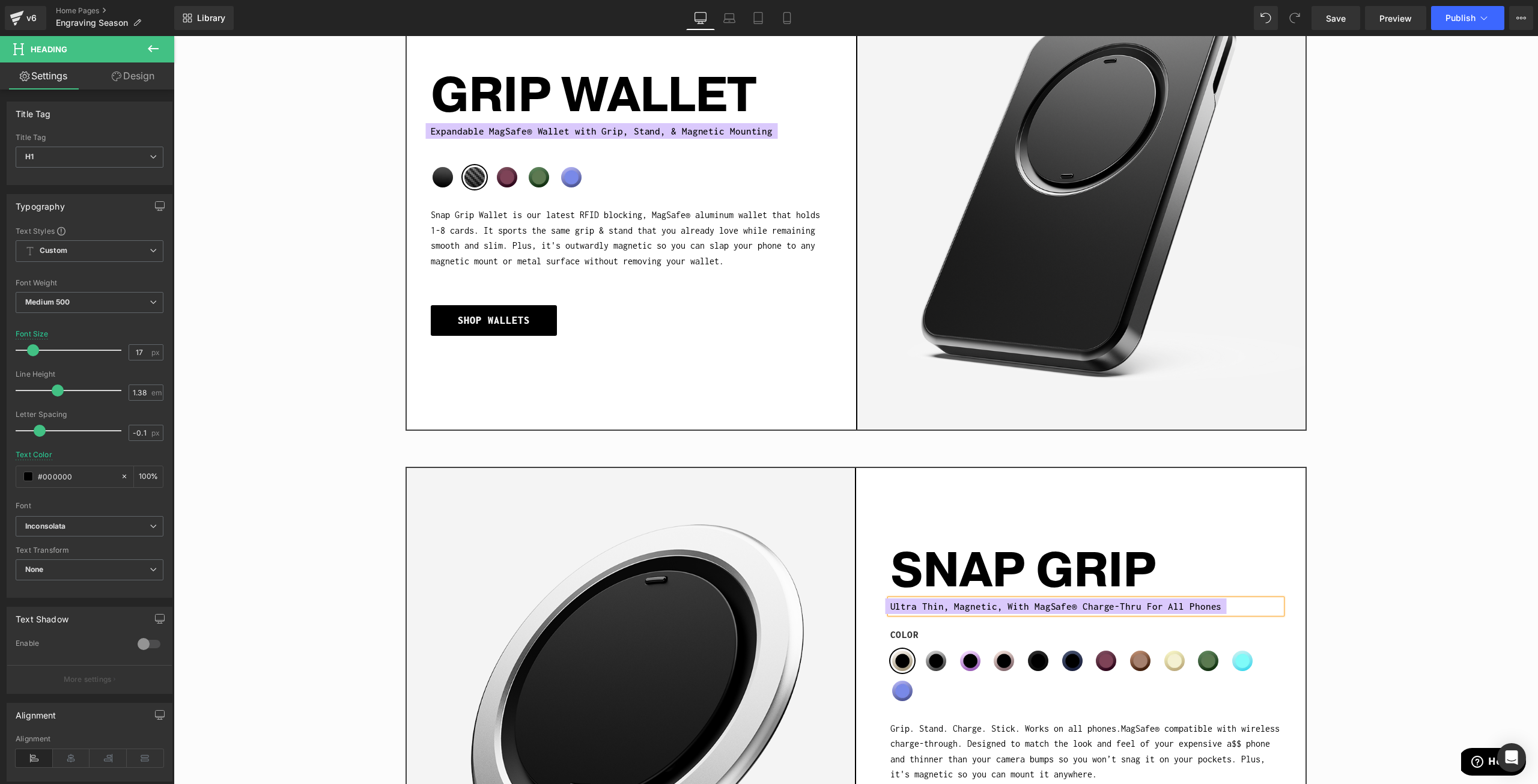
click at [1328, 564] on div "Sale Off (P) Image SNAP GRIP Heading Ultra Thin, Magnetic, With MagSafe® Charge…" at bounding box center [855, 674] width 1328 height 487
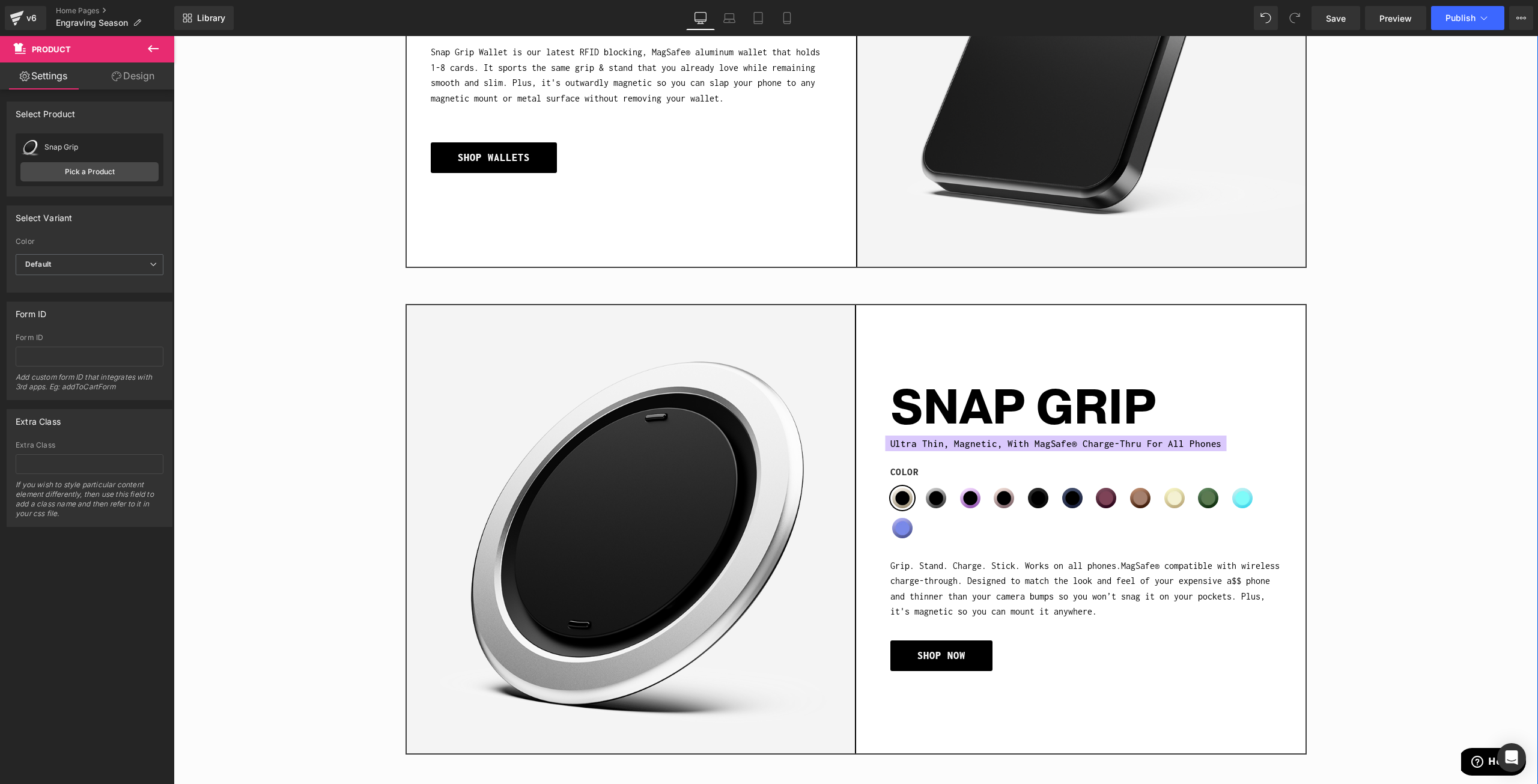
scroll to position [1502, 0]
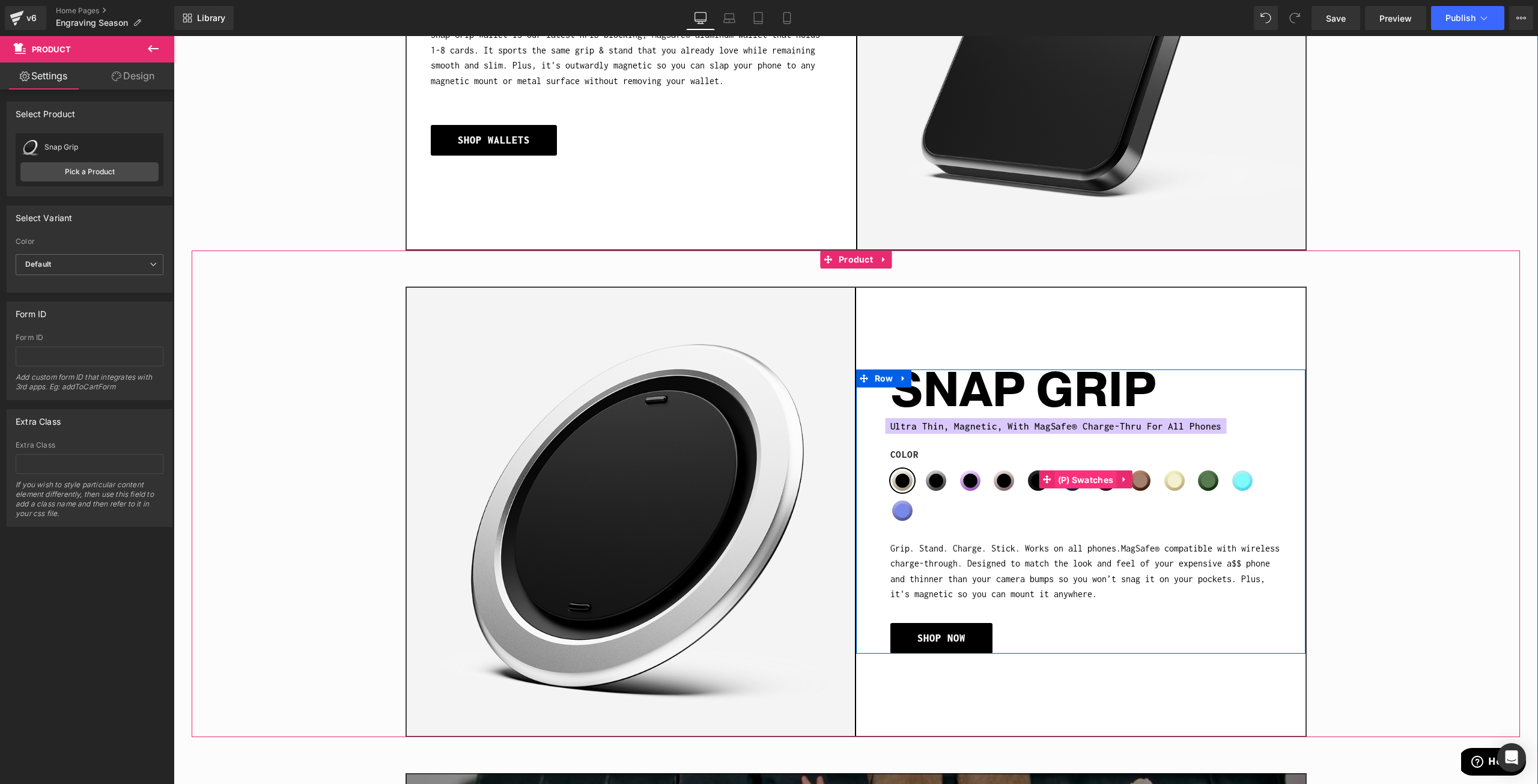
click at [1064, 478] on span "(P) Swatches" at bounding box center [1086, 480] width 62 height 18
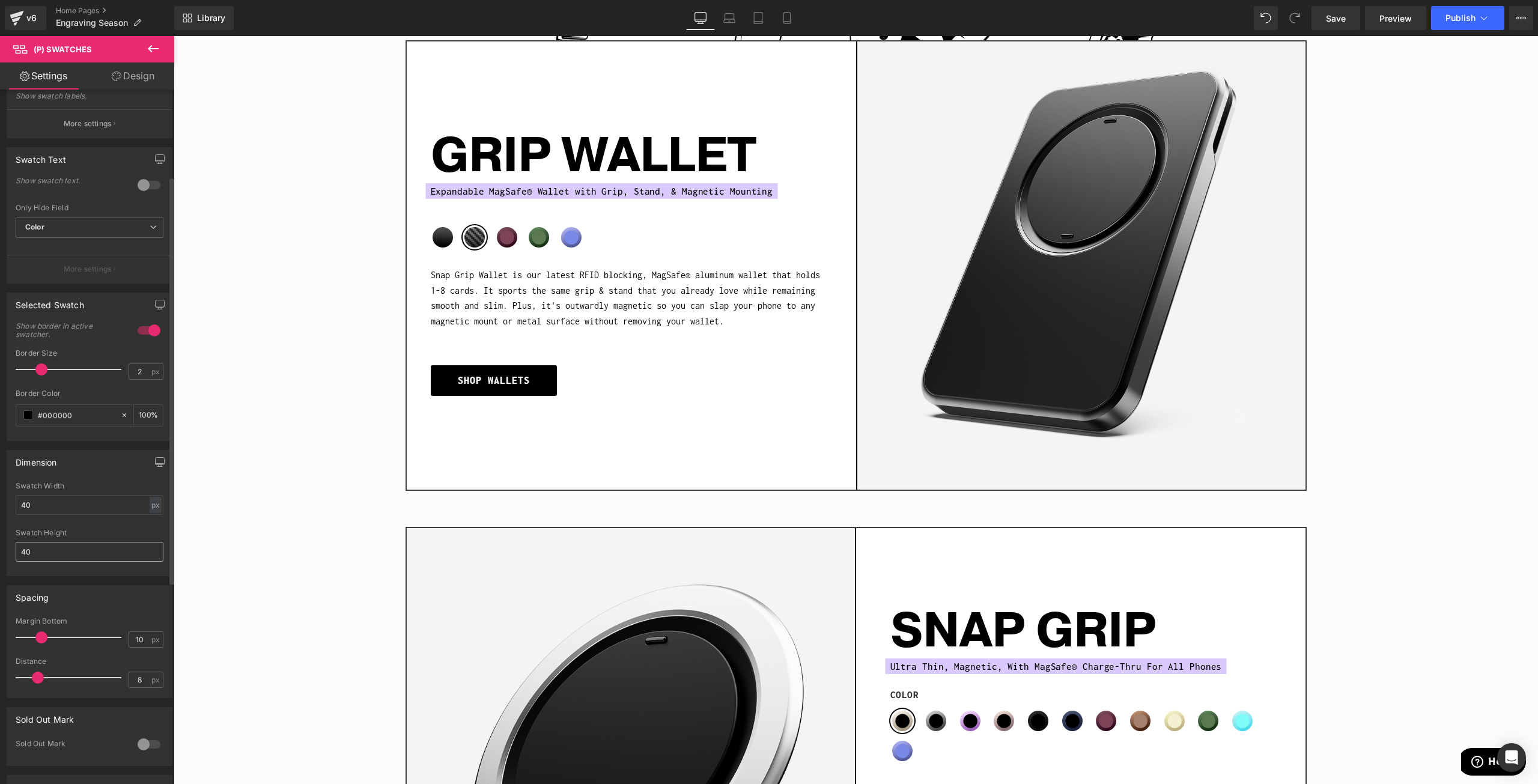
scroll to position [180, 0]
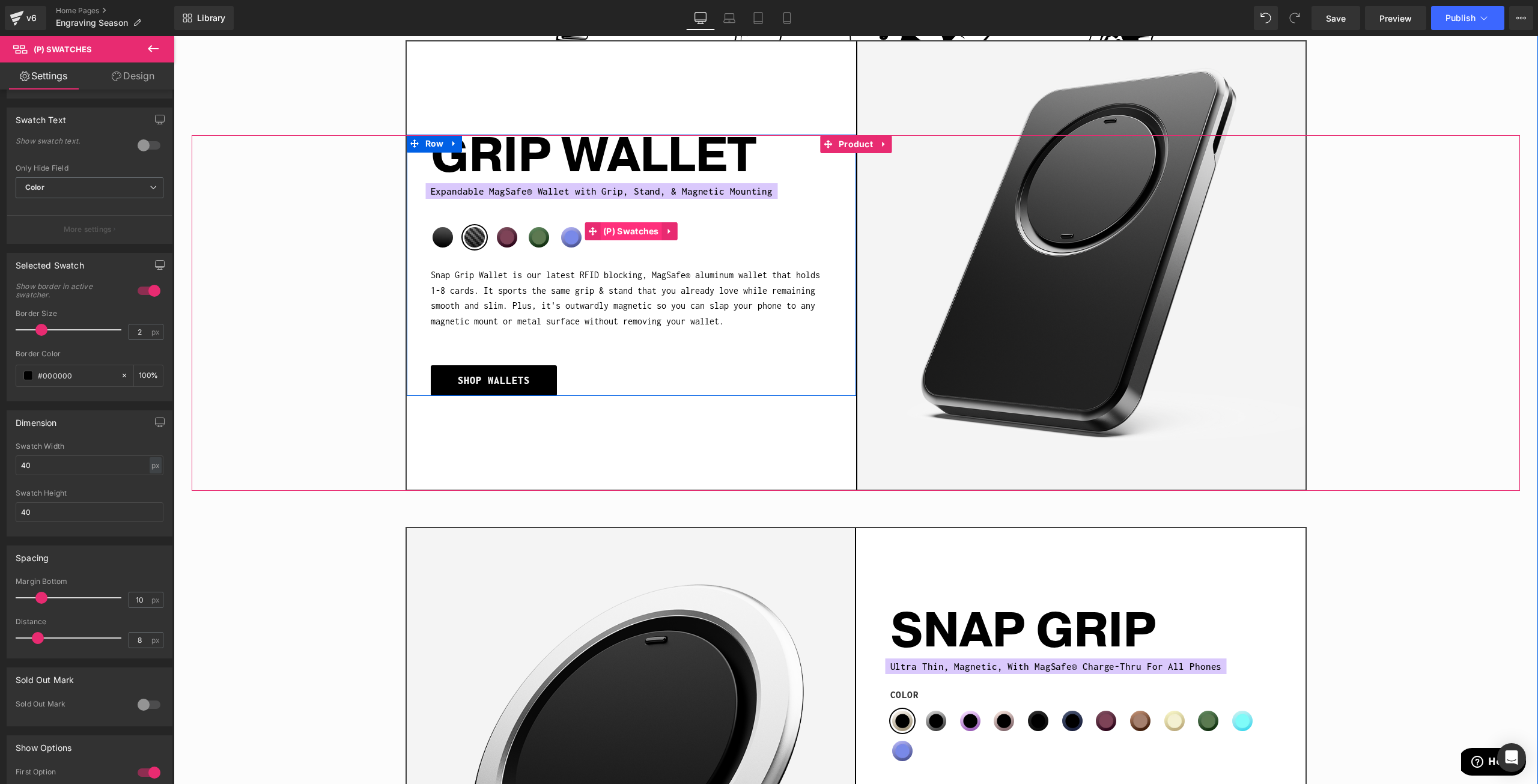
click at [629, 226] on span "(P) Swatches" at bounding box center [631, 231] width 62 height 18
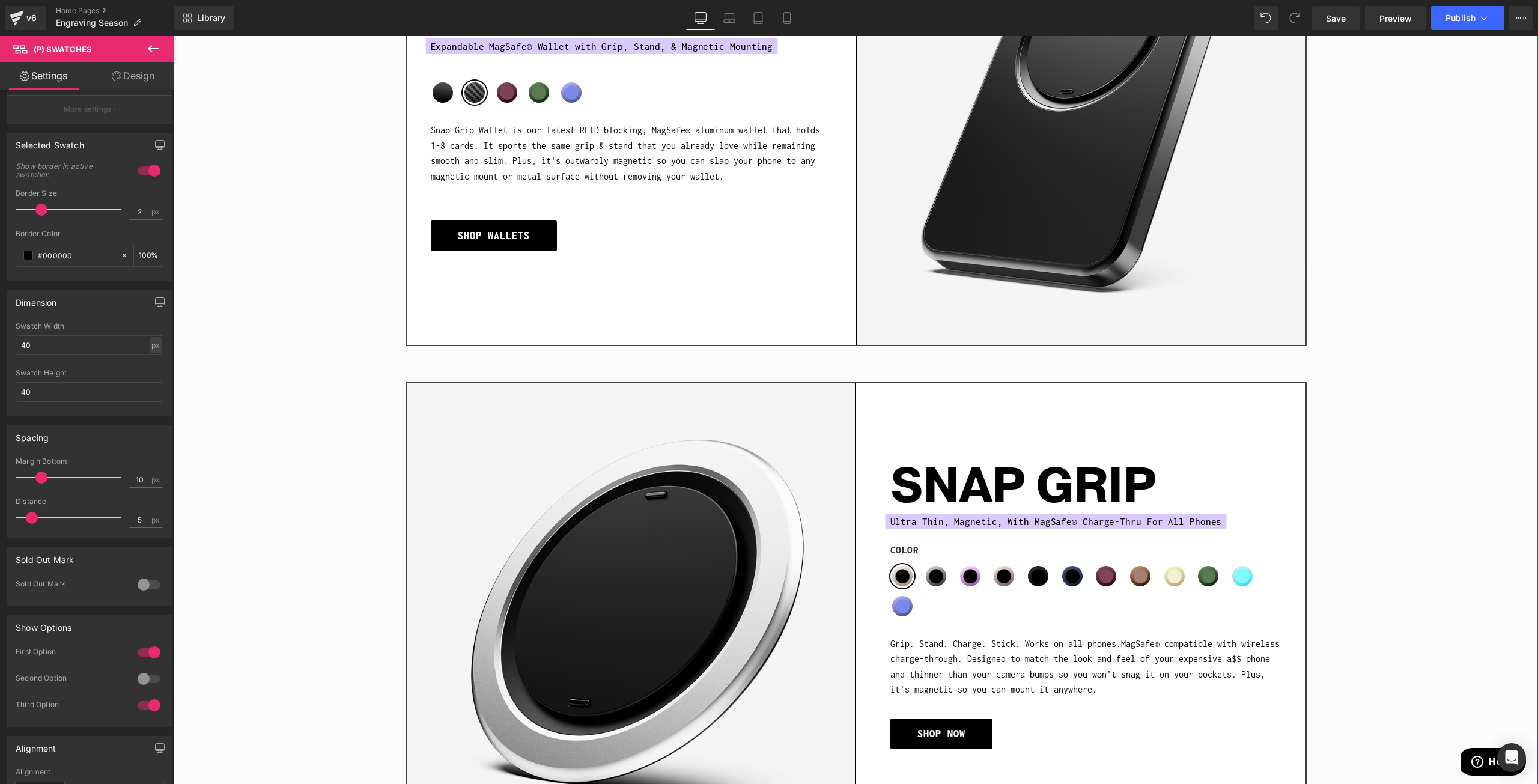
scroll to position [1502, 0]
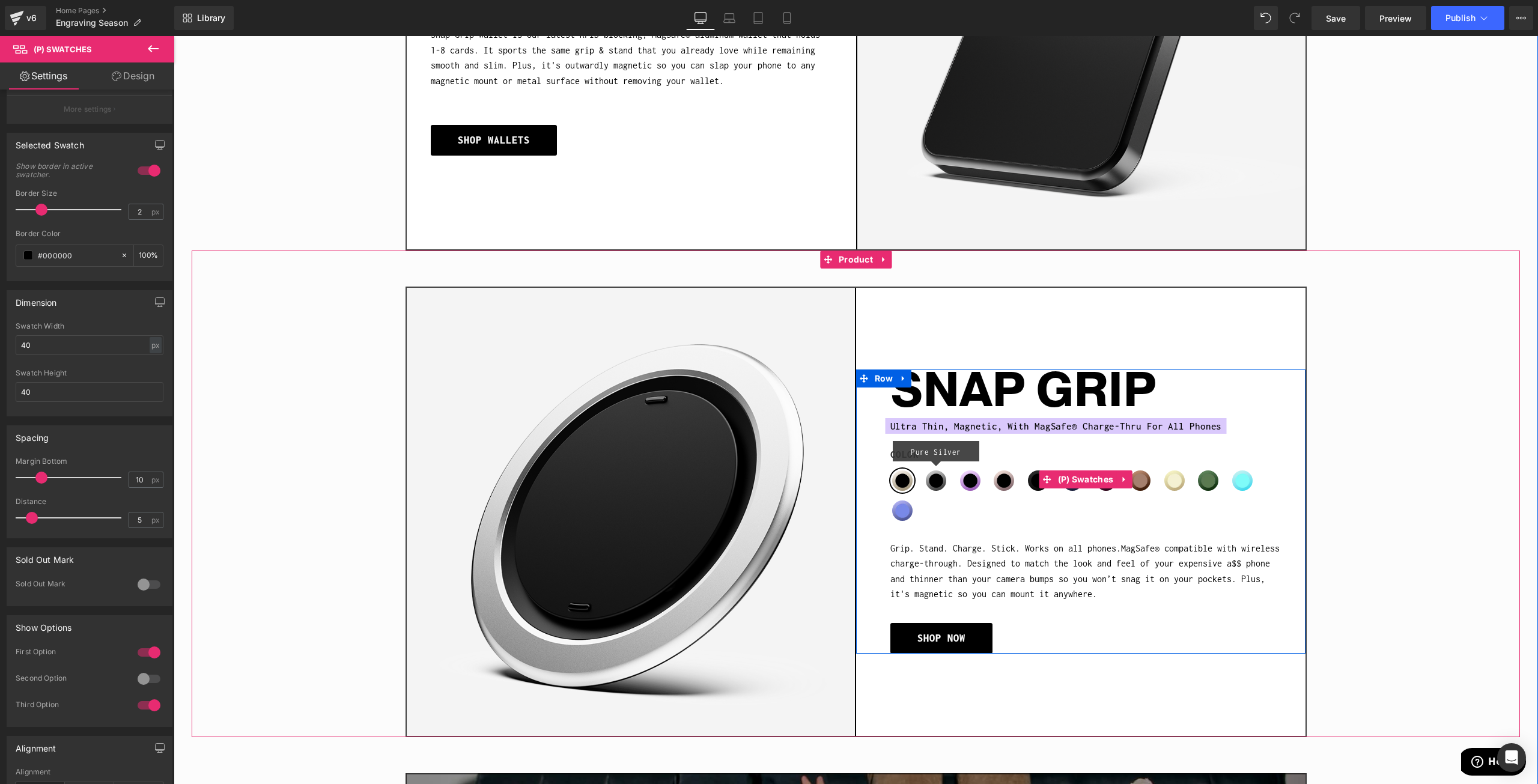
click at [1087, 475] on span "(P) Swatches" at bounding box center [1086, 479] width 62 height 18
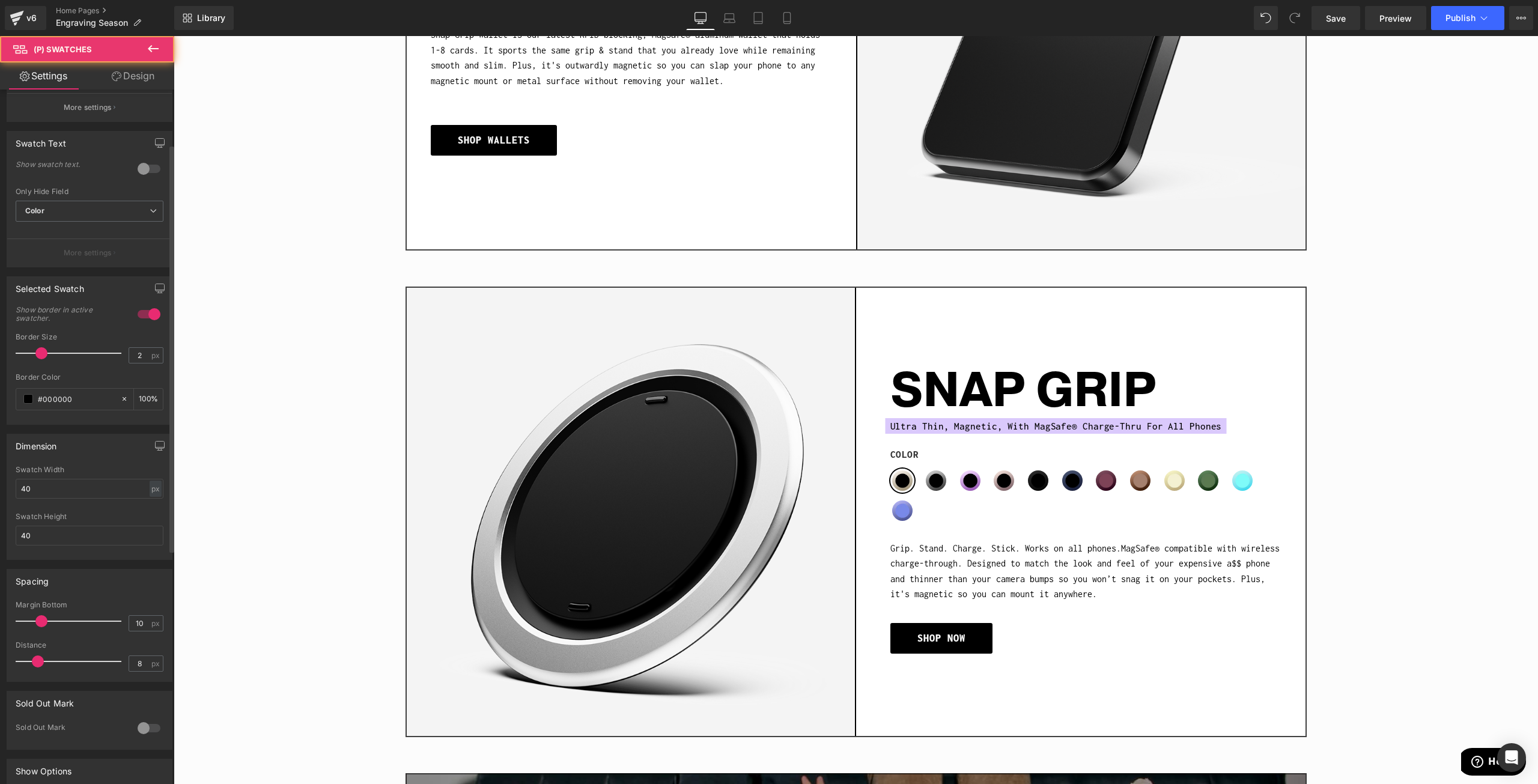
scroll to position [180, 0]
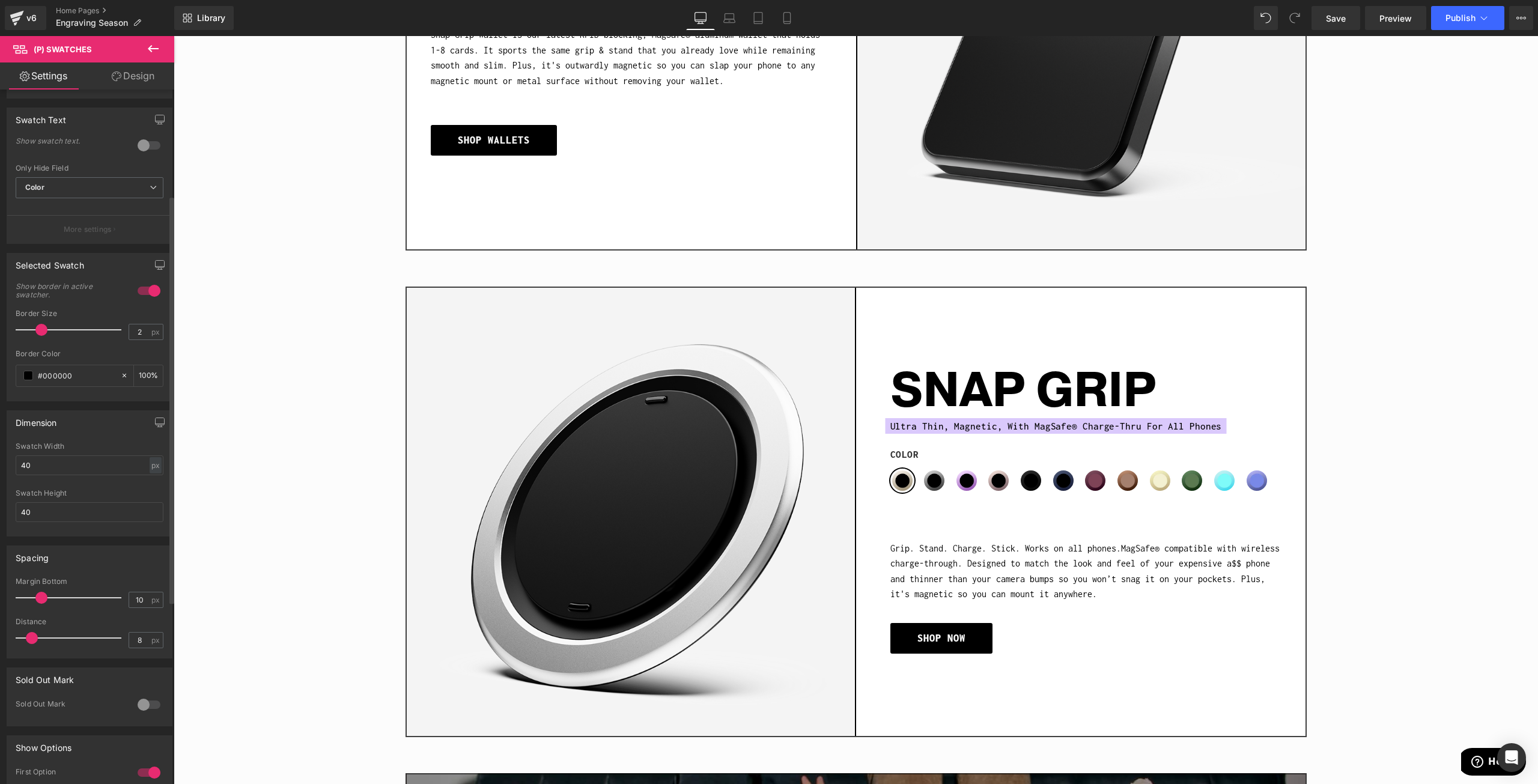
drag, startPoint x: 34, startPoint y: 638, endPoint x: 29, endPoint y: 643, distance: 7.1
click at [29, 643] on span at bounding box center [32, 638] width 12 height 12
click at [1081, 507] on div "Color Stone Pure Silver Lavender Dusty Rose Obsidian Black Midnight Blue Cranbe…" at bounding box center [1085, 488] width 391 height 80
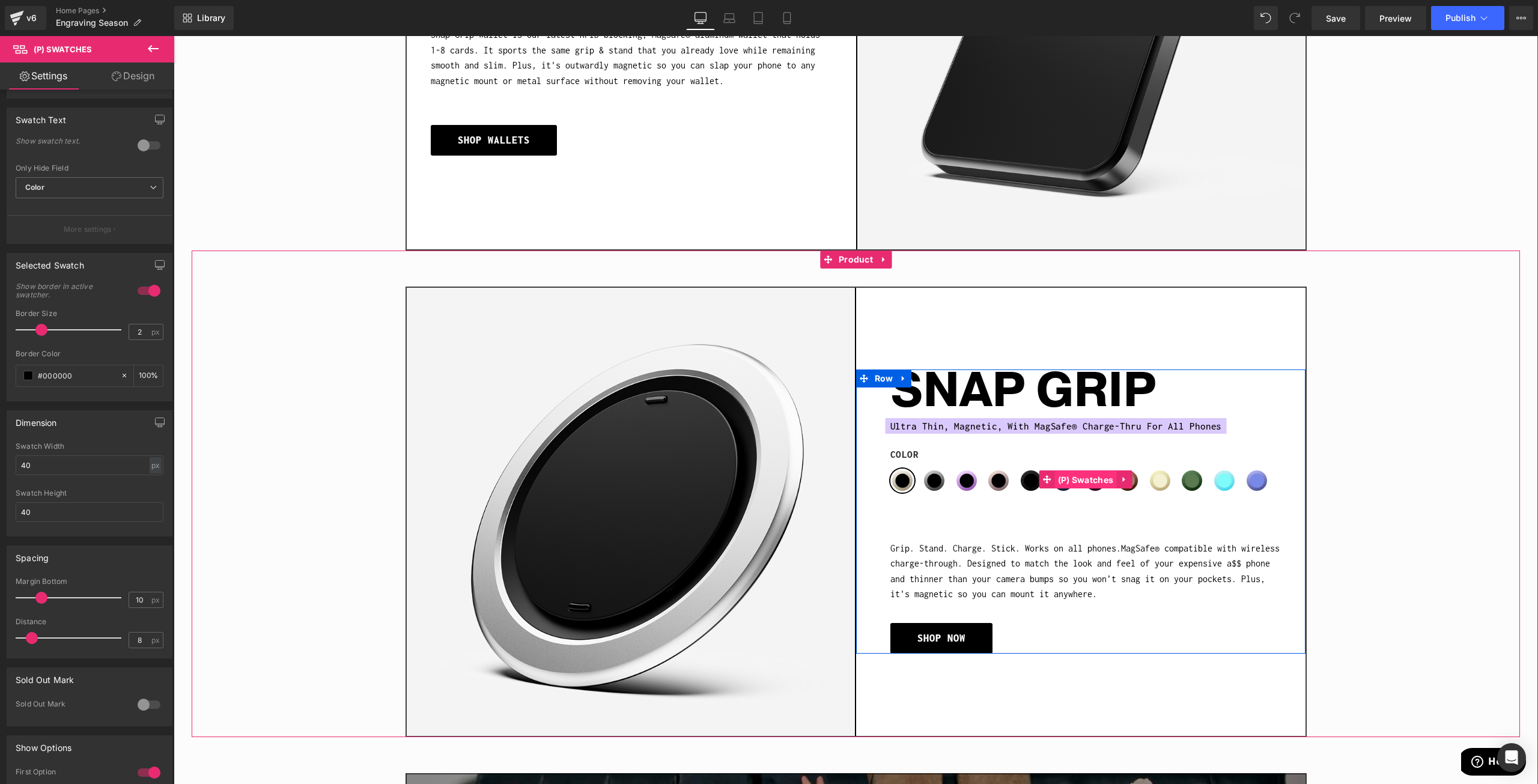
click at [1079, 474] on span "(P) Swatches" at bounding box center [1086, 480] width 62 height 18
click at [1089, 475] on span "(P) Swatches" at bounding box center [1086, 480] width 62 height 18
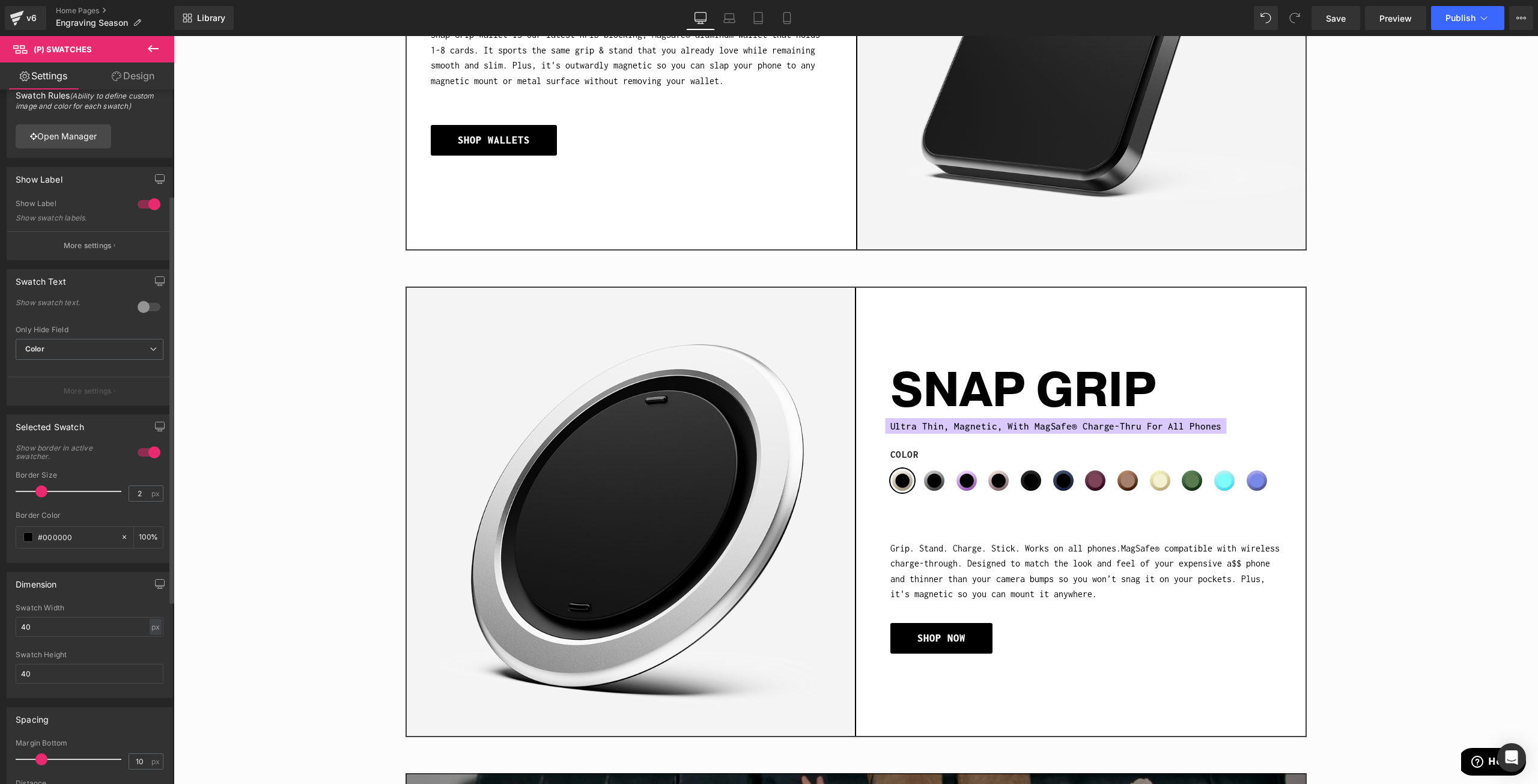
scroll to position [0, 0]
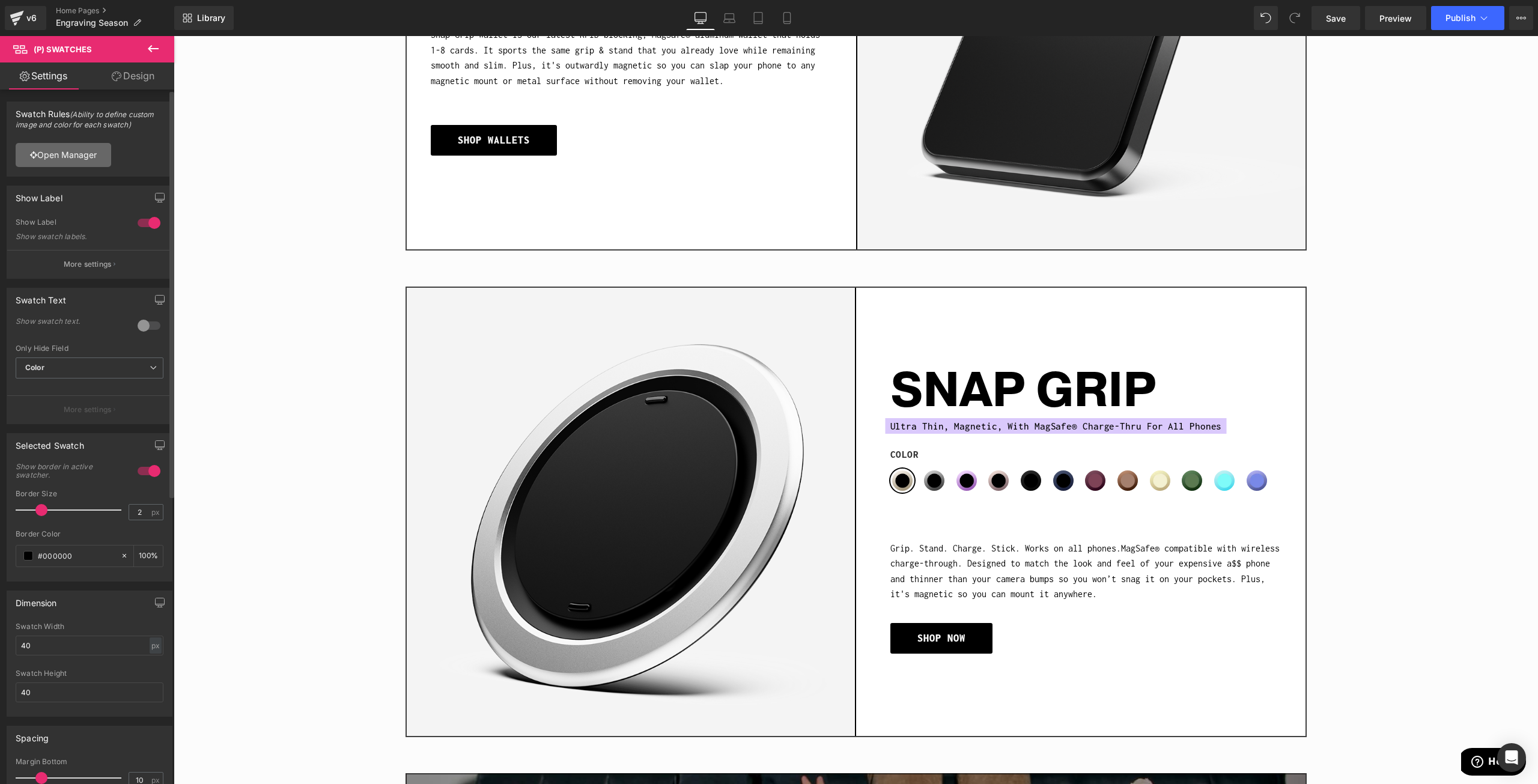
click at [79, 151] on link "Open Manager" at bounding box center [63, 155] width 95 height 24
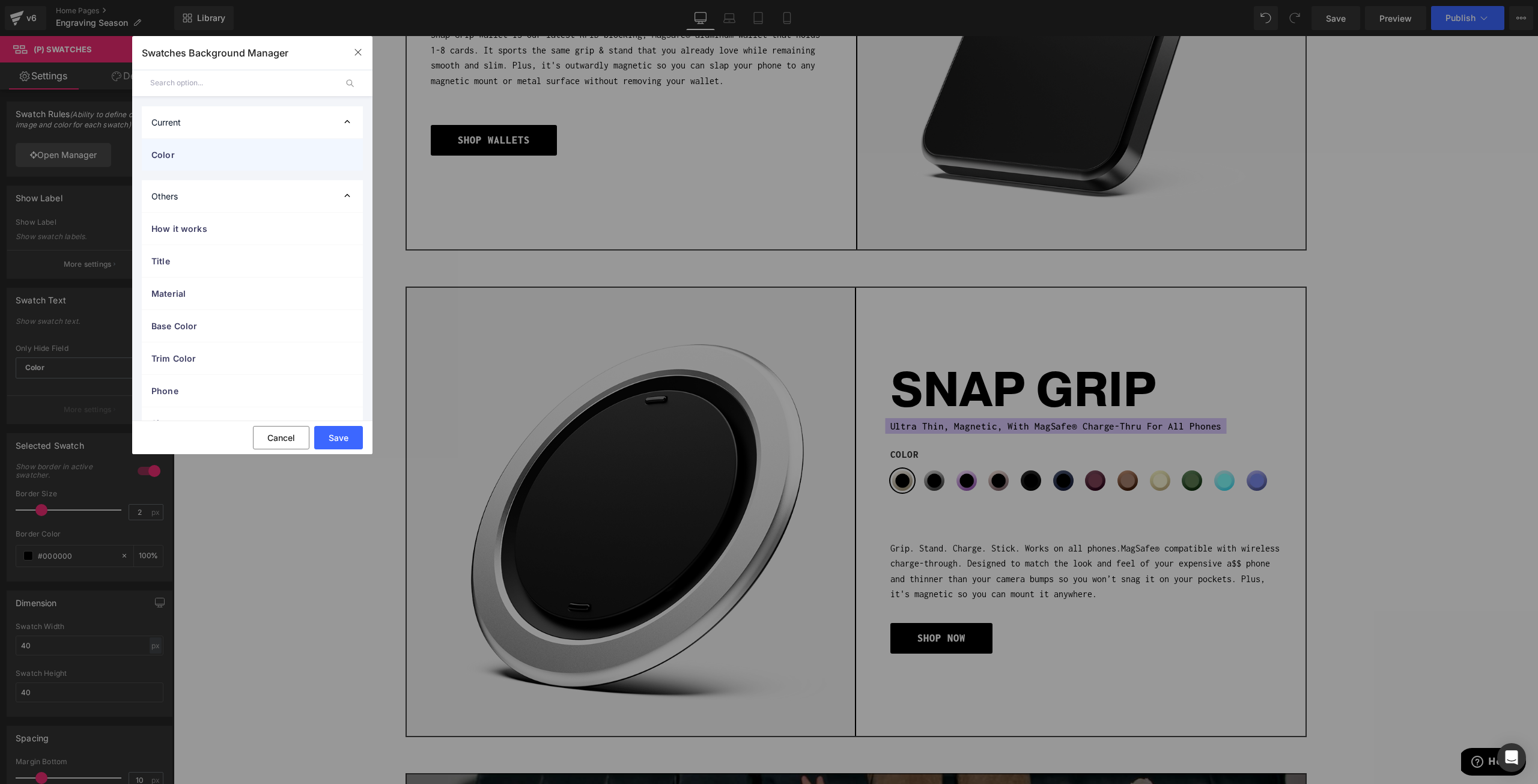
click at [187, 148] on div "Color" at bounding box center [252, 154] width 221 height 32
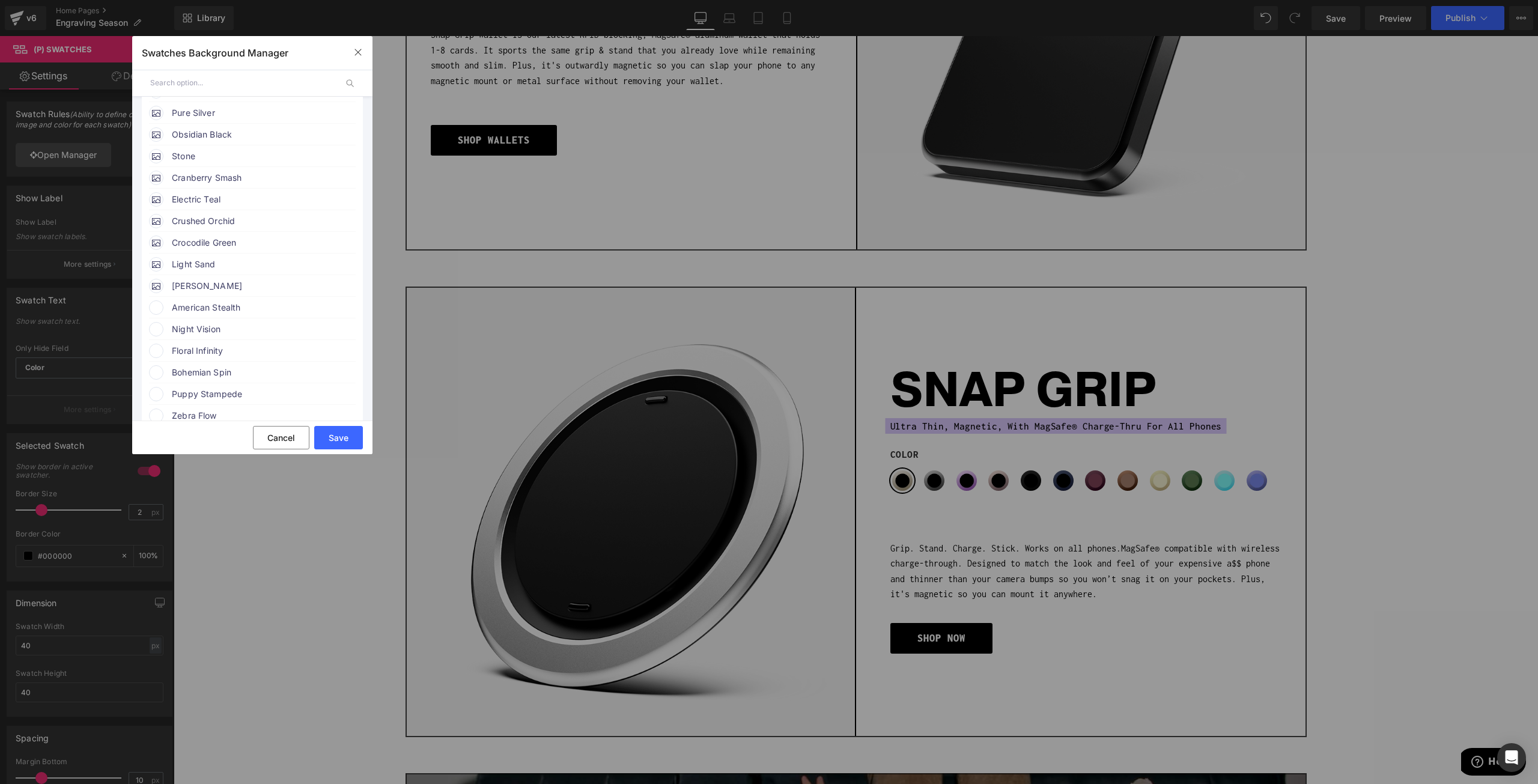
scroll to position [301, 0]
click at [188, 223] on span "American Stealth" at bounding box center [263, 226] width 183 height 14
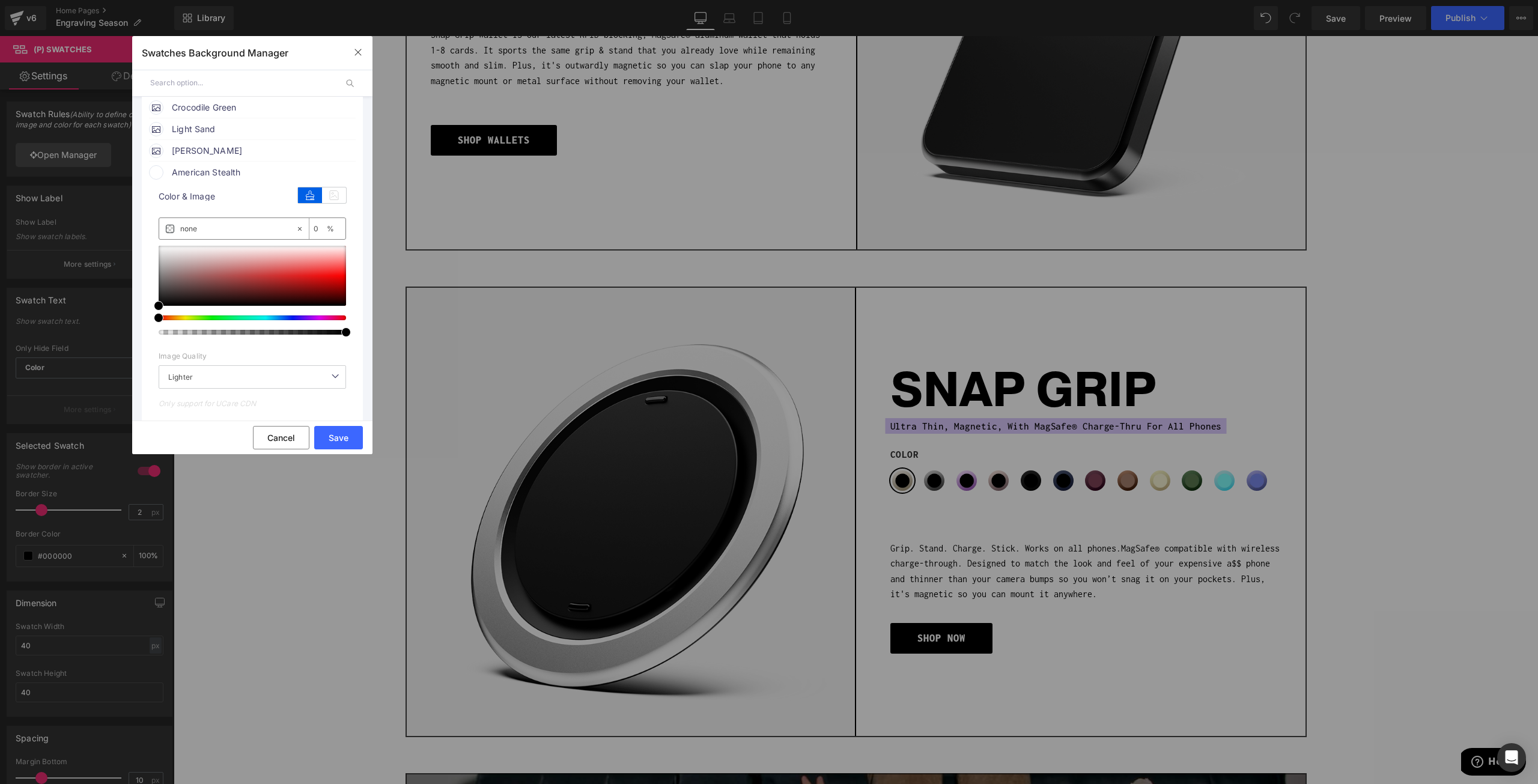
scroll to position [361, 0]
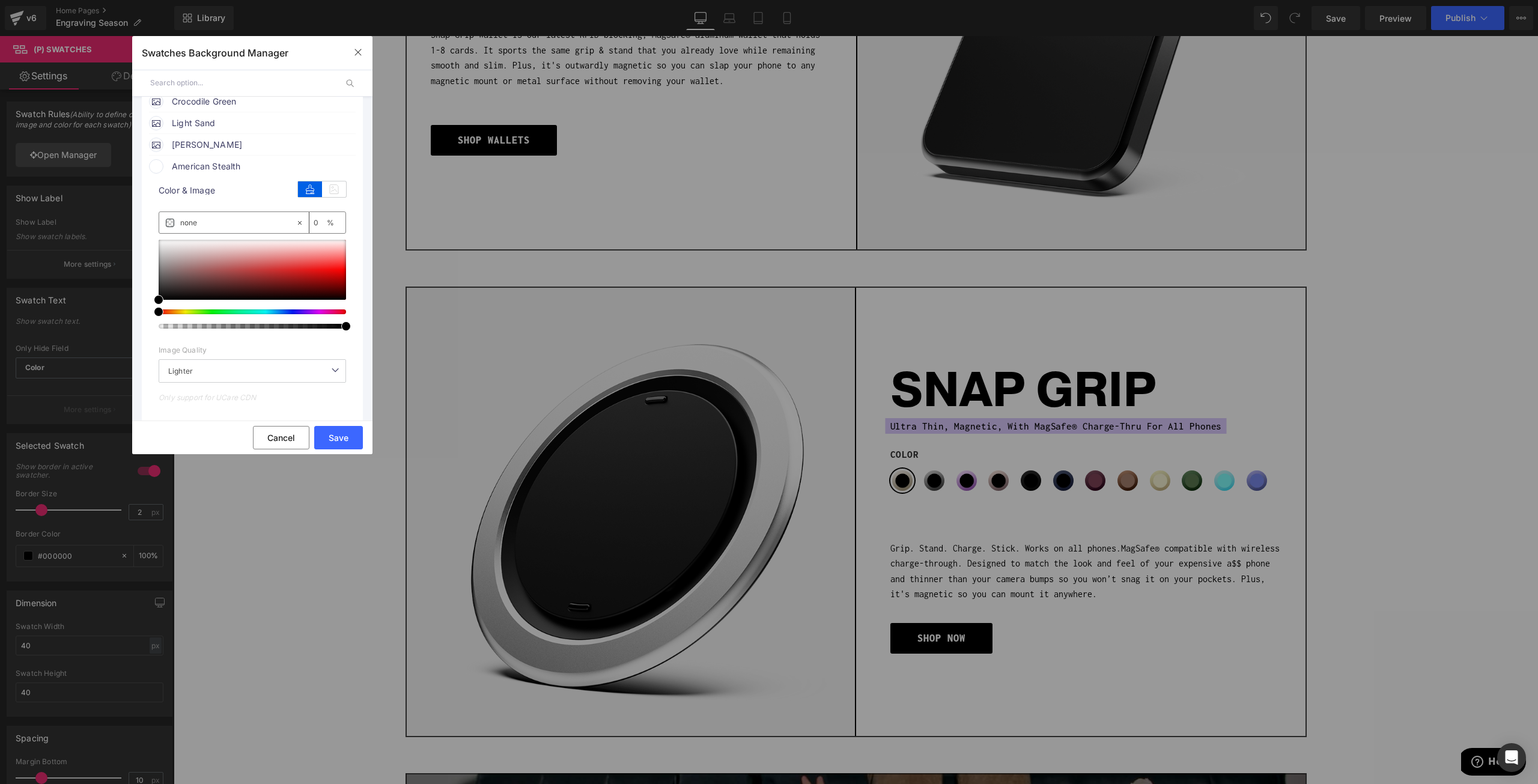
click at [324, 181] on div "color" at bounding box center [322, 188] width 48 height 19
click at [325, 190] on icon at bounding box center [334, 189] width 24 height 15
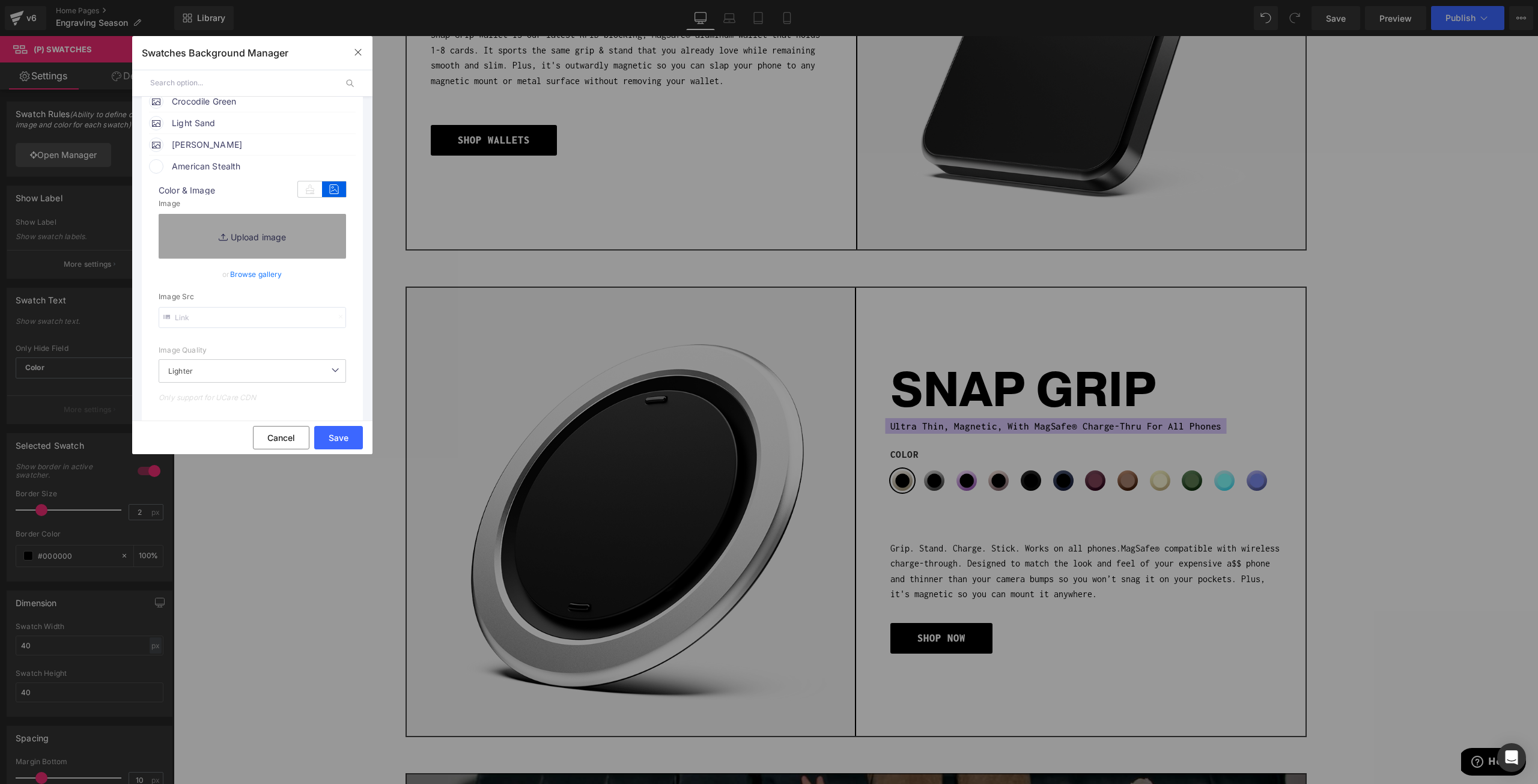
click at [225, 322] on input "text" at bounding box center [252, 317] width 187 height 21
paste input "https://cdn.shopify.com/s/files/1/0021/1930/3203/files/USA_f8e62121-b322-422b-9…"
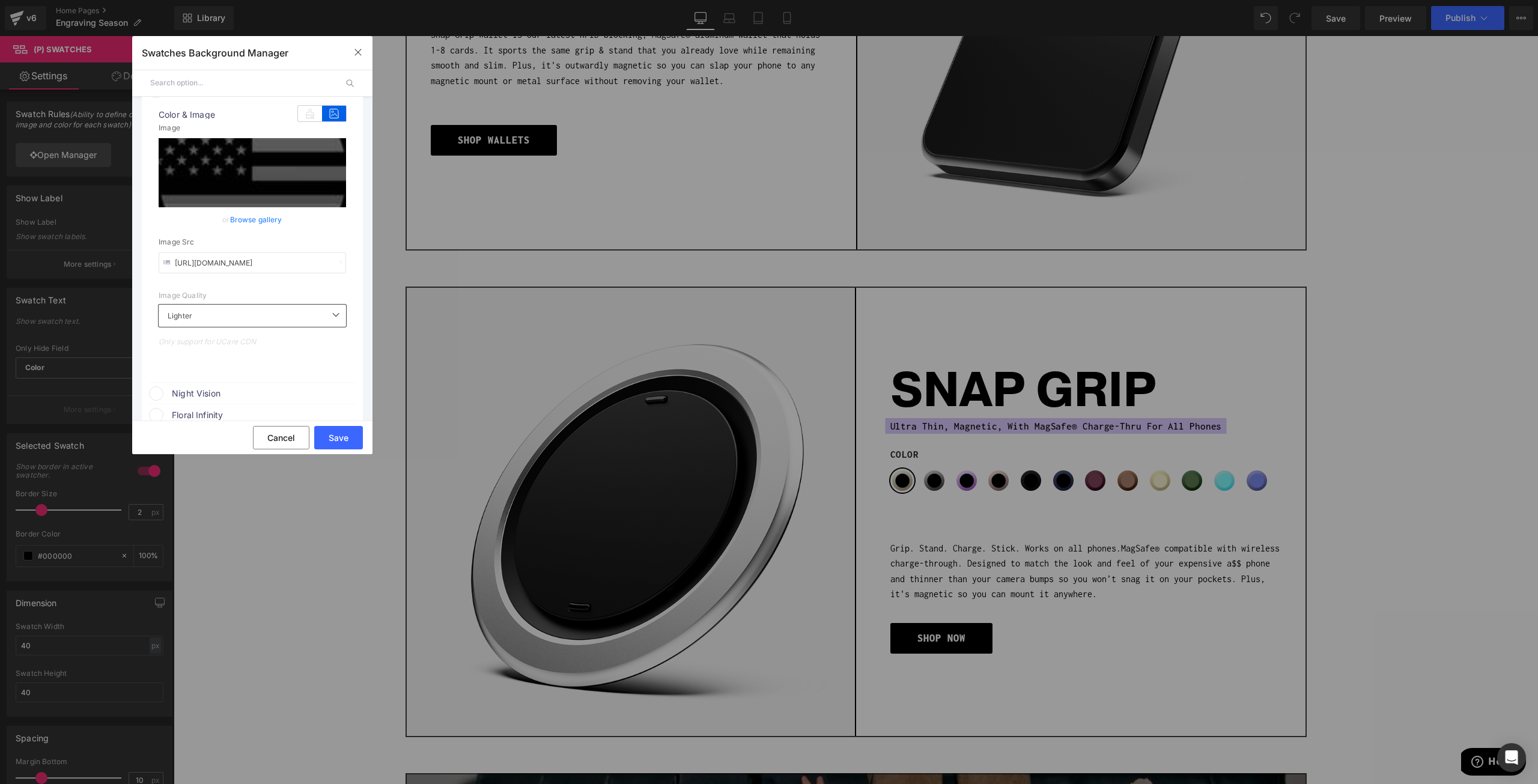
scroll to position [540, 0]
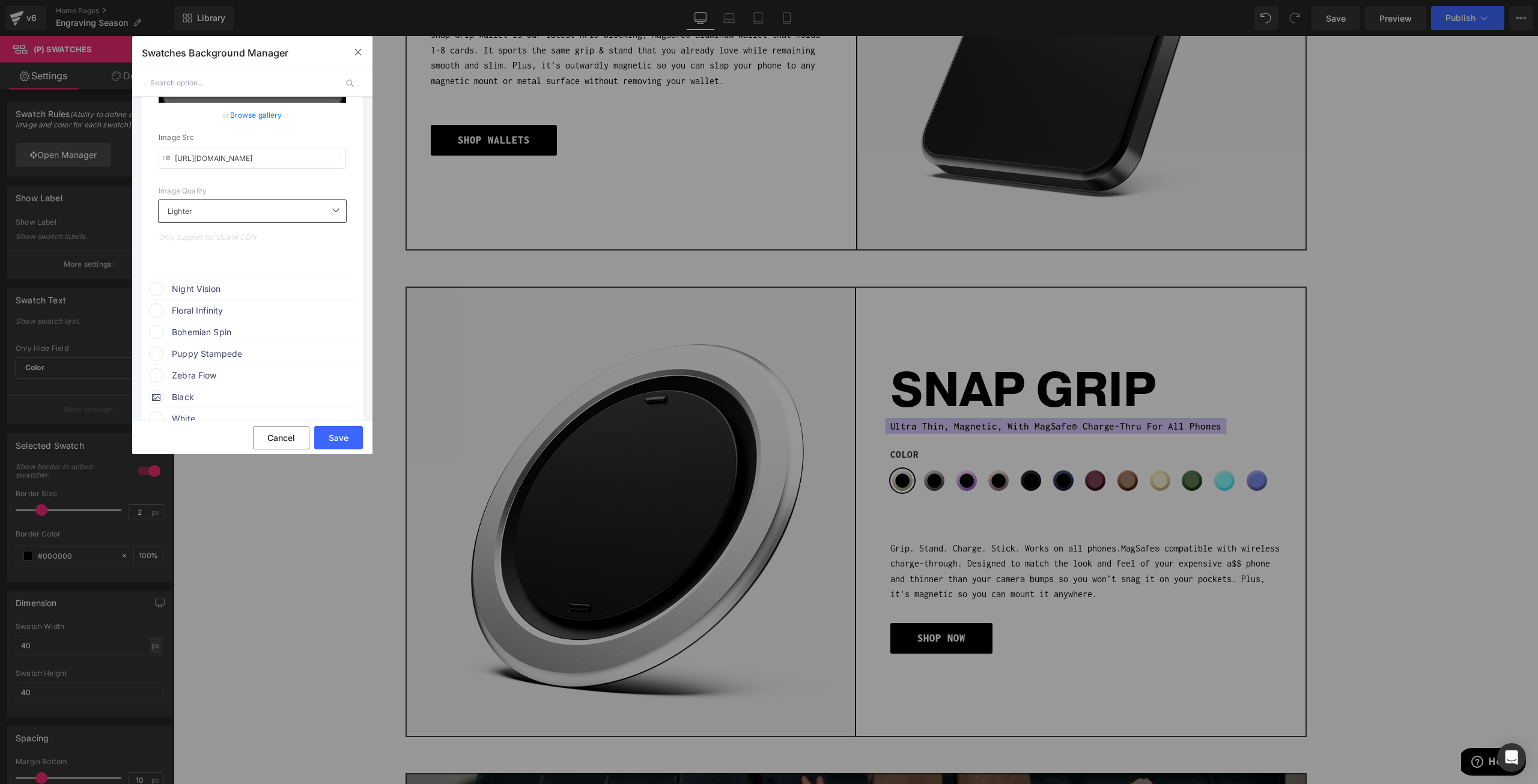
type input "https://cdn.shopify.com/s/files/1/0021/1930/3203/files/USA_f8e62121-b322-422b-9…"
click at [208, 283] on span "Night Vision" at bounding box center [263, 289] width 183 height 14
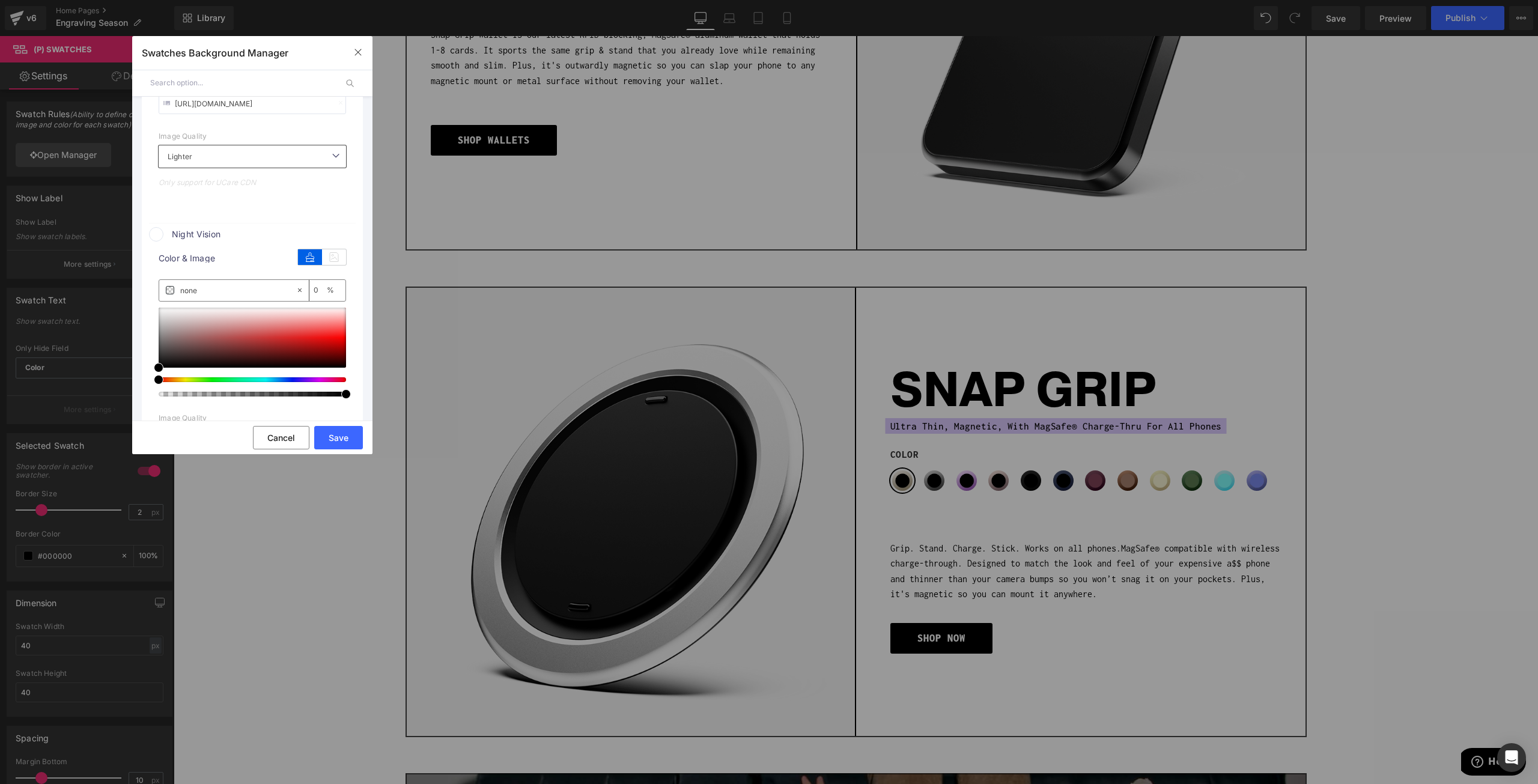
scroll to position [601, 0]
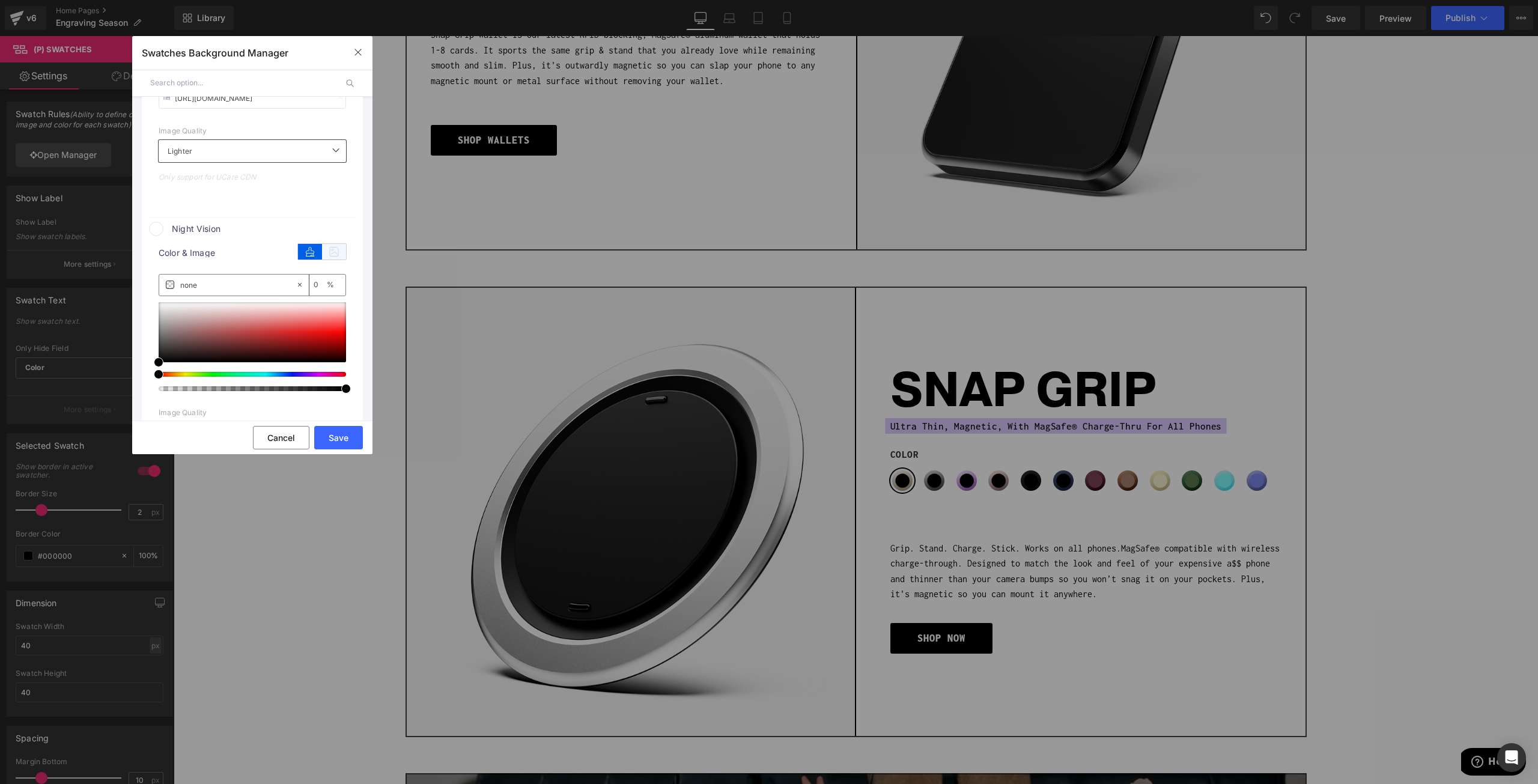
click at [332, 247] on icon at bounding box center [334, 252] width 24 height 15
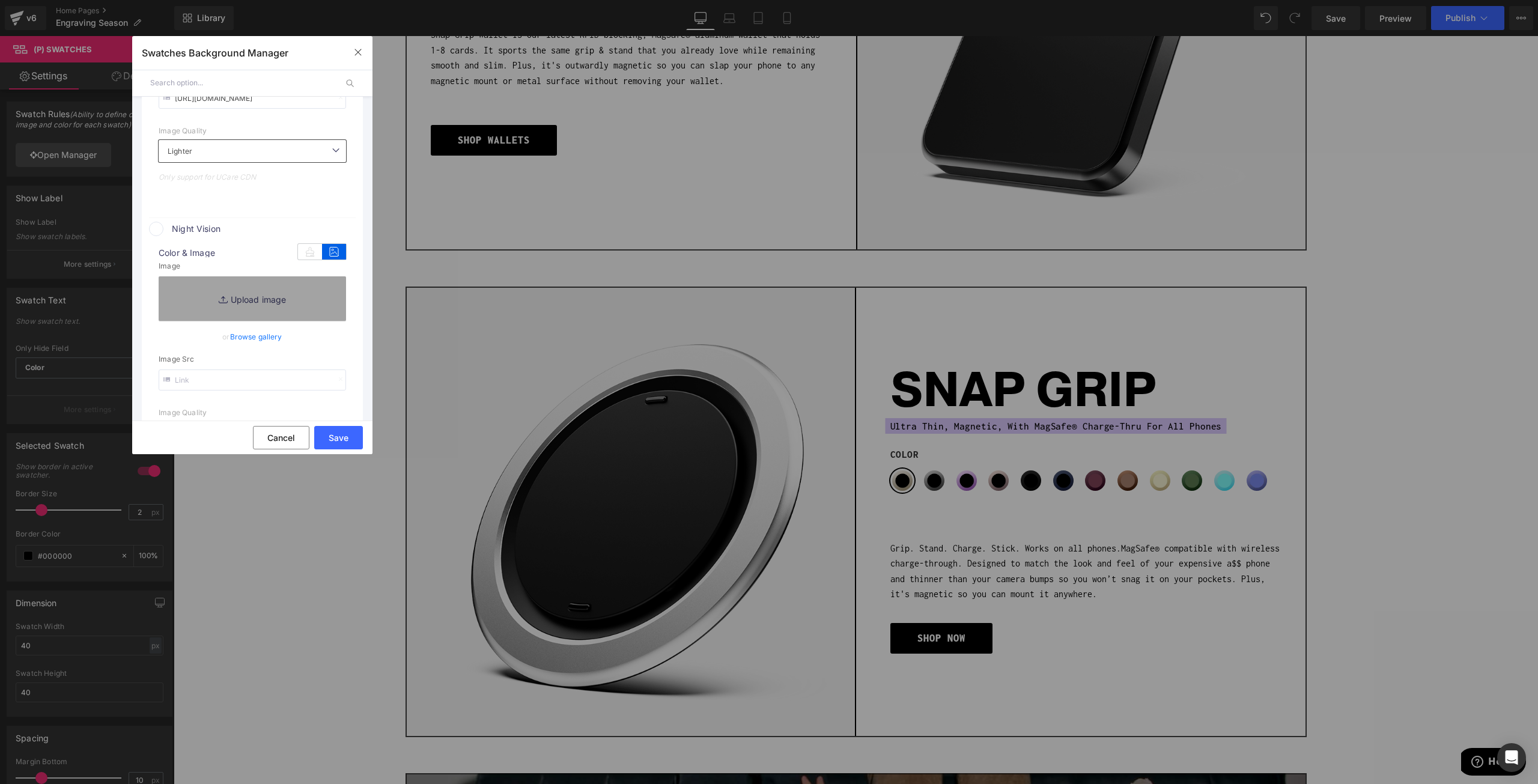
click at [278, 375] on input "text" at bounding box center [252, 380] width 187 height 21
paste input "url("https://cdn.shopify.com/s/files/1/0021/1930/3203/files/topo_12752915-2752-…"
drag, startPoint x: 306, startPoint y: 381, endPoint x: 157, endPoint y: 372, distance: 149.3
click at [1, 359] on div "Swatches Background Manager Back to Library Insert Current Color 1 Background m…" at bounding box center [769, 392] width 1538 height 784
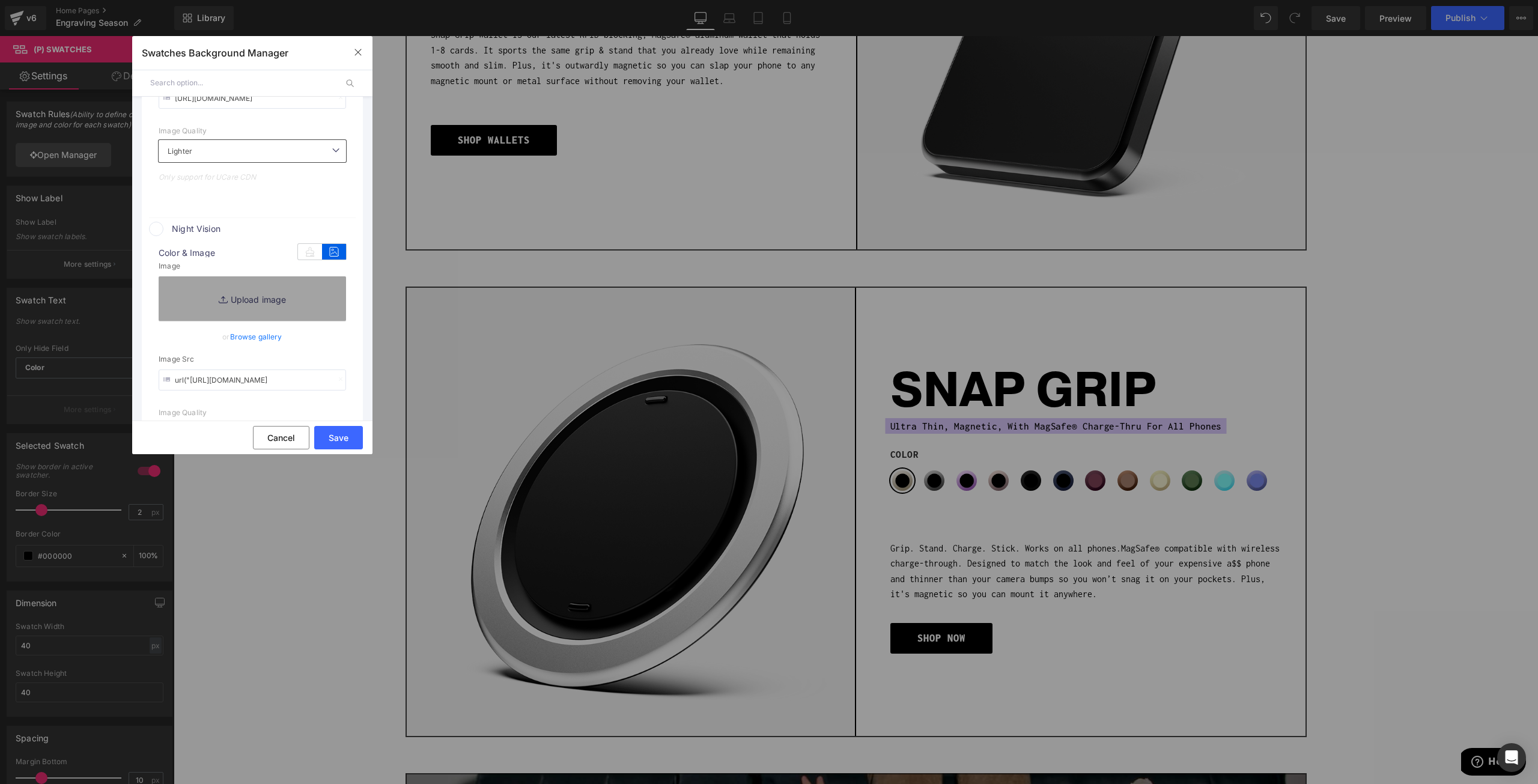
click at [196, 383] on input "url("https://cdn.shopify.com/s/files/1/0021/1930/3203/files/topo_12752915-2752-…" at bounding box center [252, 380] width 187 height 21
click at [190, 381] on input "url("https://cdn.shopify.com/s/files/1/0021/1930/3203/files/topo_12752915-2752-…" at bounding box center [252, 380] width 187 height 21
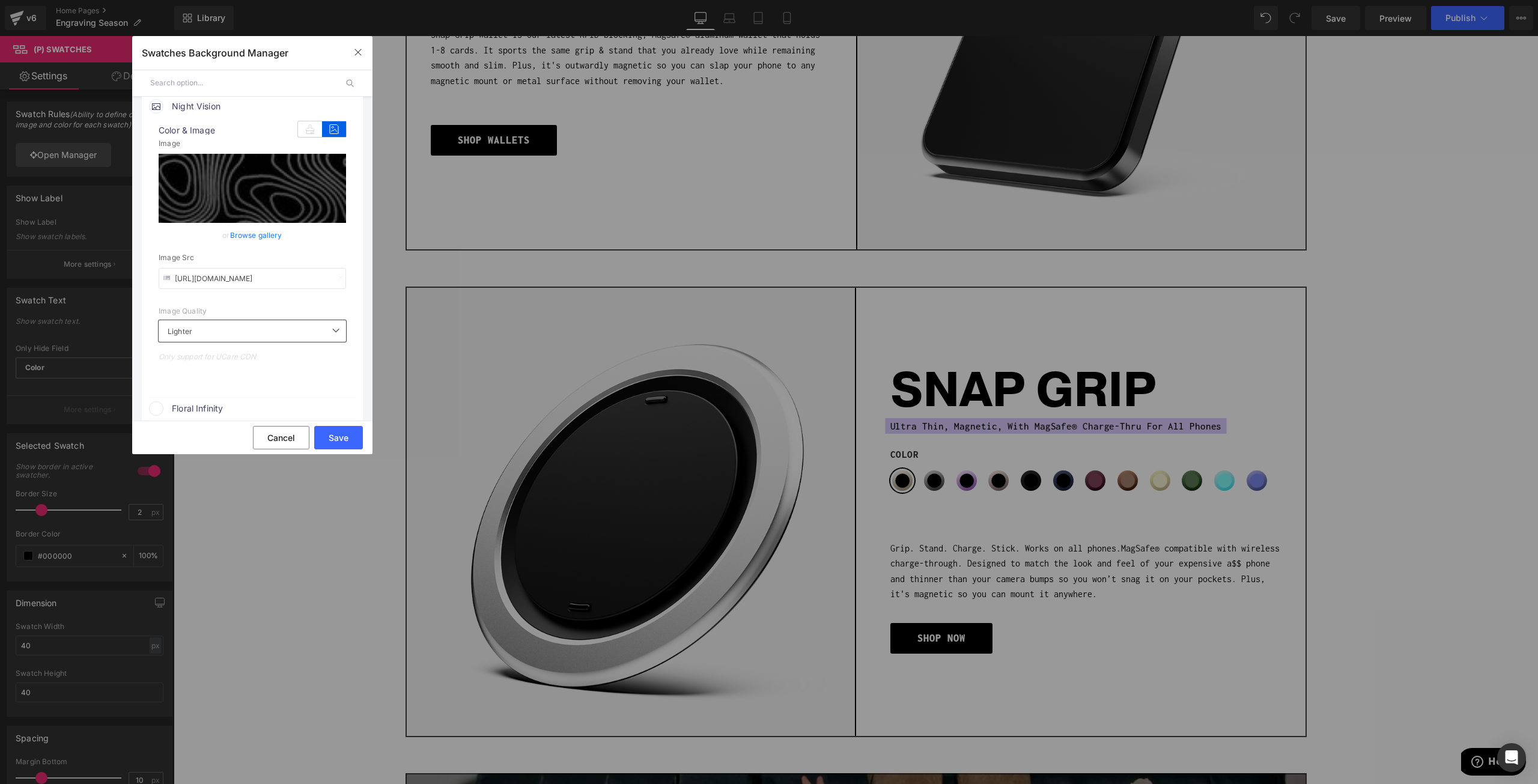
scroll to position [781, 0]
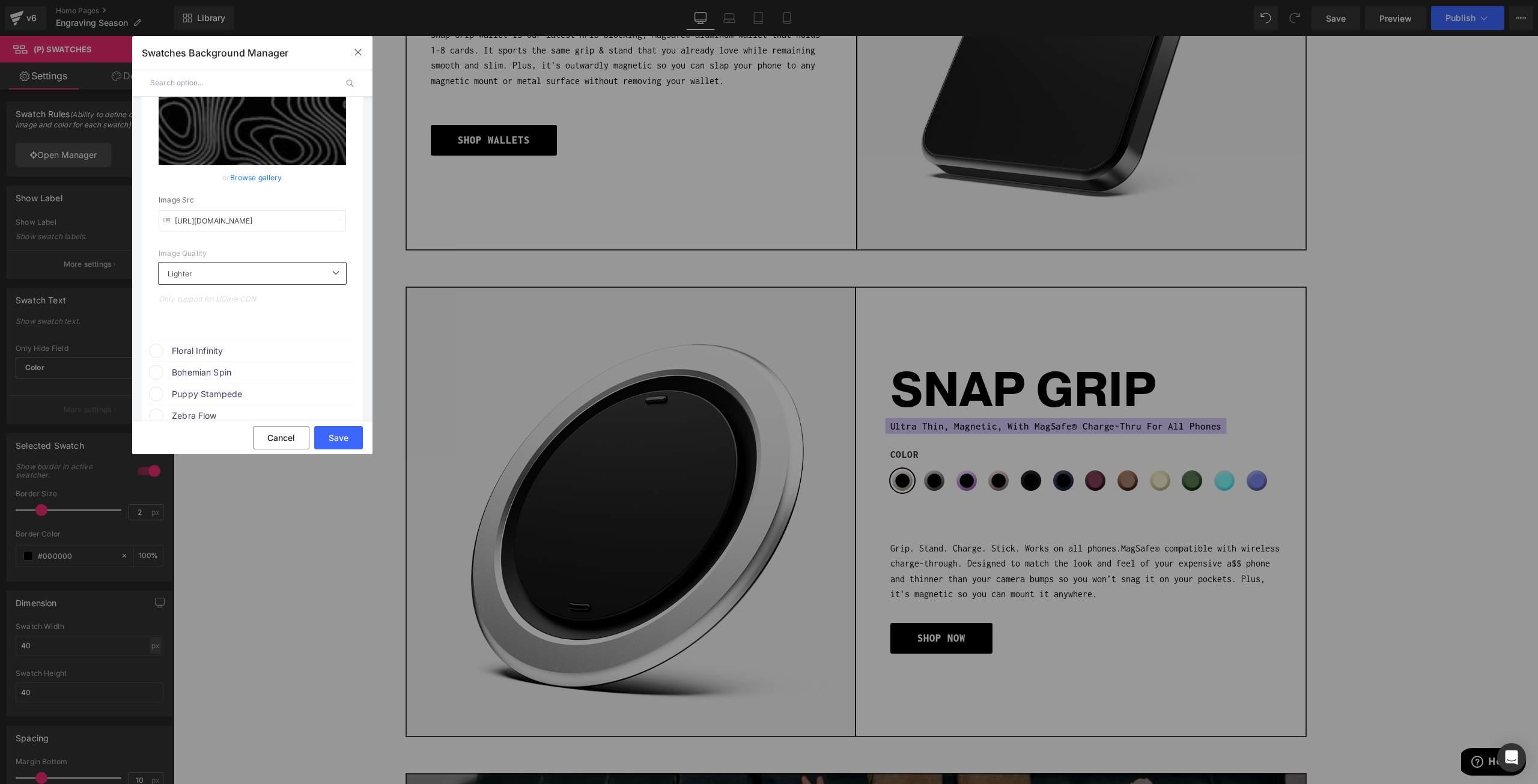
type input "https://cdn.shopify.com/s/files/1/0021/1930/3203/files/topo_12752915-2752-4665-…"
click at [208, 350] on span "Floral Infinity" at bounding box center [263, 350] width 183 height 14
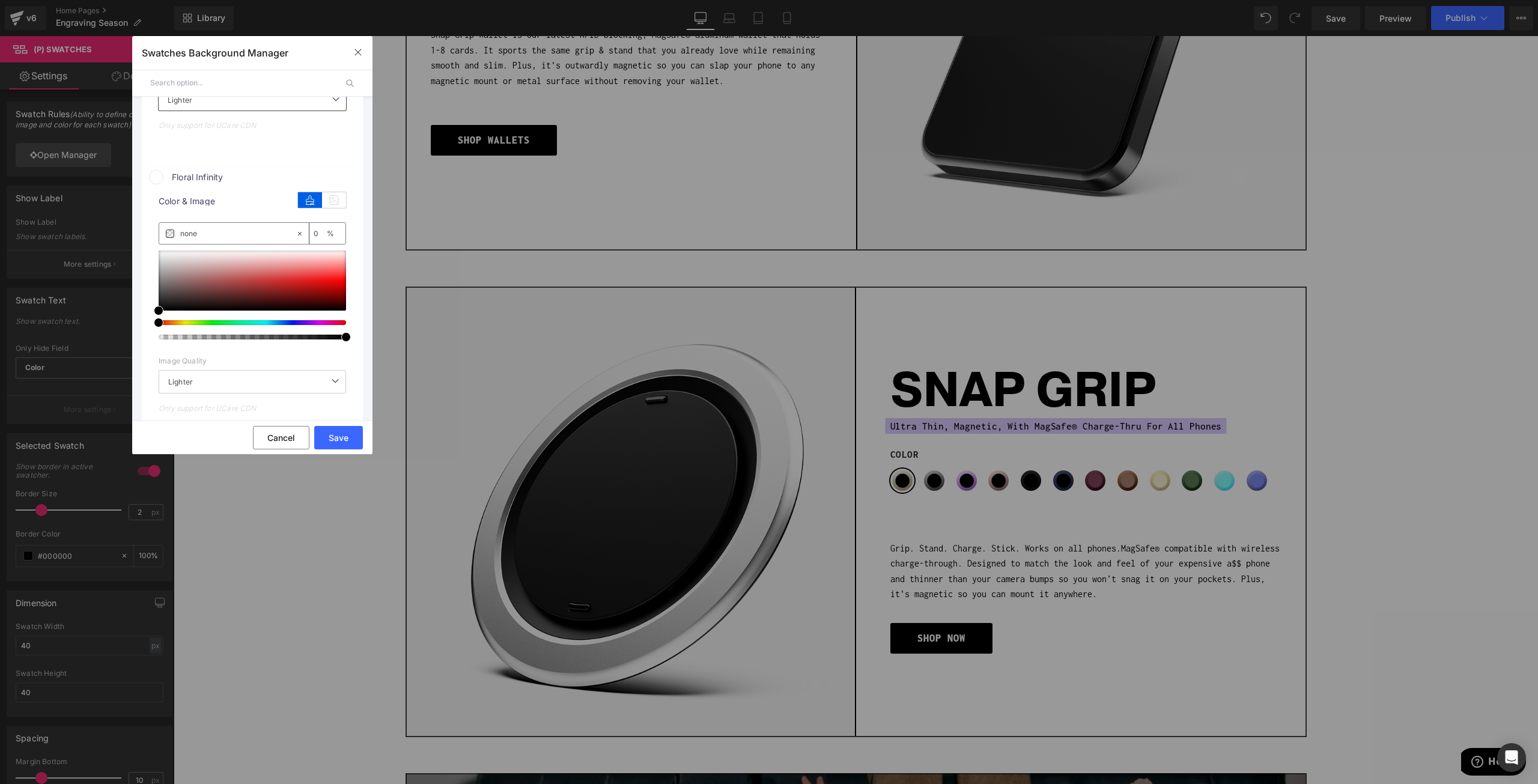
scroll to position [961, 0]
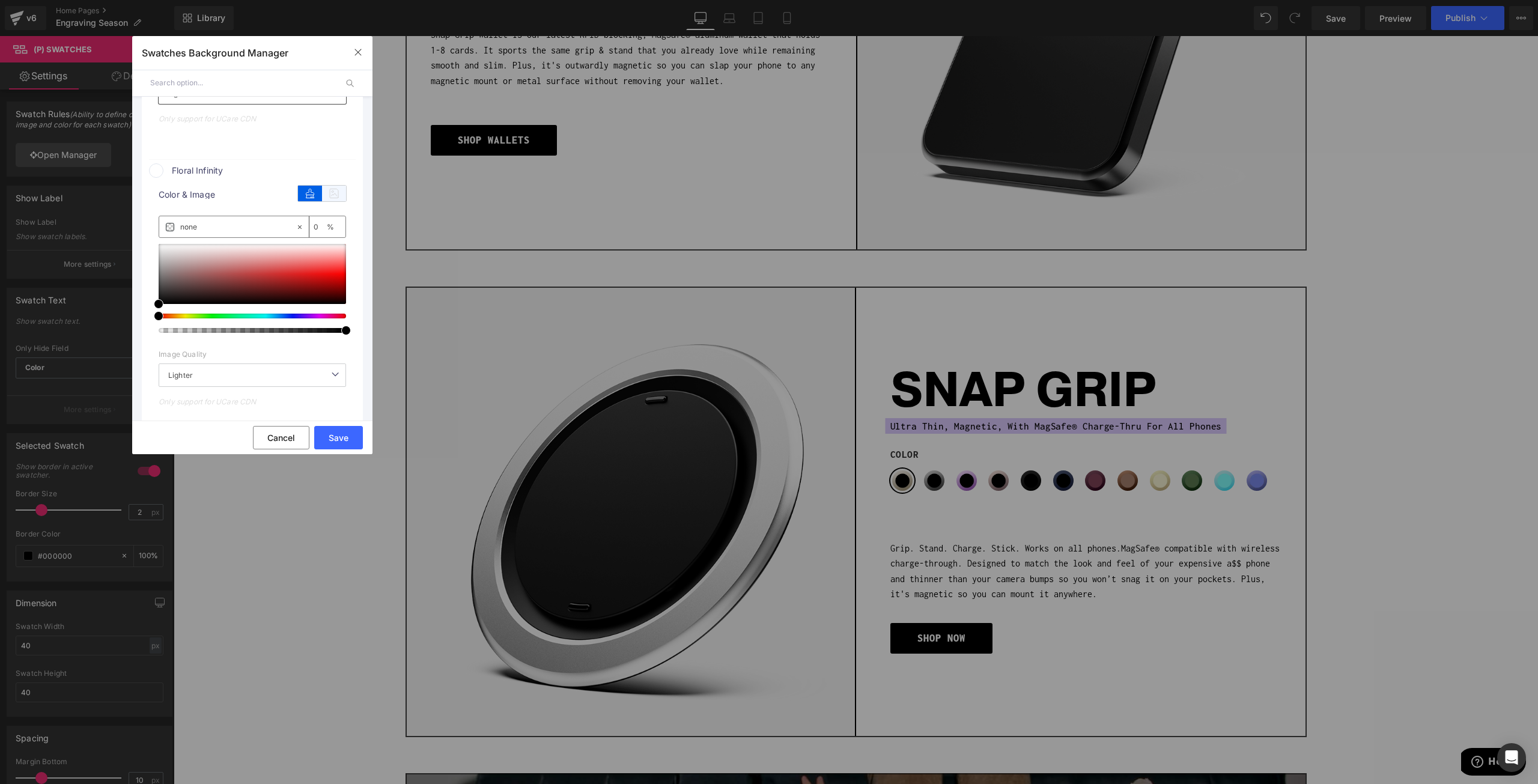
click at [334, 192] on icon at bounding box center [334, 193] width 24 height 15
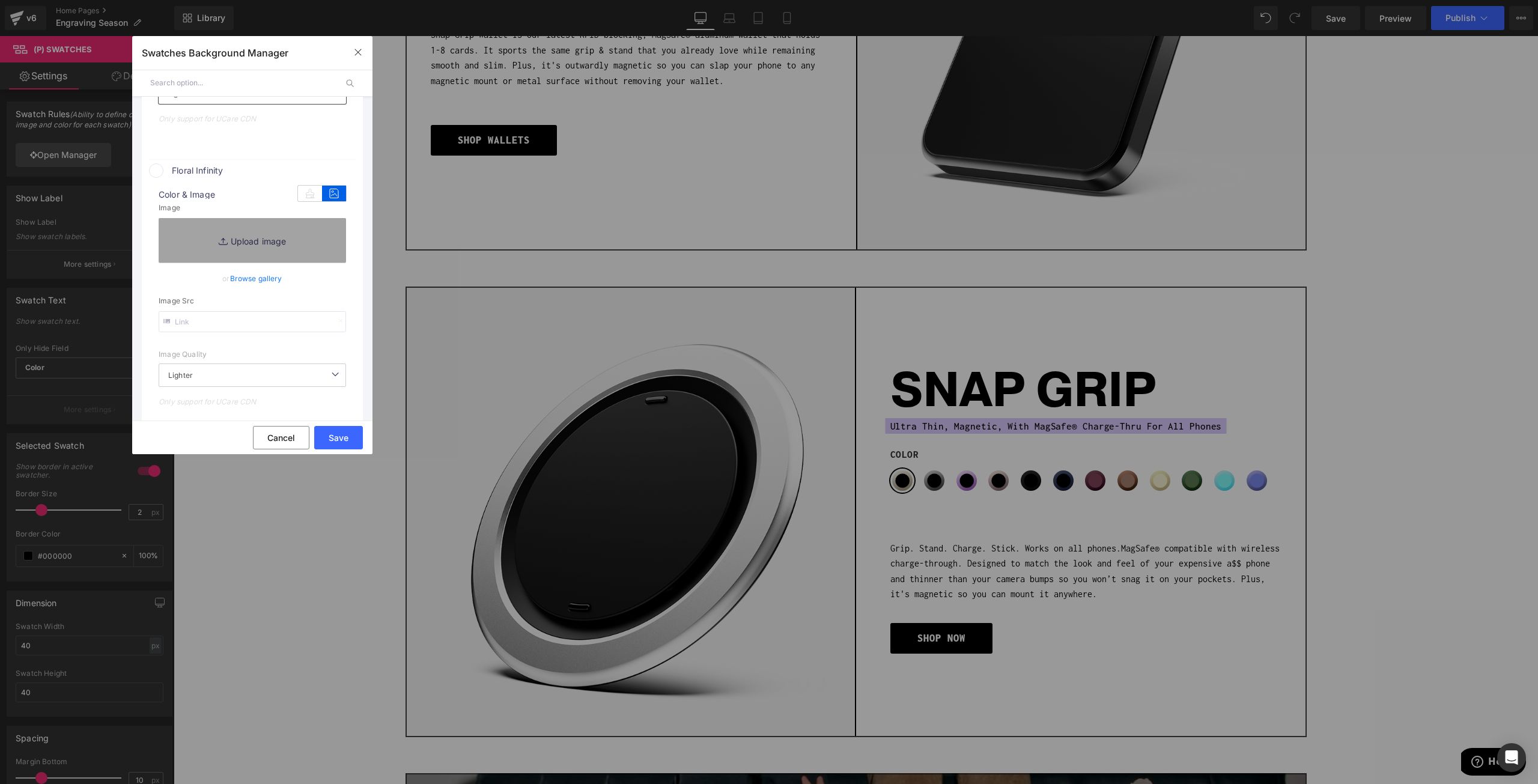
click at [198, 327] on input "text" at bounding box center [252, 322] width 187 height 21
paste input "https://cdn.shopify.com/s/files/1/0021/1930/3203/f…e-4b9b-8852-204d96659f12_120…"
click at [289, 362] on div "Image Quality Lighter Lightest Lighter Lighter Lightest Only support for UCare …" at bounding box center [252, 292] width 187 height 209
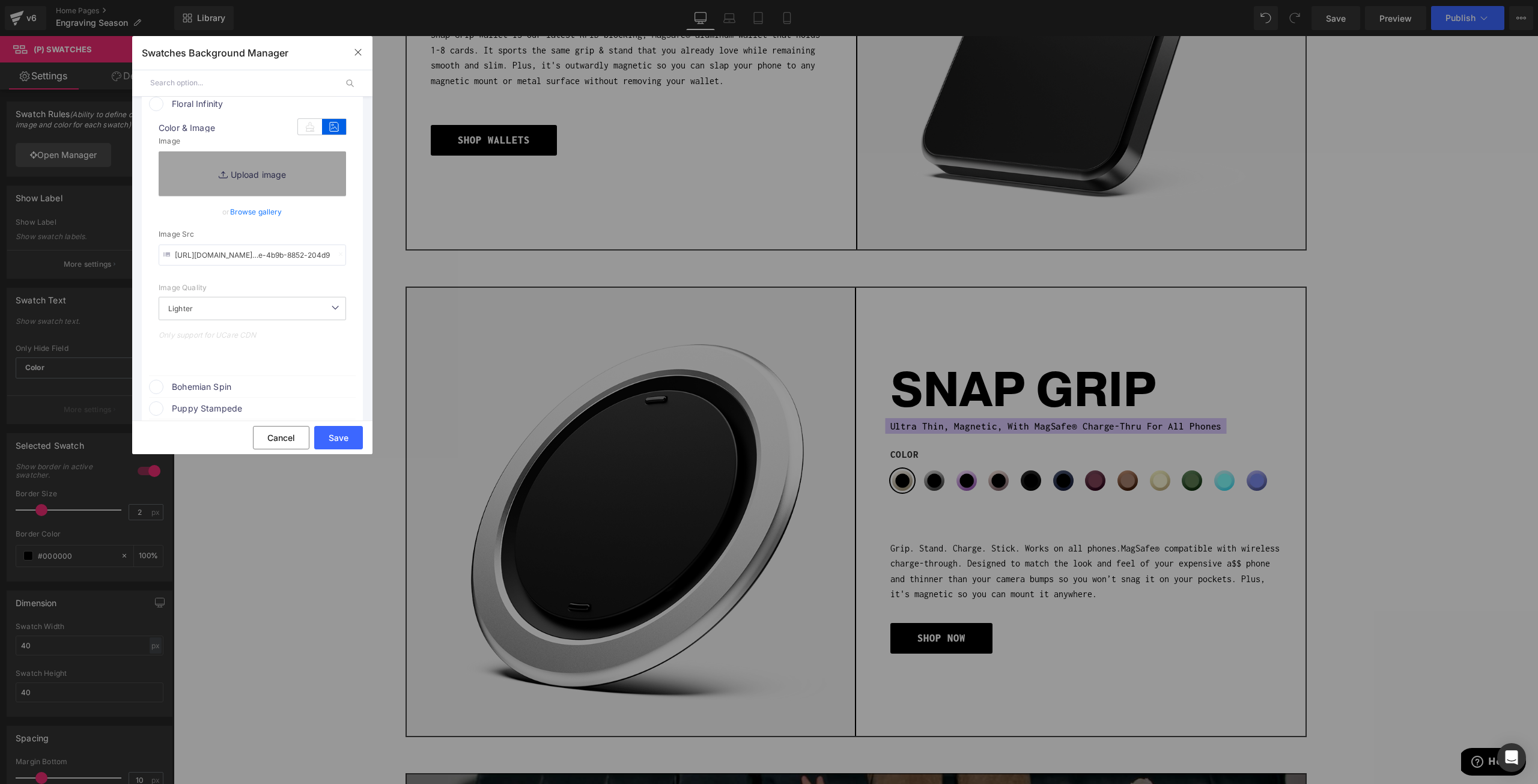
scroll to position [961, 0]
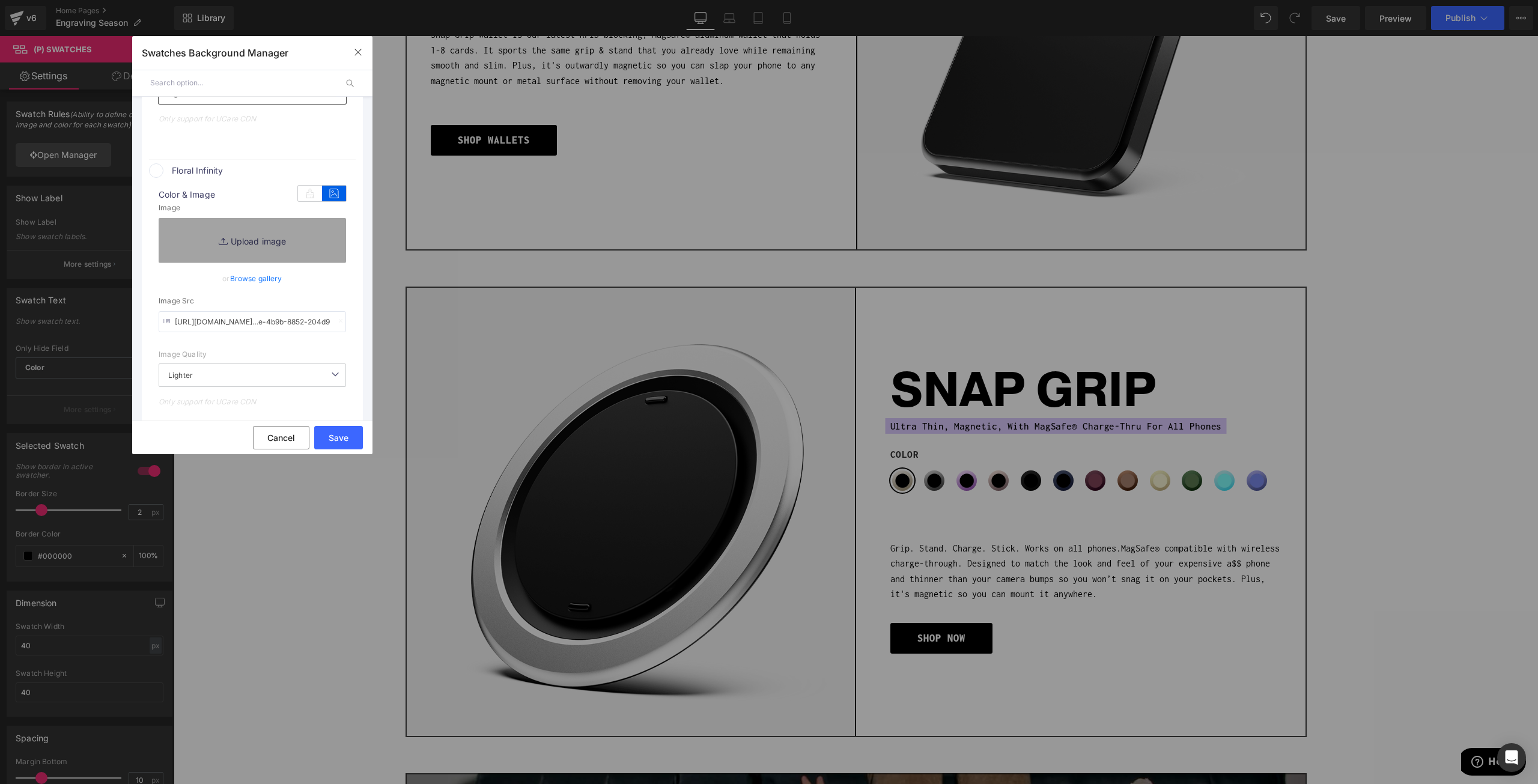
click at [249, 323] on input "https://cdn.shopify.com/s/files/1/0021/1930/3203/f…e-4b9b-8852-204d96659f12_120…" at bounding box center [252, 322] width 187 height 21
click at [242, 330] on input "https://cdn.shopify.com/s/files/1/0021/1930/3203/f…e-4b9b-8852-204d96659f12_120…" at bounding box center [252, 322] width 187 height 21
click at [242, 326] on input "https://cdn.shopify.com/s/files/1/0021/1930/3203/f…e-4b9b-8852-204d96659f12_120…" at bounding box center [252, 322] width 187 height 21
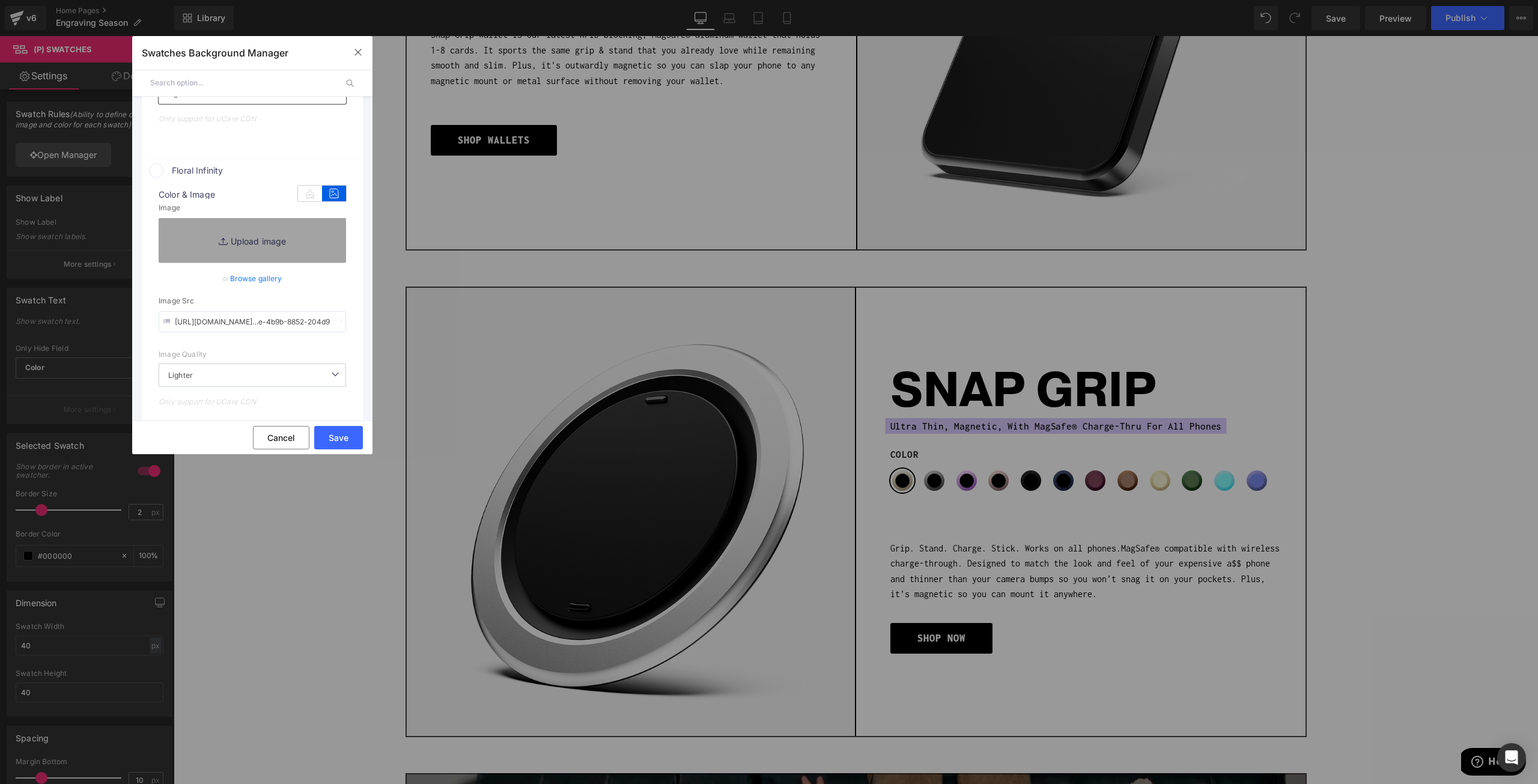
paste input "https://cdn.shopify.com/s/files/1/0021/1930/3203/files/floral_e6f7845f-970"
type input "https://cdn.shopify.com/s/files/1/0021/1930/3203/files/floral_e6f7845f-970e-4b9…"
click at [288, 355] on div "Image Quality" at bounding box center [252, 355] width 187 height 9
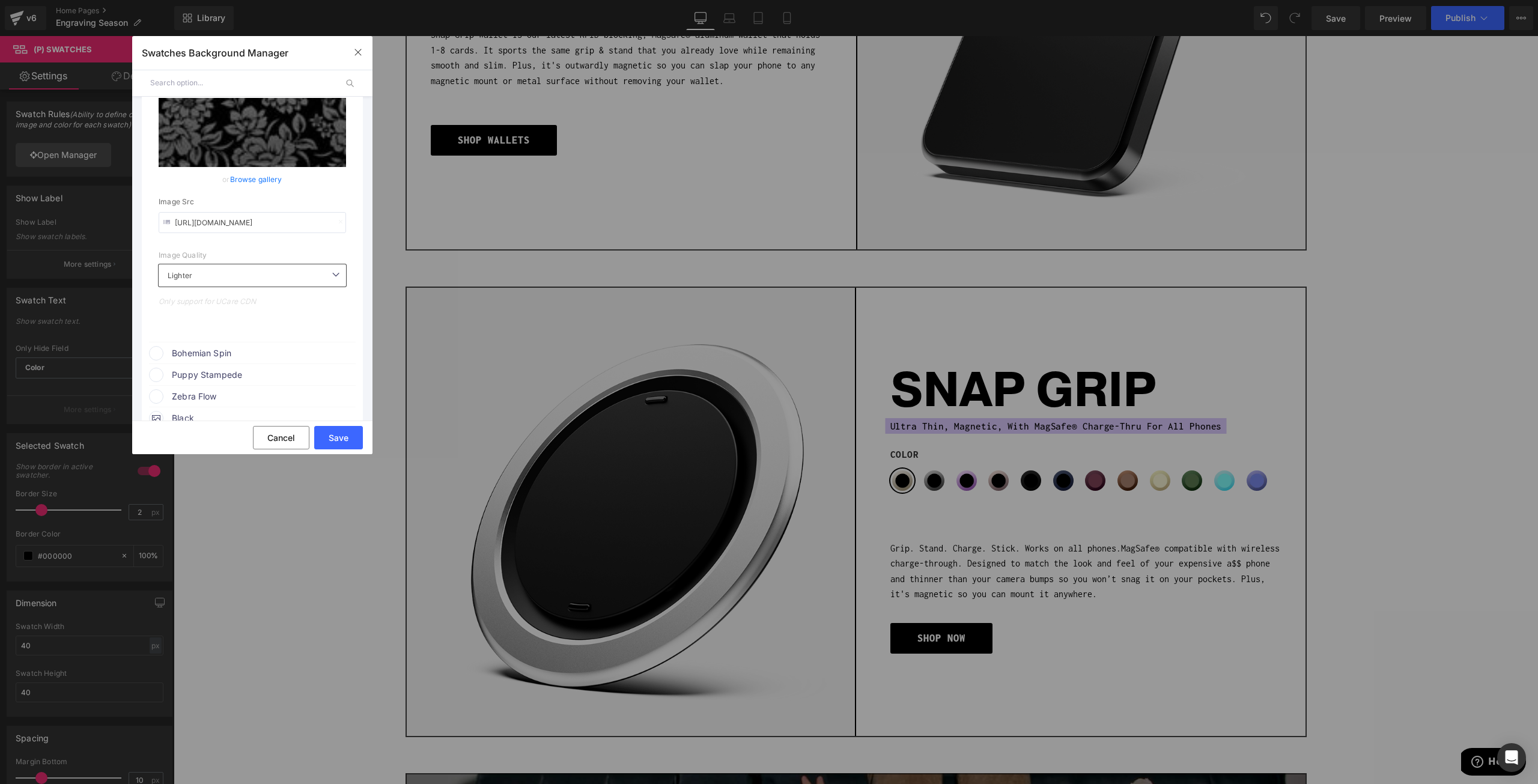
click at [234, 353] on span "Bohemian Spin" at bounding box center [263, 353] width 183 height 14
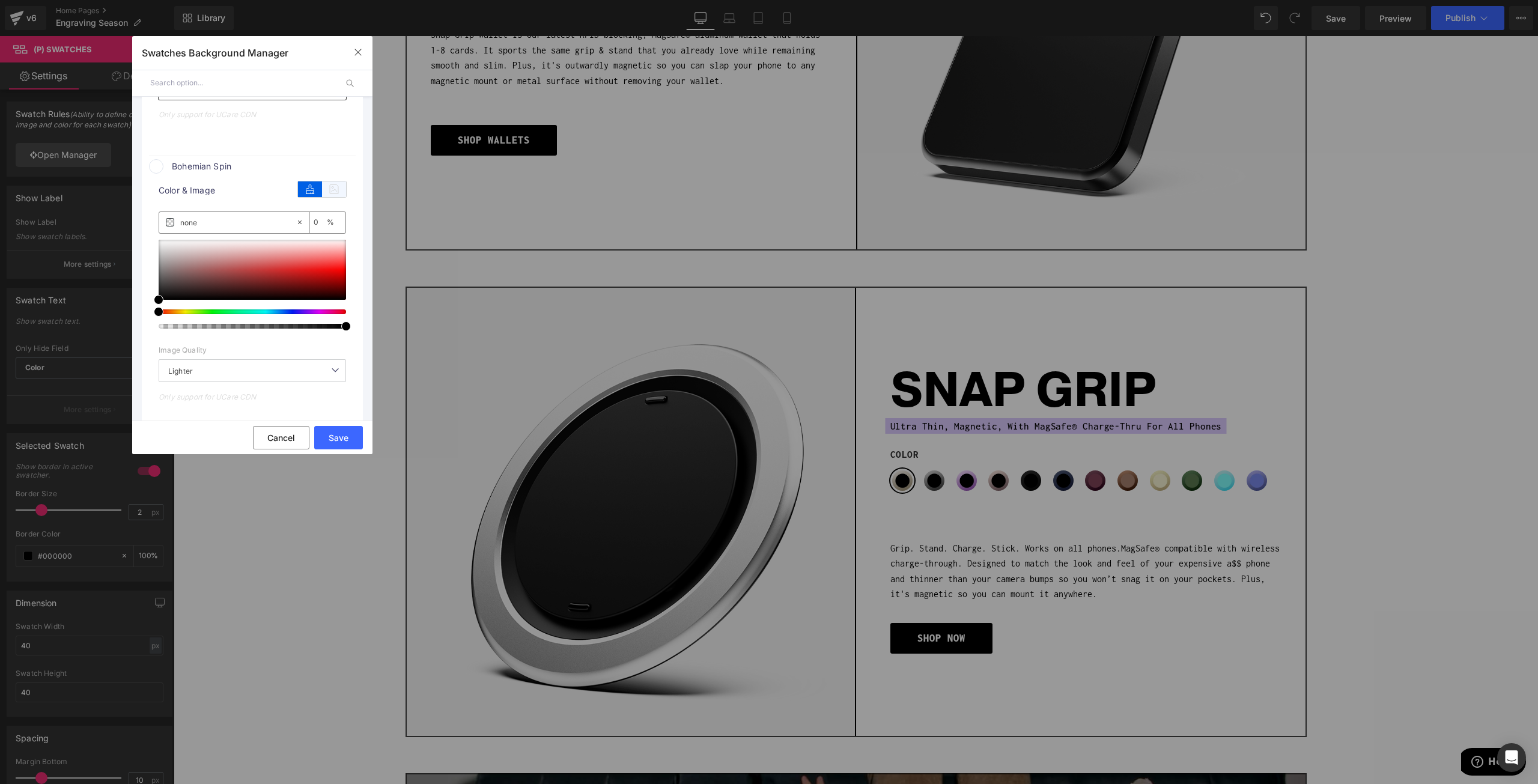
scroll to position [1261, 0]
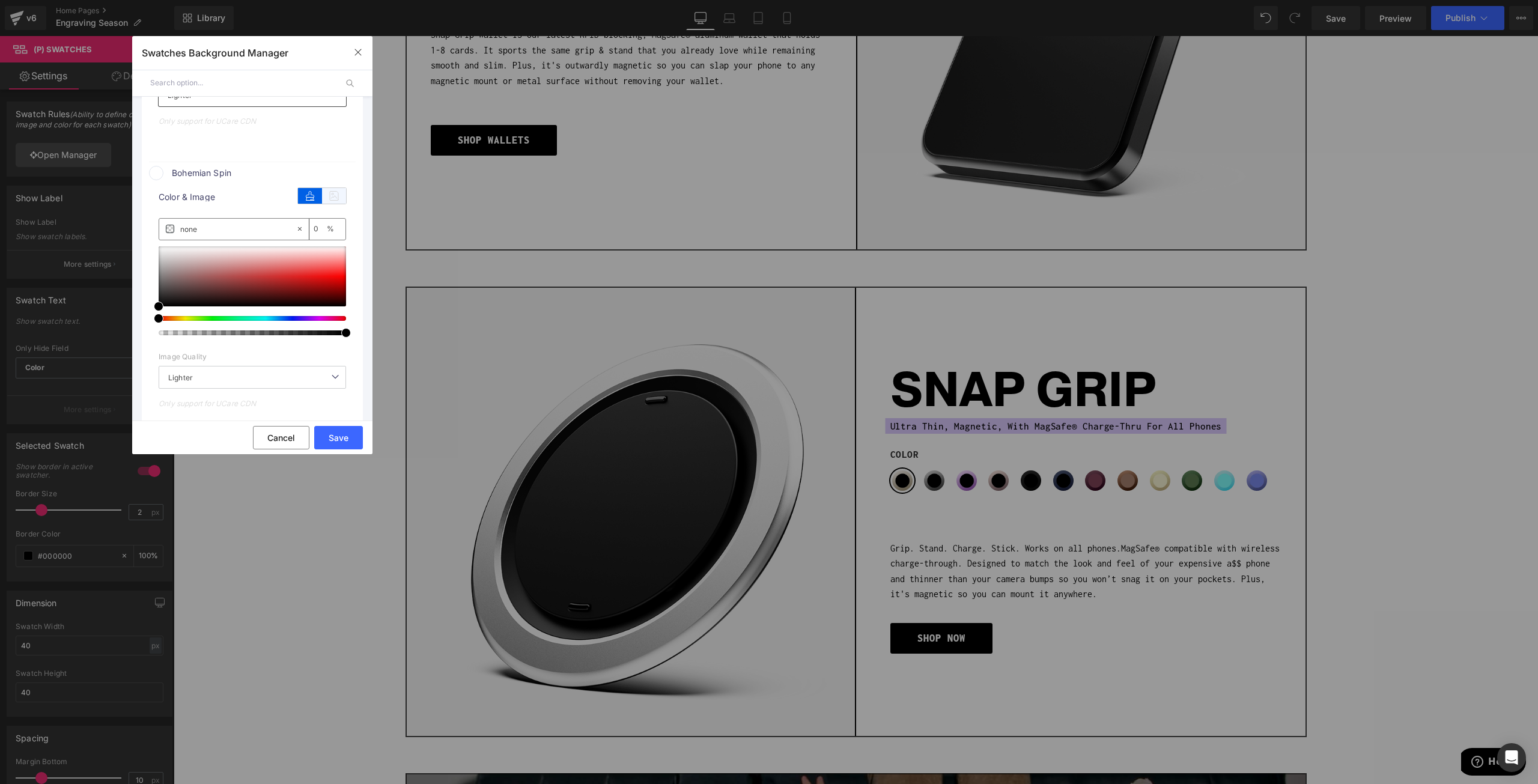
click at [325, 190] on icon at bounding box center [334, 195] width 24 height 15
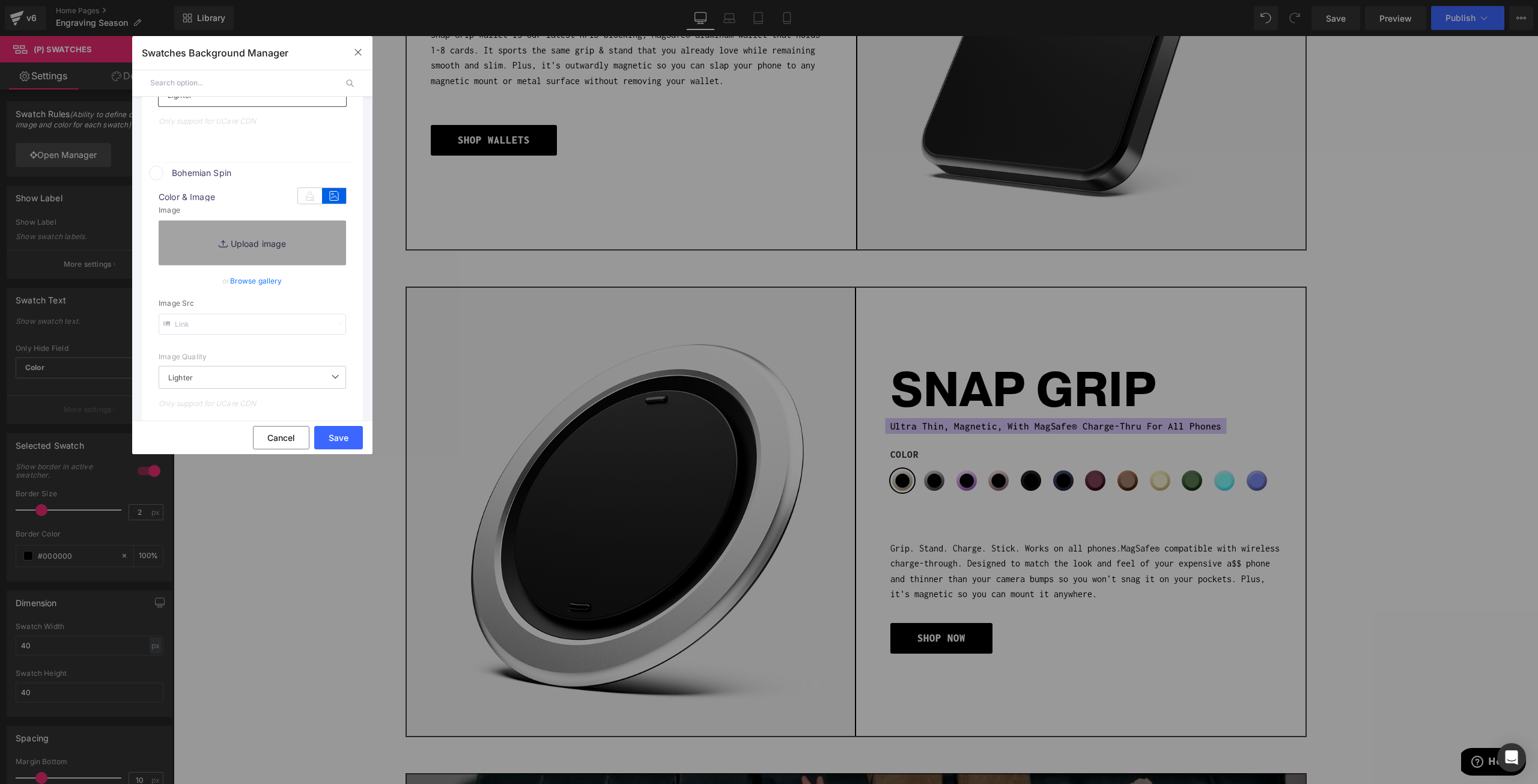
click at [220, 325] on input "text" at bounding box center [252, 324] width 187 height 21
paste input "https://cdn.shopify.com/s/files/1/0021/1930/3203/files/bohemian_b56ed845-909e-4…"
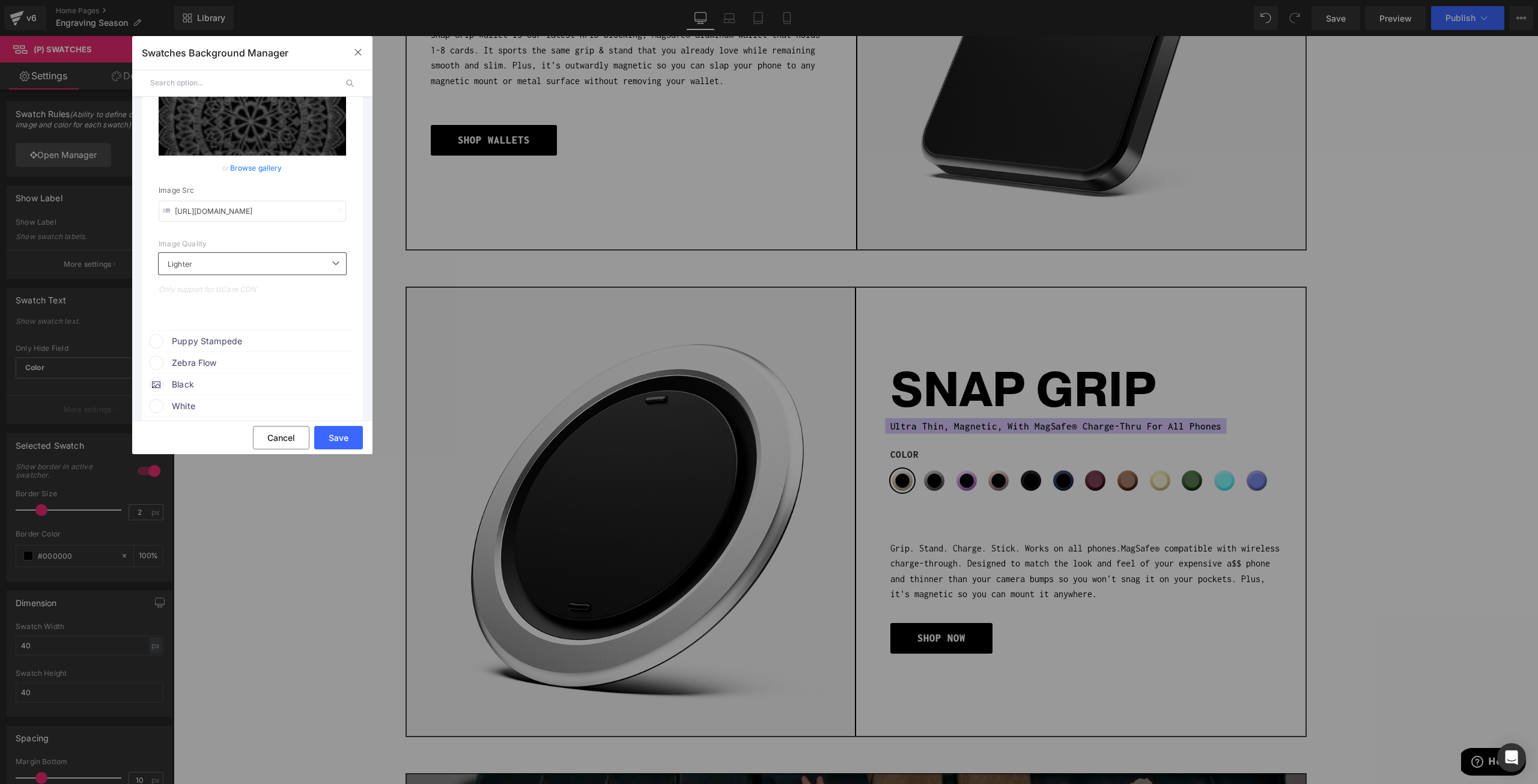
scroll to position [1403, 0]
type input "https://cdn.shopify.com/s/files/1/0021/1930/3203/files/bohemian_b56ed845-909e-4…"
click at [205, 330] on span "Puppy Stampede" at bounding box center [263, 333] width 183 height 14
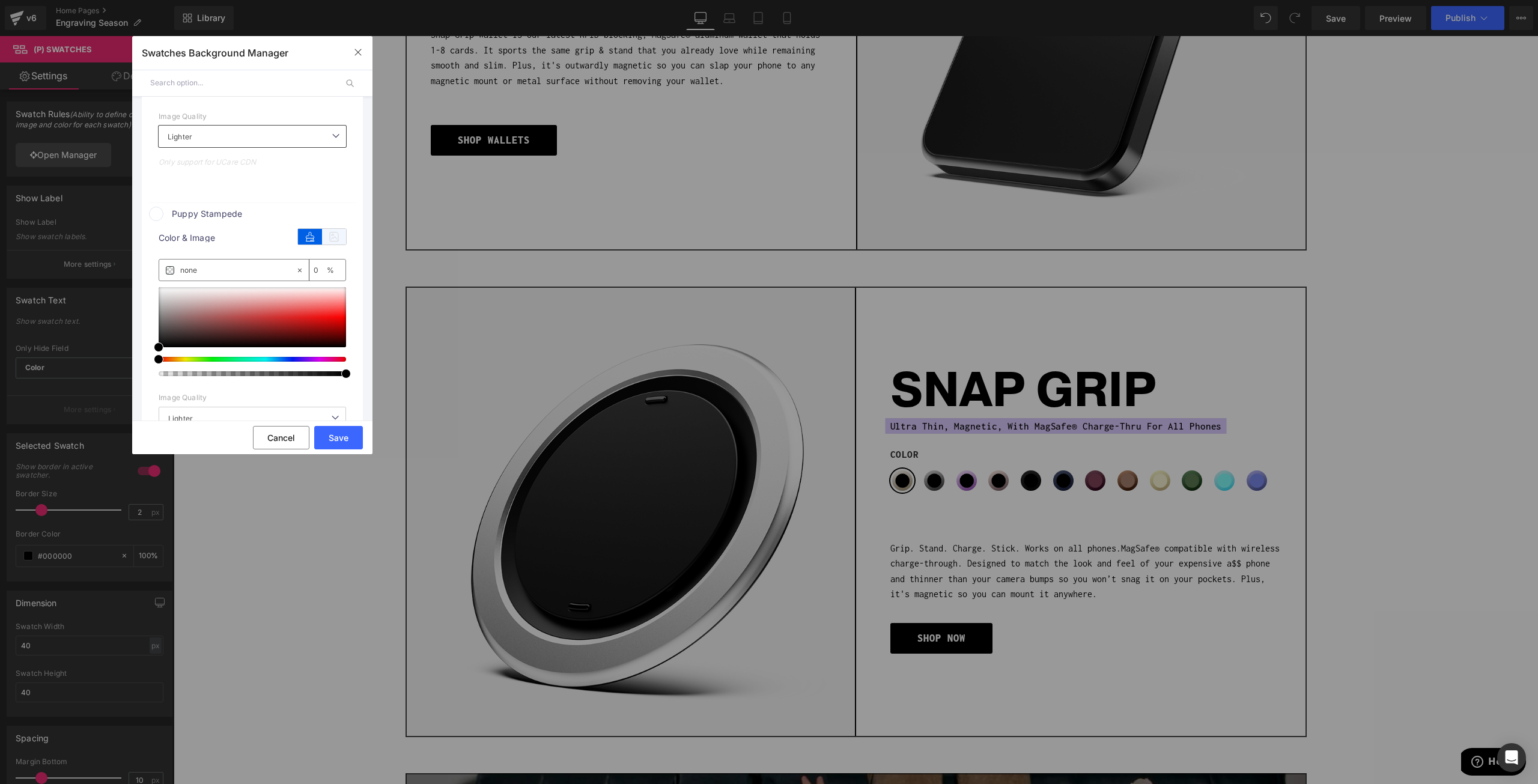
click at [324, 232] on icon at bounding box center [334, 236] width 24 height 15
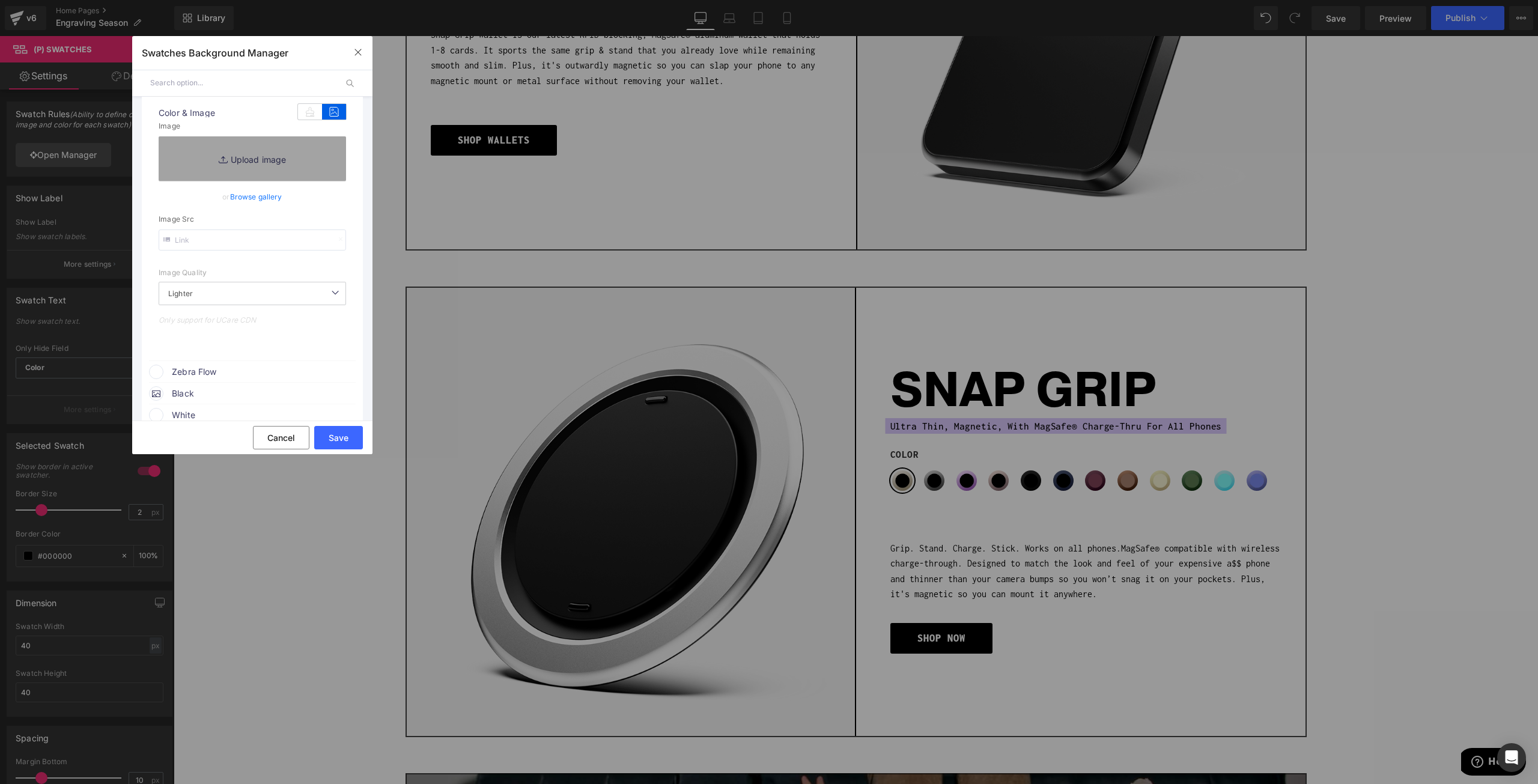
scroll to position [1703, 0]
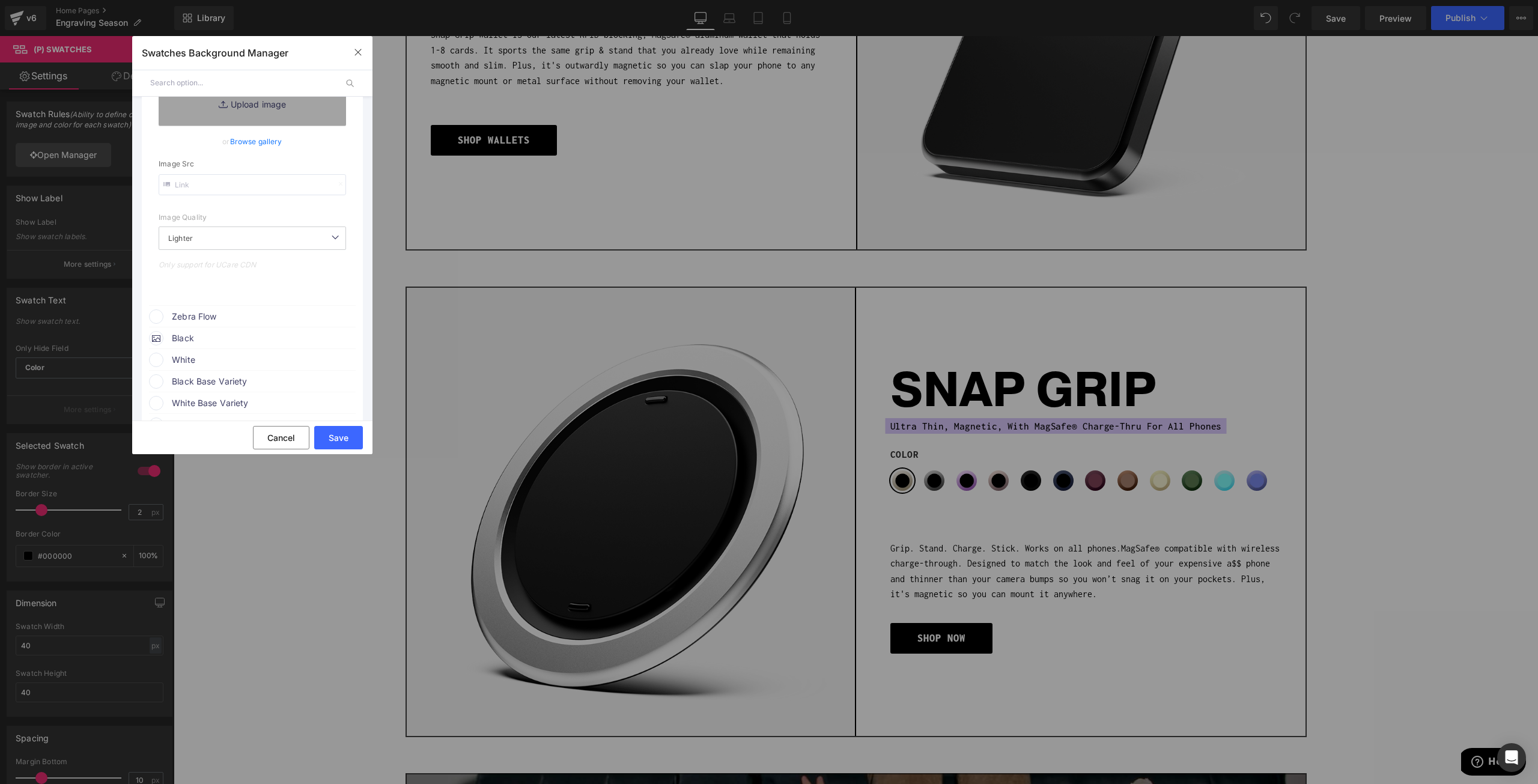
click at [219, 178] on input "text" at bounding box center [252, 185] width 187 height 21
paste input "https://cdn.shopify.com/s/files/1/0021/1930/3203/files/pawgs_06ff9779-4ee1-4f66…"
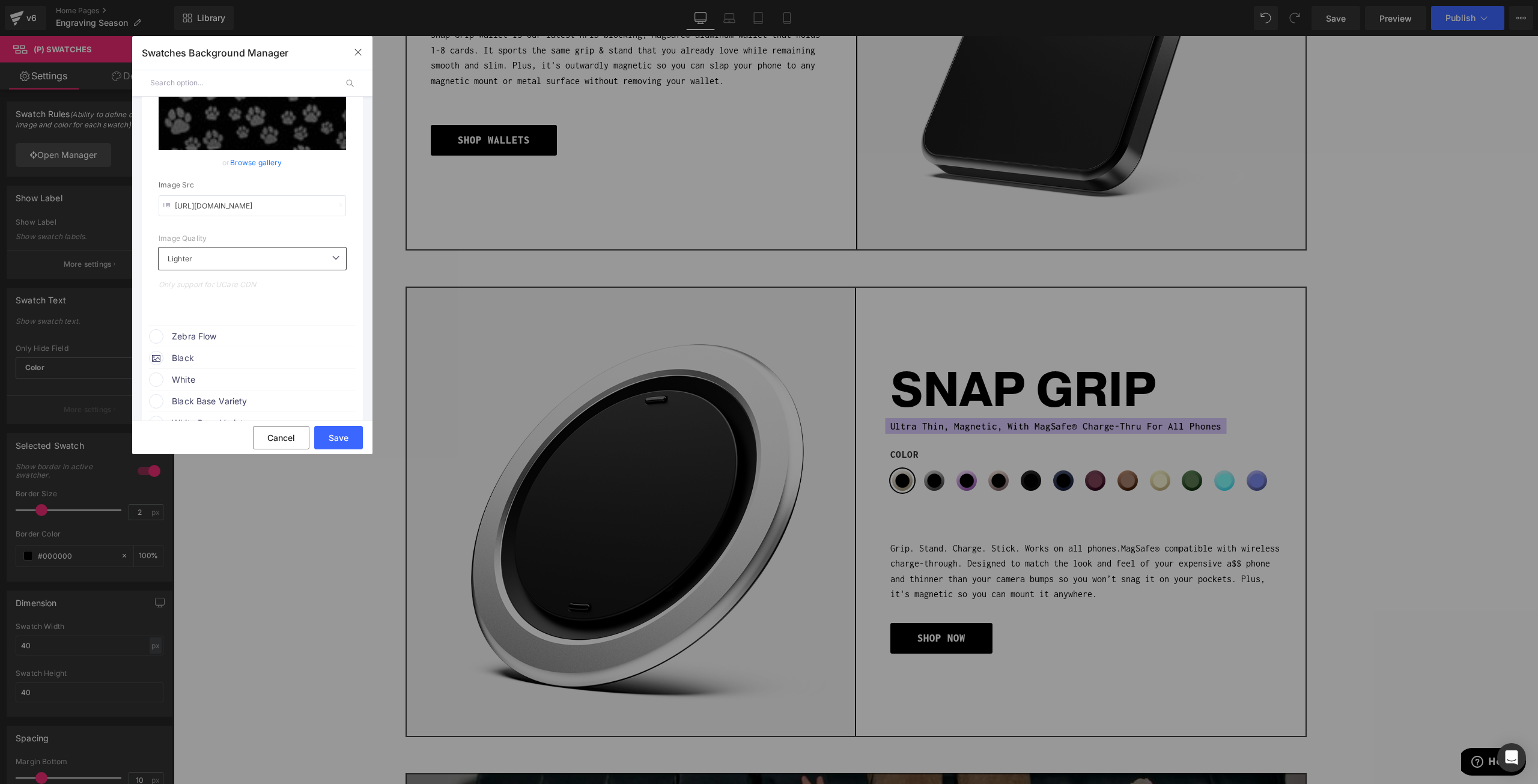
type input "https://cdn.shopify.com/s/files/1/0021/1930/3203/files/pawgs_06ff9779-4ee1-4f66…"
click at [217, 345] on li "Zebra Flow color" at bounding box center [252, 335] width 206 height 22
click at [213, 337] on span "Zebra Flow" at bounding box center [263, 336] width 183 height 14
click at [335, 361] on icon at bounding box center [334, 359] width 24 height 15
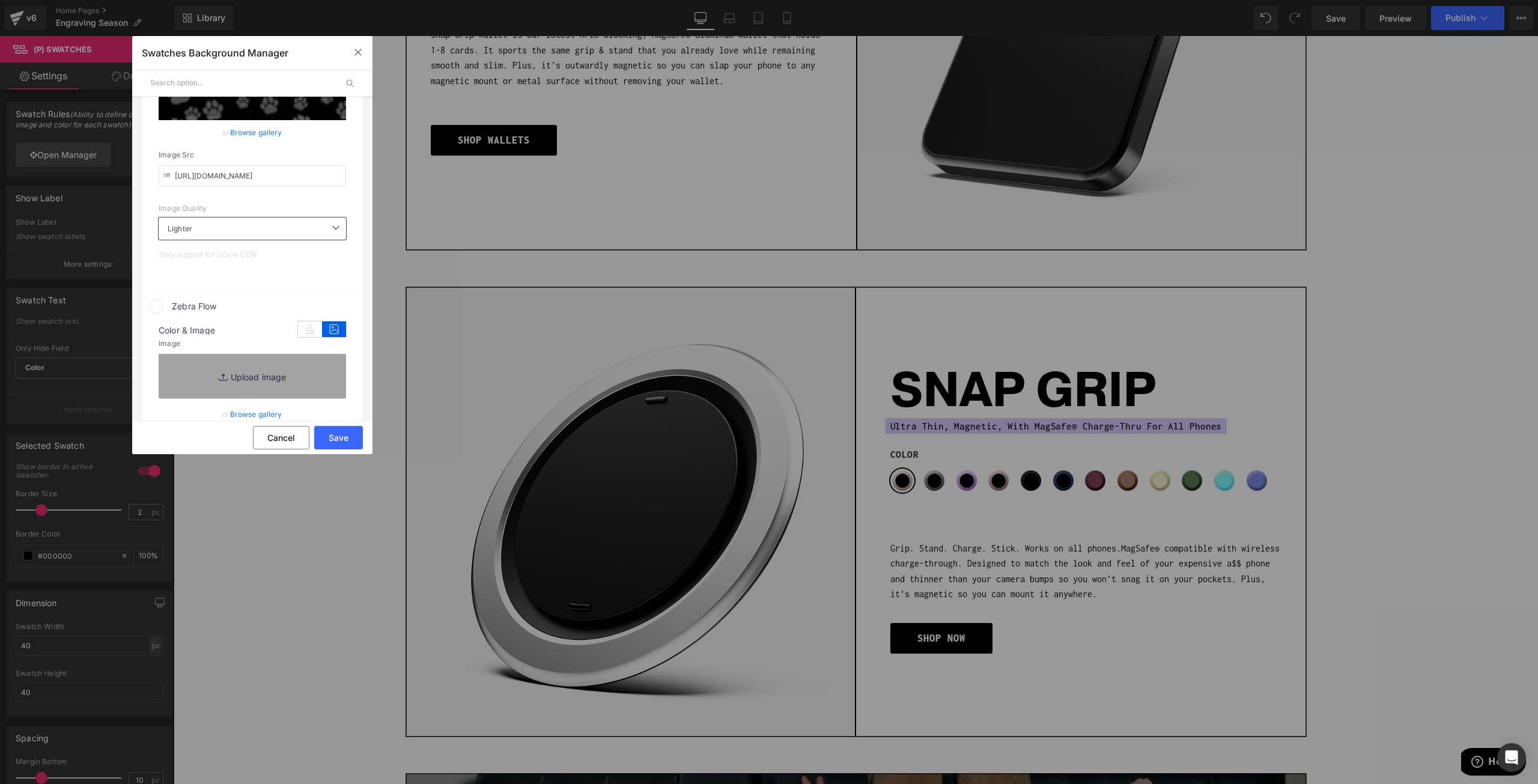
scroll to position [1883, 0]
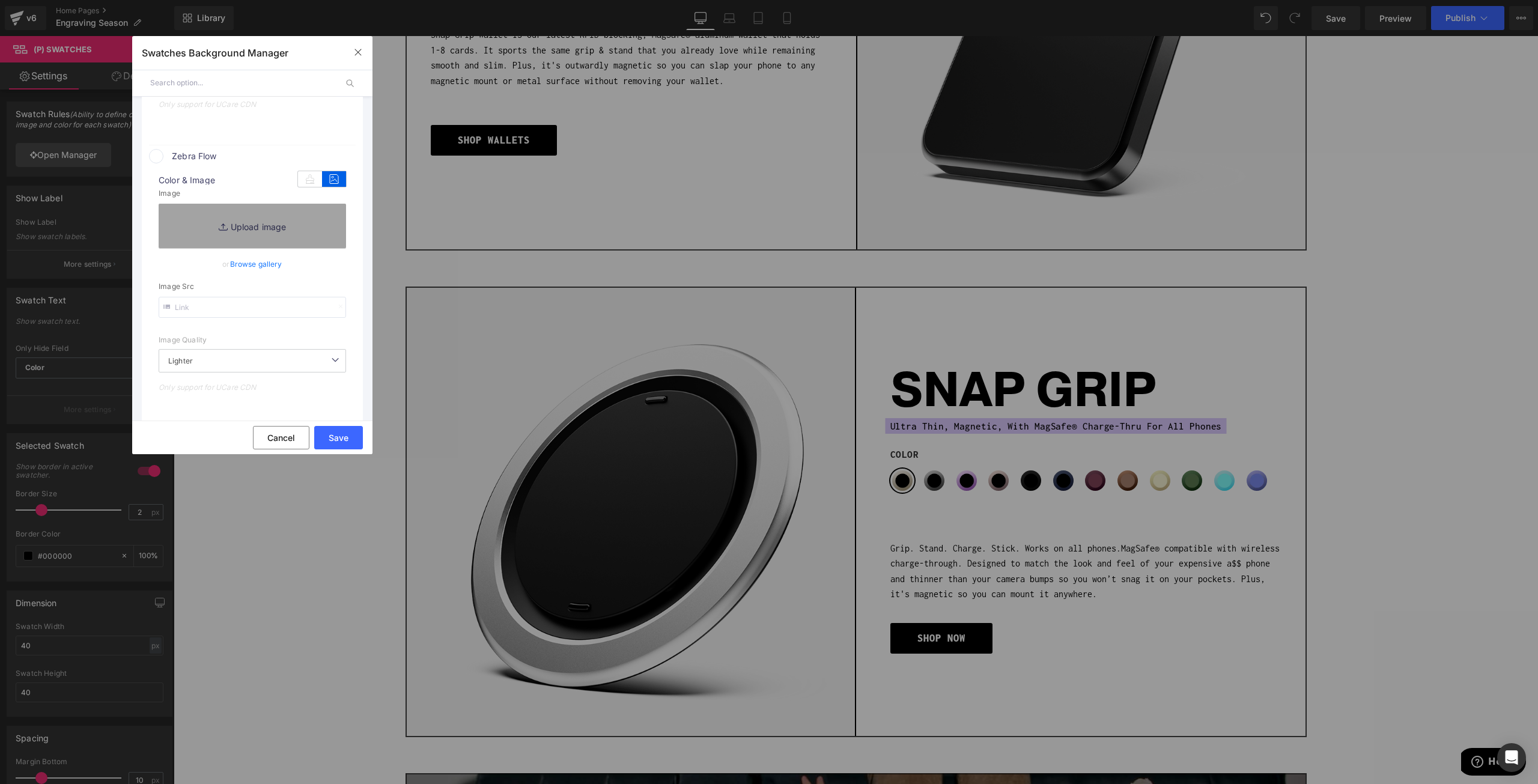
click at [228, 299] on input "text" at bounding box center [252, 307] width 187 height 21
paste input "https://cdn.shopify.com/s/files/1/0021/1930/3203/files/zebra_2736930c-45af-4b5f…"
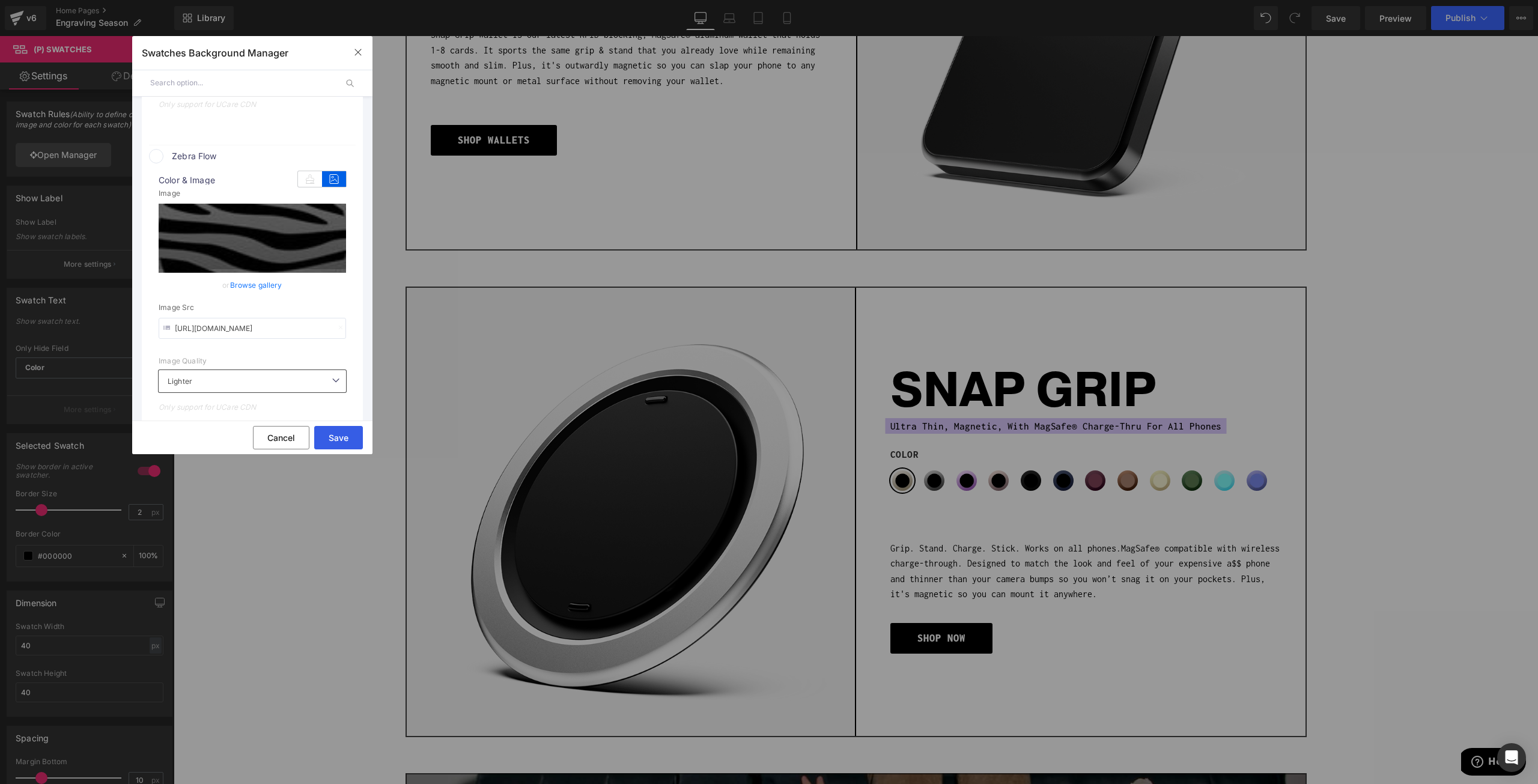
type input "https://cdn.shopify.com/s/files/1/0021/1930/3203/files/zebra_2736930c-45af-4b5f…"
click at [344, 428] on button "Save" at bounding box center [338, 438] width 49 height 24
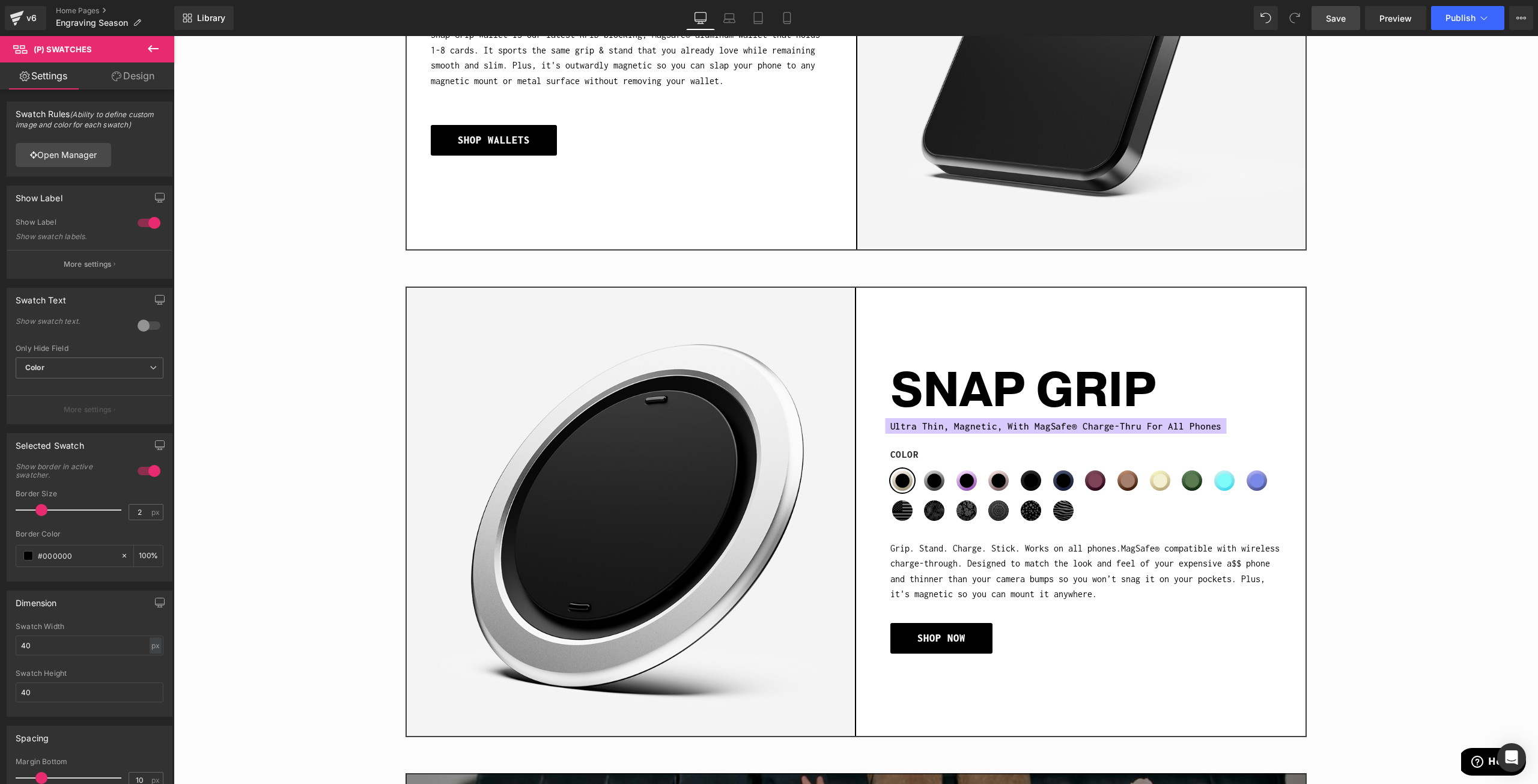
click at [1345, 13] on span "Save" at bounding box center [1336, 18] width 20 height 12
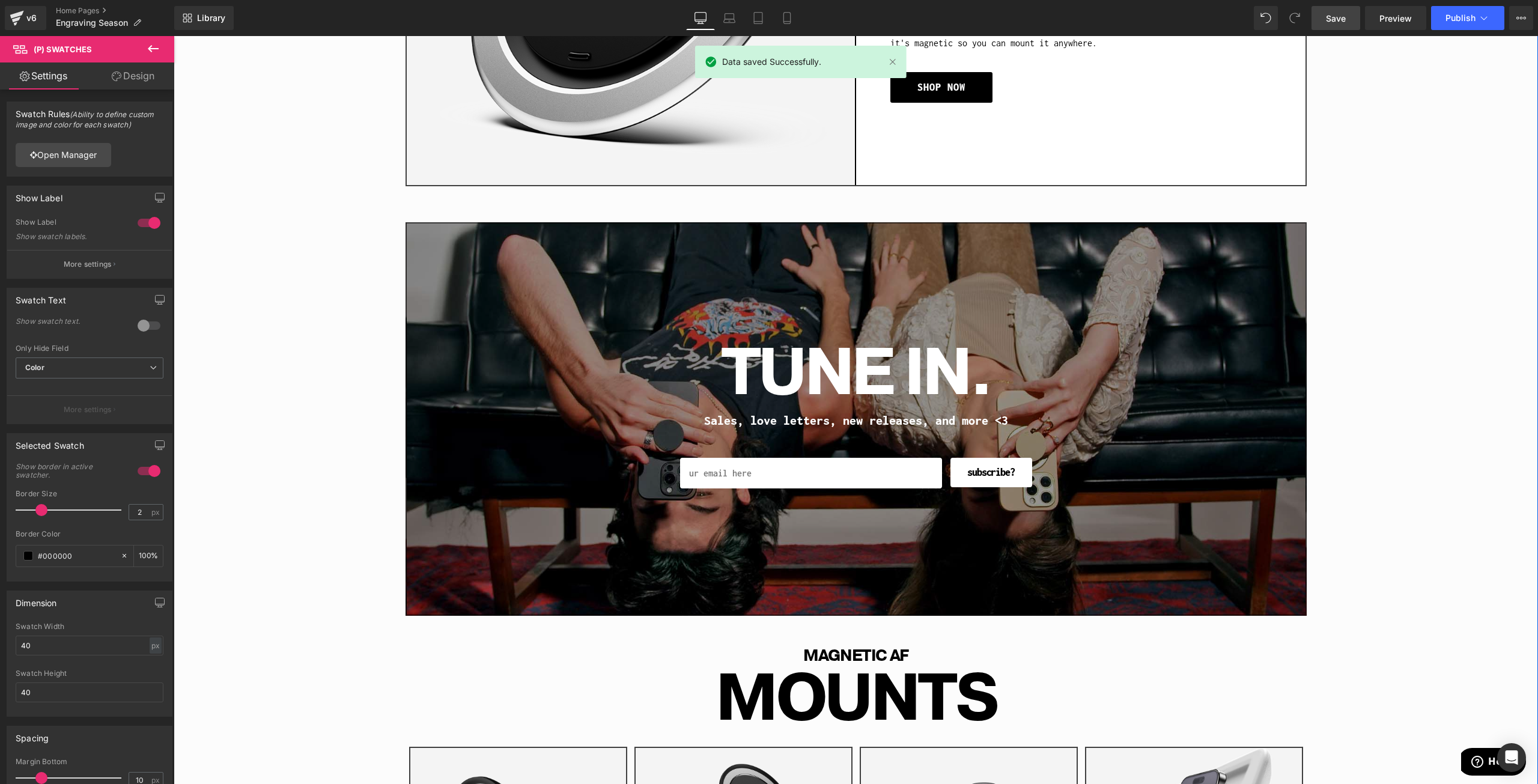
scroll to position [1802, 0]
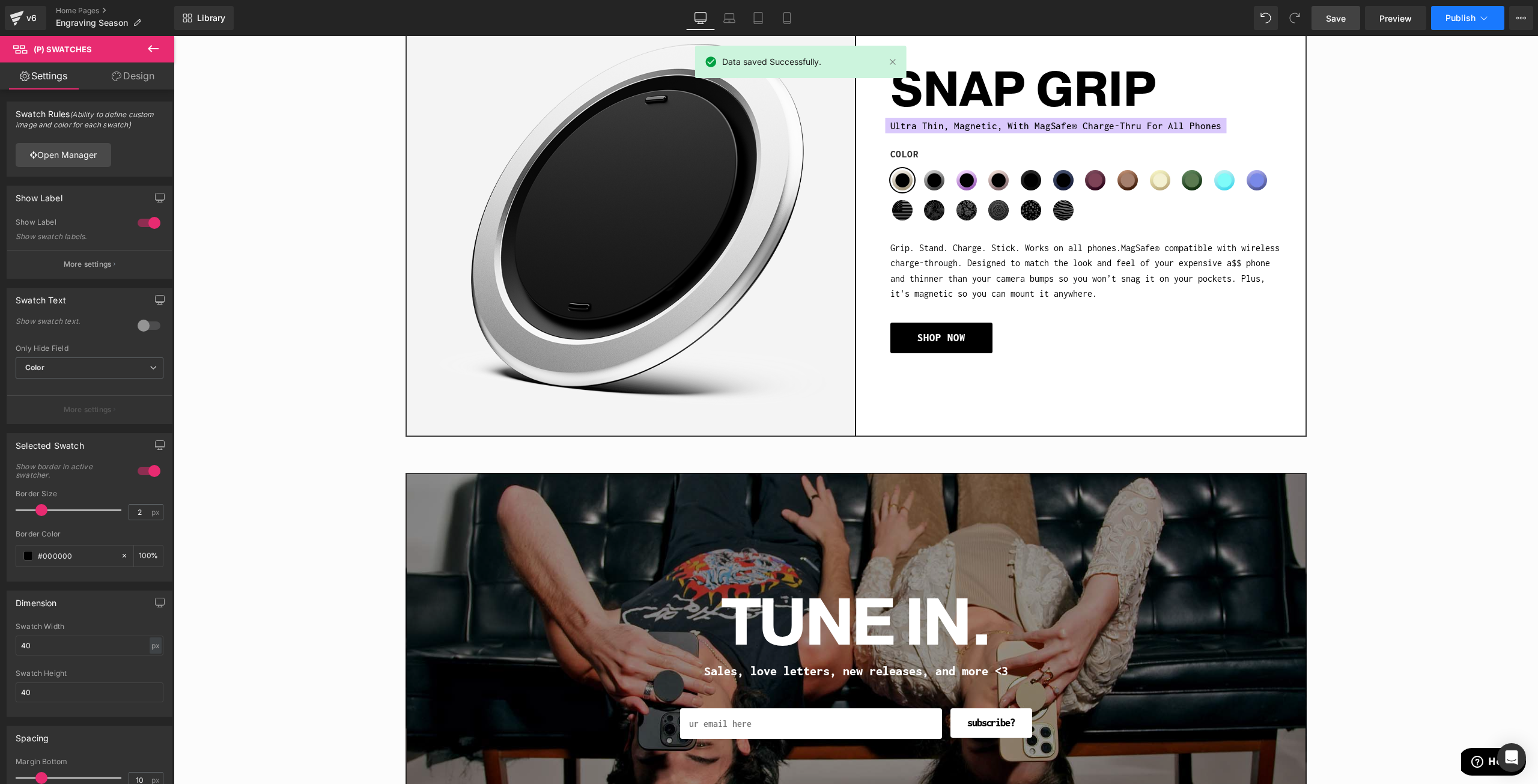
click at [1470, 13] on span "Publish" at bounding box center [1461, 18] width 30 height 10
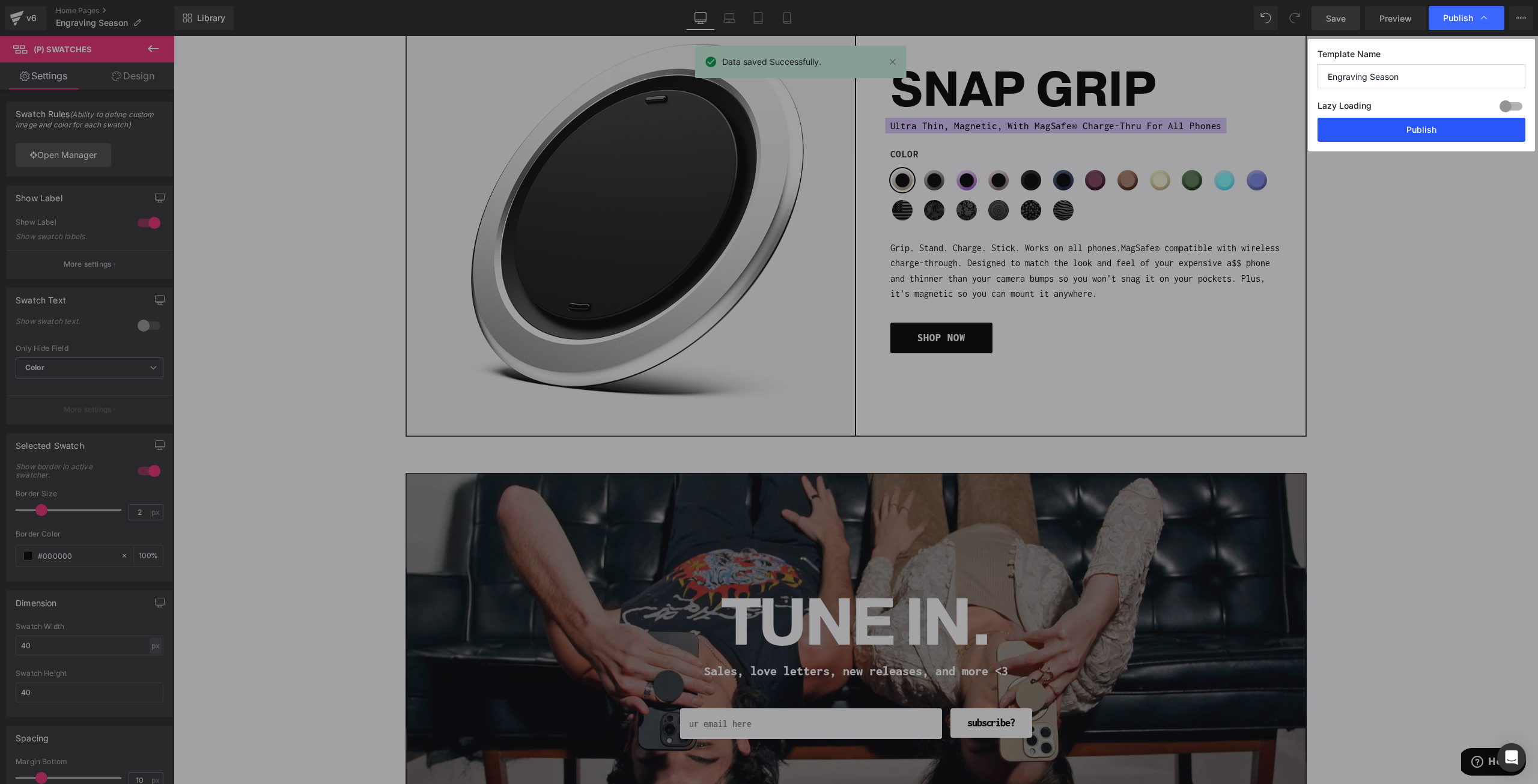
drag, startPoint x: 1416, startPoint y: 125, endPoint x: 1005, endPoint y: 258, distance: 432.0
click at [1416, 125] on button "Publish" at bounding box center [1421, 130] width 208 height 24
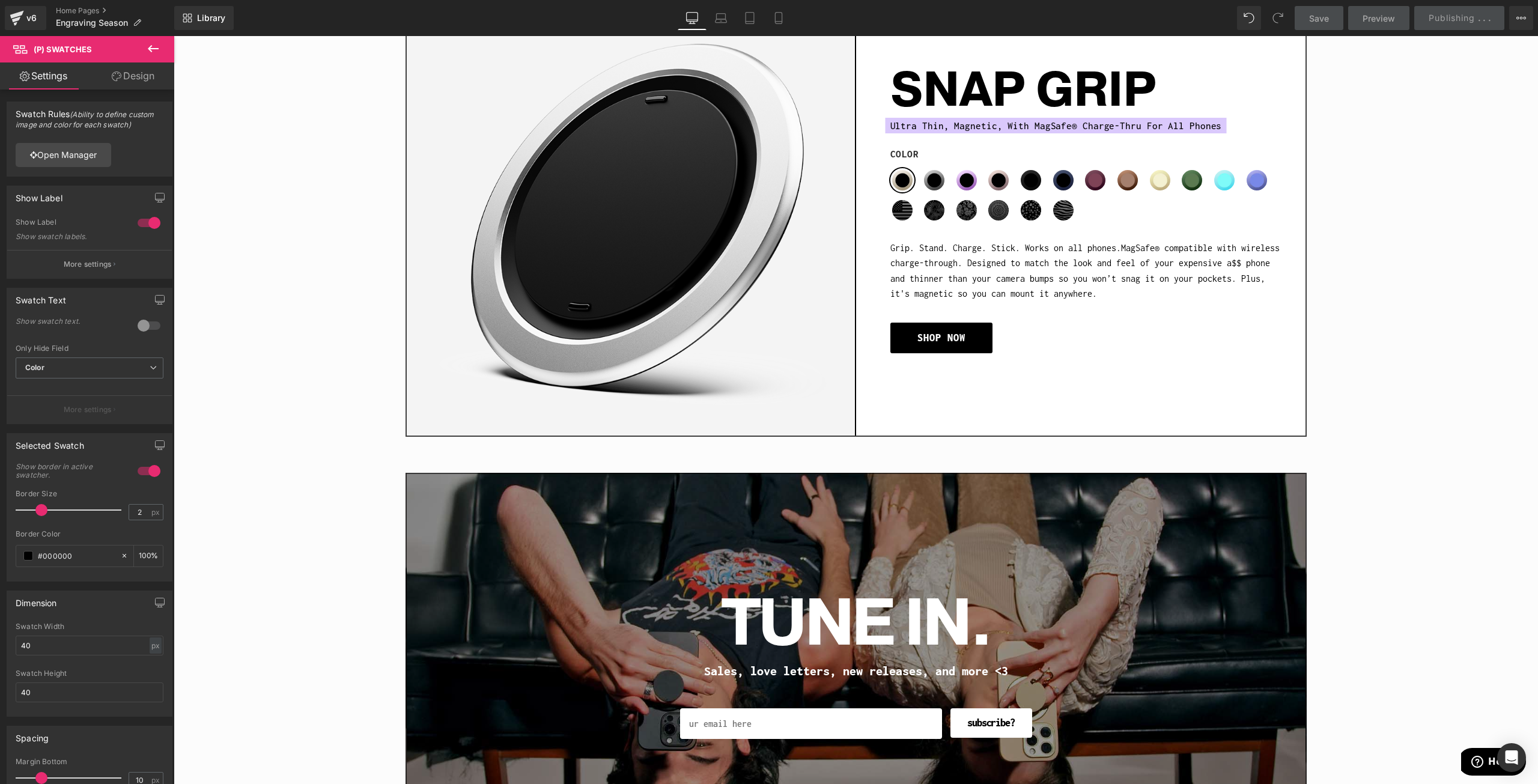
scroll to position [1502, 0]
